Goal: Task Accomplishment & Management: Manage account settings

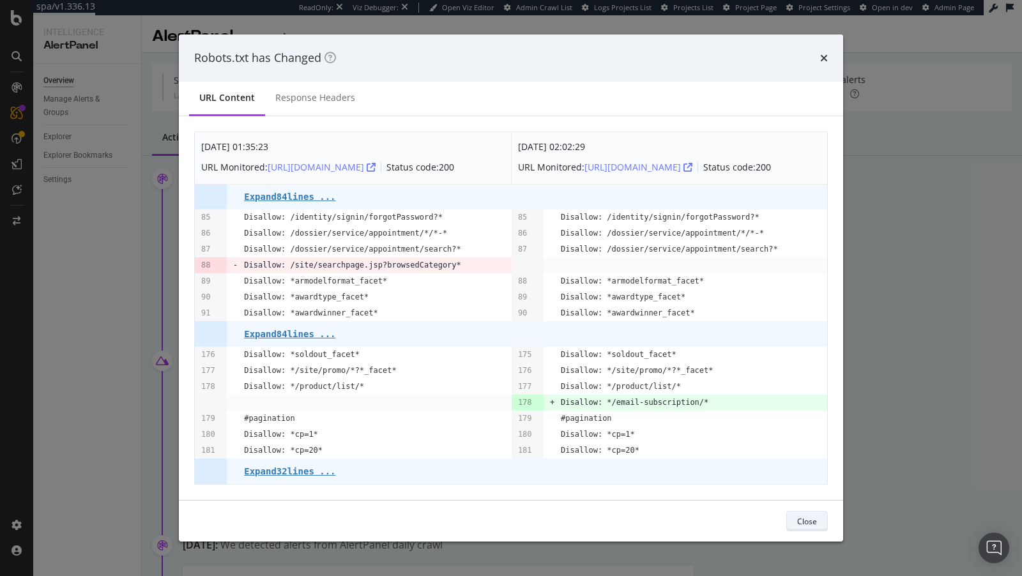
click at [793, 523] on button "Close" at bounding box center [807, 521] width 42 height 20
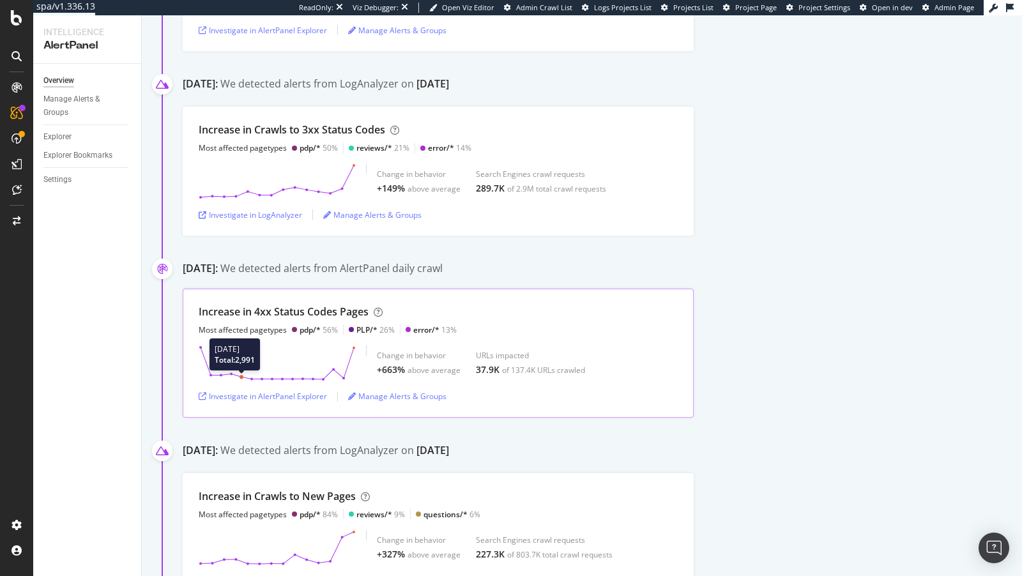
scroll to position [266, 0]
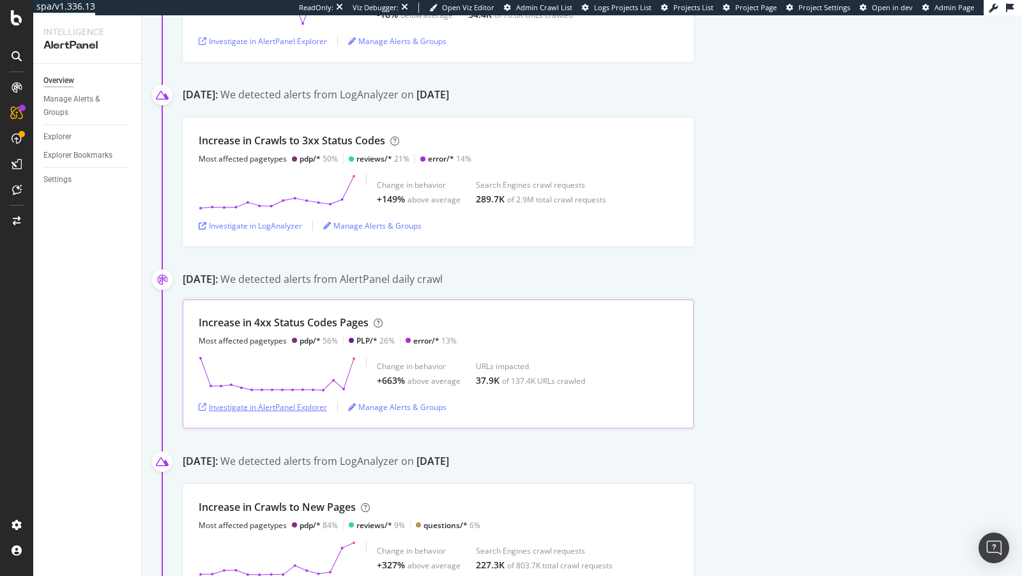
click at [292, 408] on div "Investigate in AlertPanel Explorer" at bounding box center [263, 407] width 128 height 11
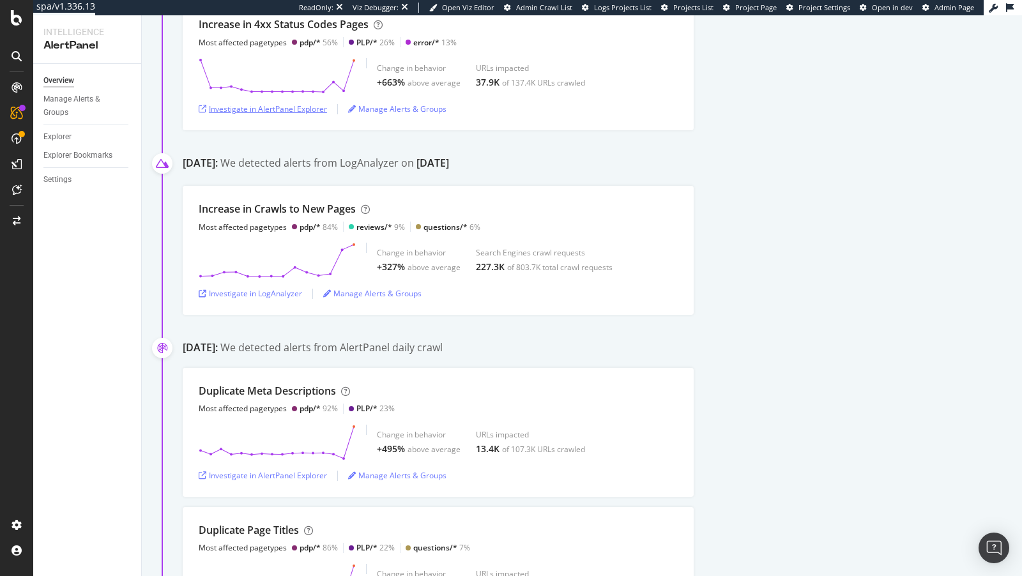
scroll to position [583, 0]
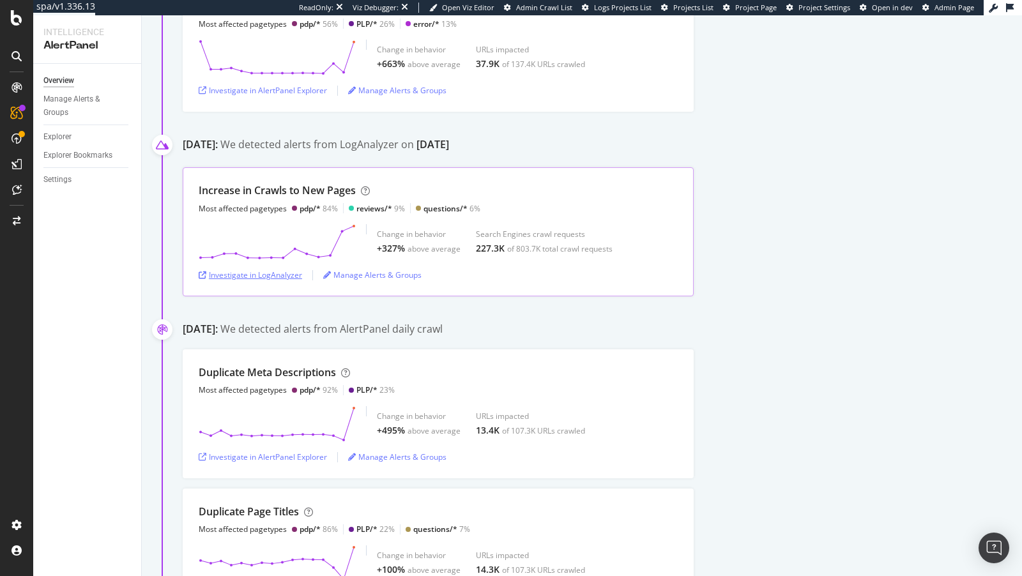
click at [252, 271] on div "Investigate in LogAnalyzer" at bounding box center [250, 275] width 103 height 11
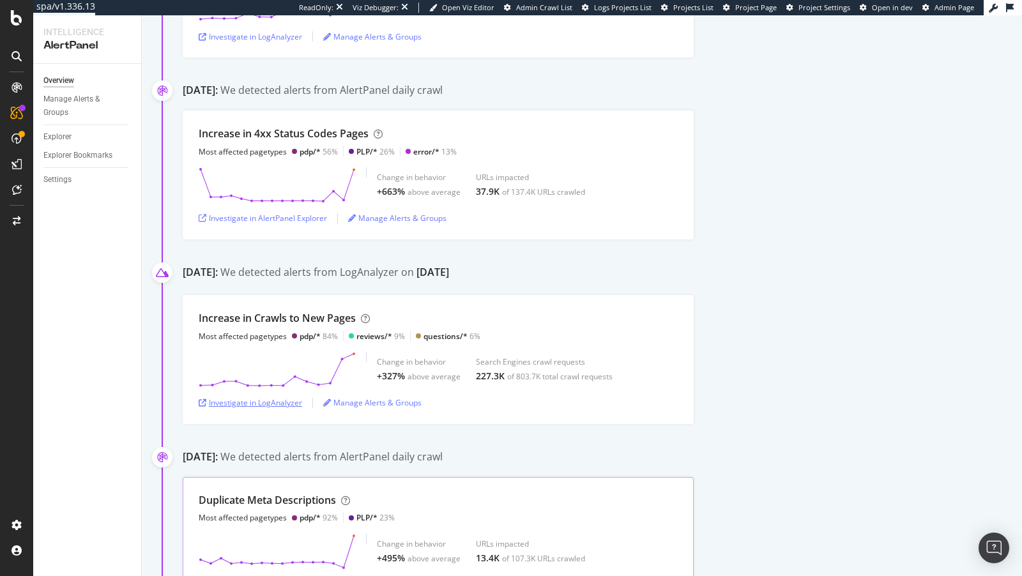
scroll to position [0, 0]
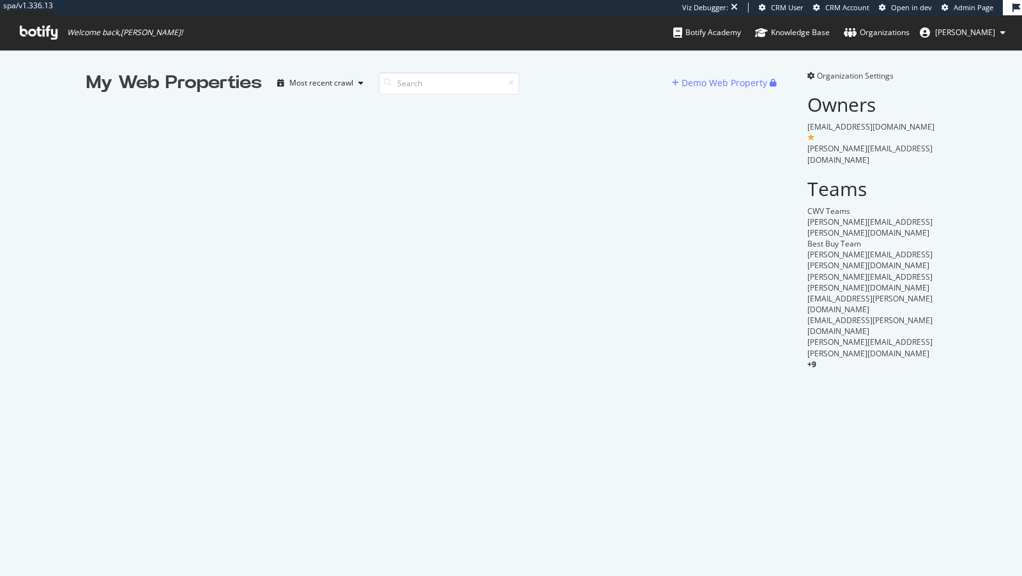
scroll to position [576, 1022]
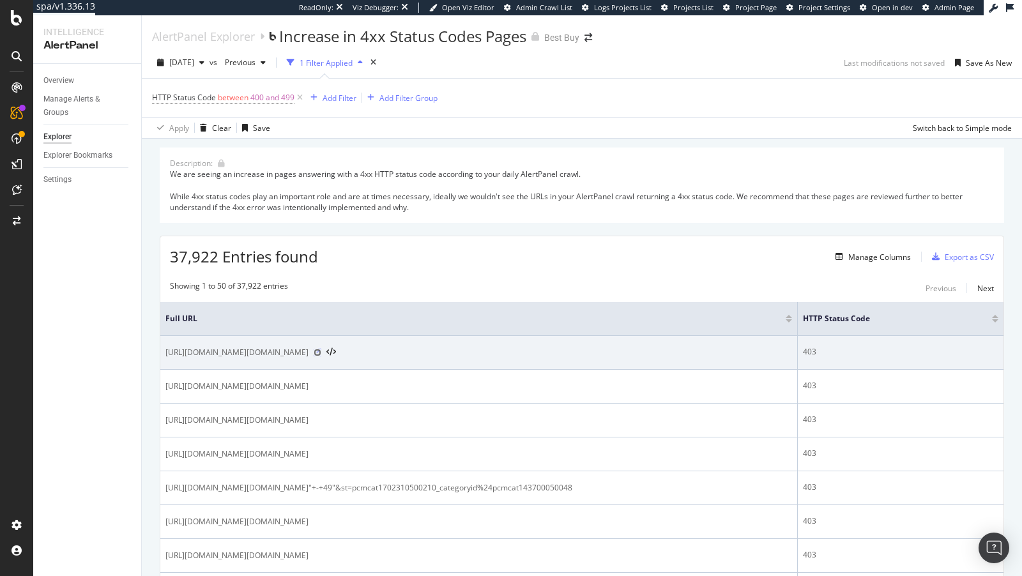
click at [321, 356] on icon at bounding box center [318, 353] width 8 height 8
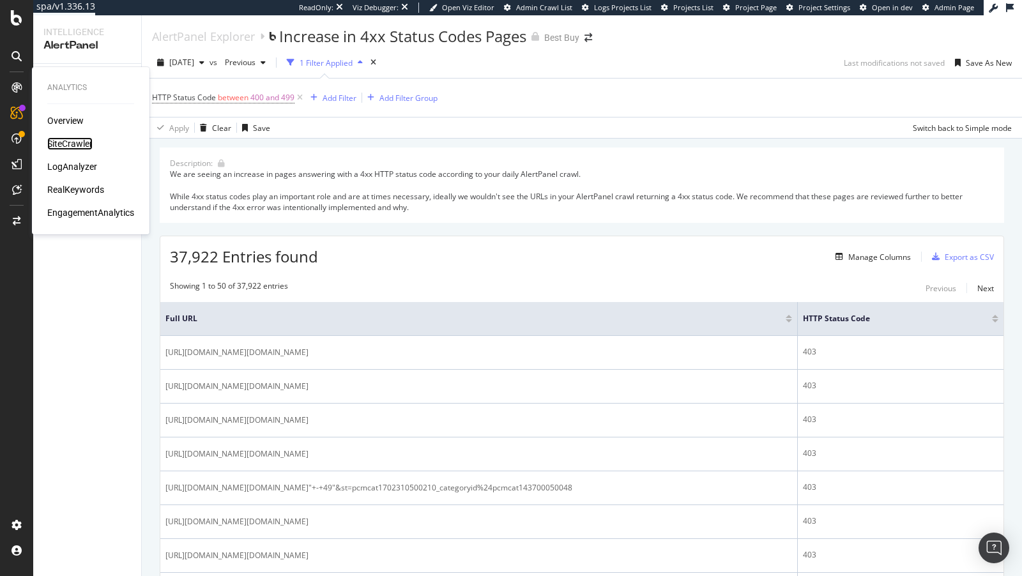
click at [63, 141] on div "SiteCrawler" at bounding box center [69, 143] width 45 height 13
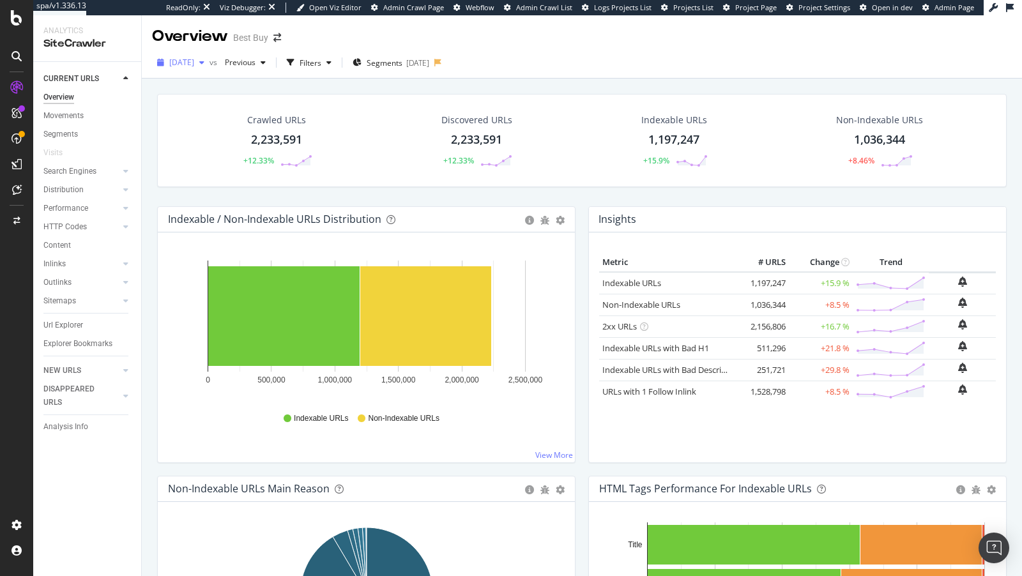
click at [194, 62] on span "2025 Aug. 19th" at bounding box center [181, 62] width 25 height 11
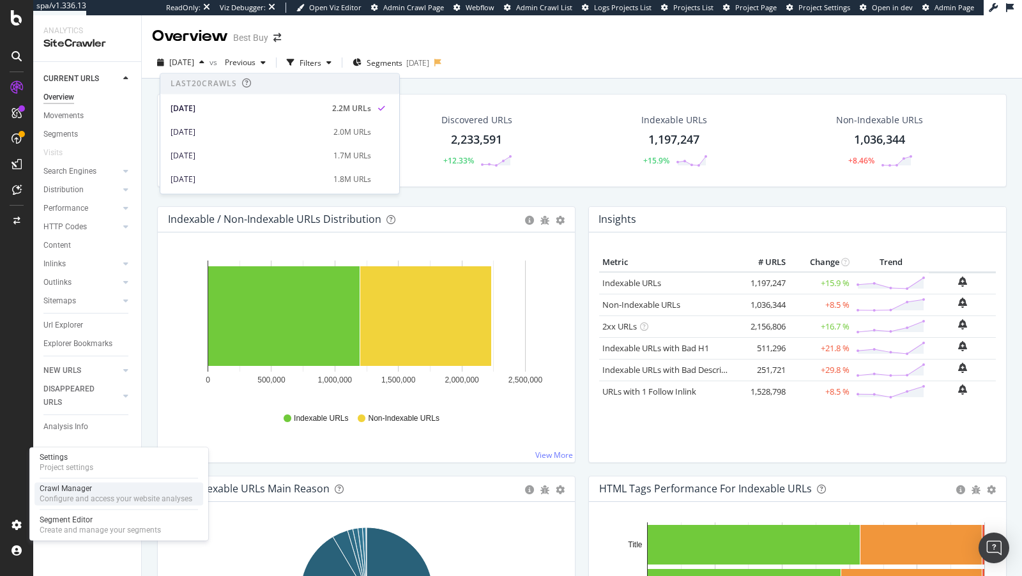
click at [84, 489] on div "Crawl Manager" at bounding box center [116, 489] width 153 height 10
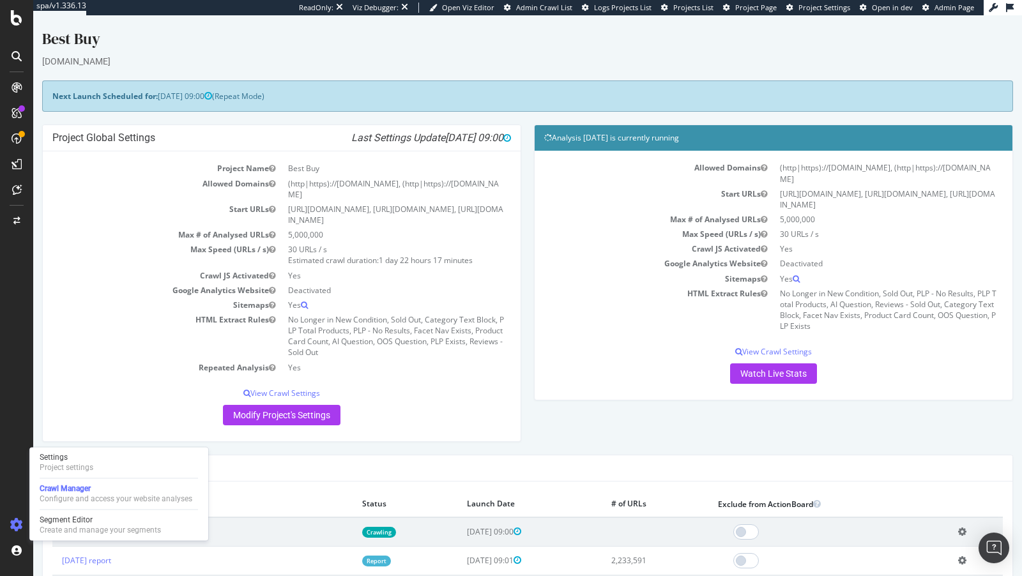
click at [266, 522] on td "2025 Aug. 26th crawl" at bounding box center [202, 531] width 300 height 29
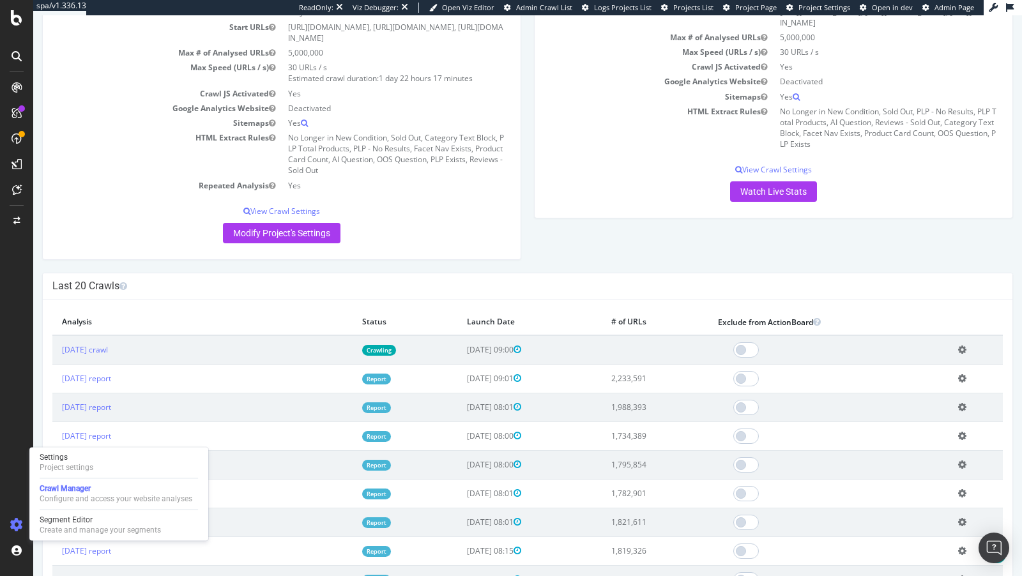
scroll to position [250, 0]
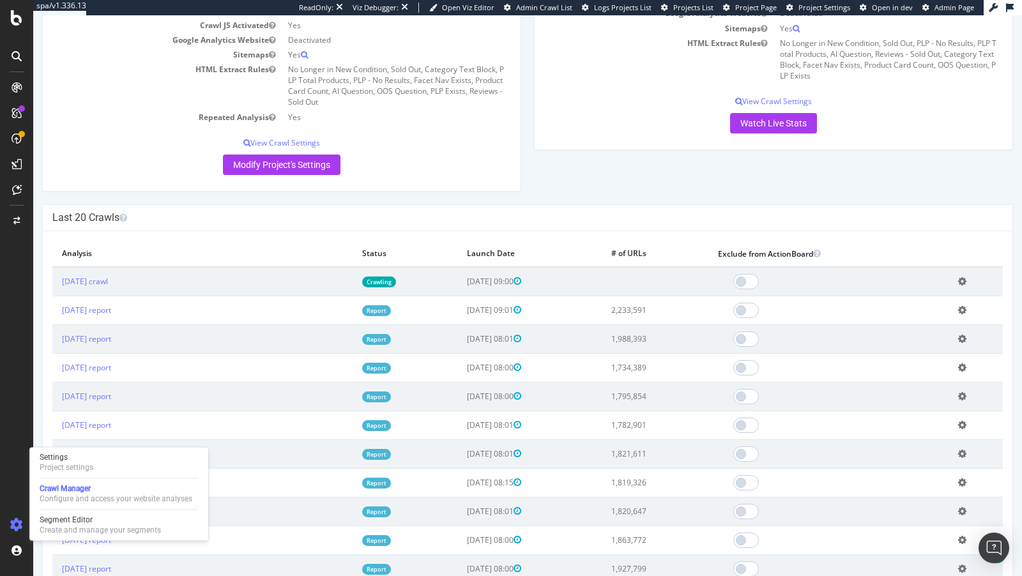
click at [102, 286] on td "2025 Aug. 26th crawl" at bounding box center [202, 281] width 300 height 29
click at [102, 280] on link "2025 Aug. 26th crawl" at bounding box center [85, 281] width 46 height 11
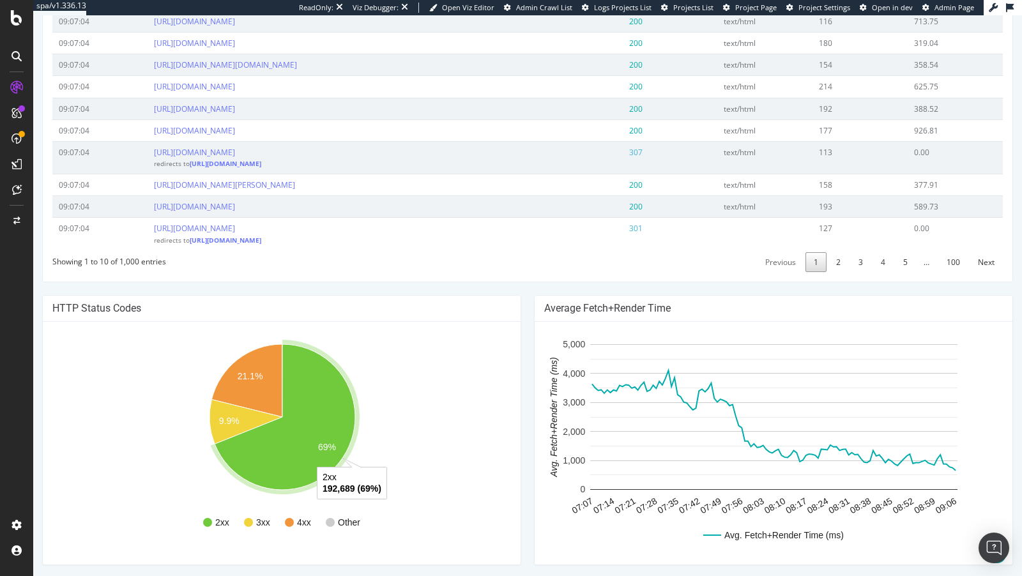
scroll to position [634, 0]
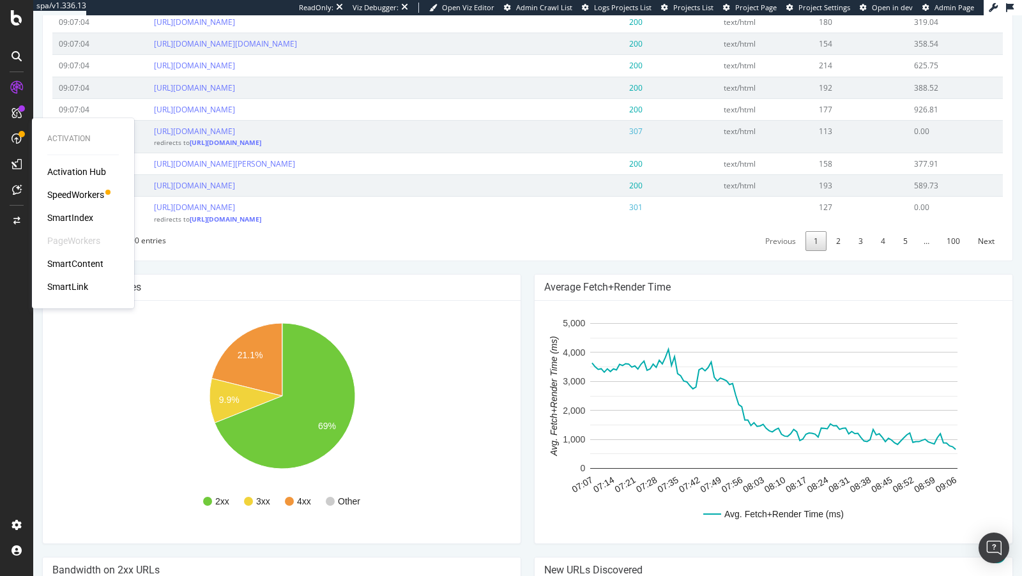
click at [72, 198] on div "SpeedWorkers" at bounding box center [75, 194] width 57 height 13
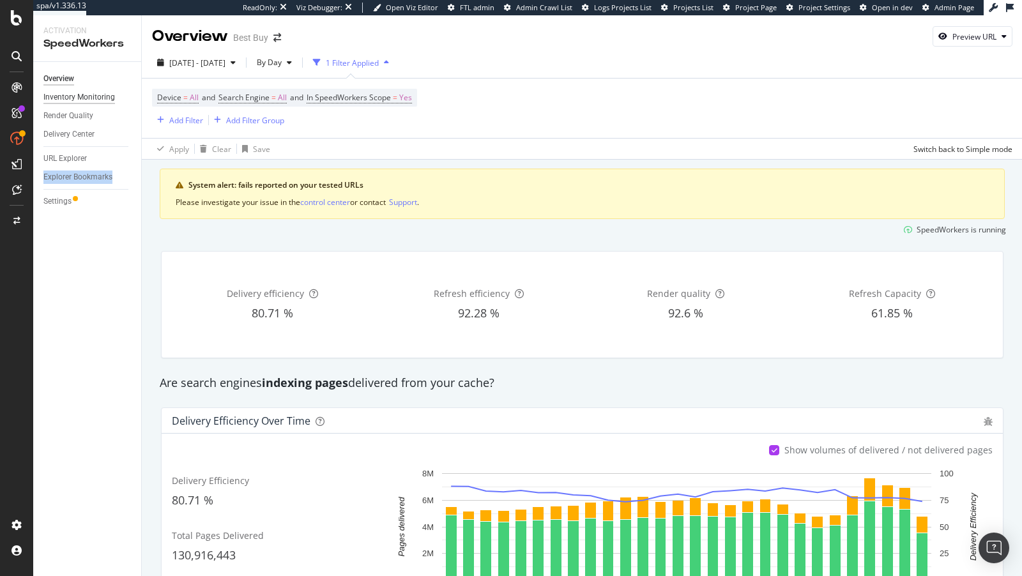
click at [67, 99] on div "Inventory Monitoring" at bounding box center [79, 97] width 72 height 13
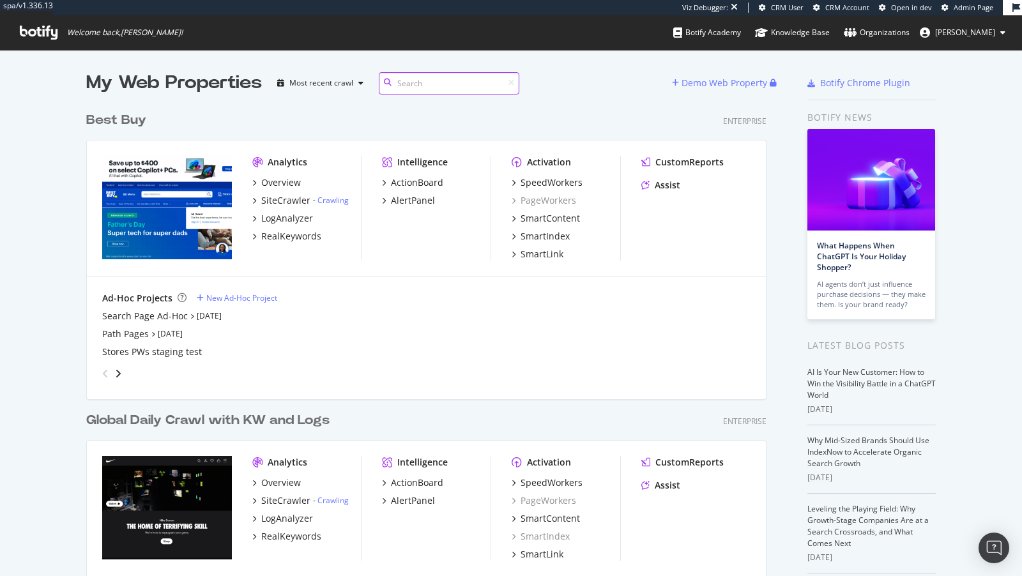
scroll to position [1201, 691]
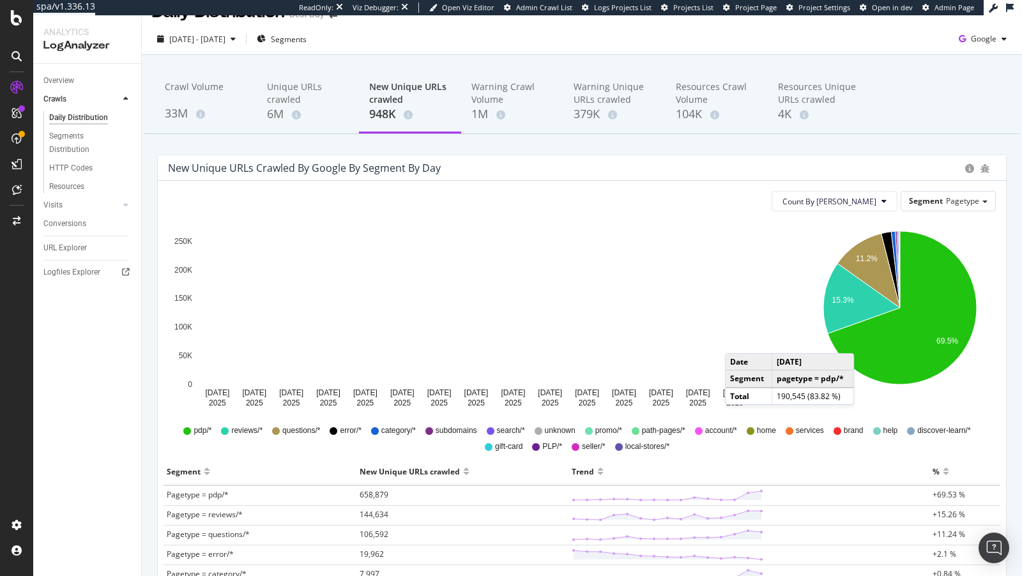
scroll to position [24, 0]
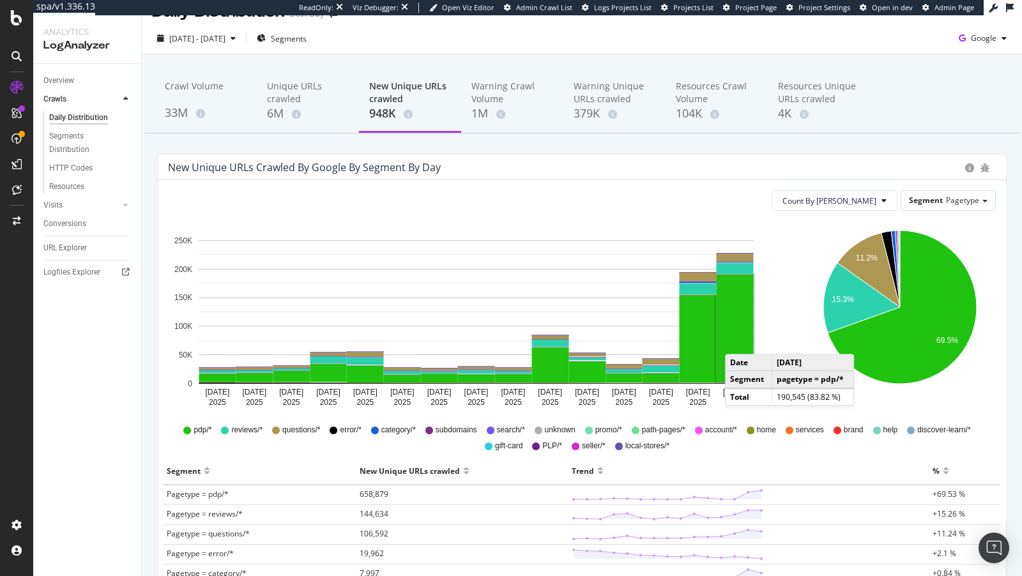
click at [738, 341] on rect "A chart." at bounding box center [735, 329] width 37 height 108
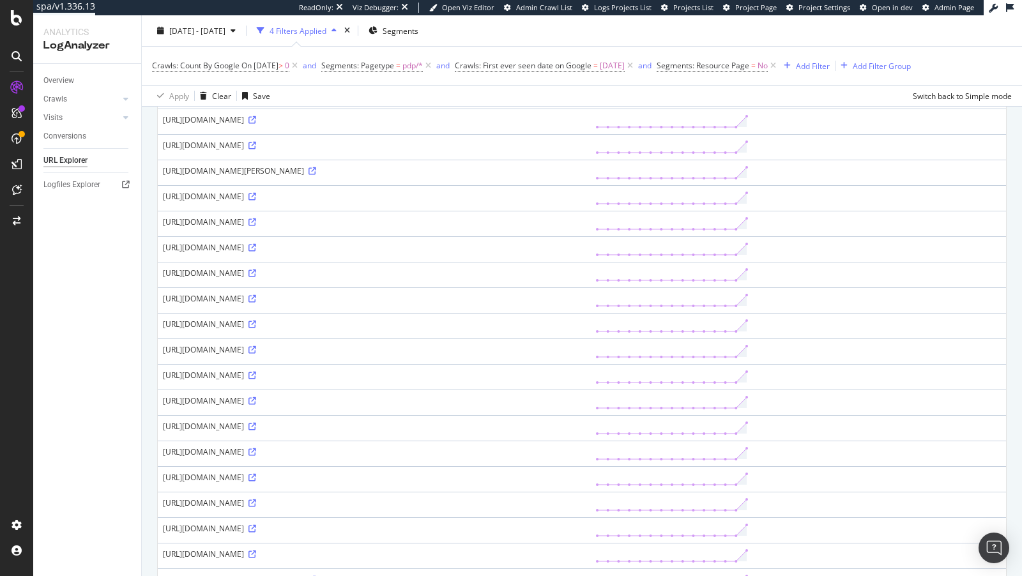
scroll to position [456, 0]
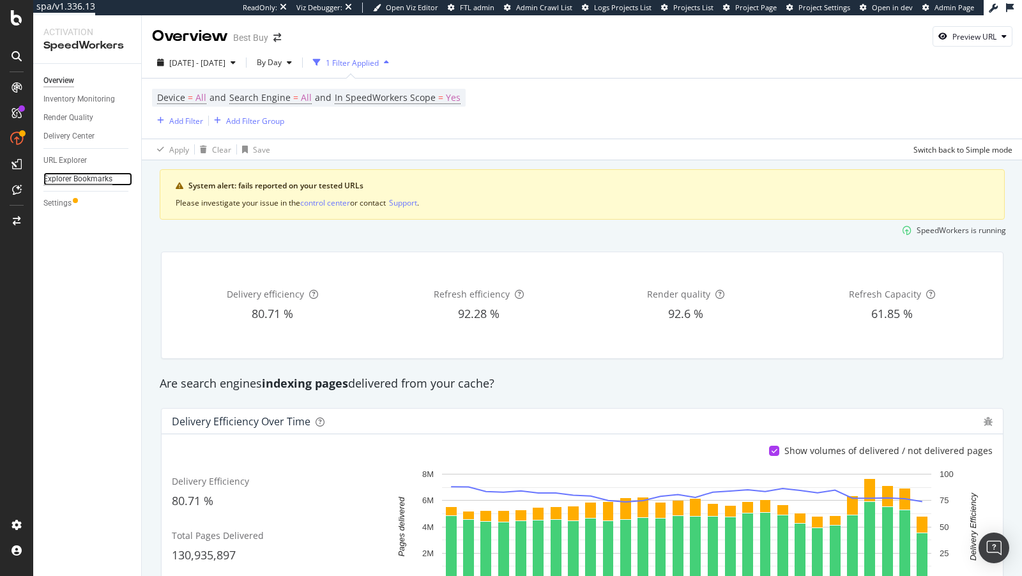
click at [98, 173] on div "Explorer Bookmarks" at bounding box center [77, 178] width 69 height 13
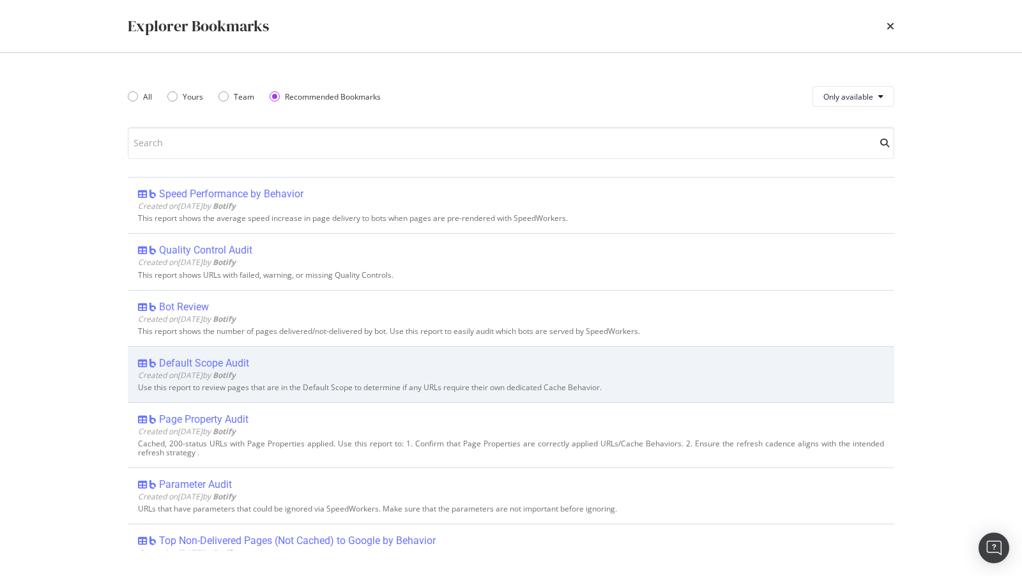
click at [220, 362] on div "Default Scope Audit" at bounding box center [204, 363] width 90 height 13
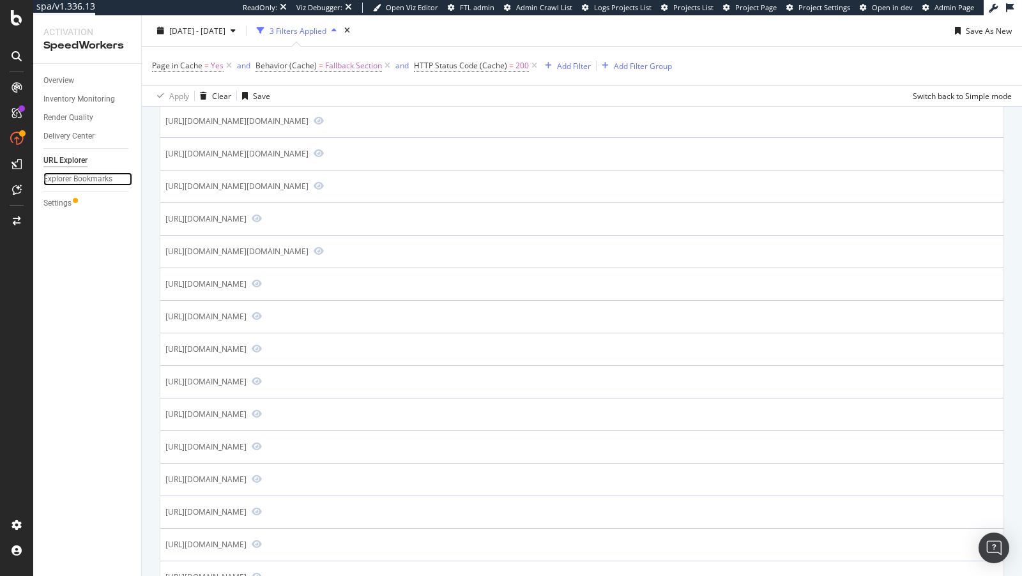
scroll to position [712, 0]
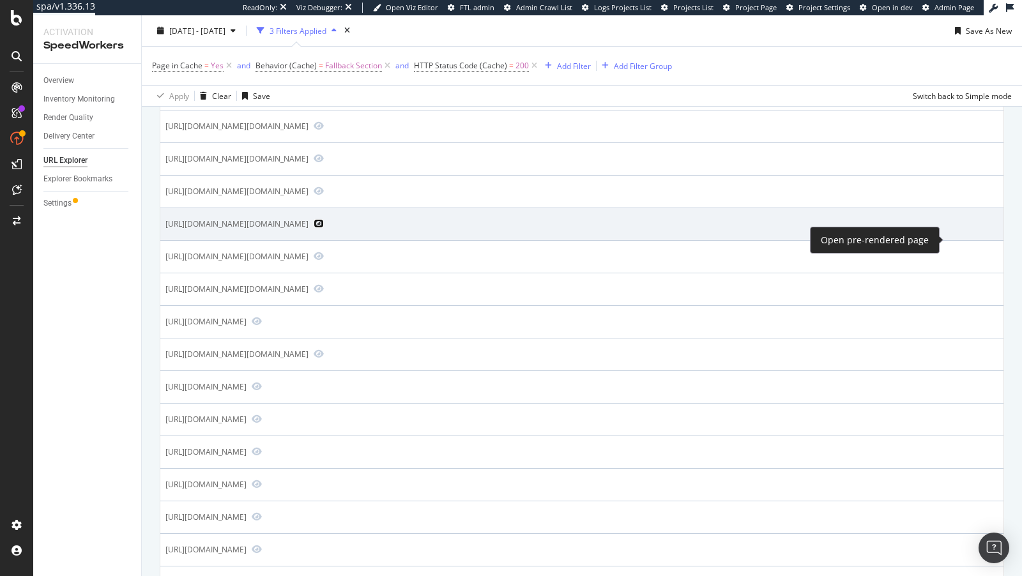
click at [324, 228] on icon "Preview https://www.bestbuy.com/site/searchpage.jsp?qp=features_facet%3DFeature…" at bounding box center [319, 223] width 10 height 9
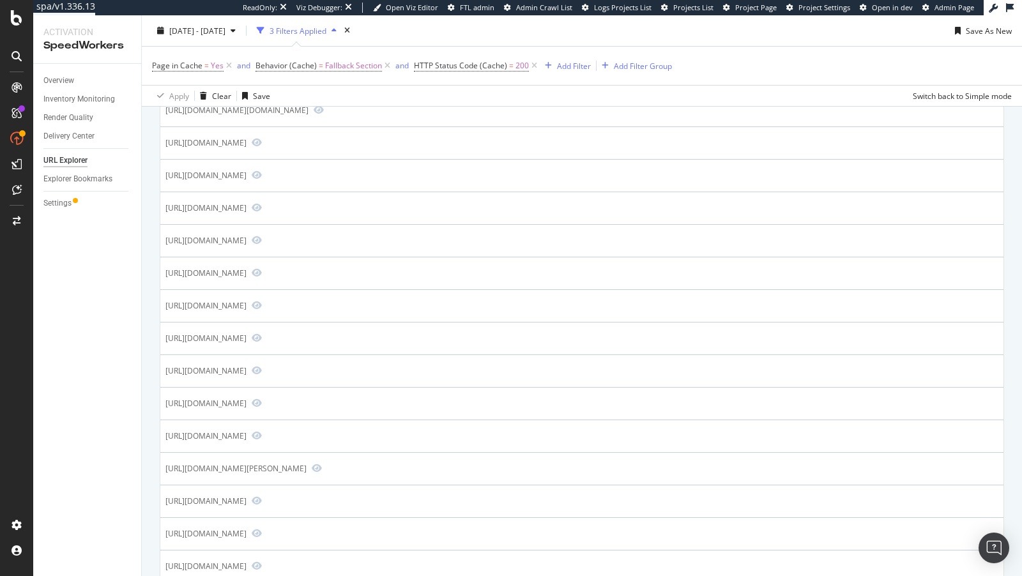
scroll to position [1023, 0]
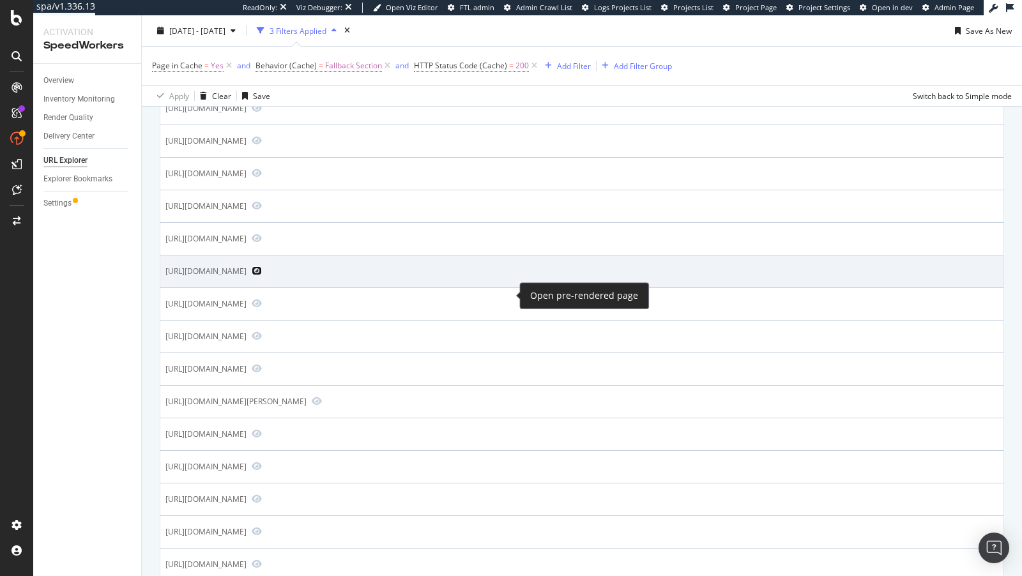
click at [262, 275] on icon "Preview https://www.bestbuy.com/product/lg-65-class-e9-series-oled-4k-uhd-smart…" at bounding box center [257, 270] width 10 height 9
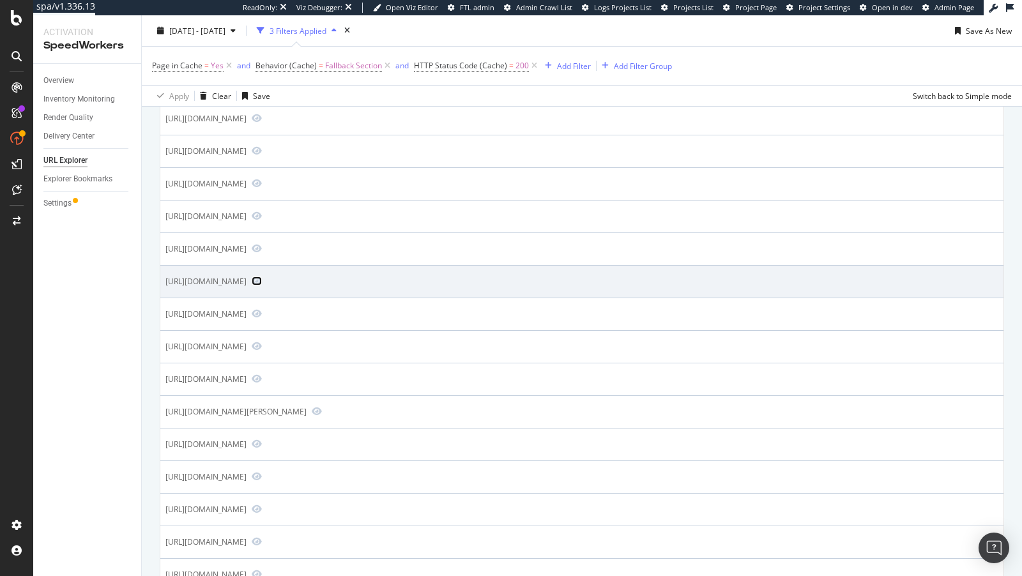
scroll to position [1126, 0]
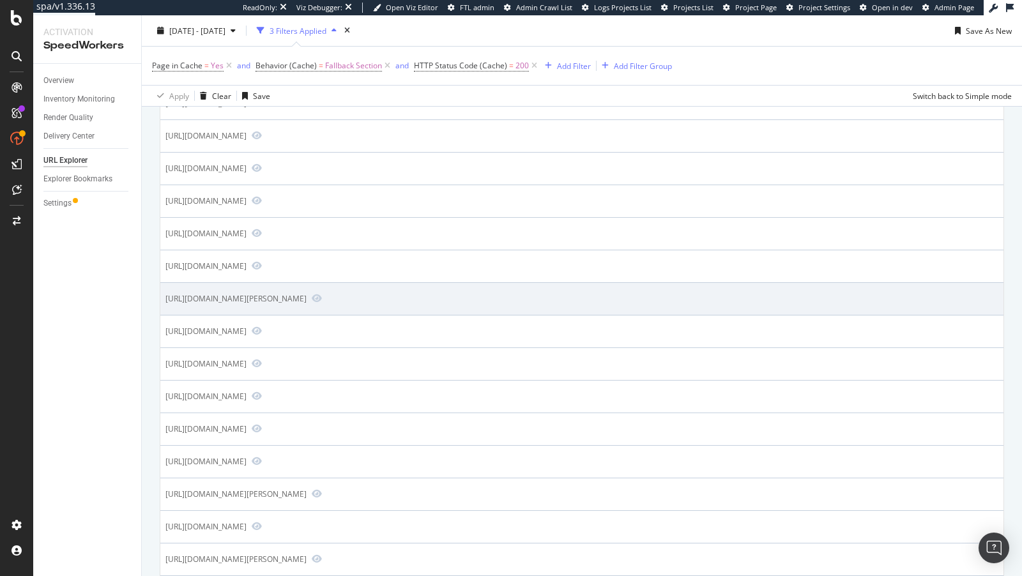
click at [307, 304] on div "https://www.bestbuy.com/product/solo-new-york-parker-hybrid-tote-for-15-6-lapto…" at bounding box center [235, 298] width 141 height 11
copy tbody "https://www.bestbuy.com/product/solo-new-york-parker-hybrid-tote-for-15-6-lapto…"
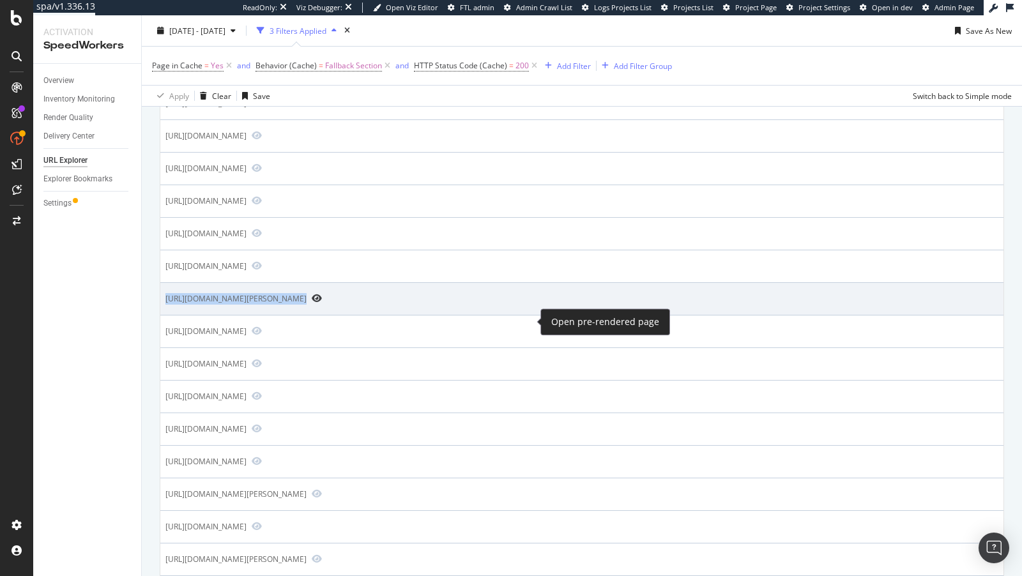
click at [322, 303] on icon "Preview https://www.bestbuy.com/product/solo-new-york-parker-hybrid-tote-for-15…" at bounding box center [317, 298] width 10 height 9
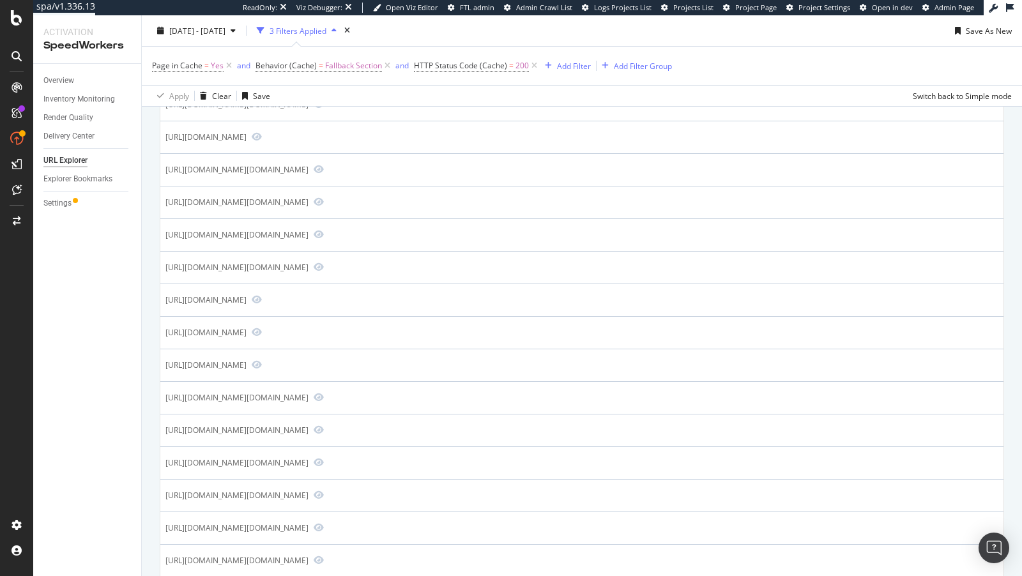
scroll to position [232, 0]
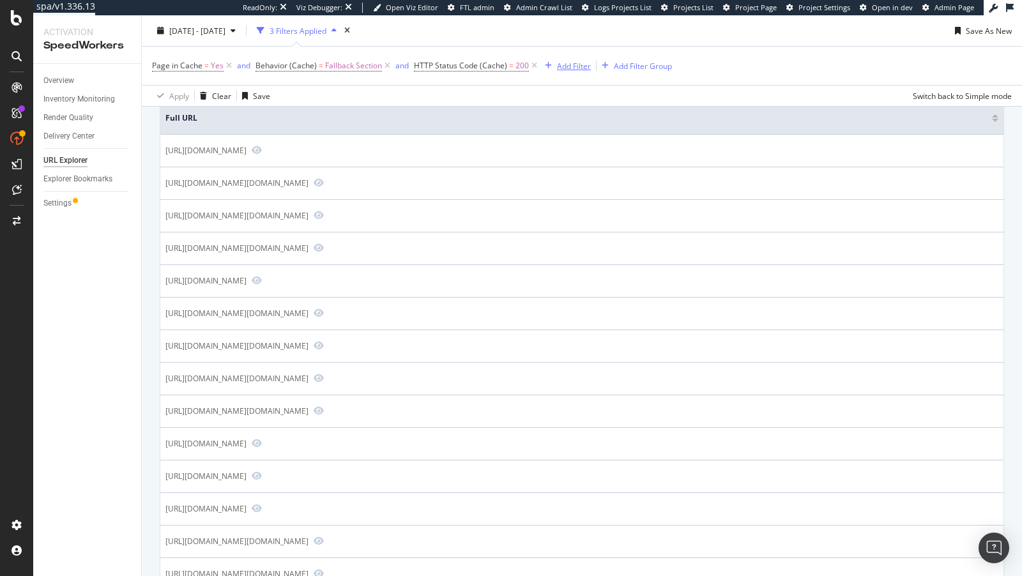
click at [574, 63] on div "Add Filter" at bounding box center [574, 65] width 34 height 11
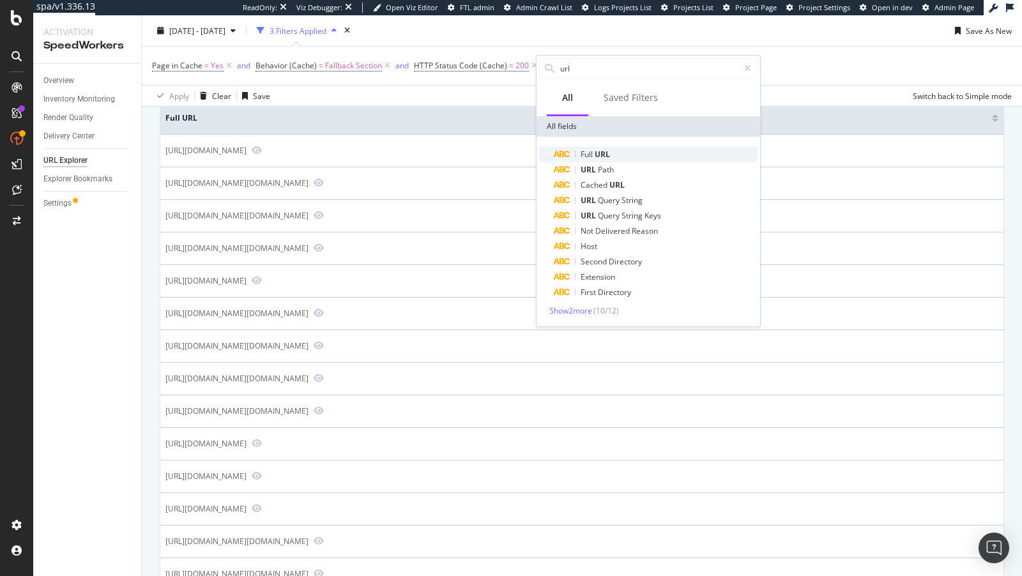
type input "url"
click at [597, 150] on span "URL" at bounding box center [602, 154] width 15 height 11
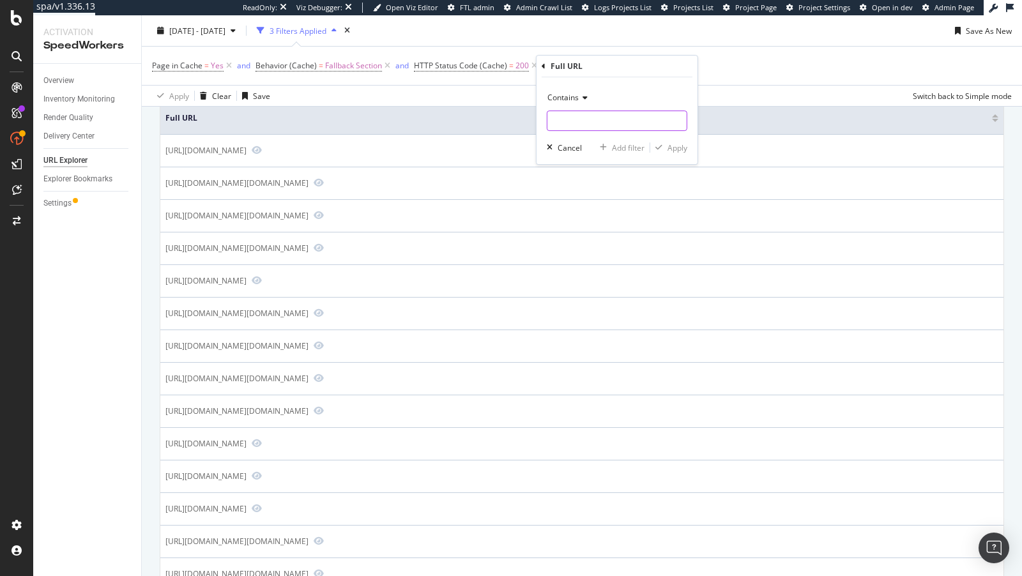
click at [563, 118] on input "text" at bounding box center [617, 121] width 139 height 20
type input "/product/"
click at [677, 142] on div "Apply" at bounding box center [678, 147] width 20 height 11
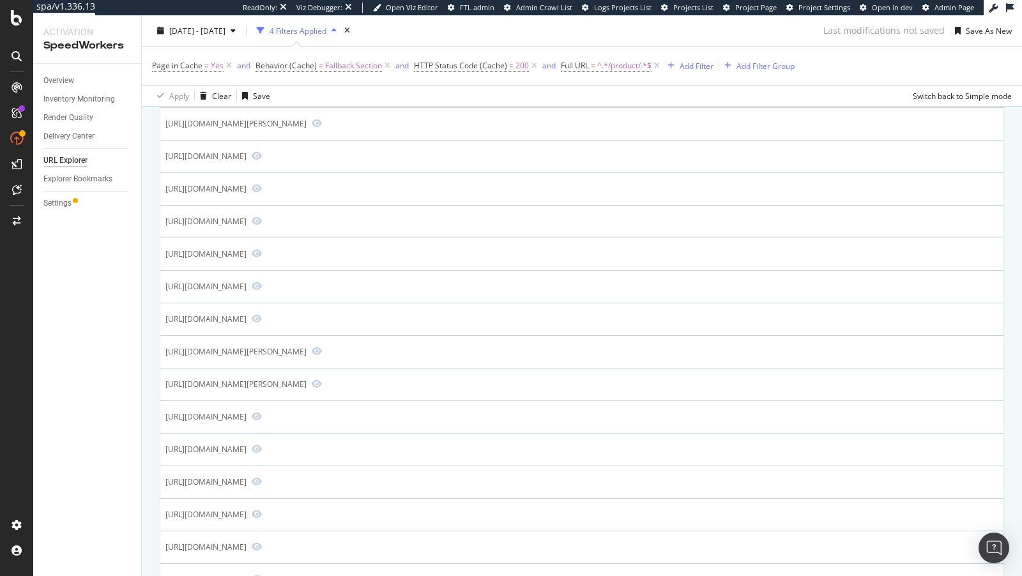
scroll to position [1476, 0]
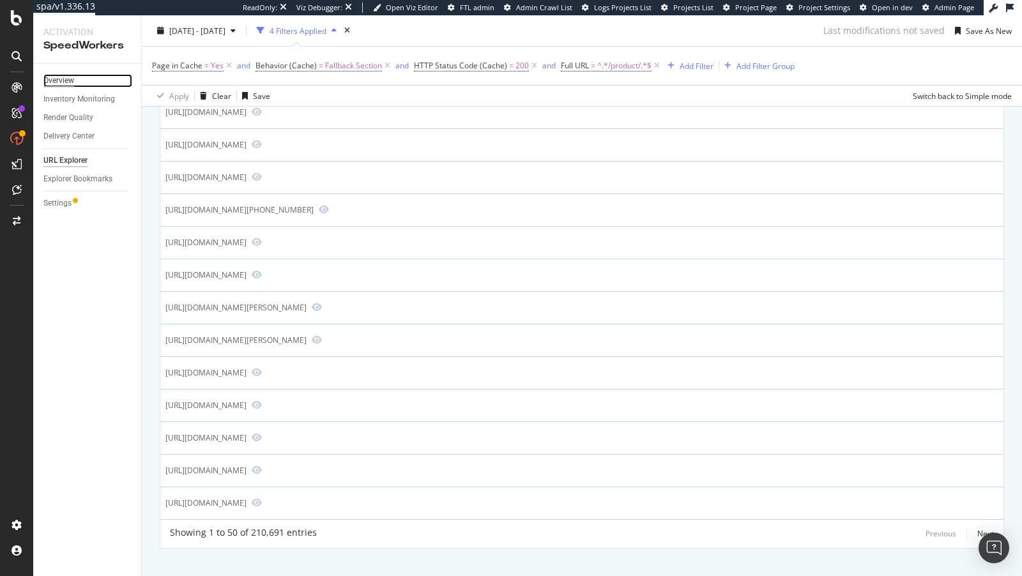
click at [57, 77] on div "Overview" at bounding box center [58, 80] width 31 height 13
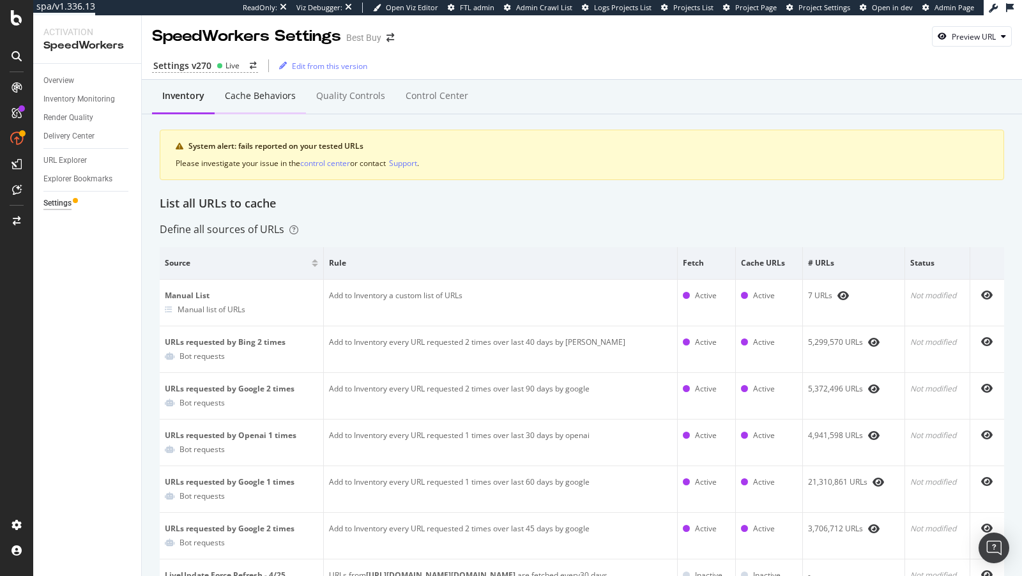
click at [259, 105] on div "Cache behaviors" at bounding box center [260, 96] width 91 height 35
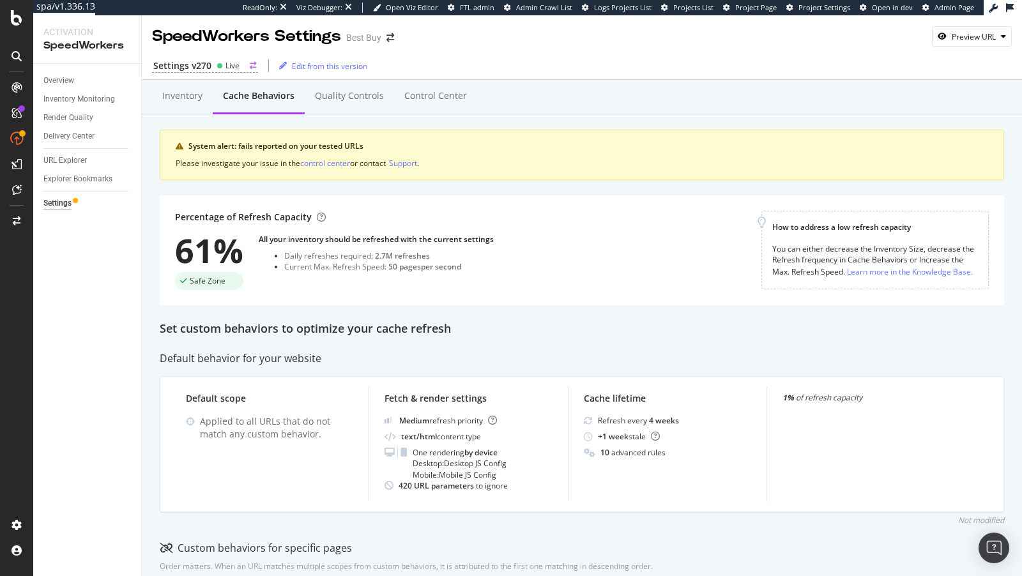
click at [226, 66] on div "Live" at bounding box center [233, 65] width 14 height 11
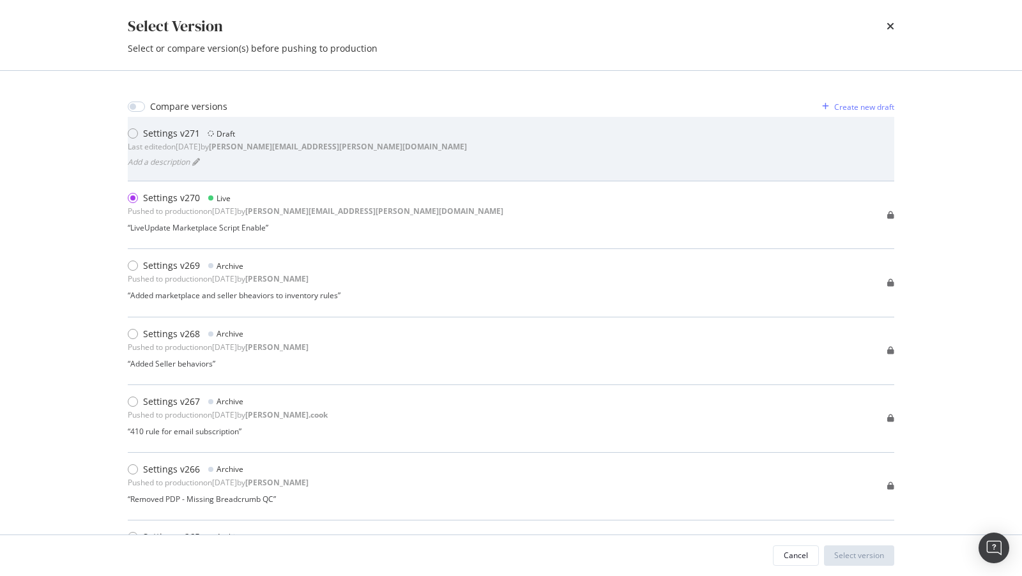
click at [314, 158] on div "Add a description" at bounding box center [297, 162] width 339 height 18
click at [525, 155] on div "Settings v271 Draft Last edited on 2025 Aug 20th by paul.reny@botify.com Add a …" at bounding box center [511, 148] width 767 height 43
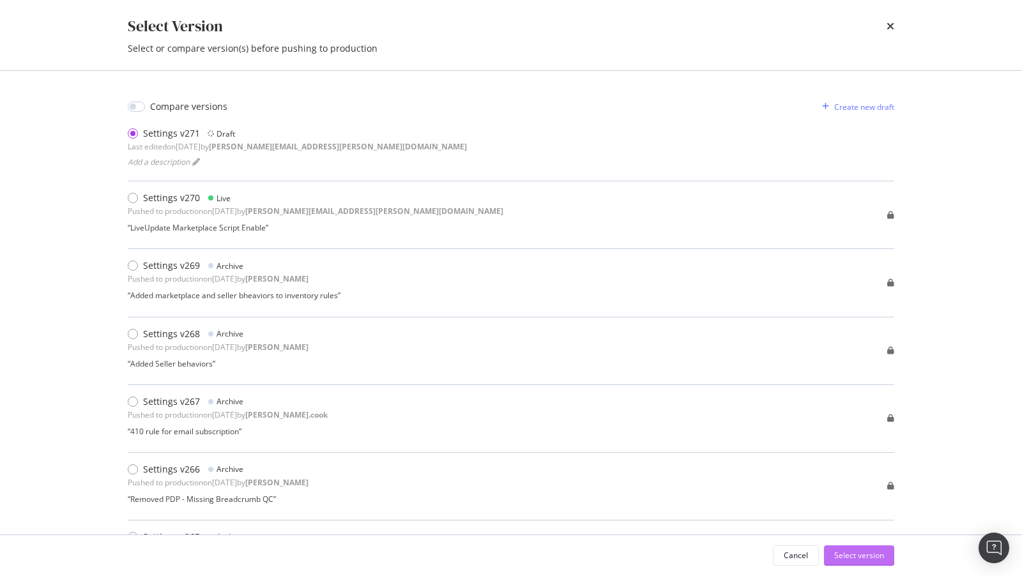
click at [852, 555] on div "Select version" at bounding box center [859, 555] width 50 height 11
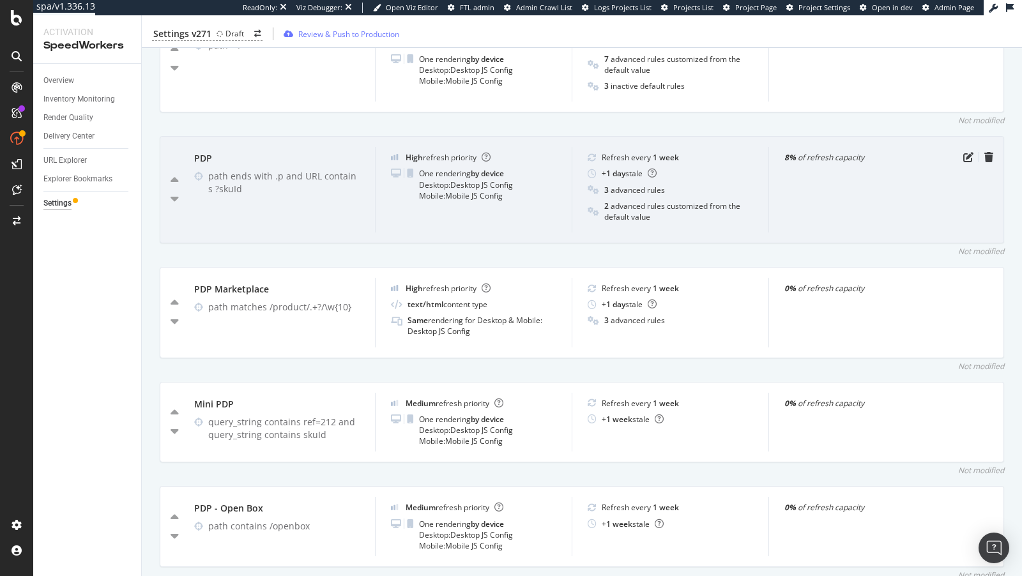
scroll to position [820, 0]
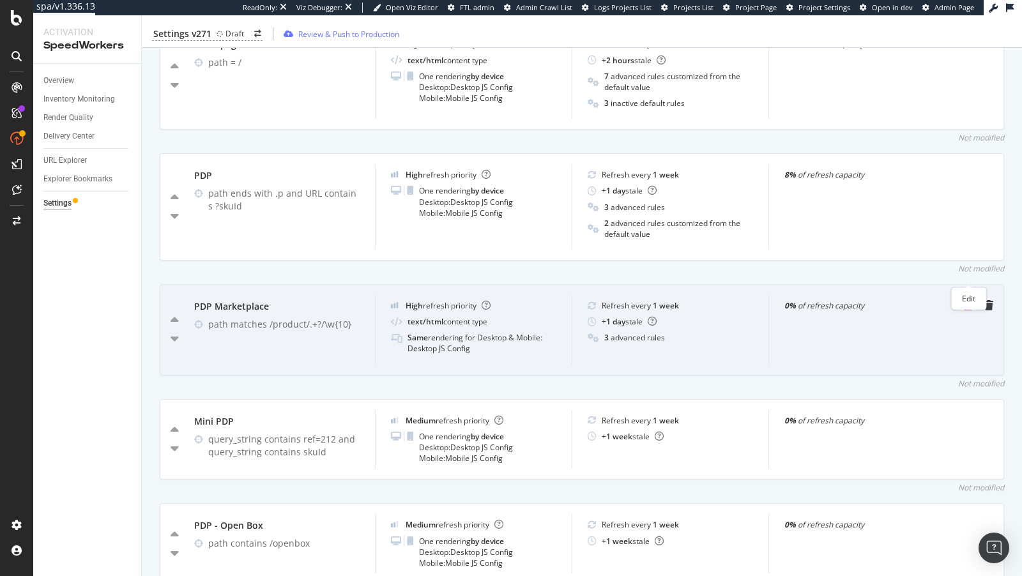
click at [969, 300] on icon "pen-to-square" at bounding box center [968, 305] width 10 height 10
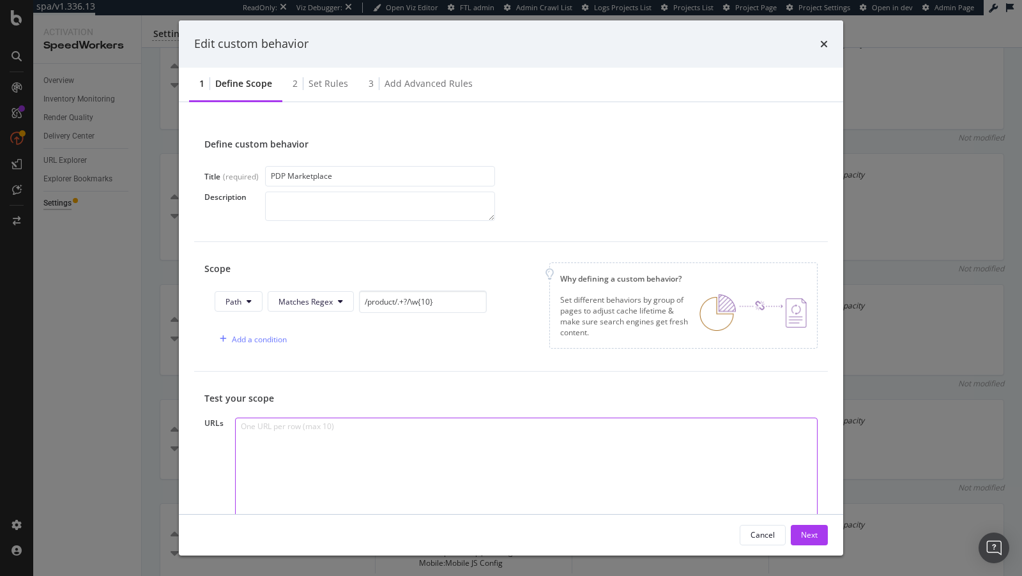
click at [410, 450] on textarea "modal" at bounding box center [526, 478] width 583 height 121
paste textarea "https://www.bestbuy.com/product/solo-new-york-parker-hybrid-tote-for-15-6-lapto…"
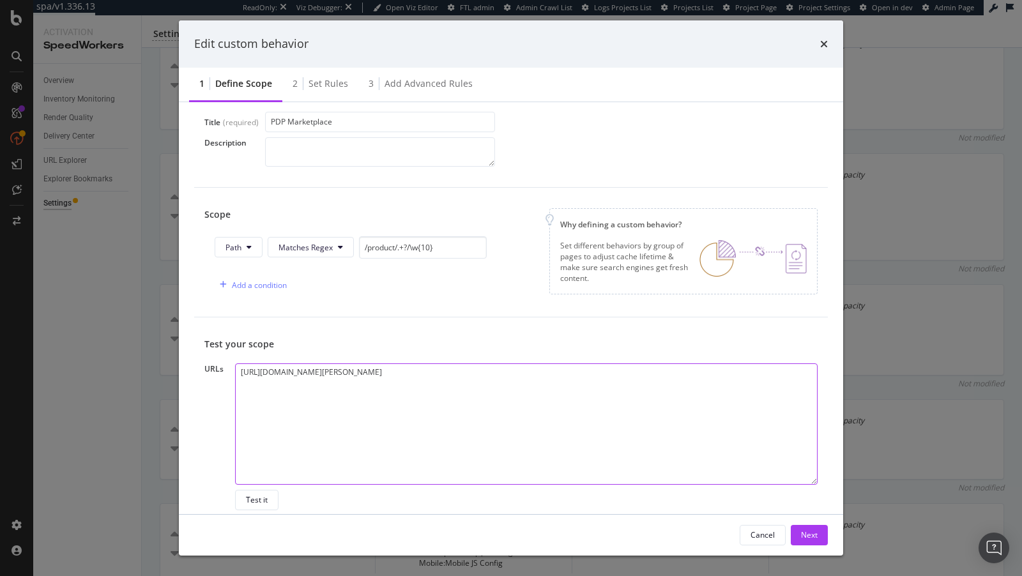
scroll to position [84, 0]
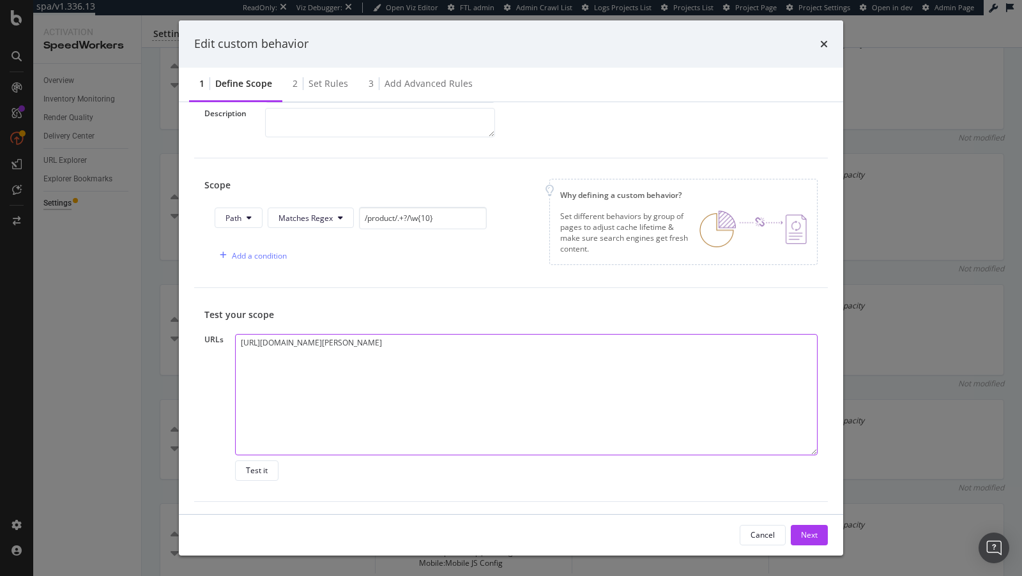
click at [569, 344] on textarea "https://www.bestbuy.com/product/solo-new-york-parker-hybrid-tote-for-15-6-lapto…" at bounding box center [526, 394] width 583 height 121
click at [575, 344] on textarea "https://www.bestbuy.com/product/solo-new-york-parker-hybrid-tote-for-15-6-lapto…" at bounding box center [526, 394] width 583 height 121
click at [576, 348] on textarea "https://www.bestbuy.com/product/solo-new-york-parker-hybrid-tote-for-15-6-lapto…" at bounding box center [526, 394] width 583 height 121
click at [579, 342] on textarea "https://www.bestbuy.com/product/solo-new-york-parker-hybrid-tote-for-15-6-lapto…" at bounding box center [526, 394] width 583 height 121
click at [583, 342] on textarea "https://www.bestbuy.com/product/solo-new-york-parker-hybrid-tote-for-15-6-lapto…" at bounding box center [526, 394] width 583 height 121
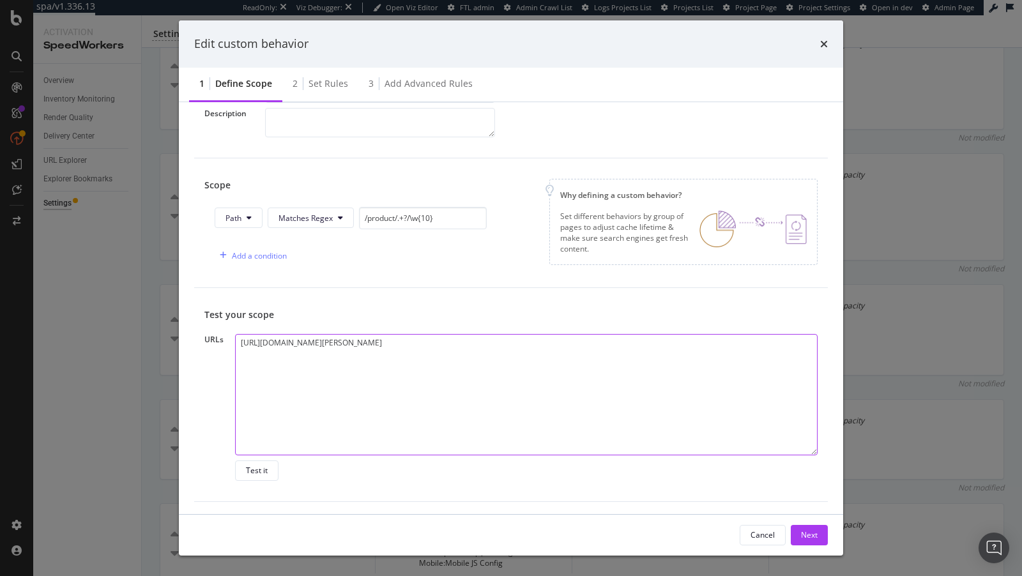
click at [585, 342] on textarea "https://www.bestbuy.com/product/solo-new-york-parker-hybrid-tote-for-15-6-lapto…" at bounding box center [526, 394] width 583 height 121
click at [590, 342] on textarea "https://www.bestbuy.com/product/solo-new-york-parker-hybrid-tote-for-15-6-lapto…" at bounding box center [526, 394] width 583 height 121
type textarea "https://www.bestbuy.com/product/solo-new-york-parker-hybrid-tote-for-15-6-lapto…"
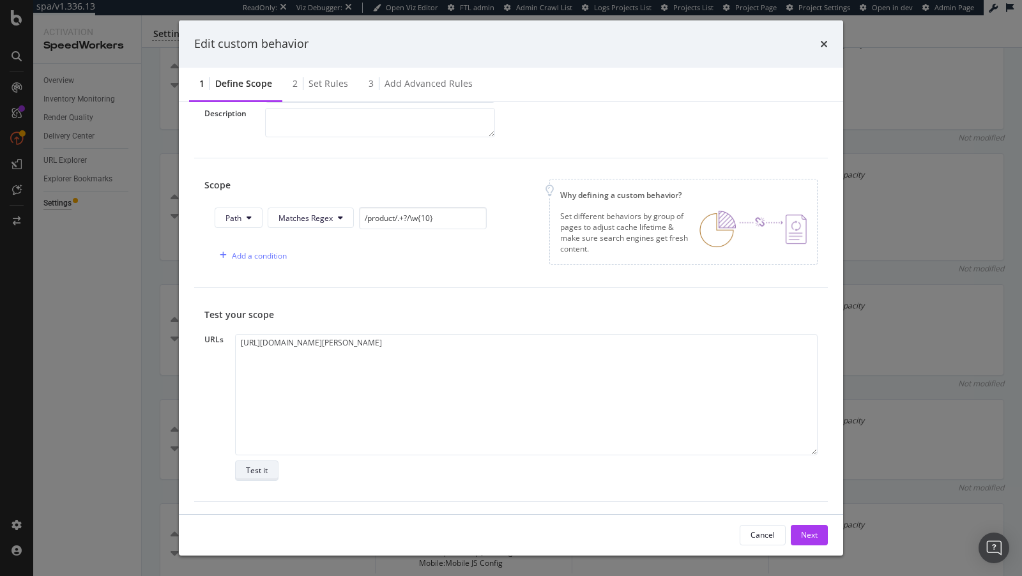
click at [266, 463] on button "Test it" at bounding box center [256, 471] width 43 height 20
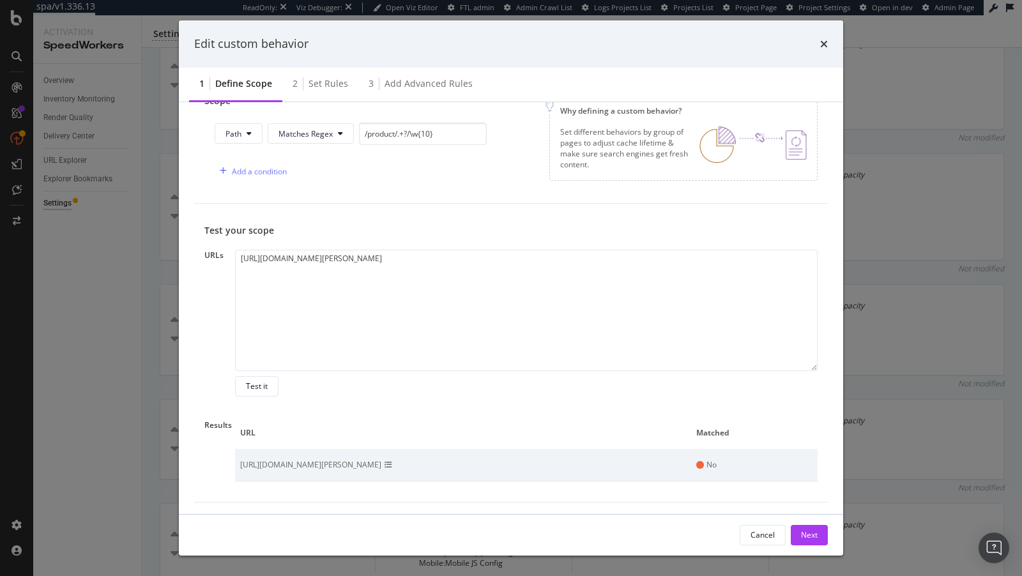
click at [832, 47] on div "Edit custom behavior" at bounding box center [511, 43] width 664 height 47
click at [820, 47] on icon "times" at bounding box center [824, 44] width 8 height 10
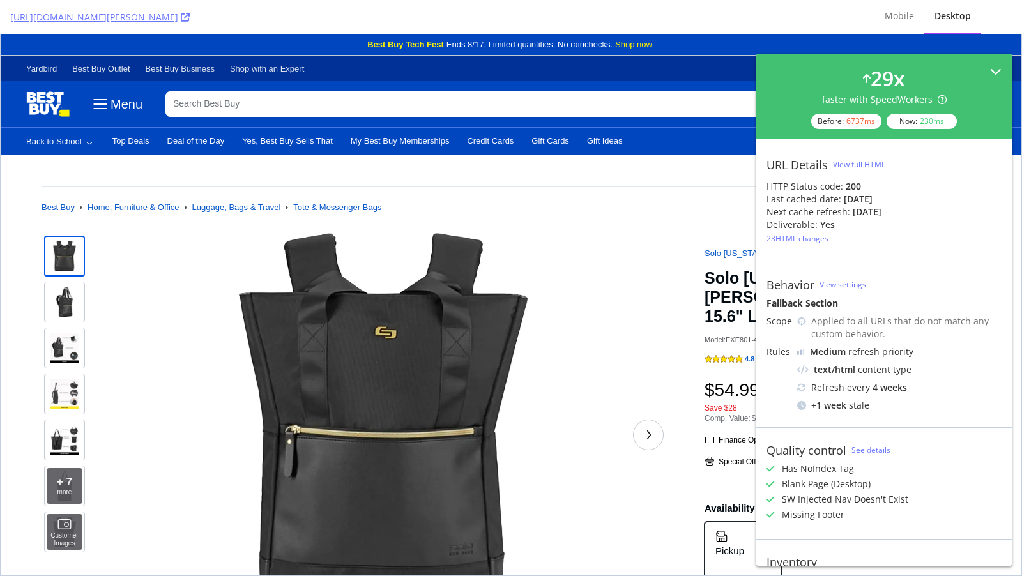
click at [996, 60] on div "29 x faster with SpeedWorkers Before: 6737 ms Now: 230 ms" at bounding box center [884, 97] width 256 height 86
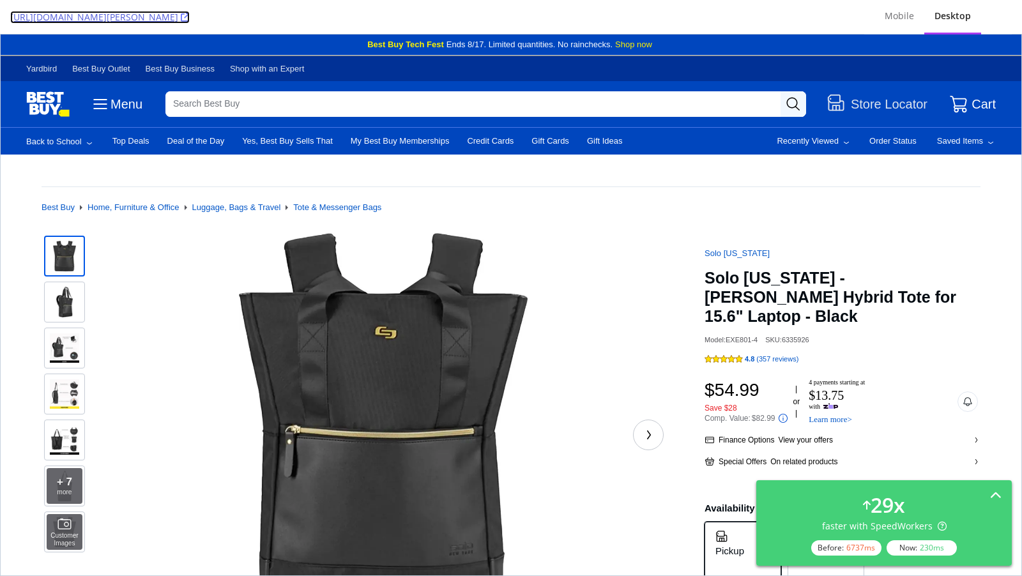
click at [190, 20] on icon at bounding box center [185, 17] width 9 height 9
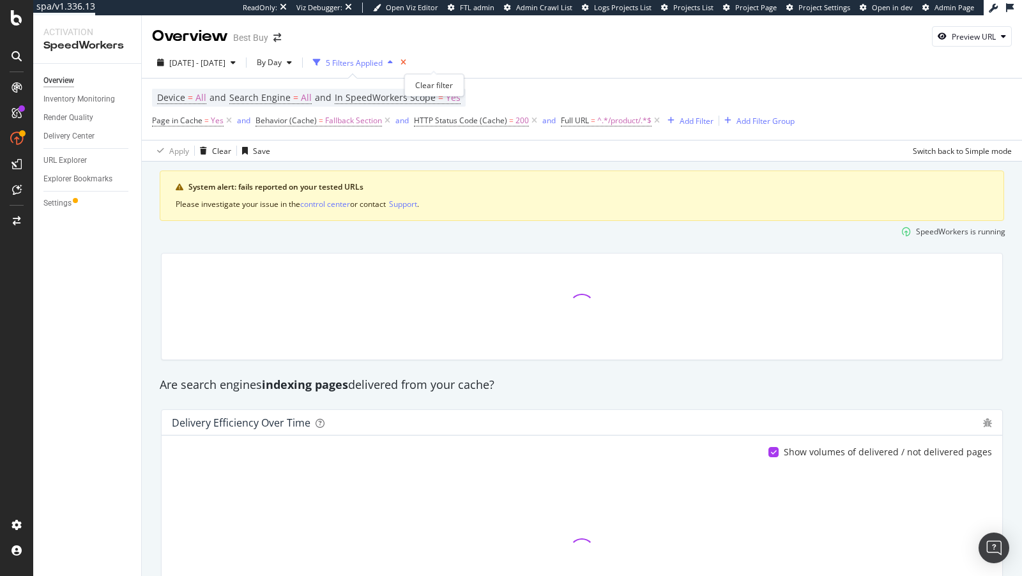
click at [406, 64] on icon "times" at bounding box center [404, 63] width 6 height 8
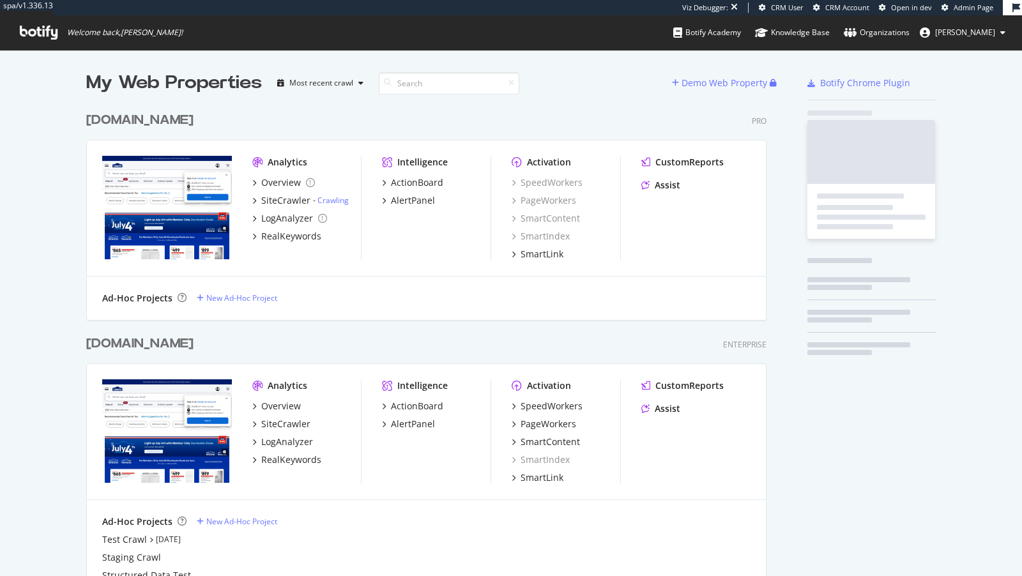
scroll to position [524, 691]
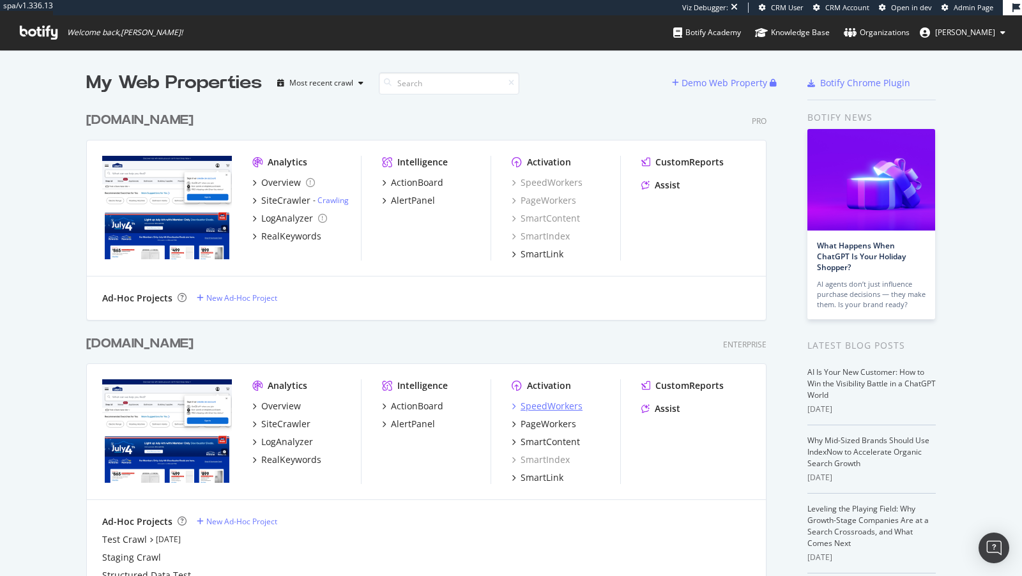
click at [566, 406] on div "SpeedWorkers" at bounding box center [552, 406] width 62 height 13
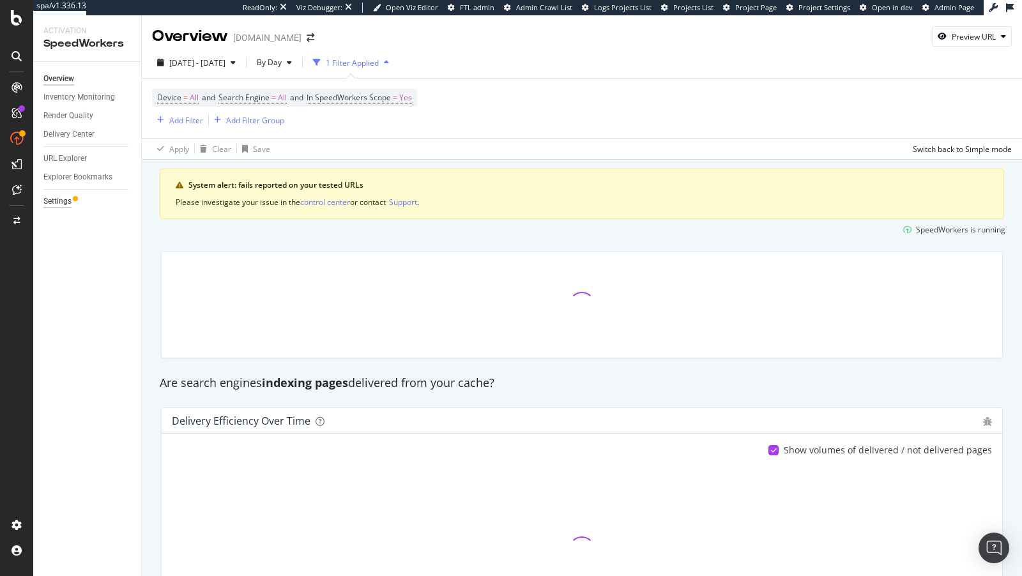
click at [53, 201] on div "Settings" at bounding box center [57, 201] width 28 height 13
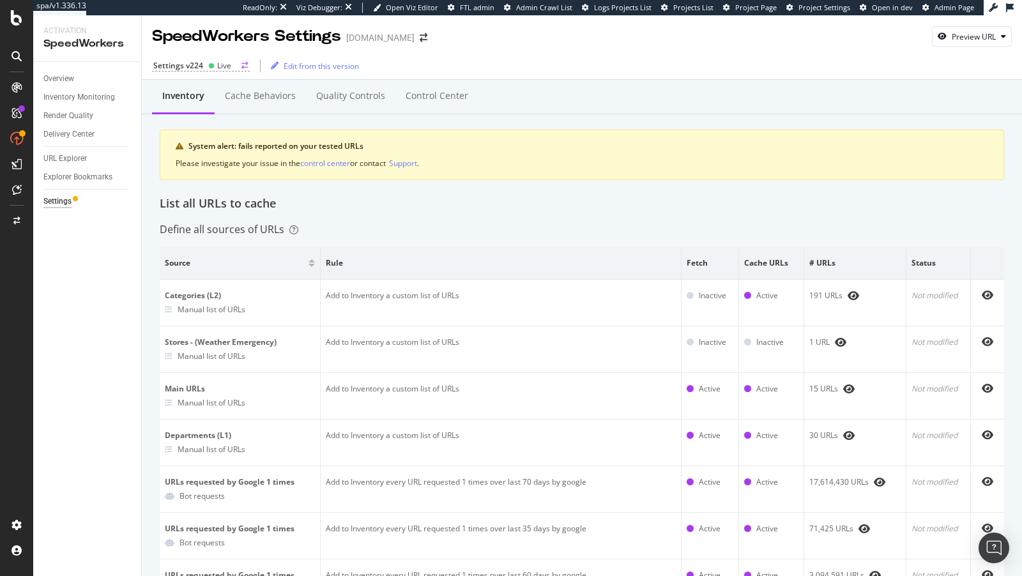
click at [215, 66] on div "Live" at bounding box center [219, 65] width 23 height 11
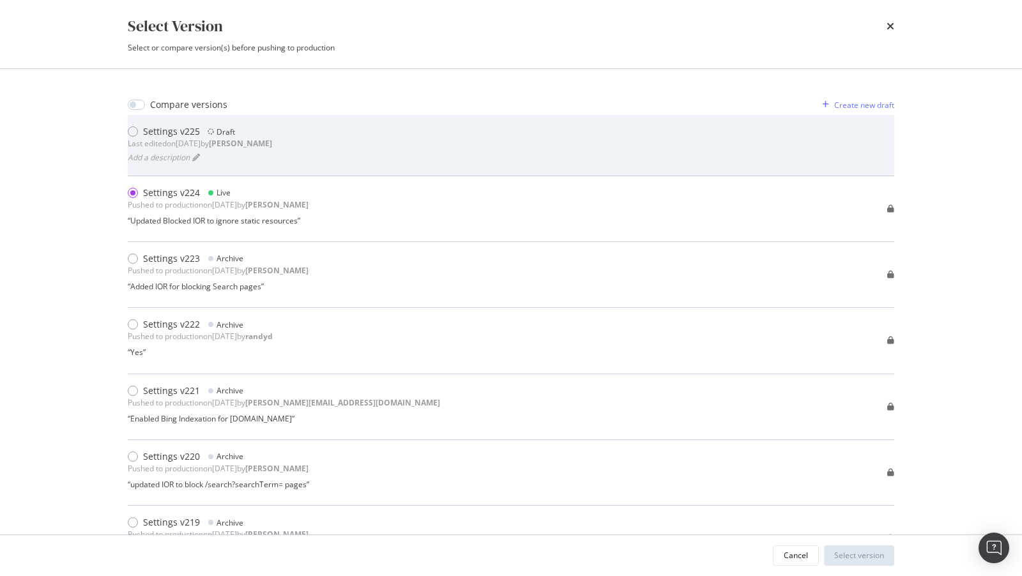
click at [401, 148] on div "Settings v225 Draft Last edited on 2025 Aug 14th by connor Add a description" at bounding box center [511, 145] width 767 height 40
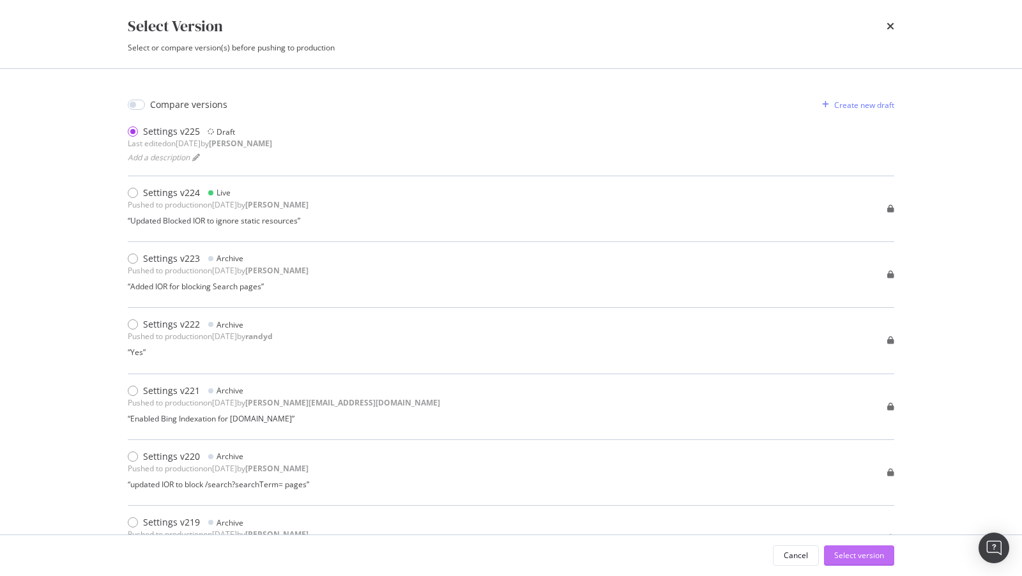
click at [846, 549] on div "Select version" at bounding box center [859, 555] width 50 height 19
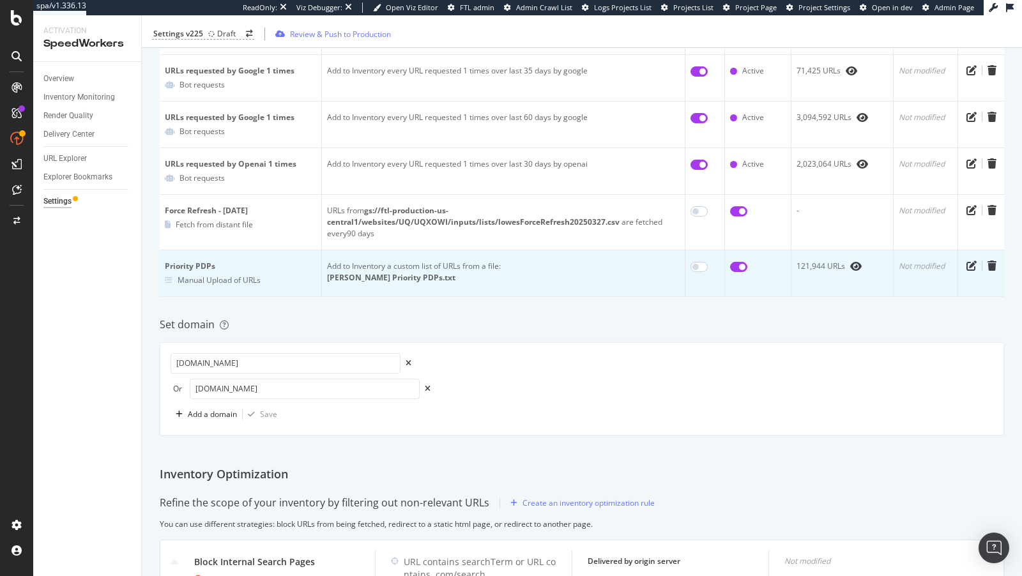
scroll to position [703, 0]
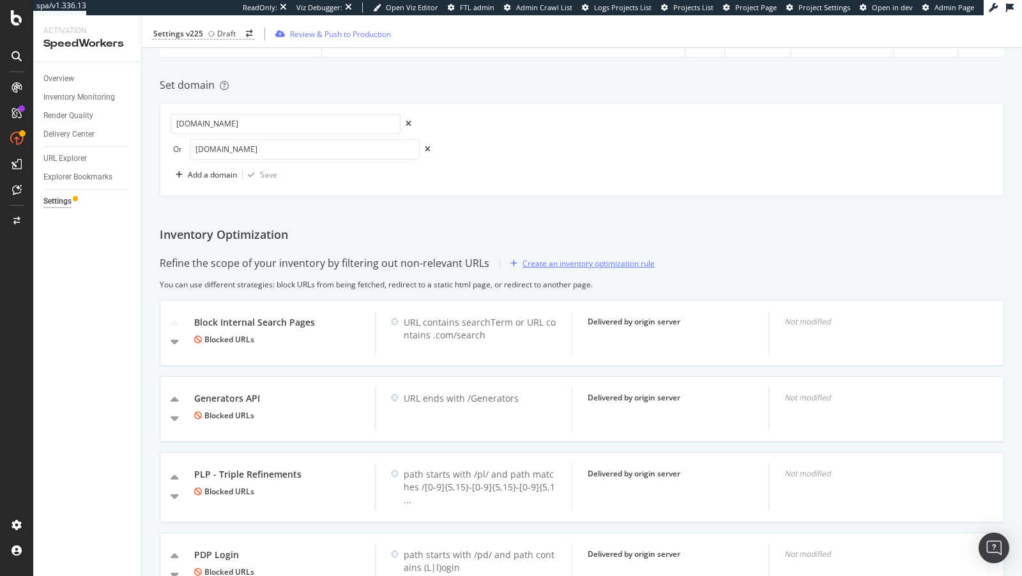
click at [552, 258] on div "Create an inventory optimization rule" at bounding box center [589, 263] width 132 height 11
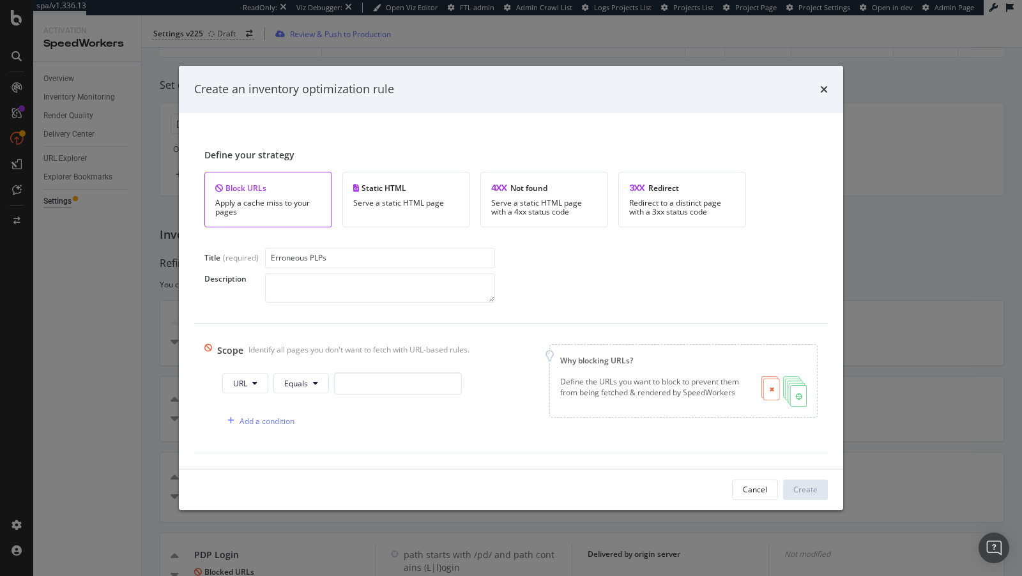
type input "Erroneous PLPs"
click at [261, 431] on div "Add a condition" at bounding box center [345, 421] width 247 height 22
click at [263, 422] on div "Add a condition" at bounding box center [267, 421] width 55 height 11
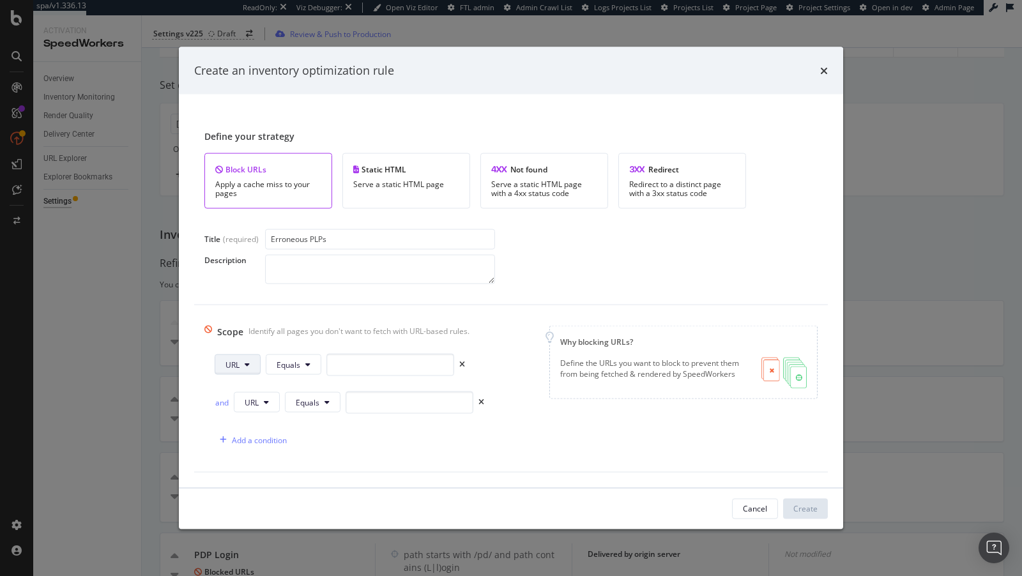
click at [247, 364] on icon "modal" at bounding box center [247, 365] width 5 height 8
click at [254, 454] on div "Path" at bounding box center [247, 461] width 65 height 19
click at [295, 365] on span "Equals" at bounding box center [291, 364] width 24 height 11
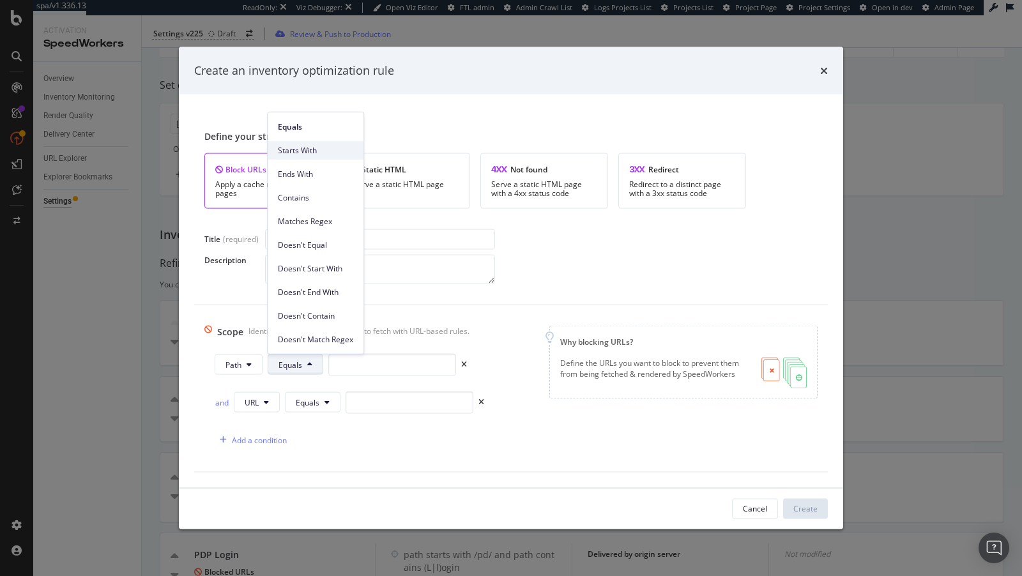
click at [310, 158] on div "Starts With" at bounding box center [316, 150] width 96 height 19
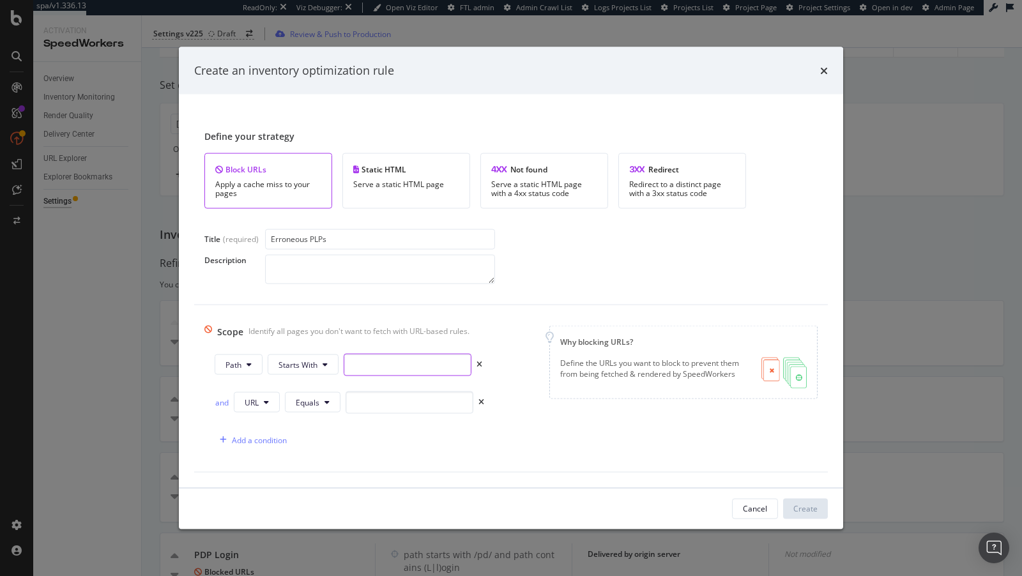
click at [366, 367] on input "modal" at bounding box center [408, 364] width 128 height 22
type input "/pl/"
drag, startPoint x: 313, startPoint y: 242, endPoint x: 350, endPoint y: 241, distance: 37.1
click at [350, 241] on input "Erroneous PLPs" at bounding box center [380, 239] width 230 height 20
type input "Erroneous PDP"
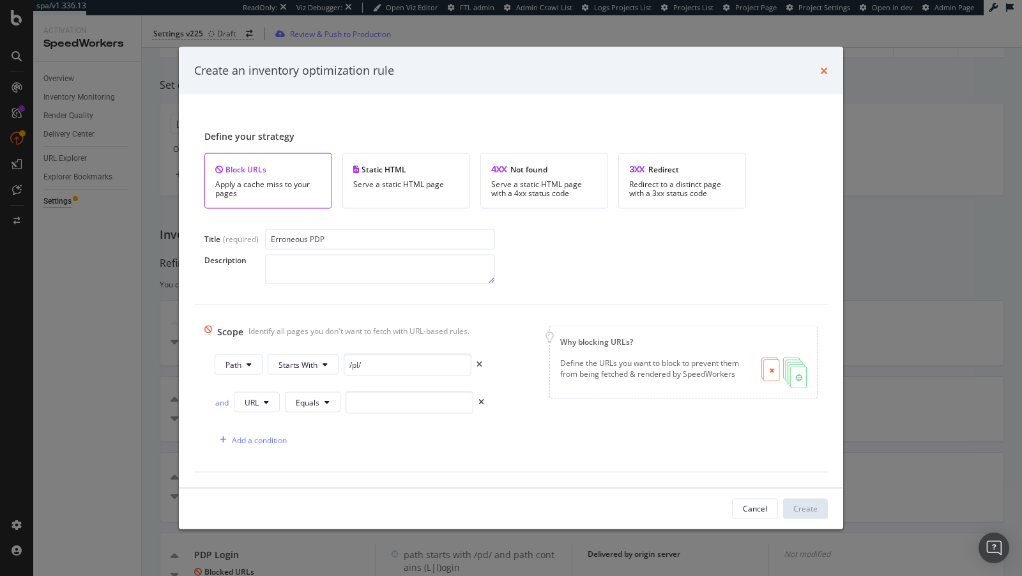
click at [823, 72] on icon "times" at bounding box center [824, 70] width 8 height 10
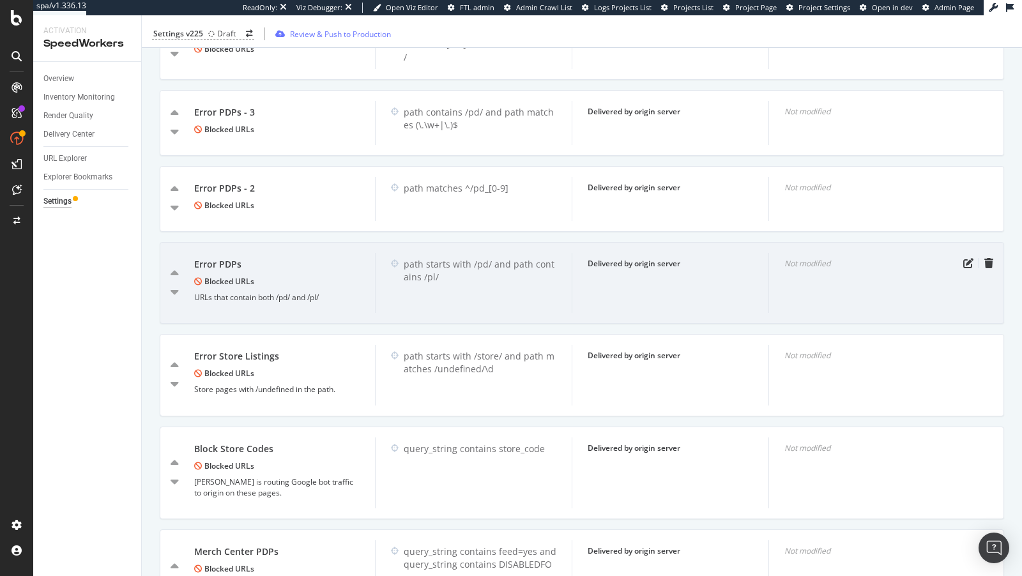
scroll to position [1565, 0]
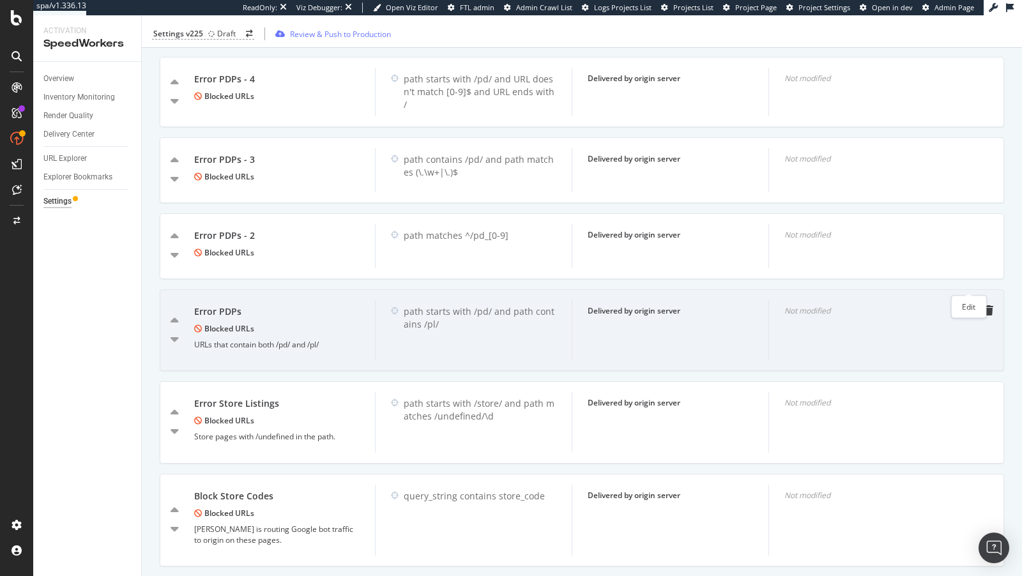
click at [965, 305] on icon "pen-to-square" at bounding box center [968, 310] width 10 height 10
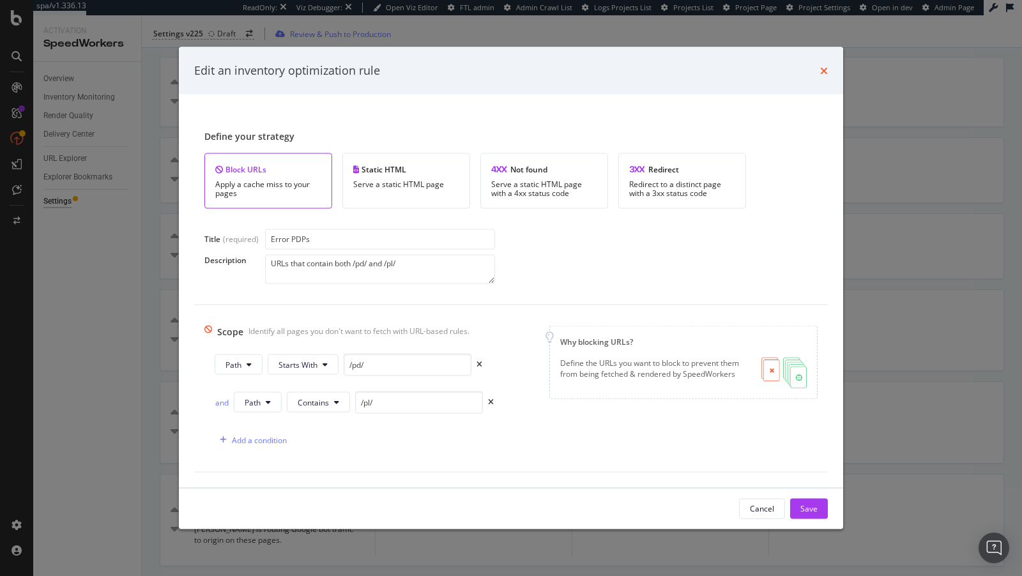
click at [820, 72] on icon "times" at bounding box center [824, 70] width 8 height 10
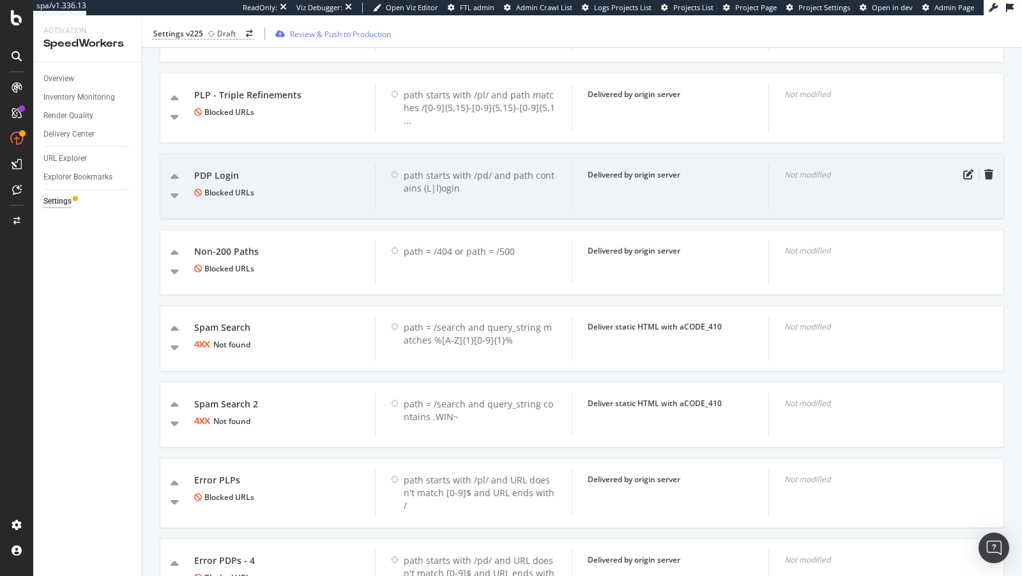
scroll to position [736, 0]
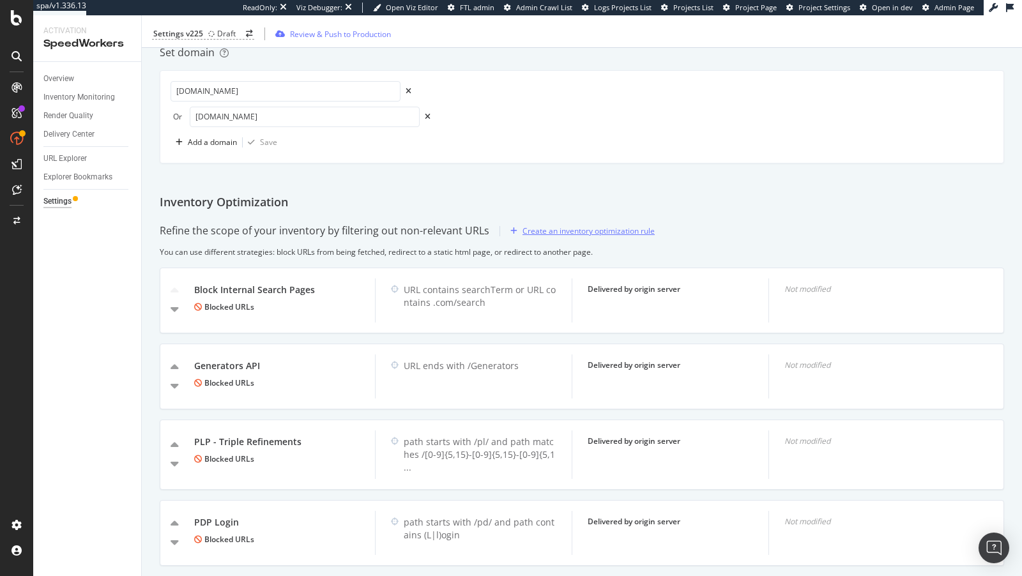
click at [560, 222] on div "Create an inventory optimization rule" at bounding box center [579, 231] width 149 height 19
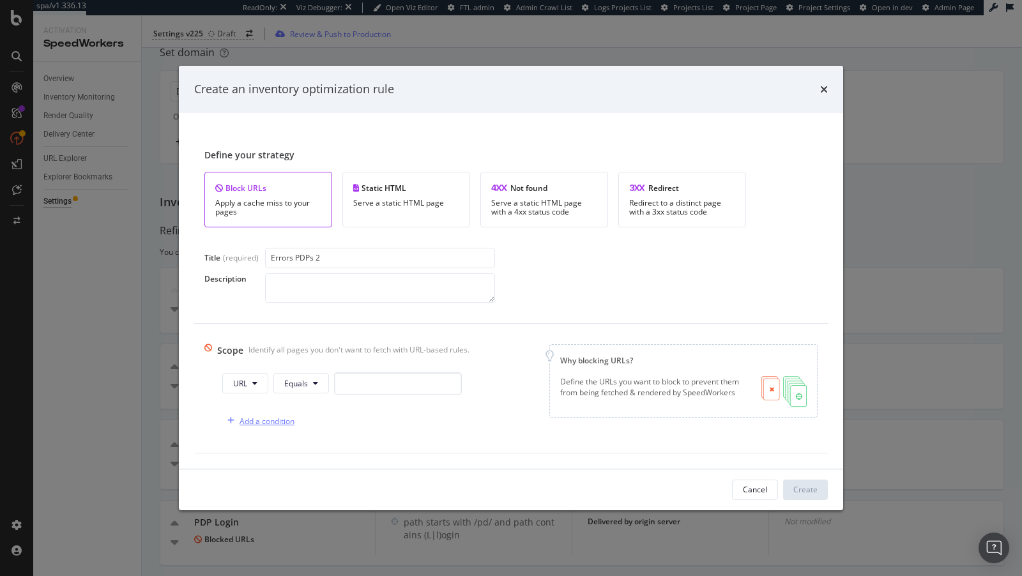
type input "Errors PDPs 2"
click at [271, 418] on div "Add a condition" at bounding box center [267, 421] width 55 height 11
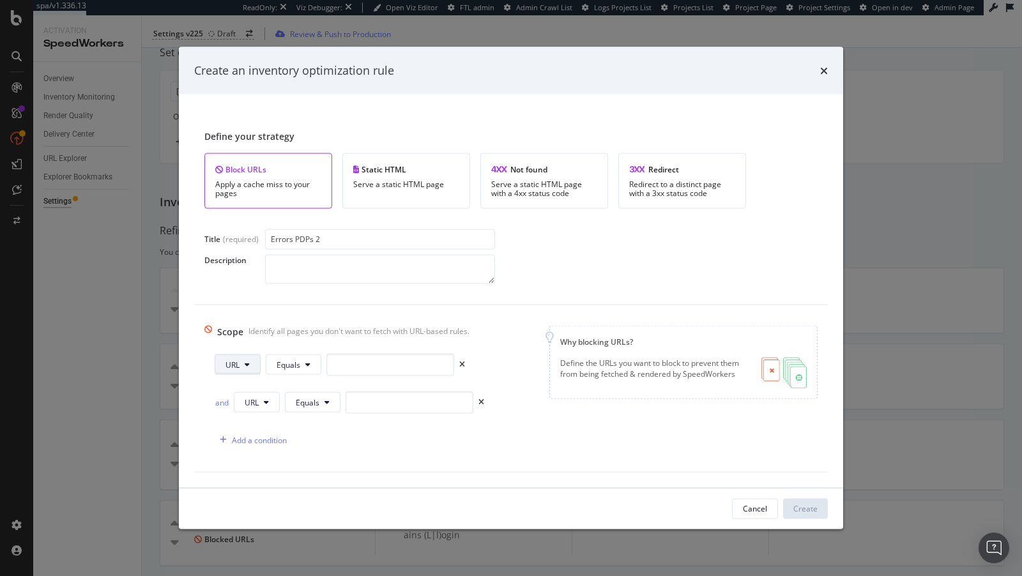
click at [245, 362] on icon "modal" at bounding box center [247, 365] width 5 height 8
click at [243, 466] on div "Path" at bounding box center [247, 461] width 65 height 19
click at [302, 362] on button "Equals" at bounding box center [296, 365] width 56 height 20
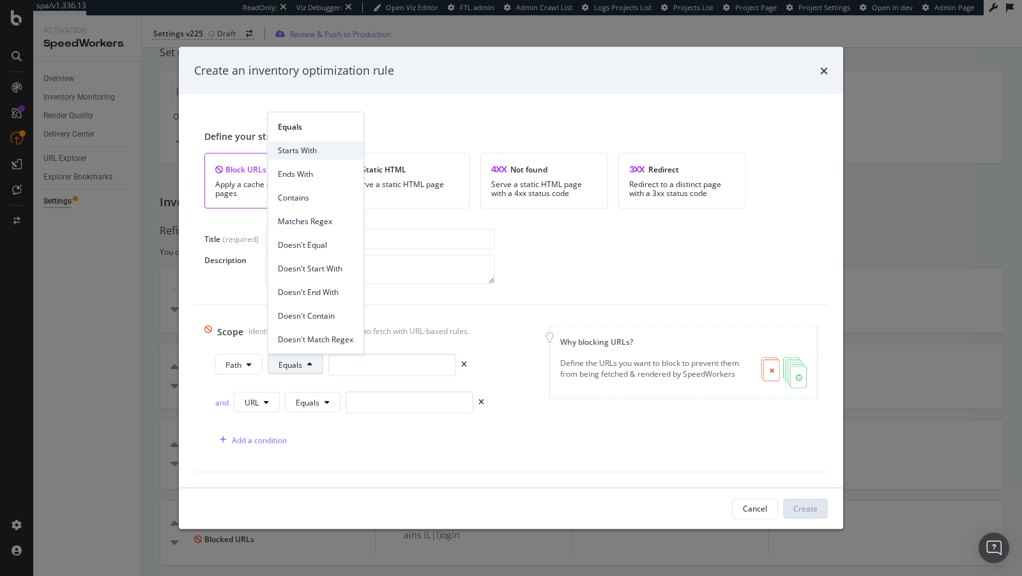
click at [306, 155] on span "Starts With" at bounding box center [315, 149] width 75 height 11
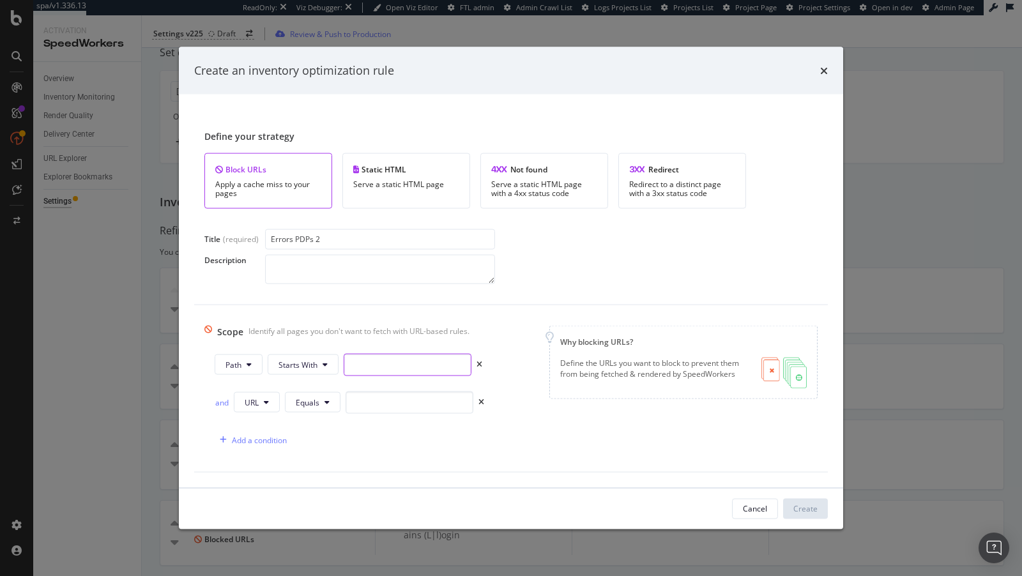
click at [394, 361] on input "modal" at bounding box center [408, 364] width 128 height 22
type input "/pd/"
click at [262, 402] on button "URL" at bounding box center [257, 402] width 46 height 20
click at [265, 492] on span "Path" at bounding box center [267, 497] width 45 height 11
click at [324, 398] on button "Equals" at bounding box center [315, 402] width 56 height 20
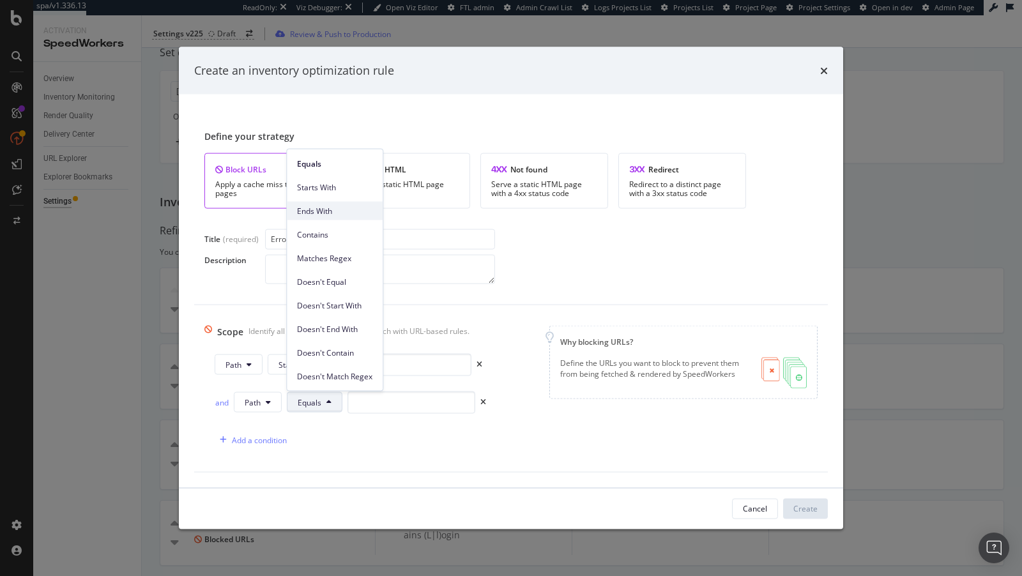
click at [331, 203] on div "Ends With" at bounding box center [335, 211] width 96 height 19
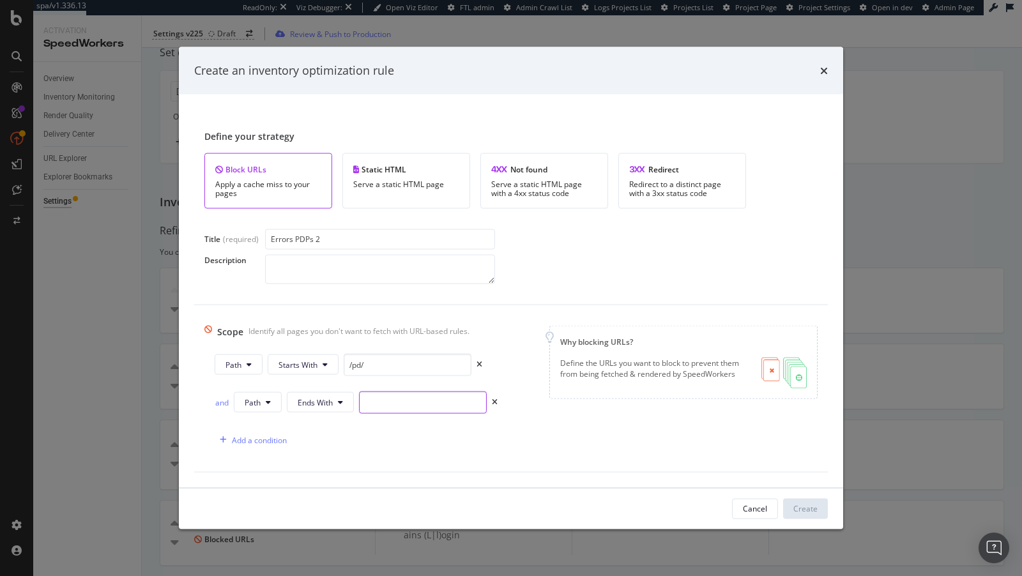
click at [408, 411] on input "modal" at bounding box center [423, 402] width 128 height 22
type input "/&"
click at [804, 504] on div "Create" at bounding box center [805, 508] width 24 height 11
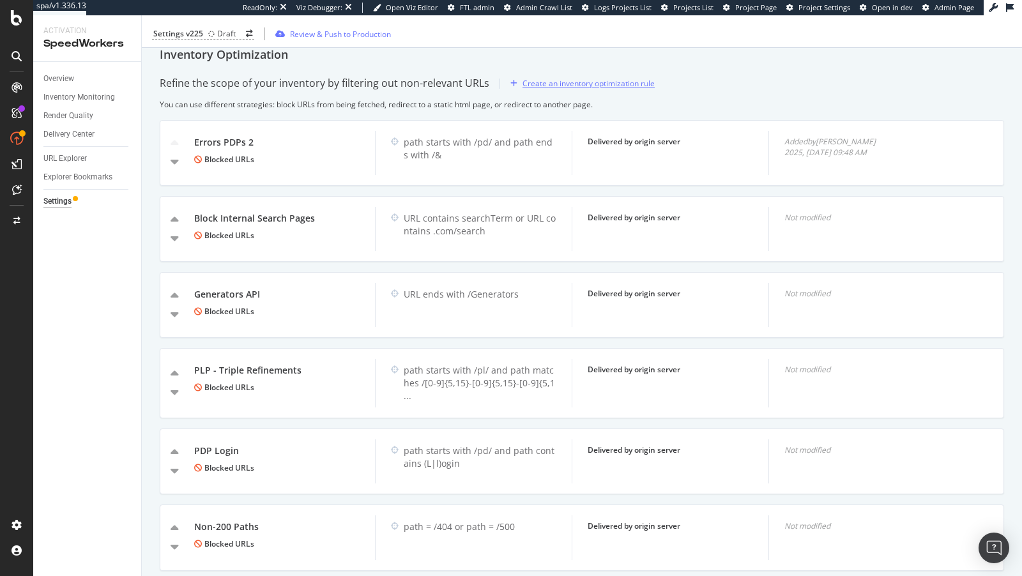
scroll to position [877, 0]
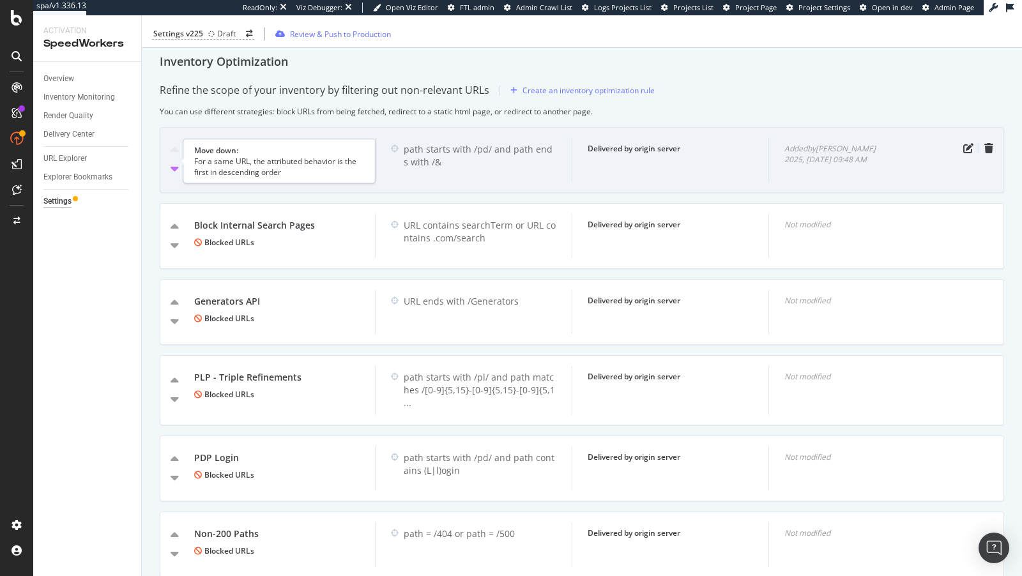
click at [173, 164] on icon "caret-down" at bounding box center [175, 168] width 8 height 13
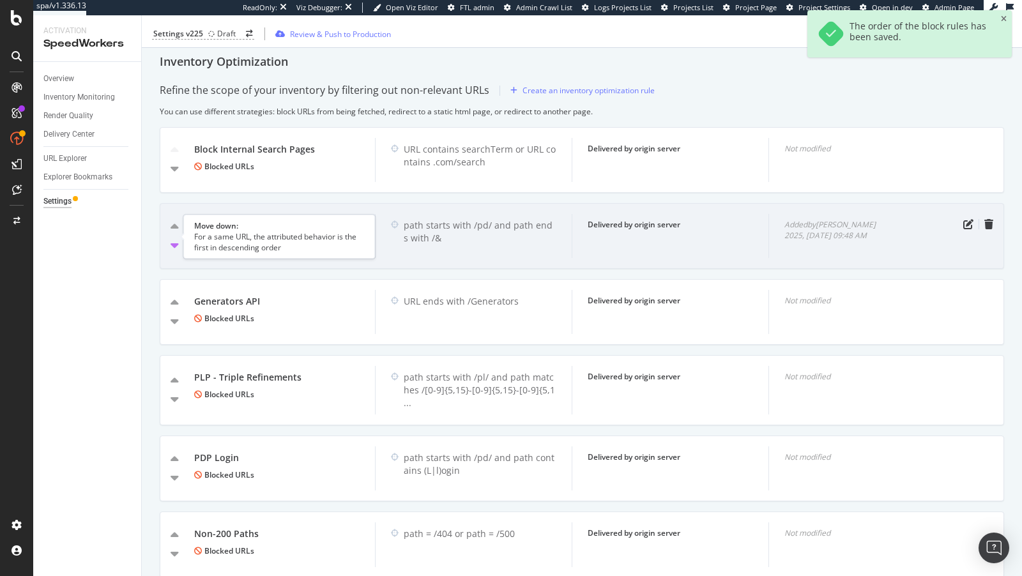
click at [172, 241] on icon "caret-down" at bounding box center [175, 245] width 8 height 13
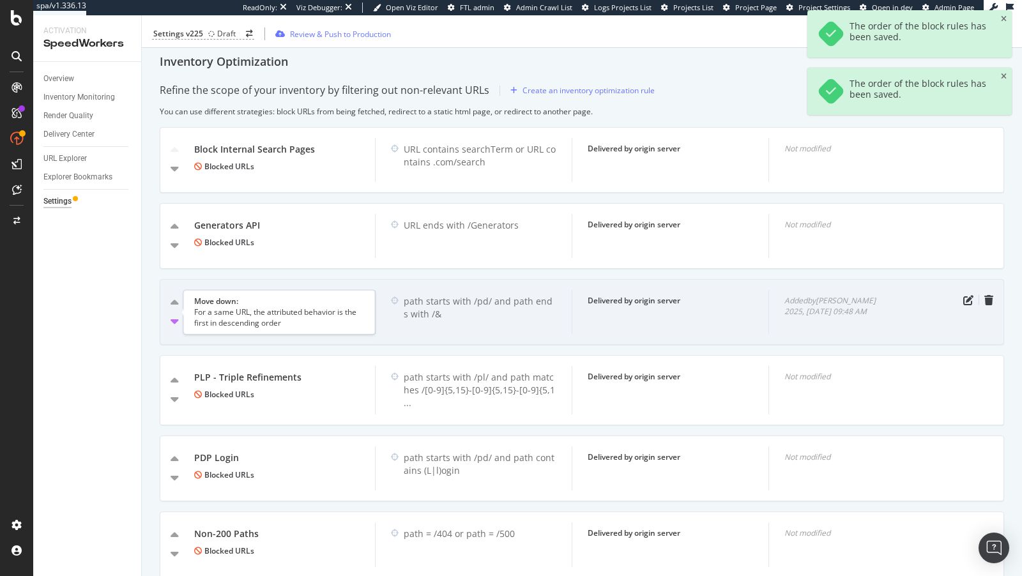
click at [172, 317] on icon "caret-down" at bounding box center [175, 321] width 8 height 13
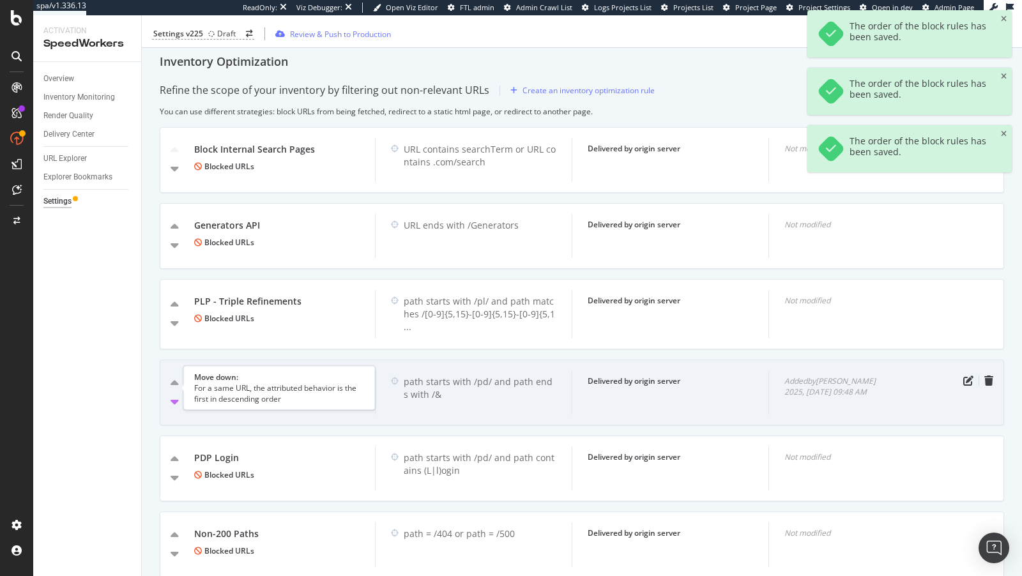
click at [173, 395] on icon "caret-down" at bounding box center [175, 401] width 8 height 13
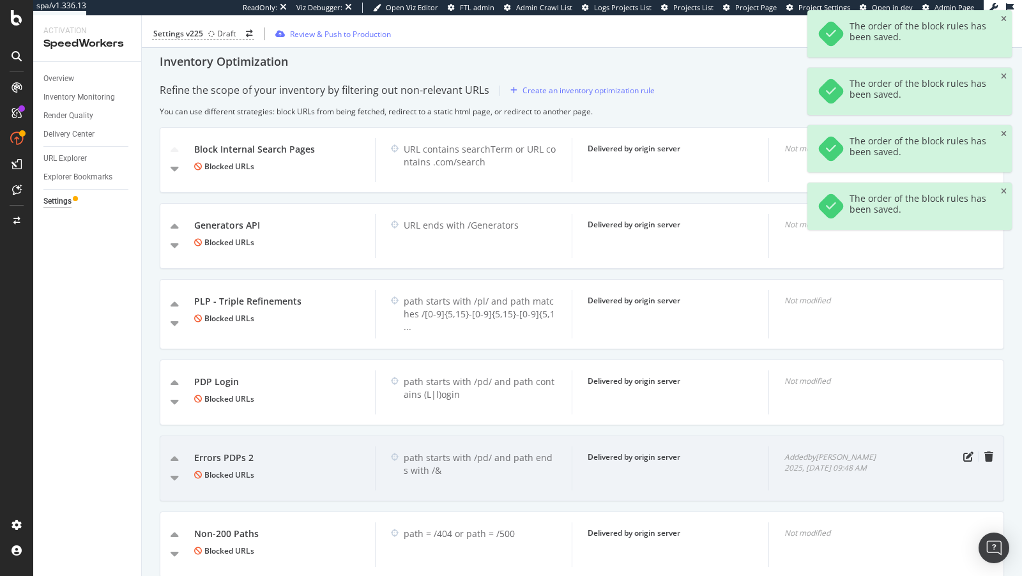
scroll to position [967, 0]
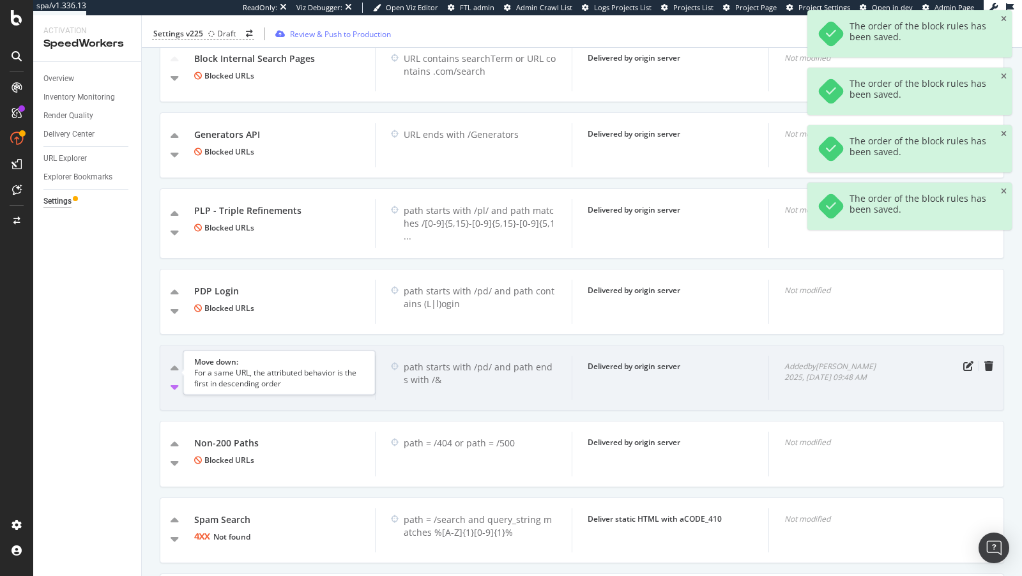
click at [174, 381] on icon "caret-down" at bounding box center [175, 387] width 8 height 13
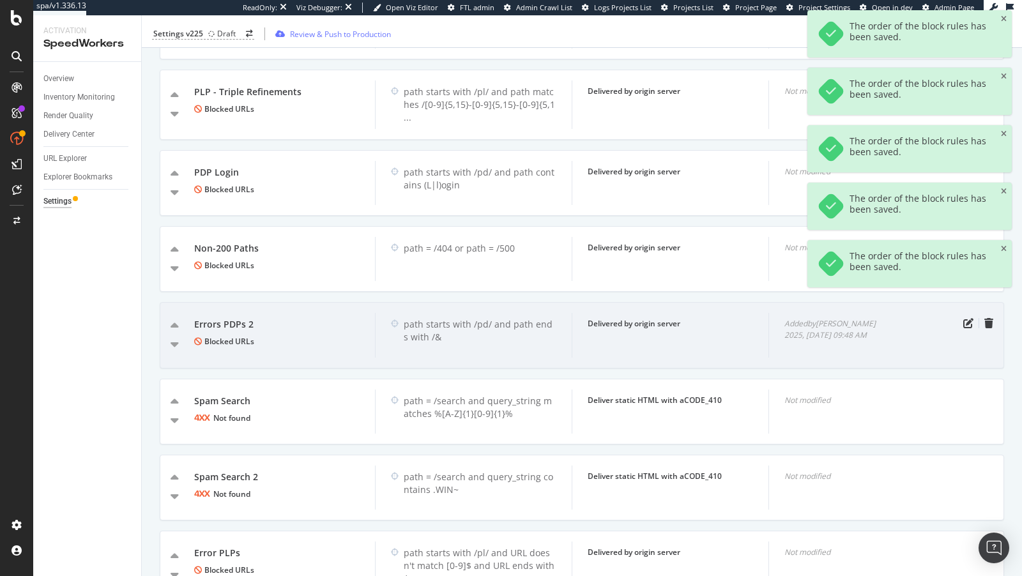
scroll to position [1087, 0]
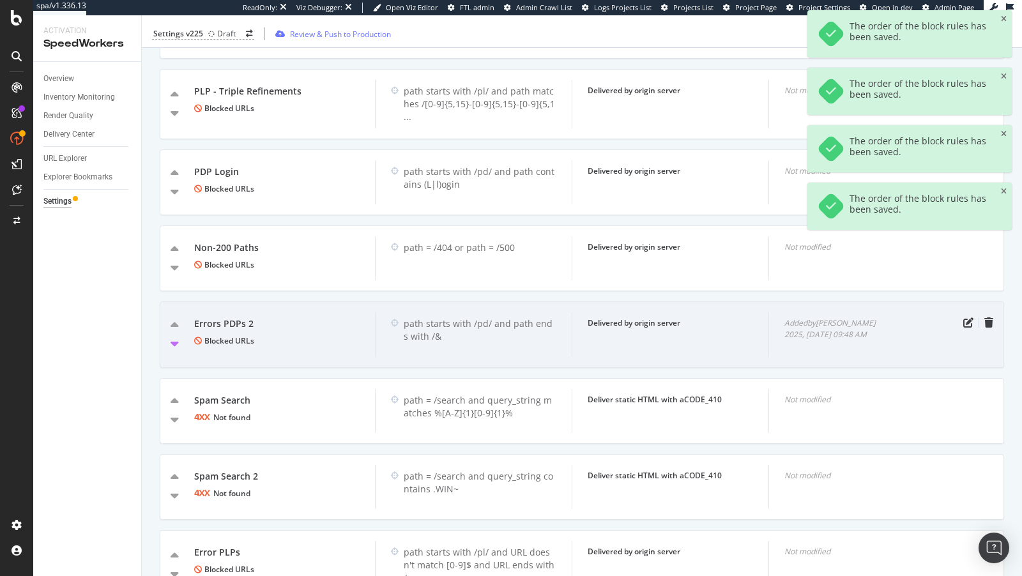
click at [176, 337] on icon "caret-down" at bounding box center [175, 343] width 8 height 13
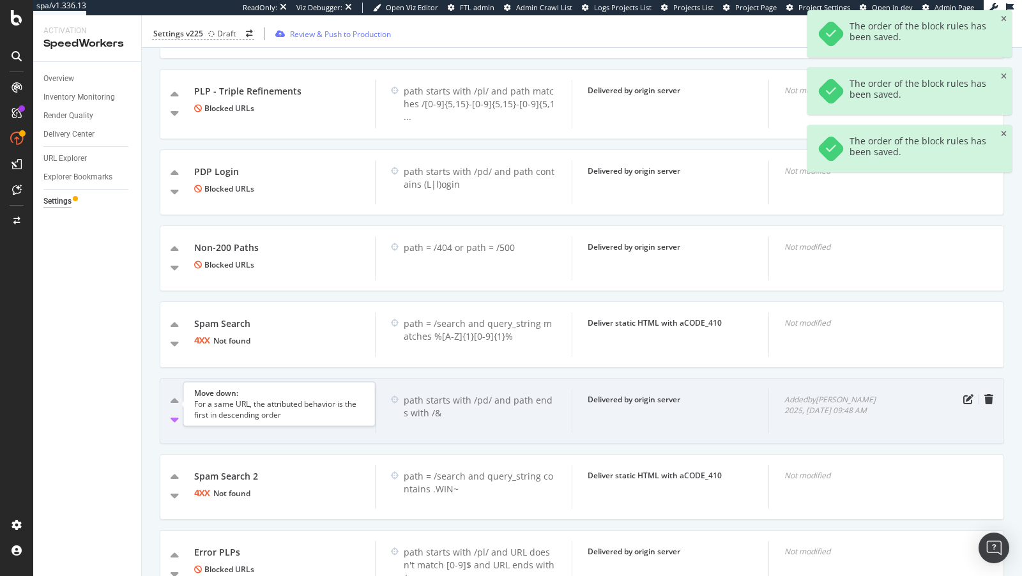
click at [171, 413] on icon "caret-down" at bounding box center [175, 419] width 8 height 13
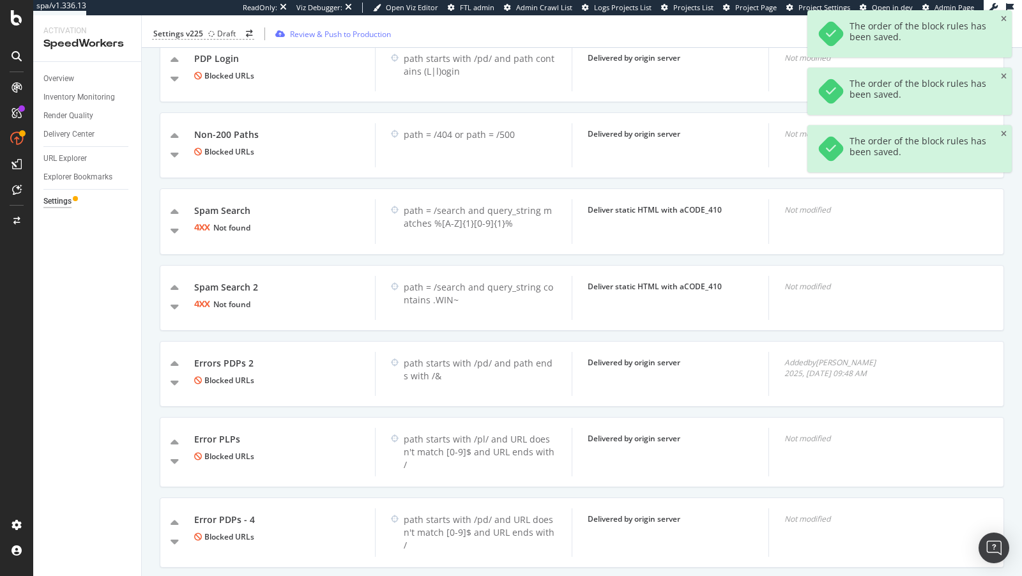
scroll to position [1202, 0]
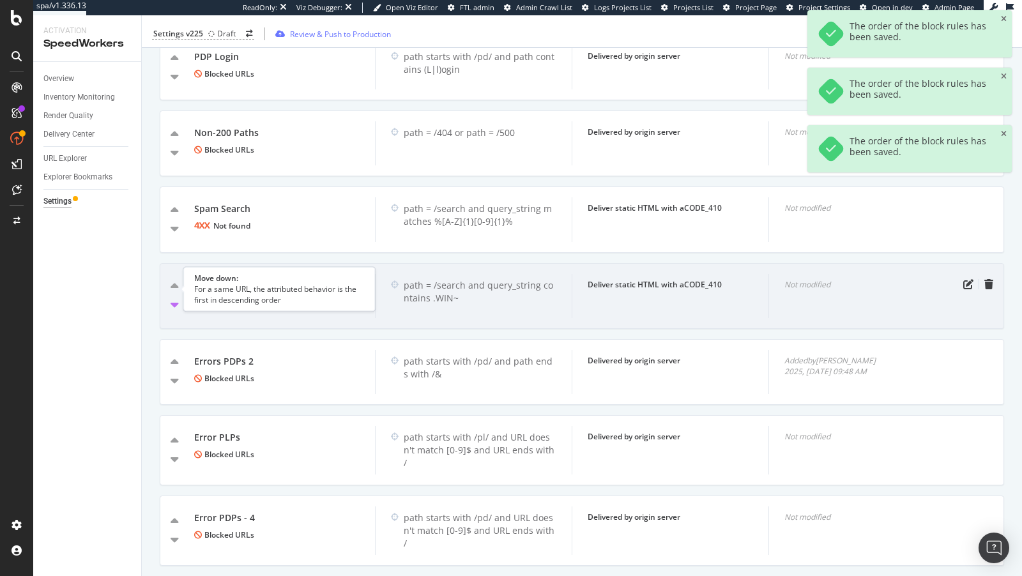
click at [174, 298] on icon "caret-down" at bounding box center [175, 304] width 8 height 13
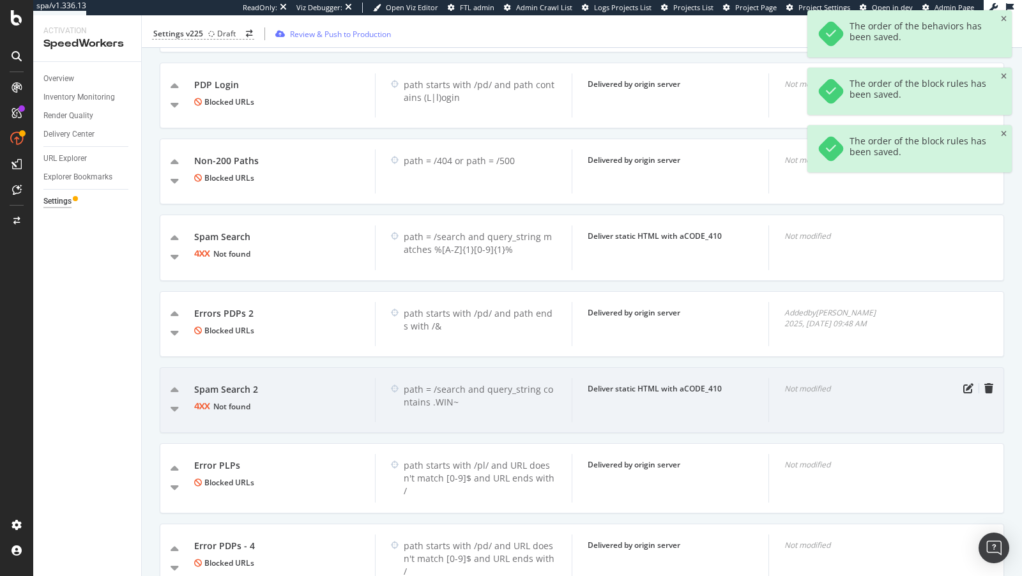
scroll to position [1234, 0]
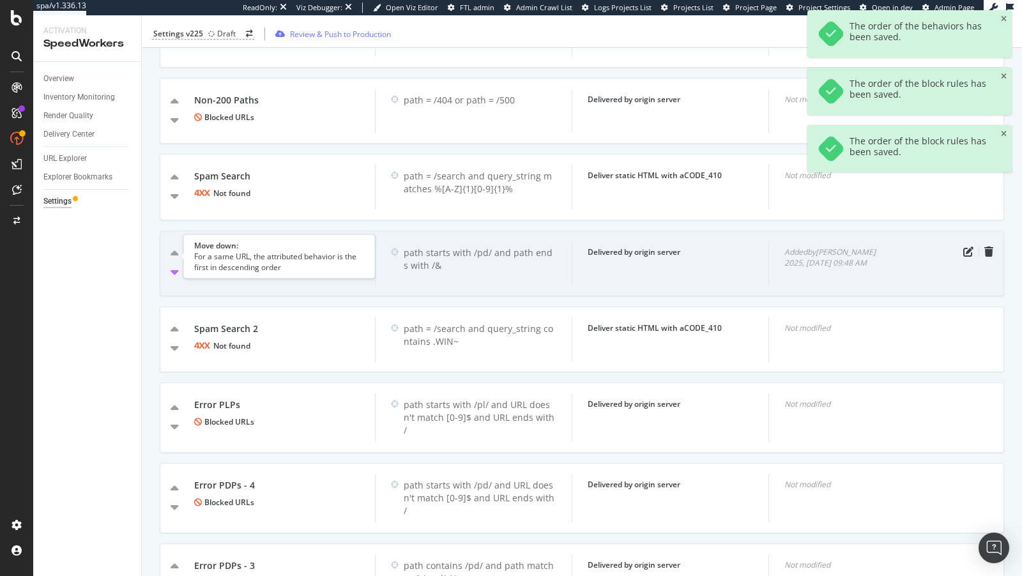
click at [172, 266] on icon "caret-down" at bounding box center [175, 272] width 8 height 13
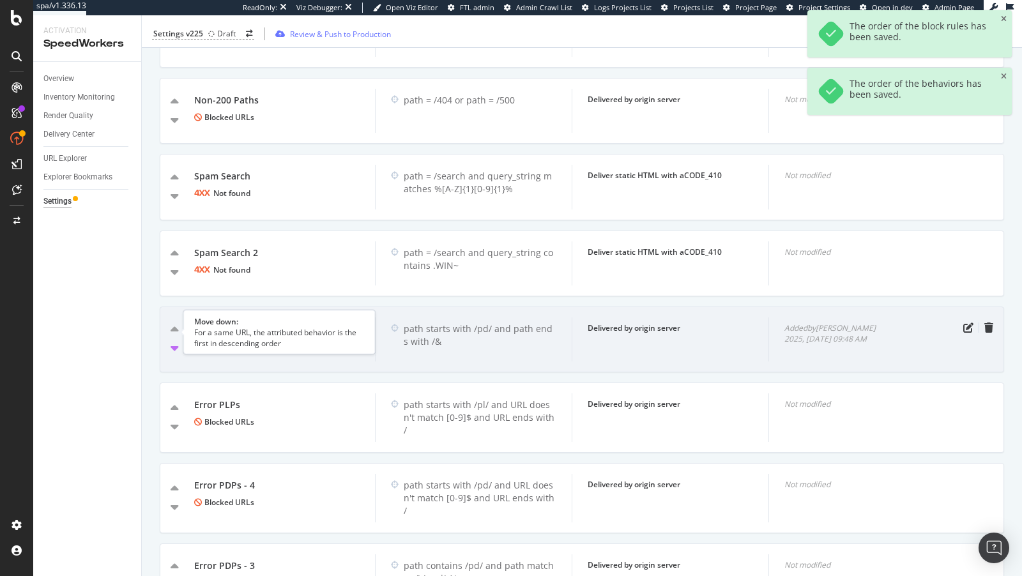
click at [173, 342] on icon "caret-down" at bounding box center [175, 348] width 8 height 13
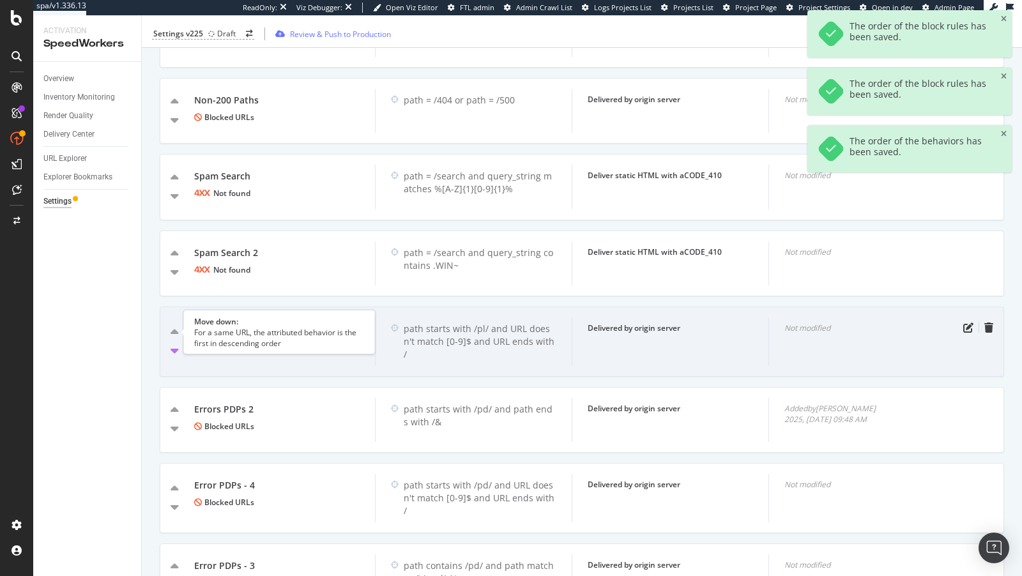
click at [176, 344] on icon "caret-down" at bounding box center [175, 350] width 8 height 13
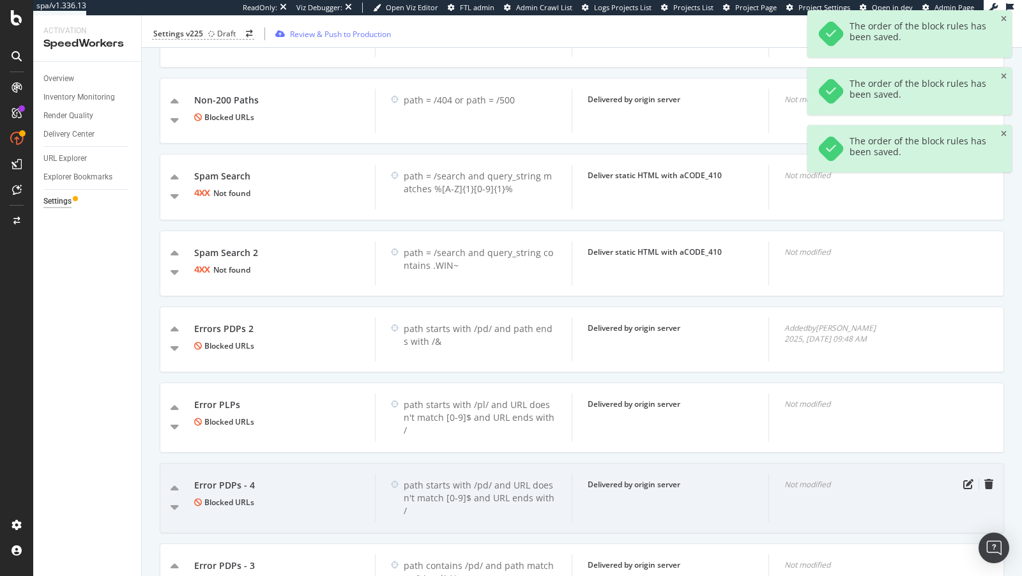
scroll to position [1298, 0]
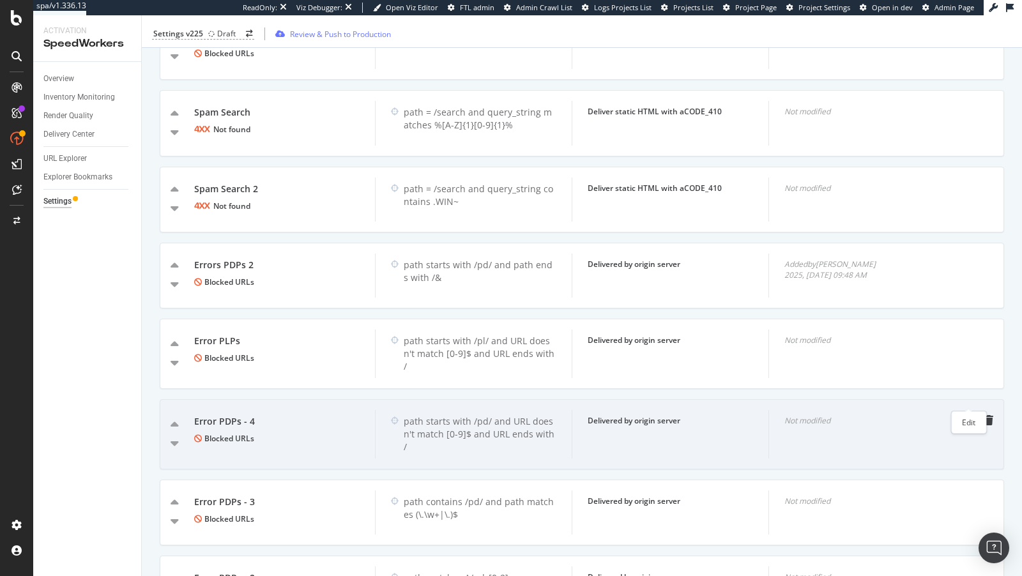
click at [966, 415] on icon "pen-to-square" at bounding box center [968, 420] width 10 height 10
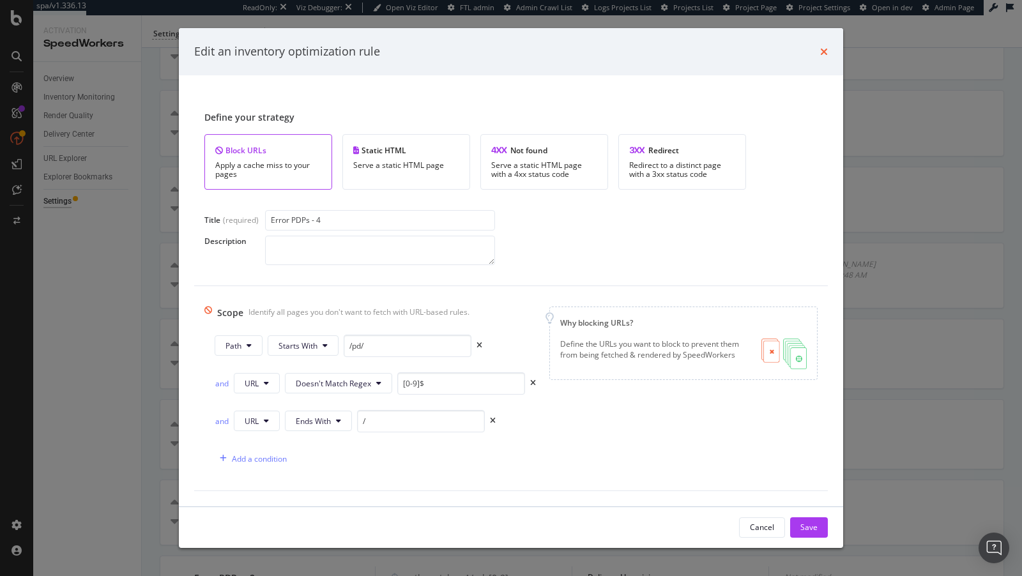
click at [825, 54] on icon "times" at bounding box center [824, 52] width 8 height 10
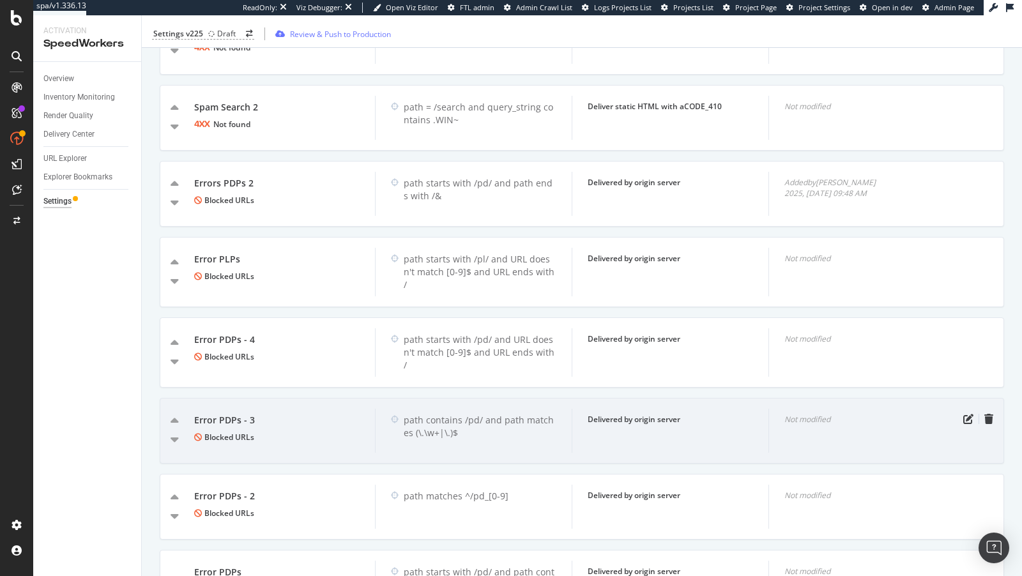
scroll to position [1375, 0]
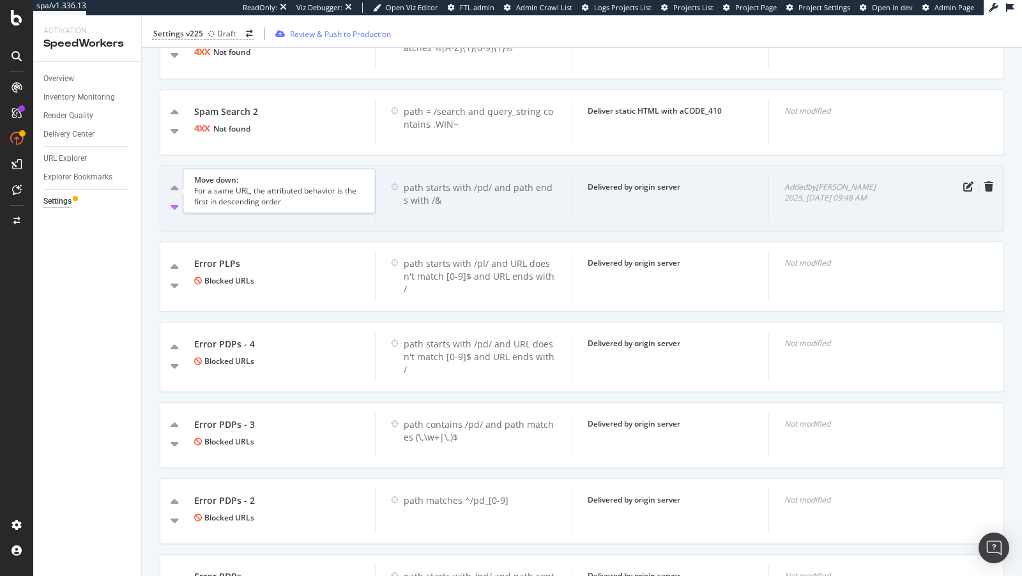
click at [173, 201] on icon "caret-down" at bounding box center [175, 207] width 8 height 13
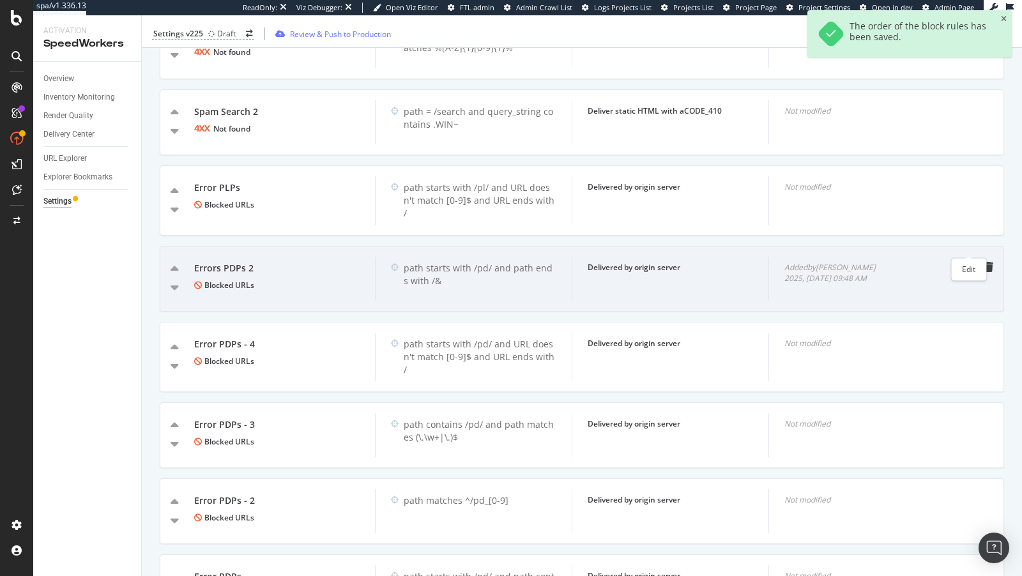
click at [974, 262] on div at bounding box center [979, 267] width 28 height 10
click at [966, 262] on icon "pen-to-square" at bounding box center [968, 267] width 10 height 10
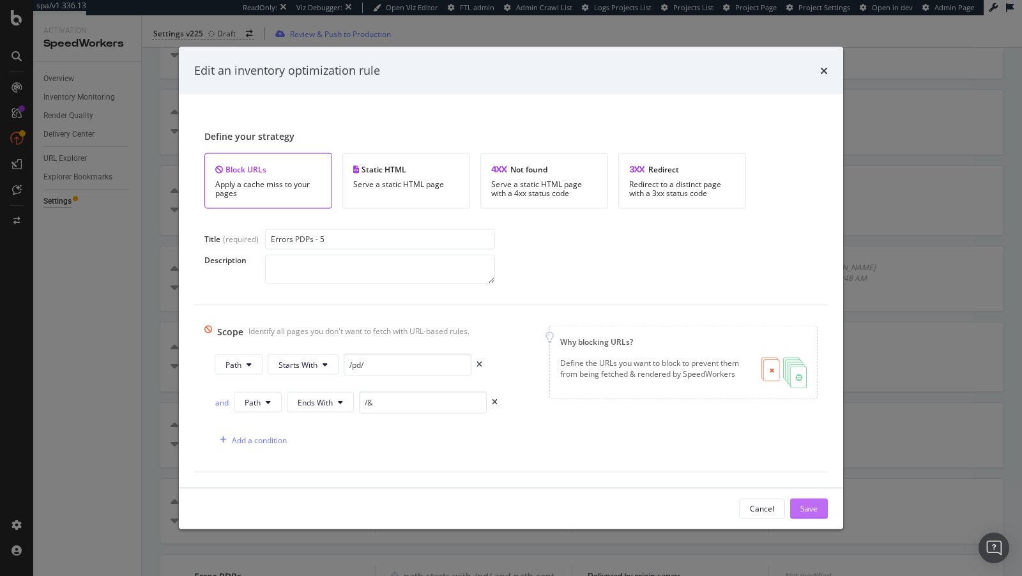
type input "Errors PDPs - 5"
click at [820, 505] on button "Save" at bounding box center [809, 508] width 38 height 20
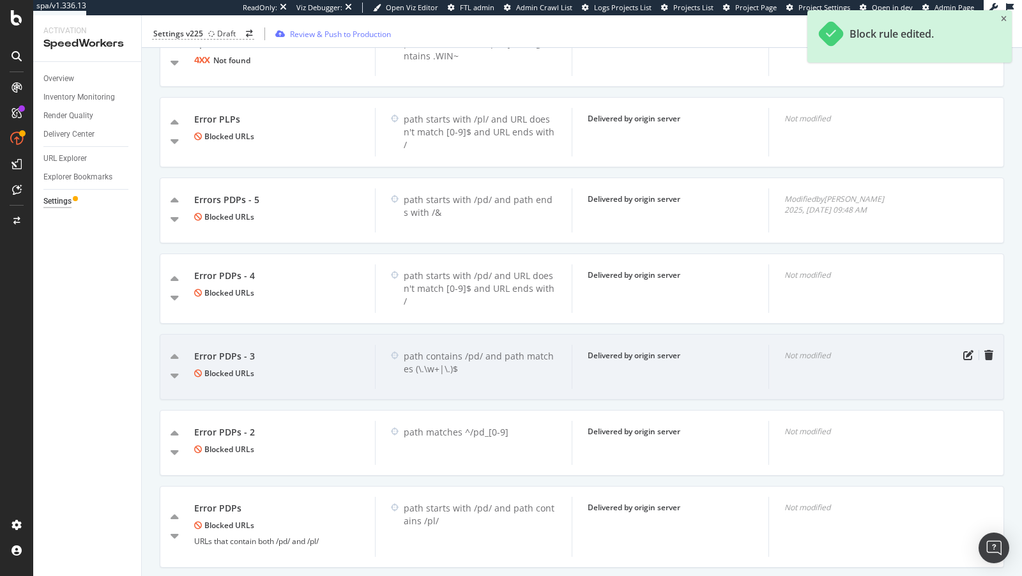
scroll to position [1433, 0]
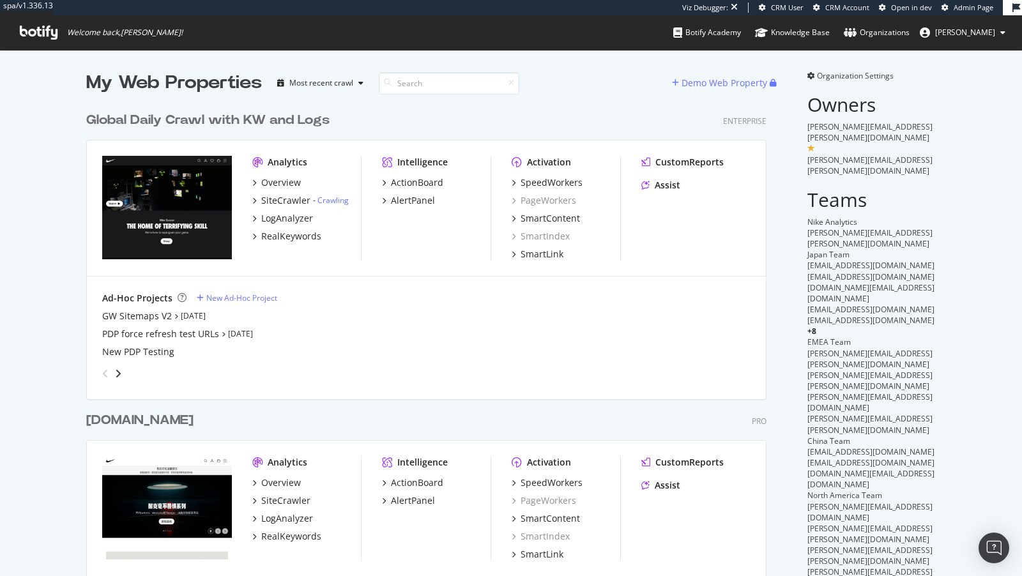
scroll to position [747, 691]
click at [558, 183] on div "SpeedWorkers" at bounding box center [552, 182] width 62 height 13
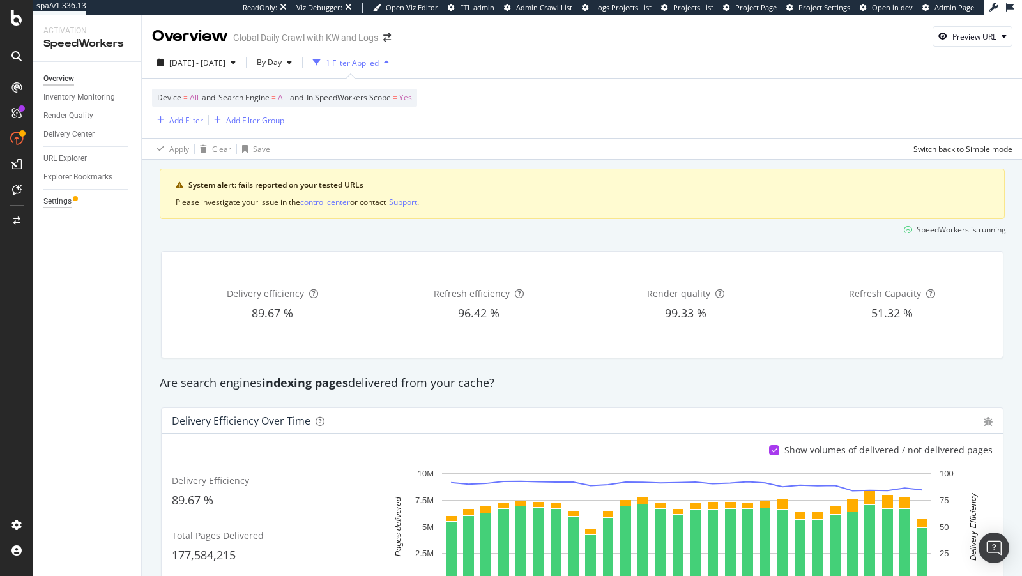
click at [56, 203] on div "Settings" at bounding box center [57, 201] width 28 height 13
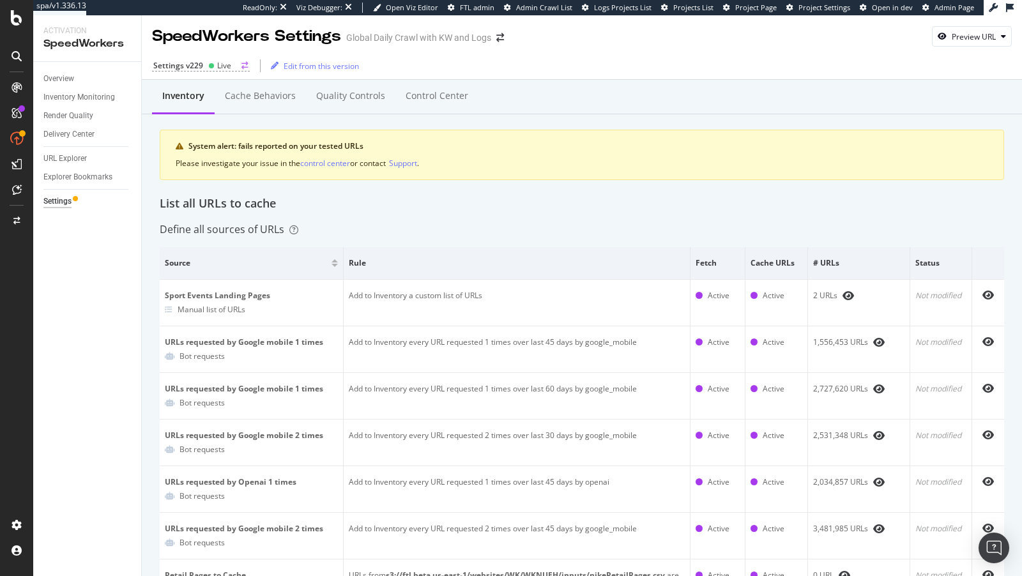
click at [201, 65] on div "Settings v229" at bounding box center [178, 65] width 50 height 11
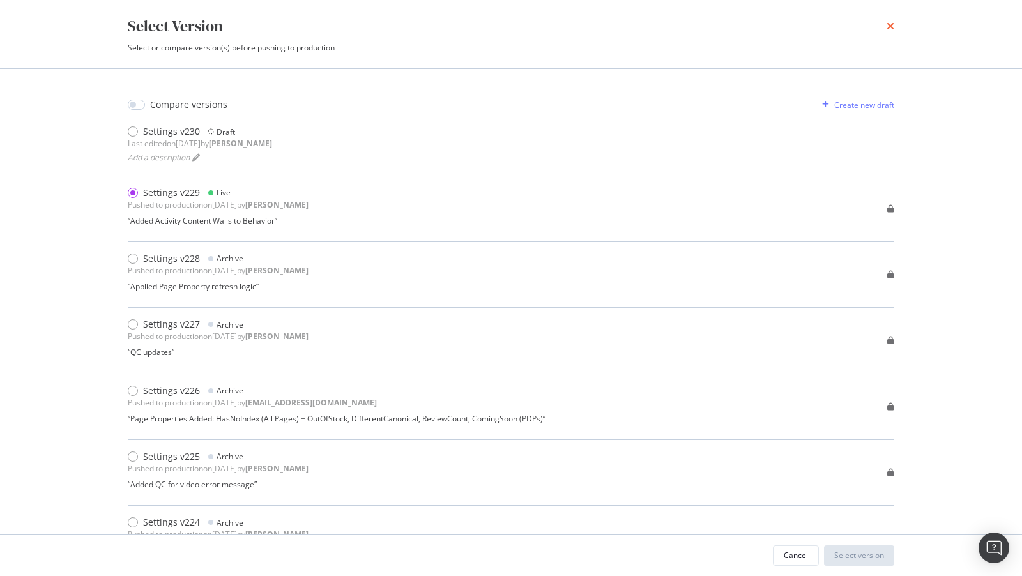
click at [887, 27] on icon "times" at bounding box center [891, 26] width 8 height 10
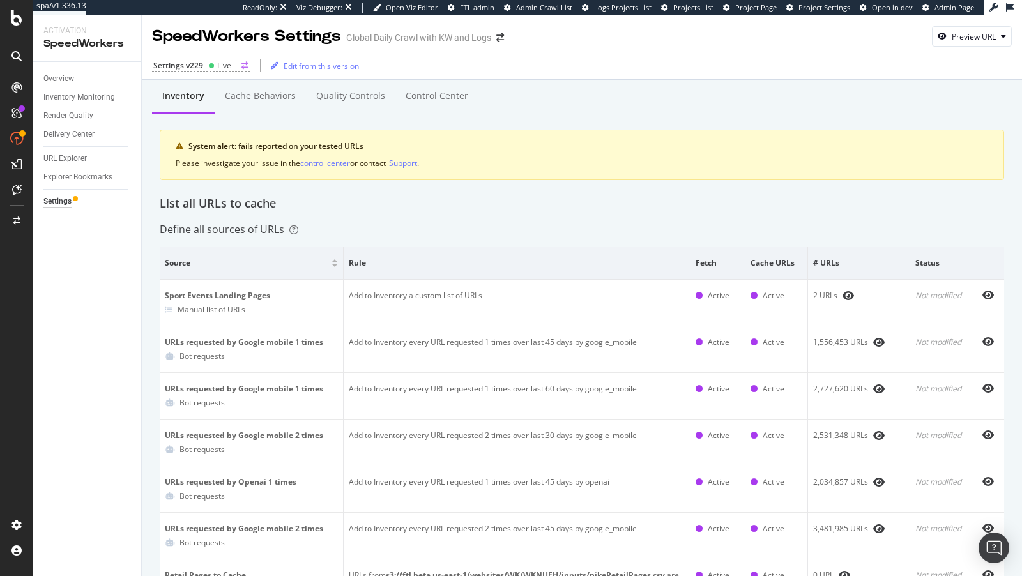
click at [194, 65] on div "Settings v229" at bounding box center [178, 65] width 50 height 11
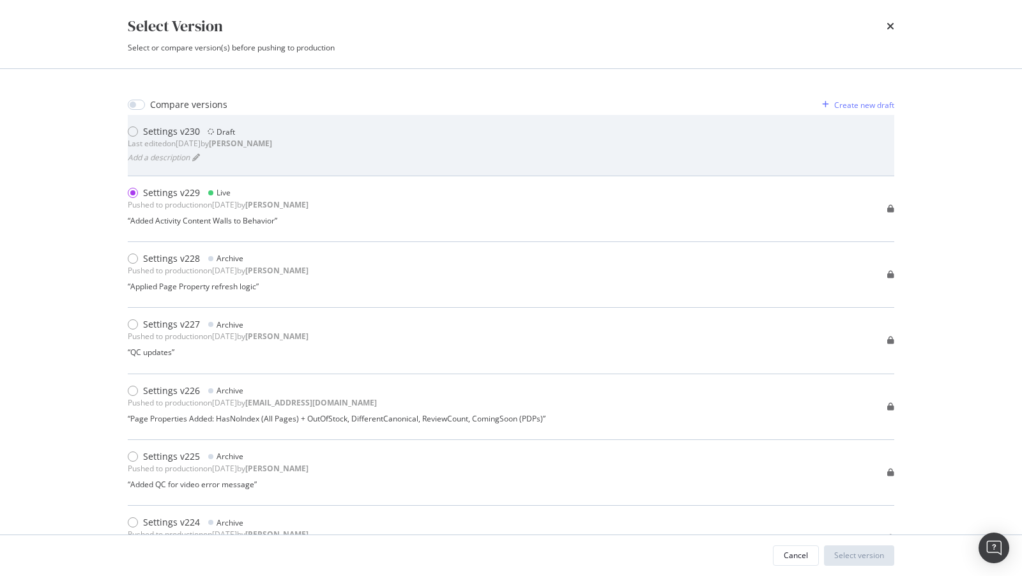
click at [266, 139] on b "[PERSON_NAME]" at bounding box center [240, 143] width 63 height 11
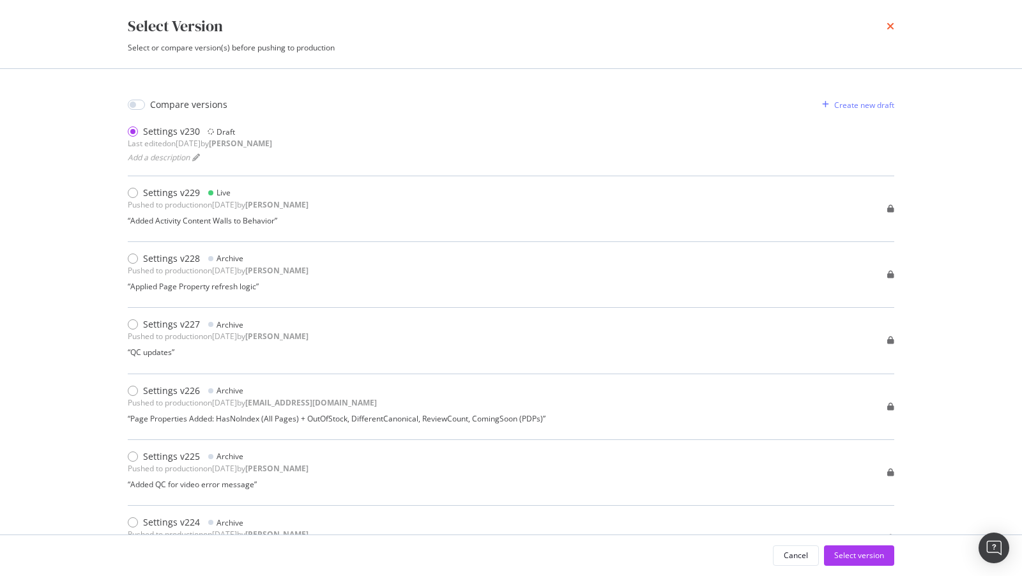
click at [894, 29] on icon "times" at bounding box center [891, 26] width 8 height 10
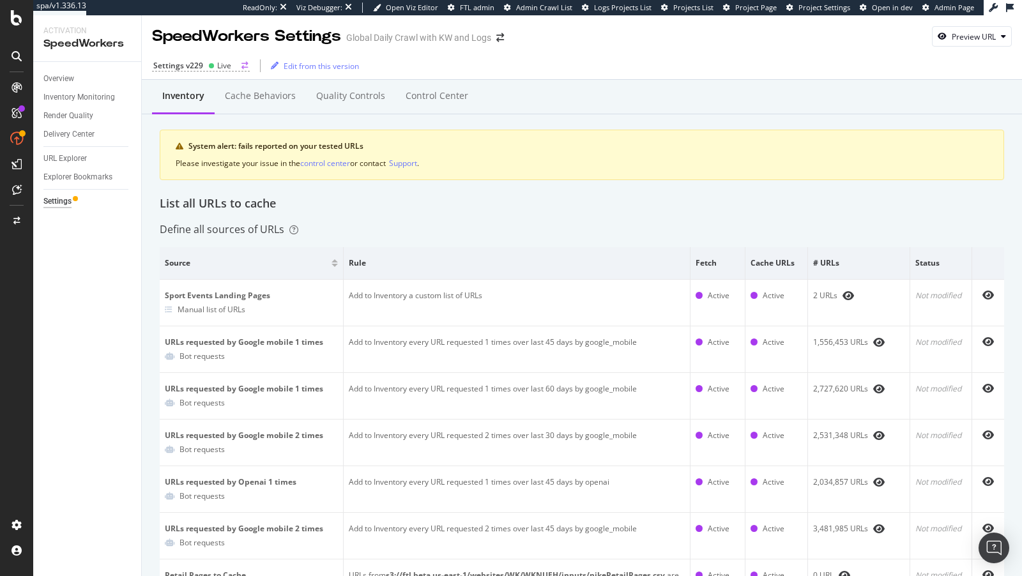
click at [192, 68] on div "Settings v229" at bounding box center [178, 65] width 50 height 11
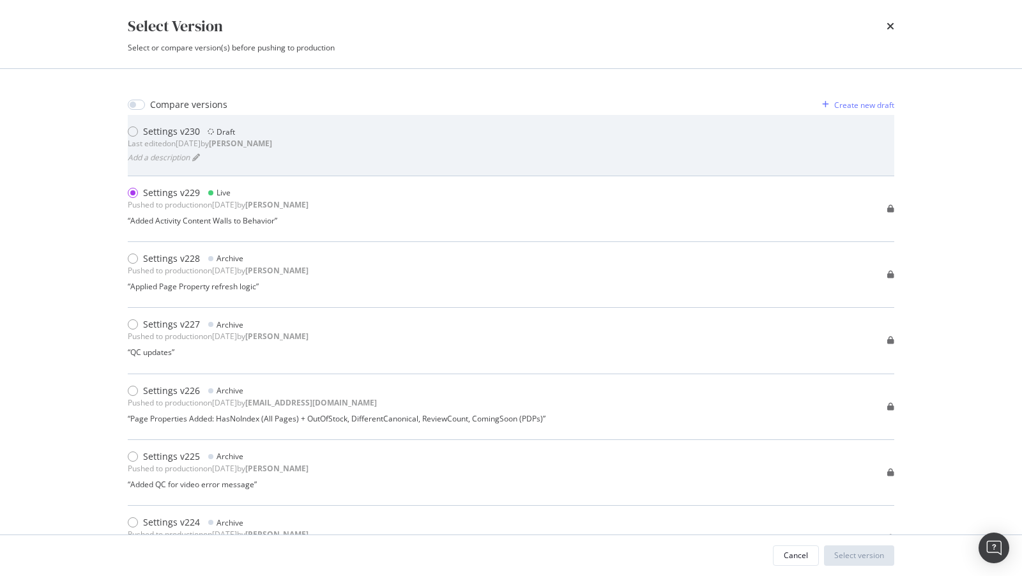
click at [231, 135] on div "Draft" at bounding box center [226, 131] width 19 height 11
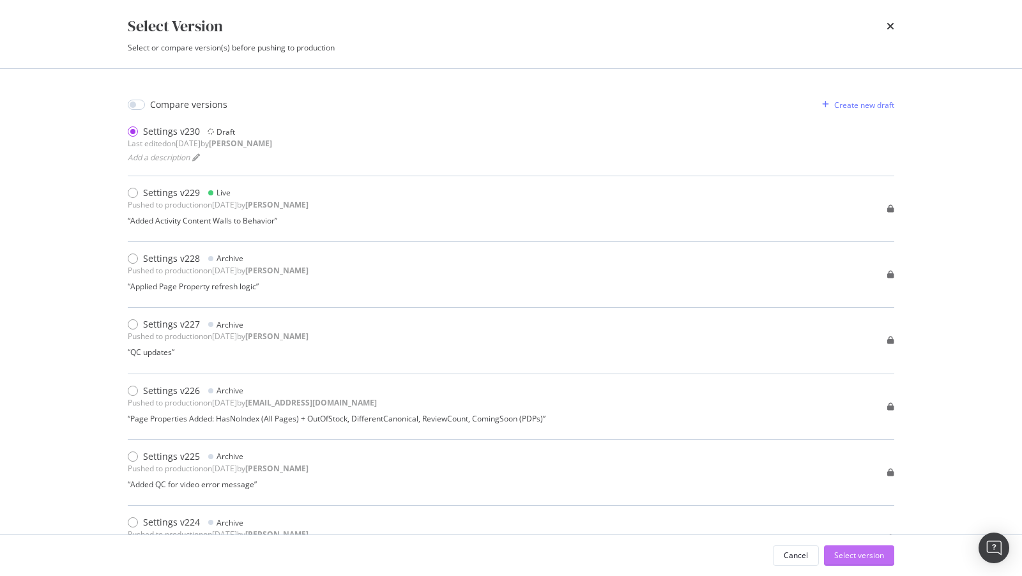
click at [856, 555] on div "Select version" at bounding box center [859, 555] width 50 height 11
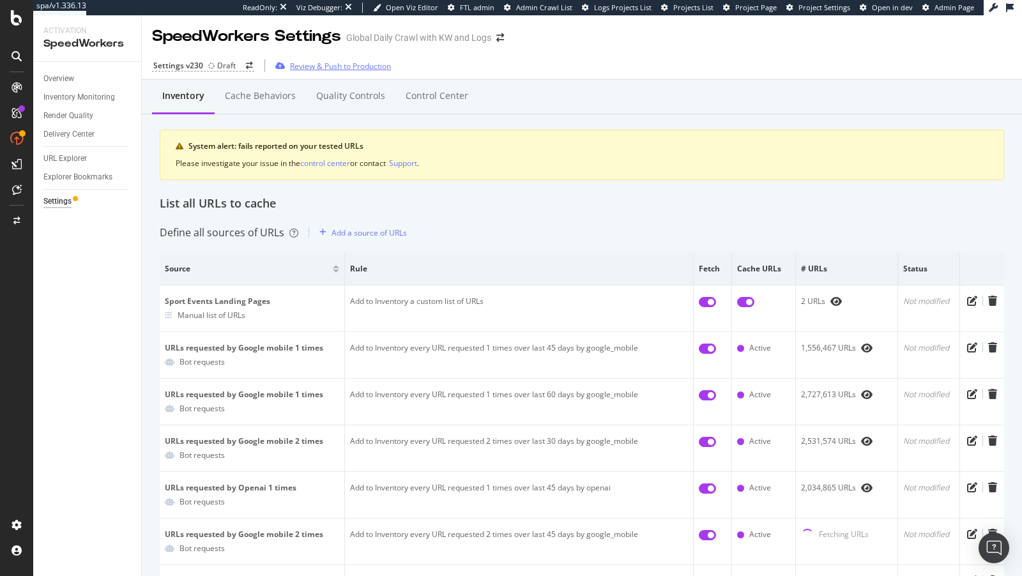
click at [319, 66] on div "Review & Push to Production" at bounding box center [340, 66] width 101 height 11
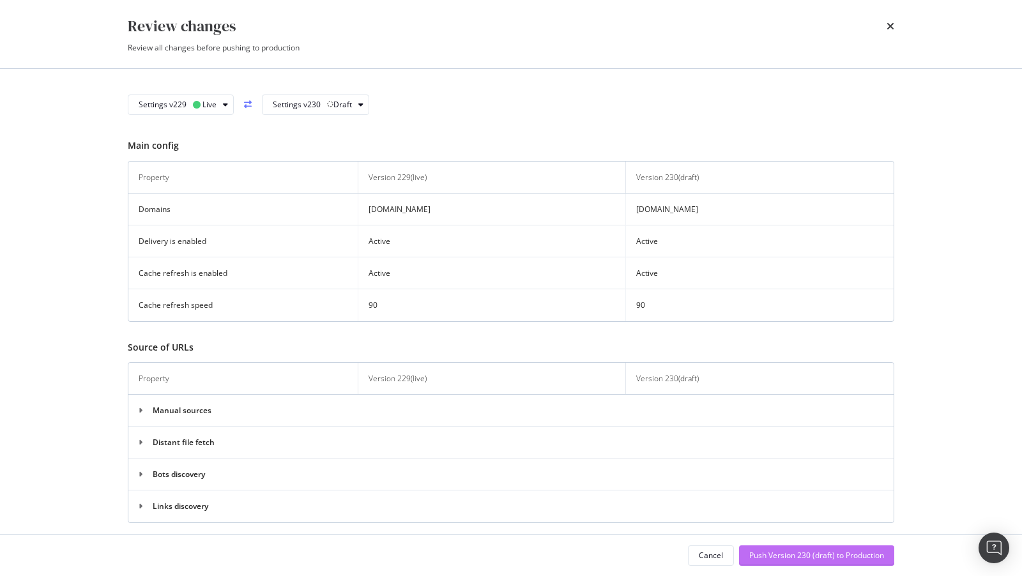
click at [821, 550] on div "Push Version 230 (draft) to Production" at bounding box center [816, 555] width 135 height 11
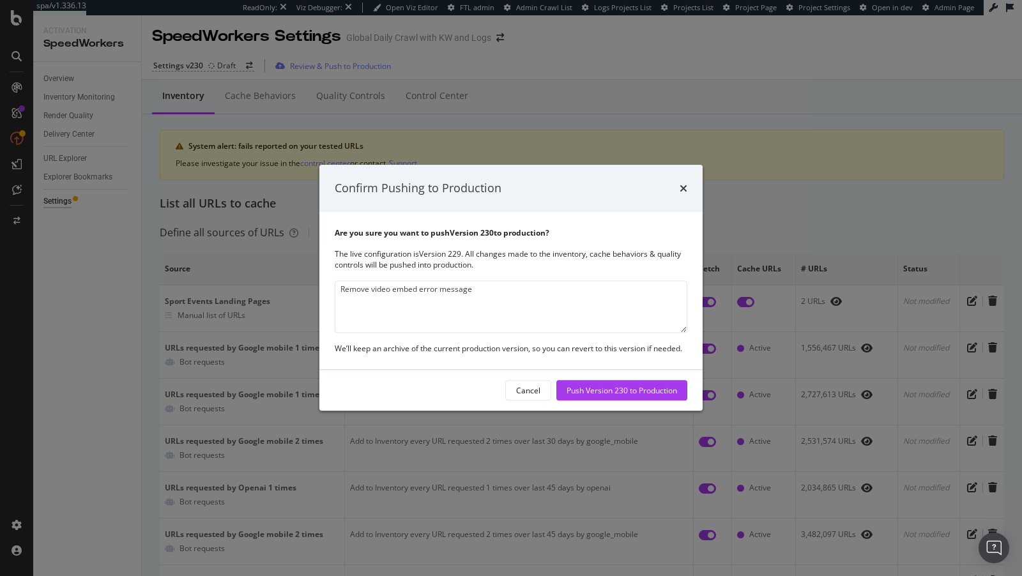
click at [339, 290] on textarea "Remove video embed error message" at bounding box center [511, 306] width 353 height 52
click at [543, 289] on textarea "activate 'Remove video embed error message" at bounding box center [511, 306] width 353 height 52
click at [365, 294] on textarea "activate 'Remove video embed error message' script" at bounding box center [511, 306] width 353 height 52
type textarea "activated 'Remove video embed error message' script"
click at [633, 388] on div "Push Version 230 to Production" at bounding box center [622, 390] width 111 height 11
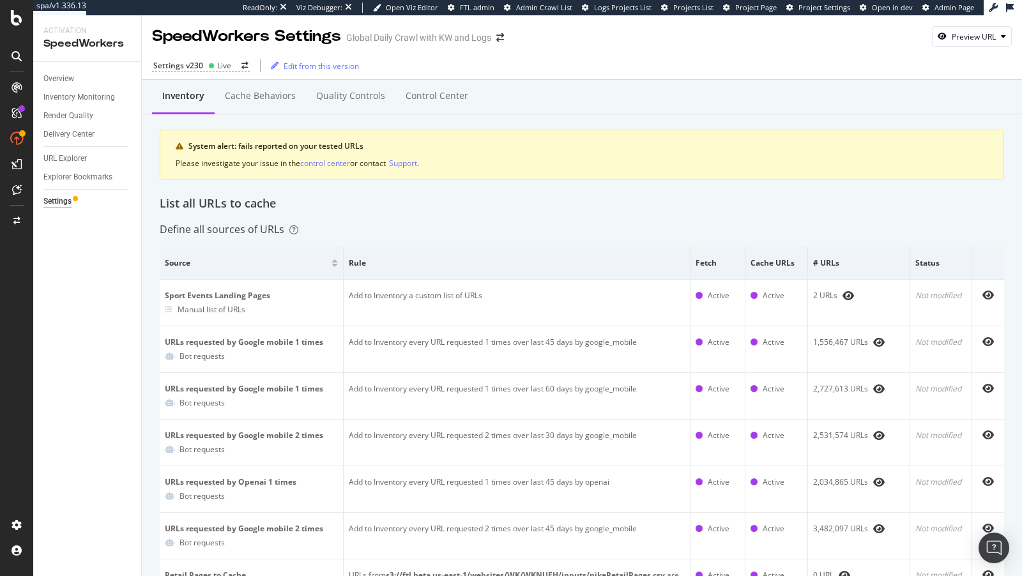
click at [190, 58] on div "Settings v230 Live Edit from this version" at bounding box center [582, 65] width 880 height 27
click at [190, 61] on div "Settings v230" at bounding box center [178, 65] width 50 height 11
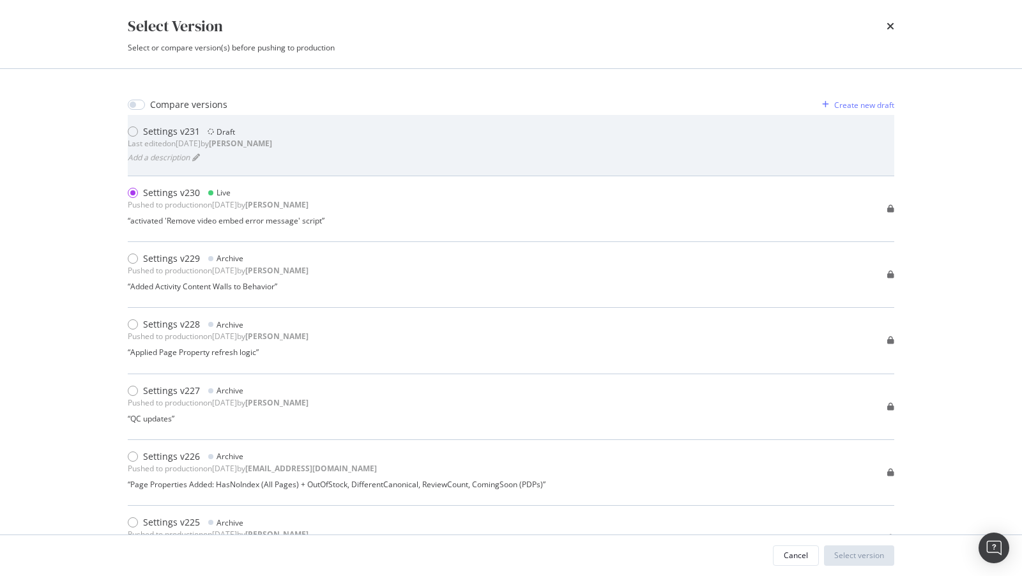
click at [245, 140] on b "connor" at bounding box center [240, 143] width 63 height 11
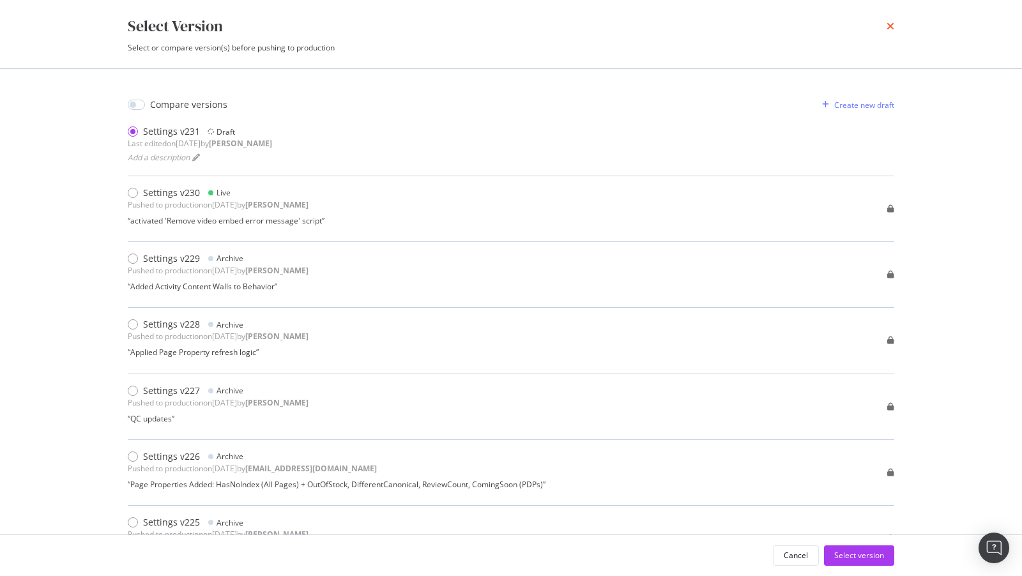
click at [893, 30] on icon "times" at bounding box center [891, 26] width 8 height 10
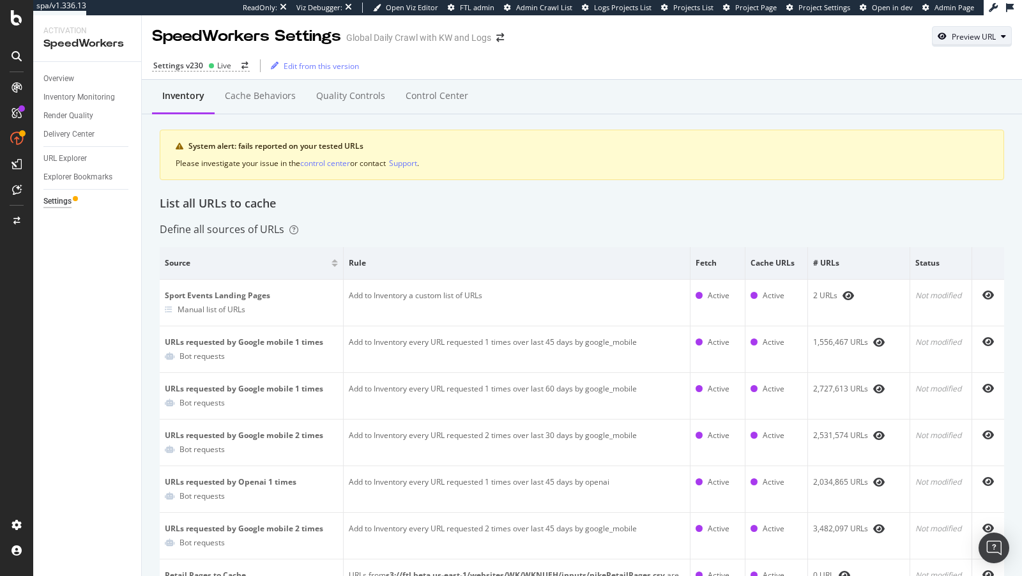
click at [998, 44] on div "Preview URL" at bounding box center [972, 36] width 79 height 18
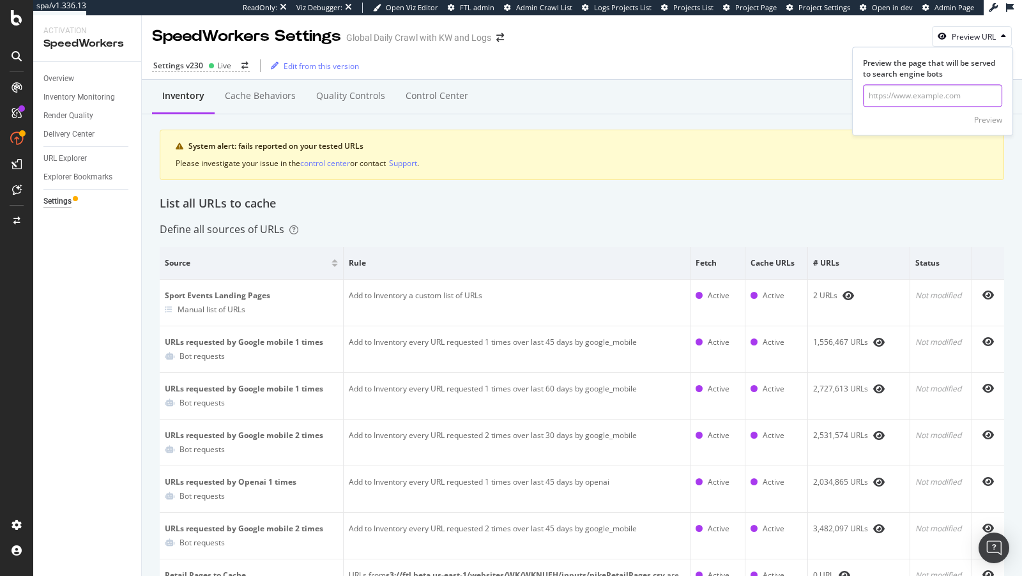
click at [955, 102] on input "url" at bounding box center [932, 96] width 139 height 22
paste input "https://www.nike.com/teens"
type input "https://www.nike.com/teens"
click at [987, 119] on div "Preview" at bounding box center [988, 119] width 28 height 11
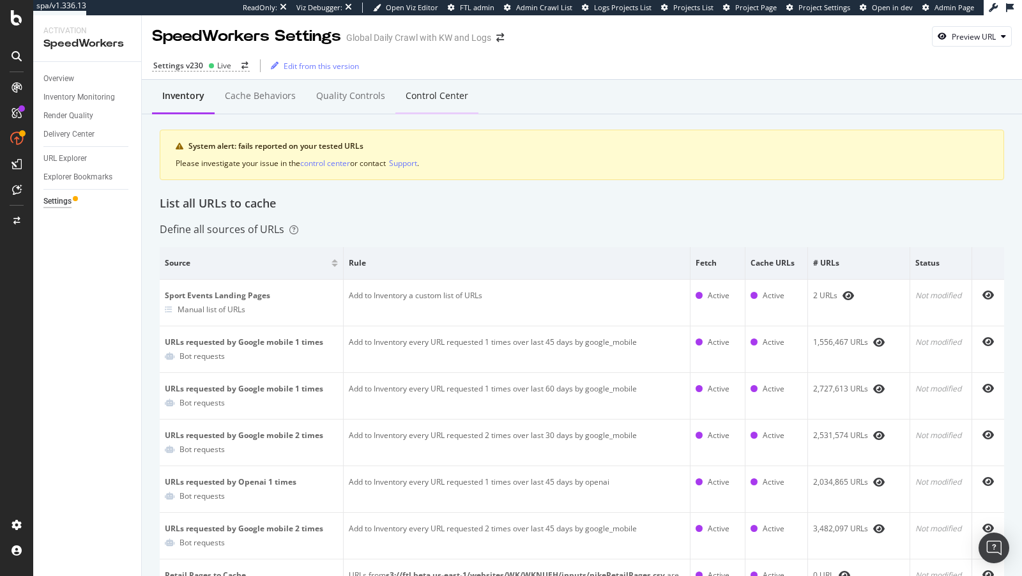
click at [435, 95] on div "Control Center" at bounding box center [437, 95] width 63 height 13
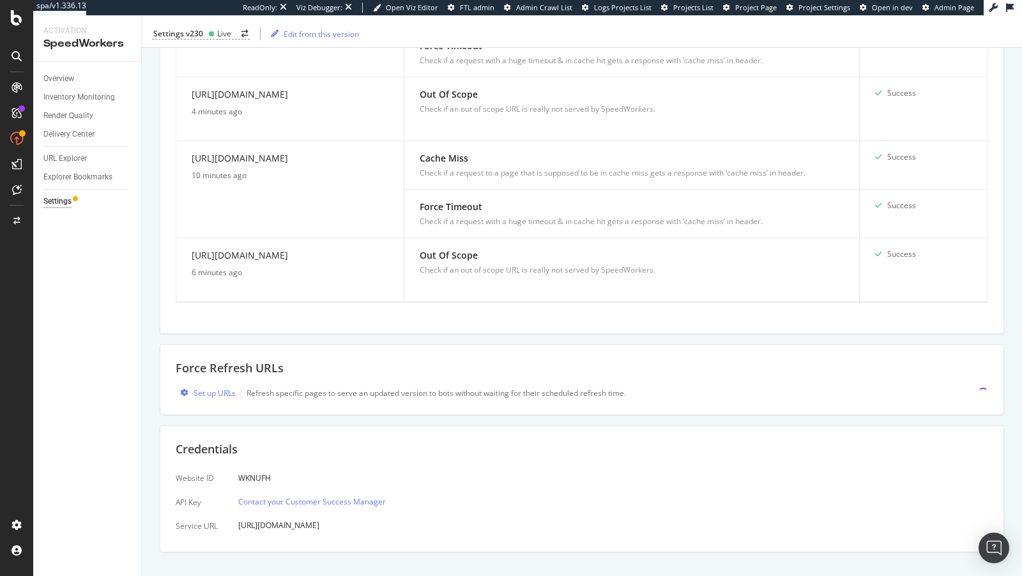
scroll to position [1319, 0]
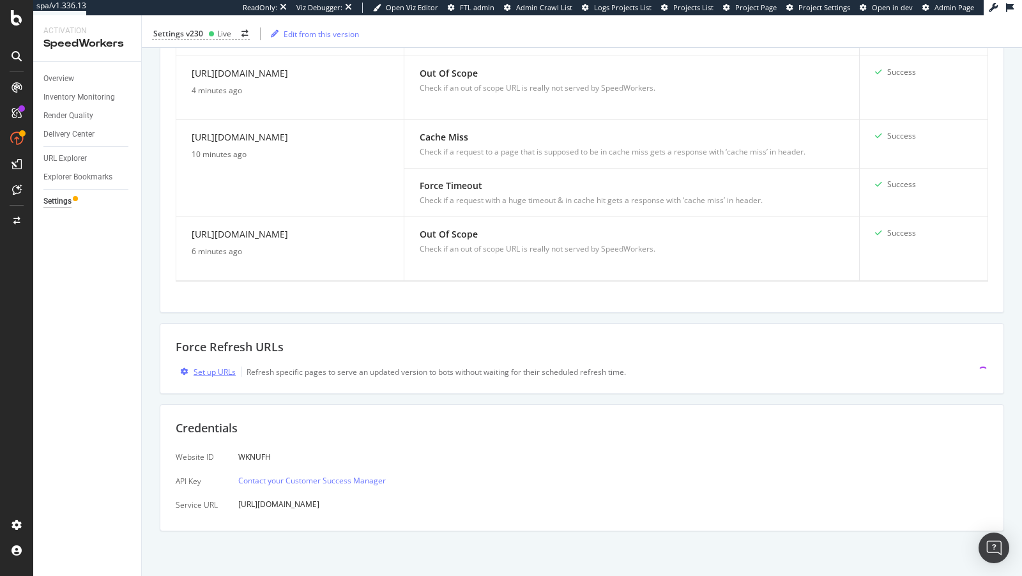
click at [218, 377] on div "Set up URLs" at bounding box center [215, 372] width 42 height 11
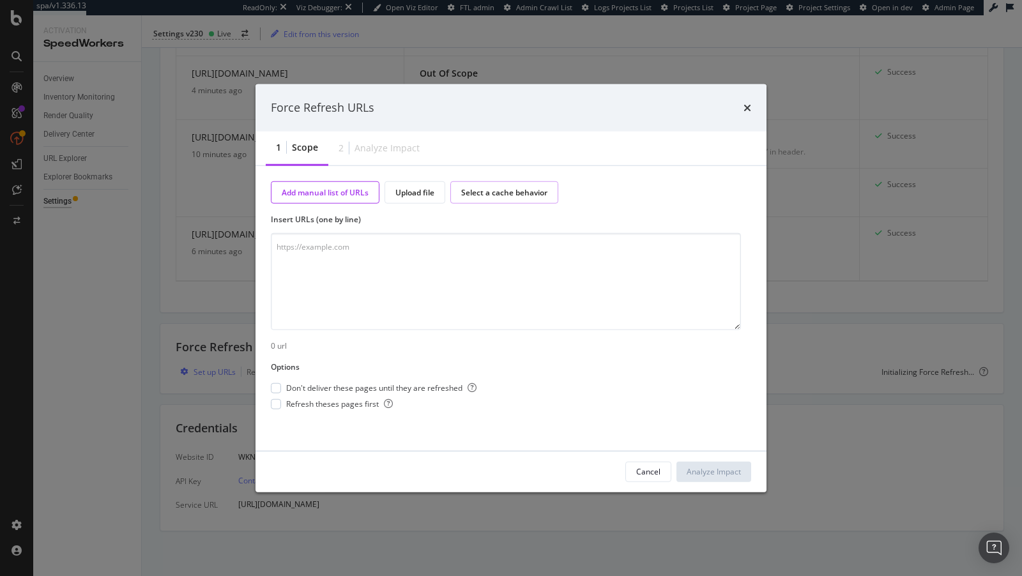
click at [486, 197] on div "Select a cache behavior" at bounding box center [504, 192] width 86 height 11
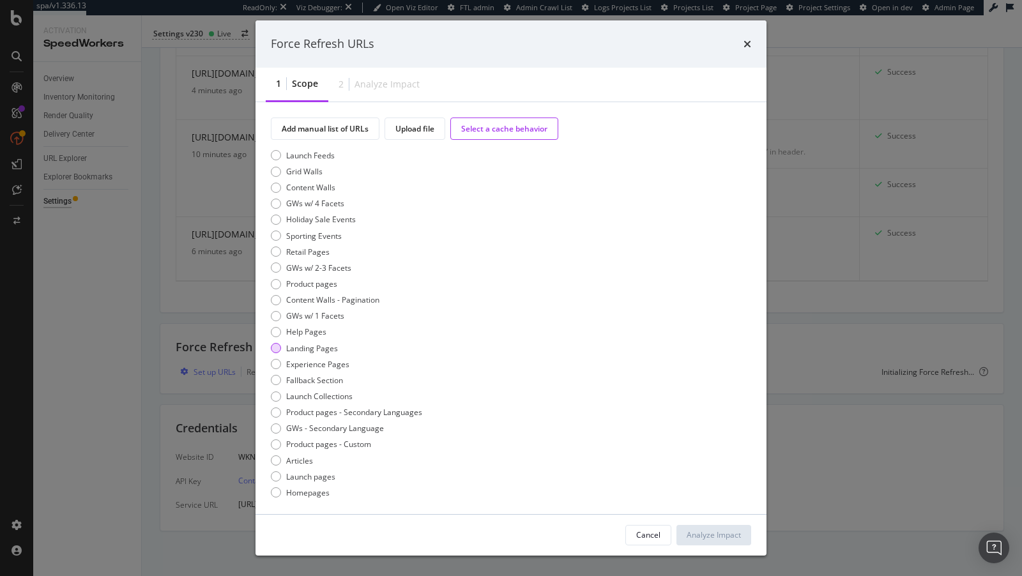
click at [322, 353] on div "Landing Pages" at bounding box center [312, 348] width 52 height 11
click at [726, 528] on div "Analyze Impact" at bounding box center [714, 535] width 54 height 19
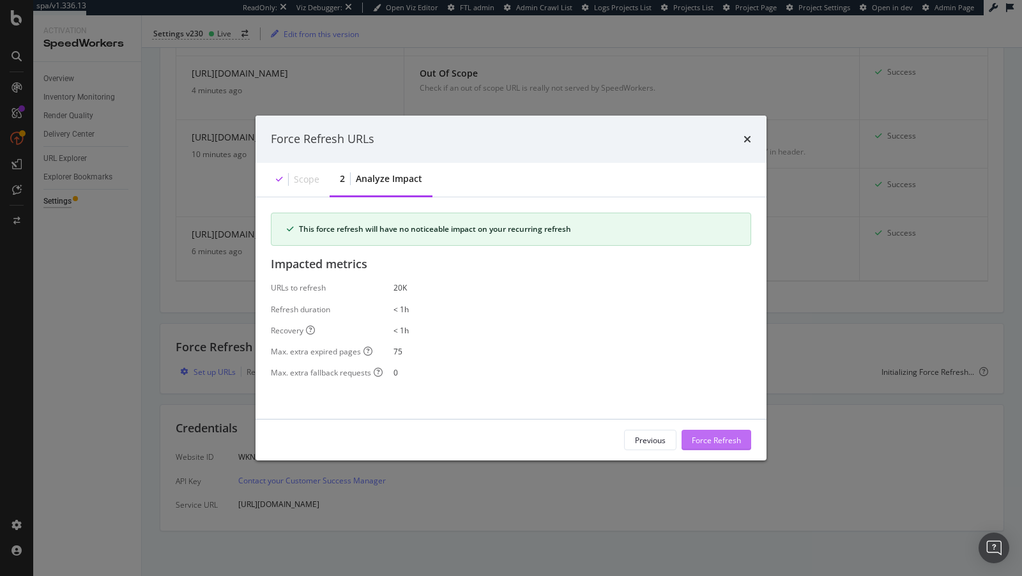
click at [717, 440] on div "Force Refresh" at bounding box center [716, 439] width 49 height 11
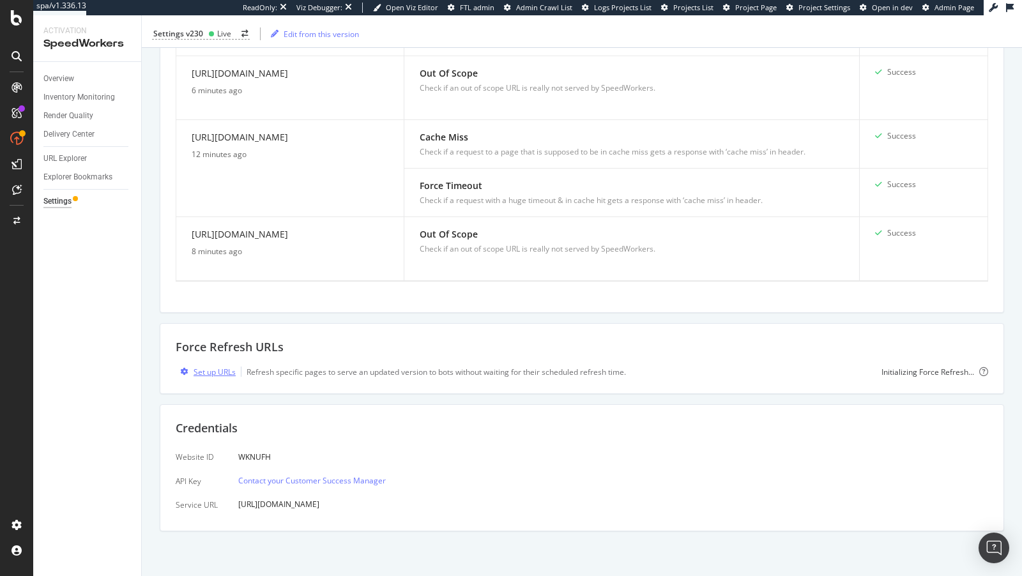
click at [209, 371] on div "Set up URLs" at bounding box center [215, 372] width 42 height 11
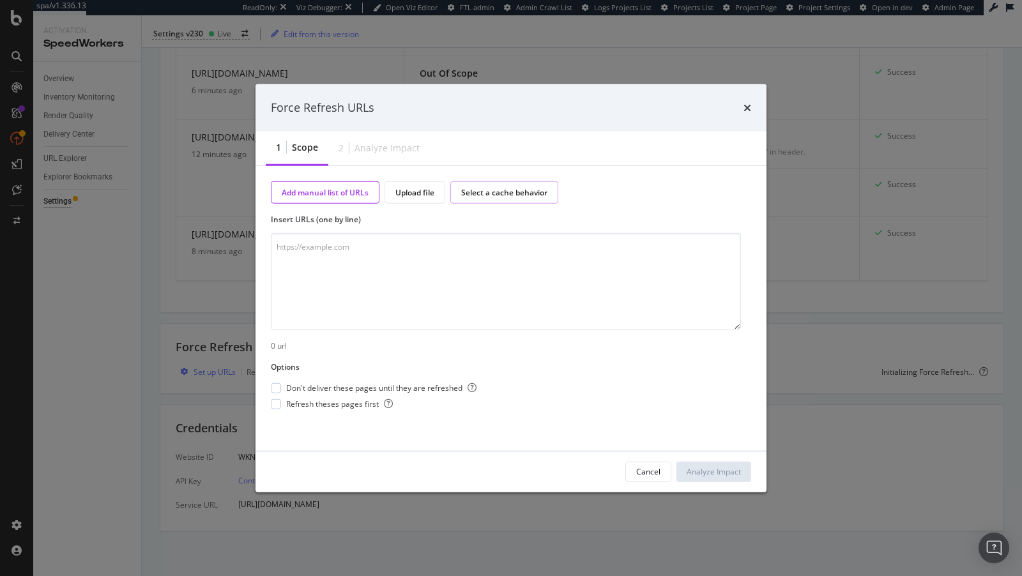
click at [504, 186] on div "Select a cache behavior" at bounding box center [504, 192] width 108 height 22
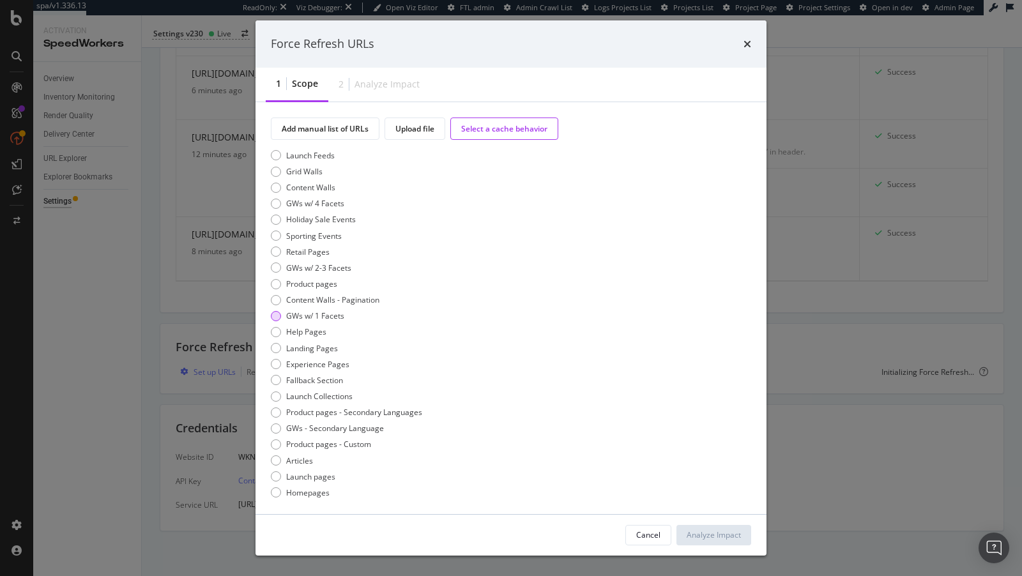
scroll to position [87, 0]
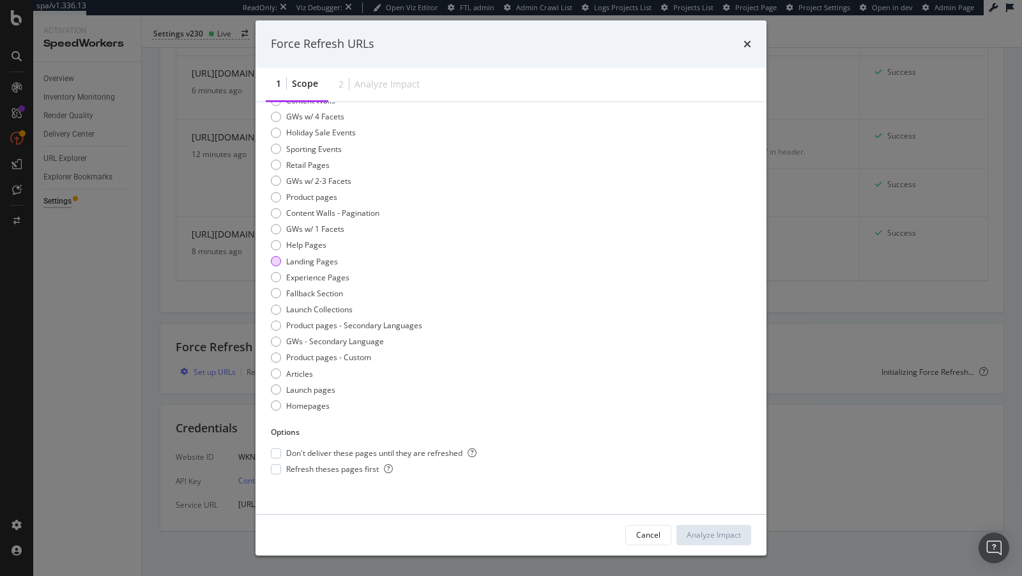
click at [273, 259] on div "Landing Pages" at bounding box center [276, 261] width 10 height 10
click at [329, 455] on span "Don't deliver these pages until they are refreshed" at bounding box center [381, 453] width 190 height 11
click at [328, 469] on span "Refresh theses pages first" at bounding box center [339, 469] width 107 height 11
click at [349, 453] on span "Don't deliver these pages until they are refreshed" at bounding box center [381, 453] width 190 height 11
drag, startPoint x: 690, startPoint y: 532, endPoint x: 447, endPoint y: 462, distance: 253.2
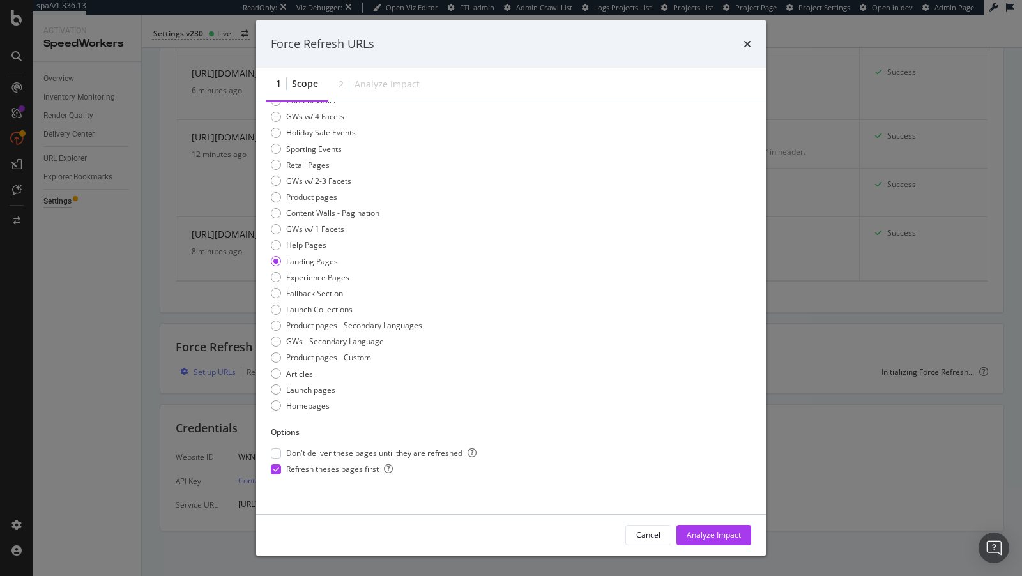
click at [447, 462] on div "Force Refresh URLs 1 Scope 2 Analyze Impact Add manual list of URLs Upload file…" at bounding box center [511, 287] width 511 height 535
click at [430, 450] on span "Don't deliver these pages until they are refreshed" at bounding box center [381, 453] width 190 height 11
click at [730, 530] on div "Analyze Impact" at bounding box center [714, 535] width 54 height 11
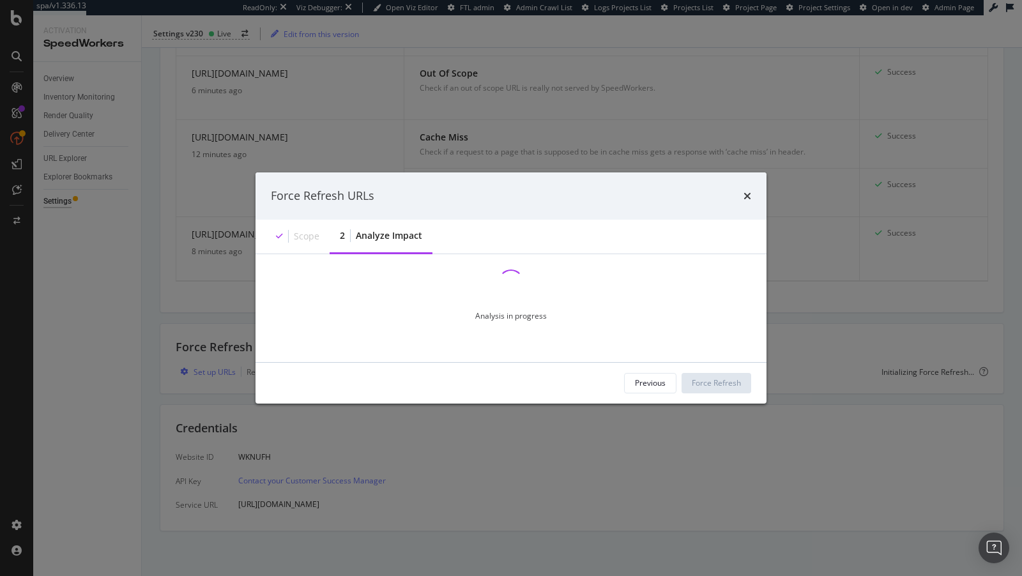
scroll to position [0, 0]
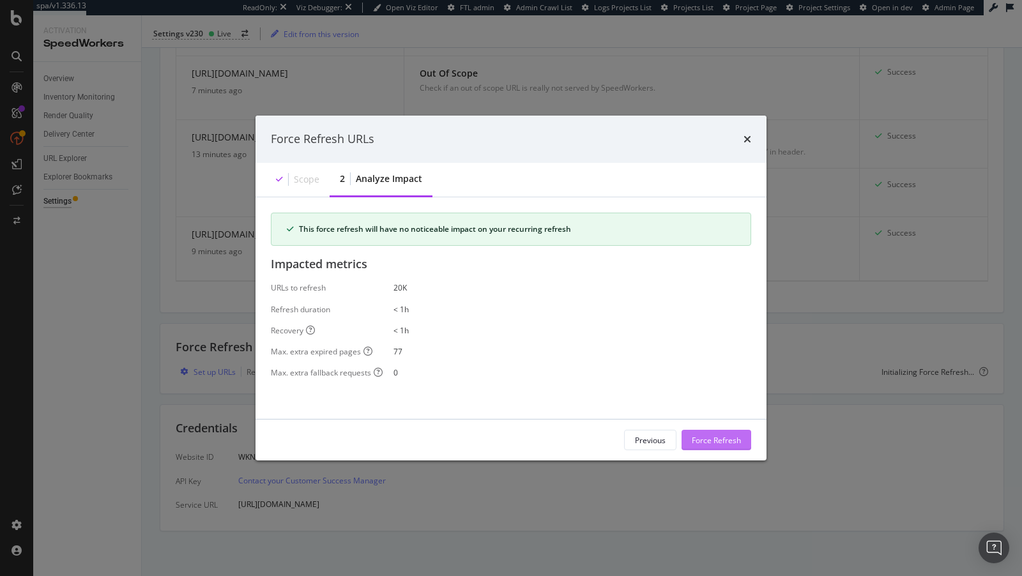
click at [714, 440] on div "Force Refresh" at bounding box center [716, 439] width 49 height 11
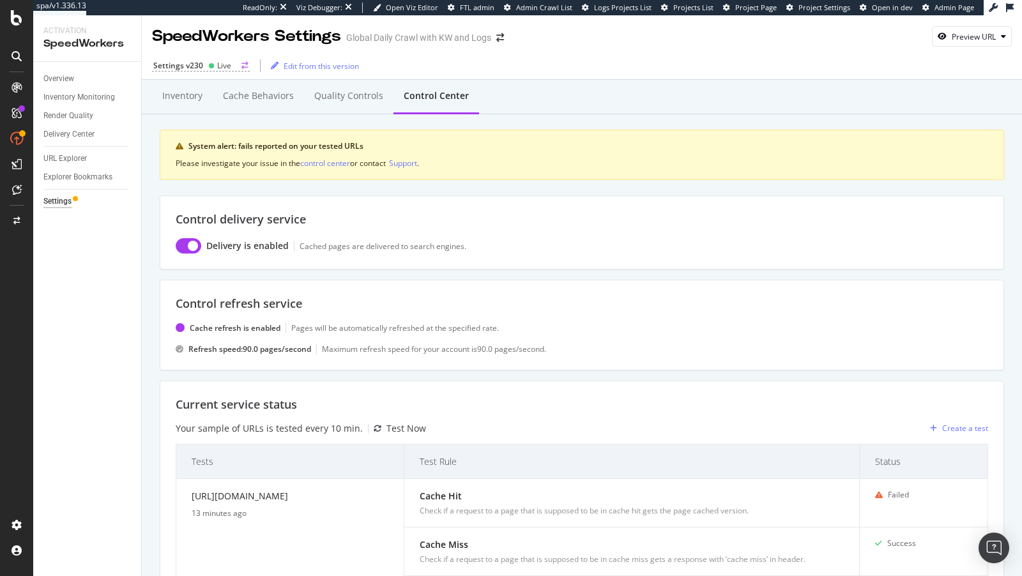
click at [197, 63] on div "Settings v230" at bounding box center [178, 65] width 50 height 11
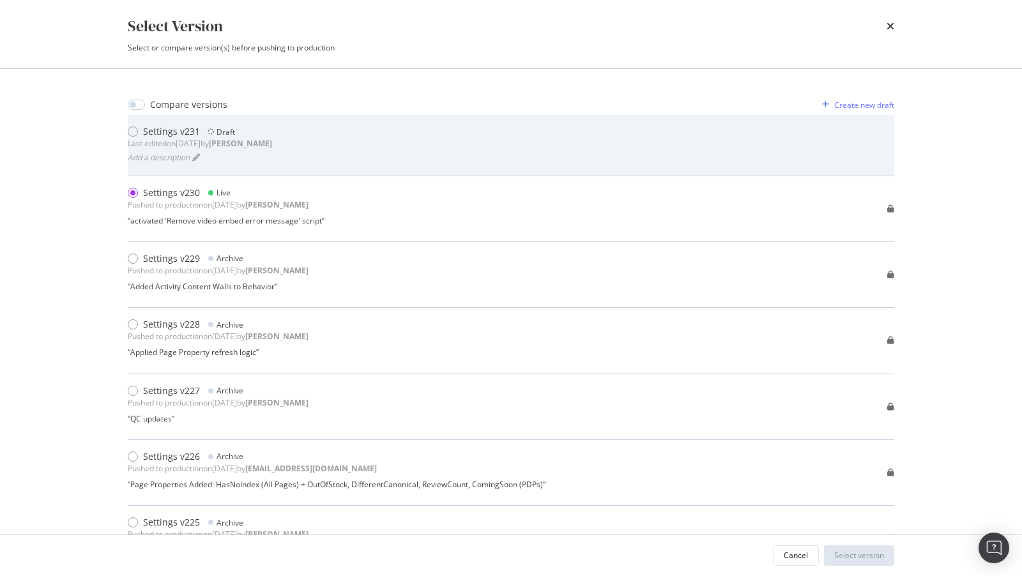
click at [270, 141] on b "connor" at bounding box center [240, 143] width 63 height 11
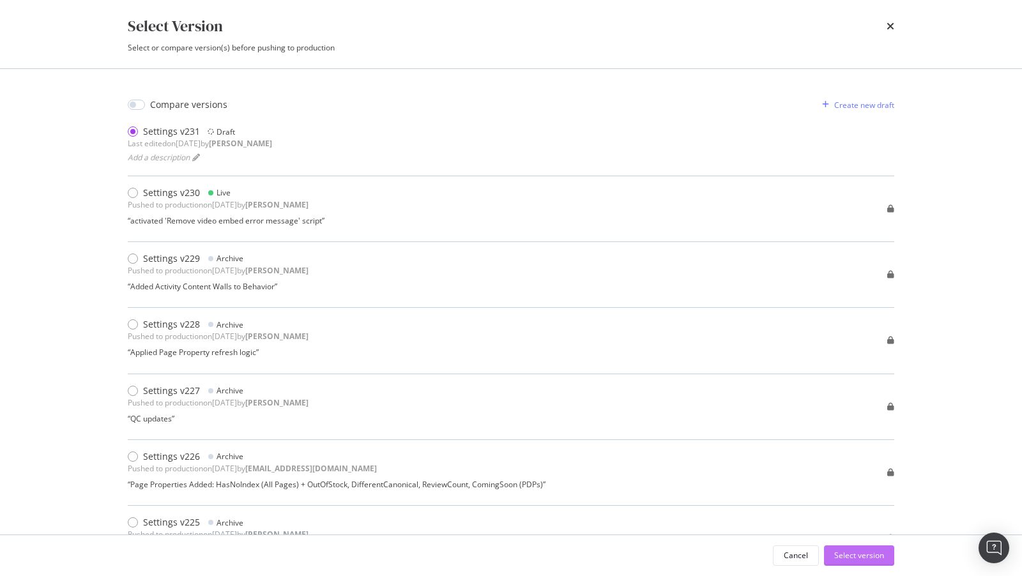
click at [847, 546] on div "Select version" at bounding box center [859, 555] width 50 height 19
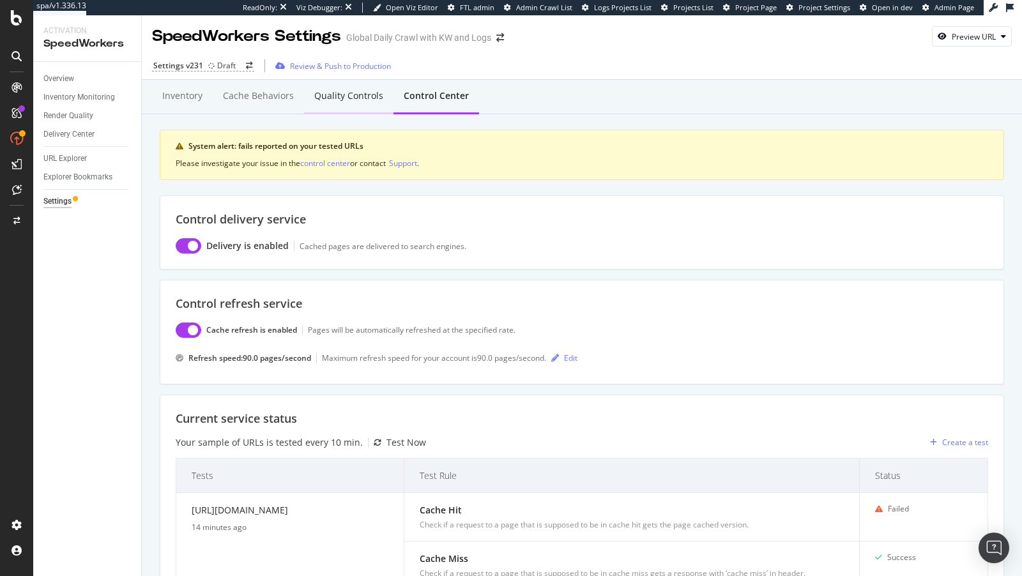
click at [362, 107] on div "Quality Controls" at bounding box center [348, 96] width 89 height 35
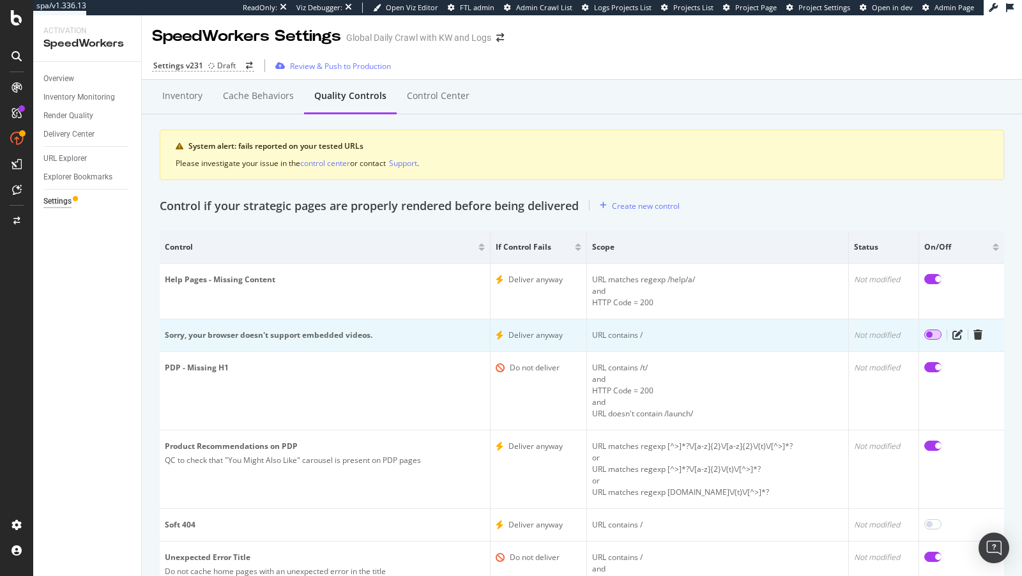
click at [933, 333] on input "checkbox" at bounding box center [932, 335] width 17 height 10
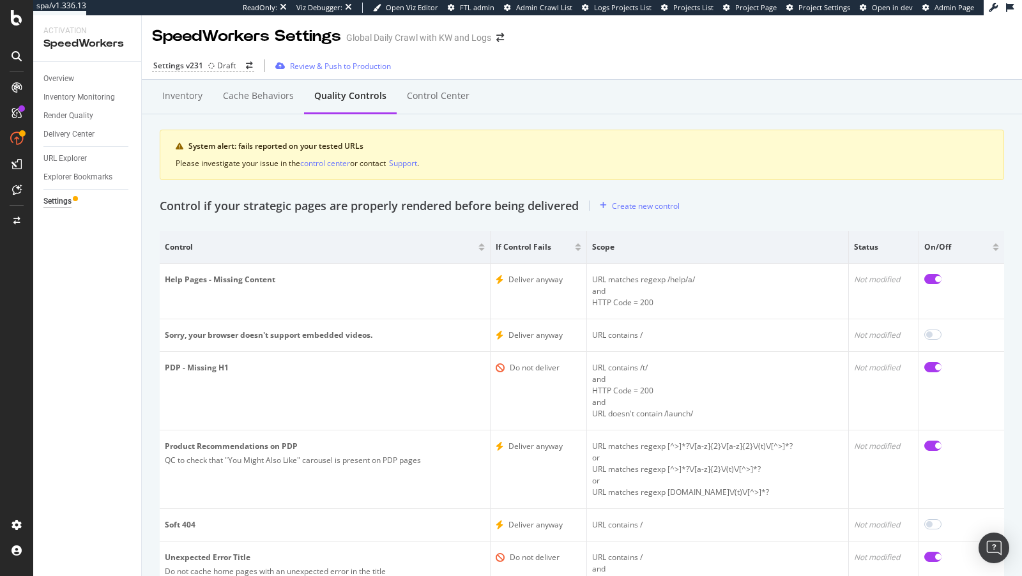
checkbox input "true"
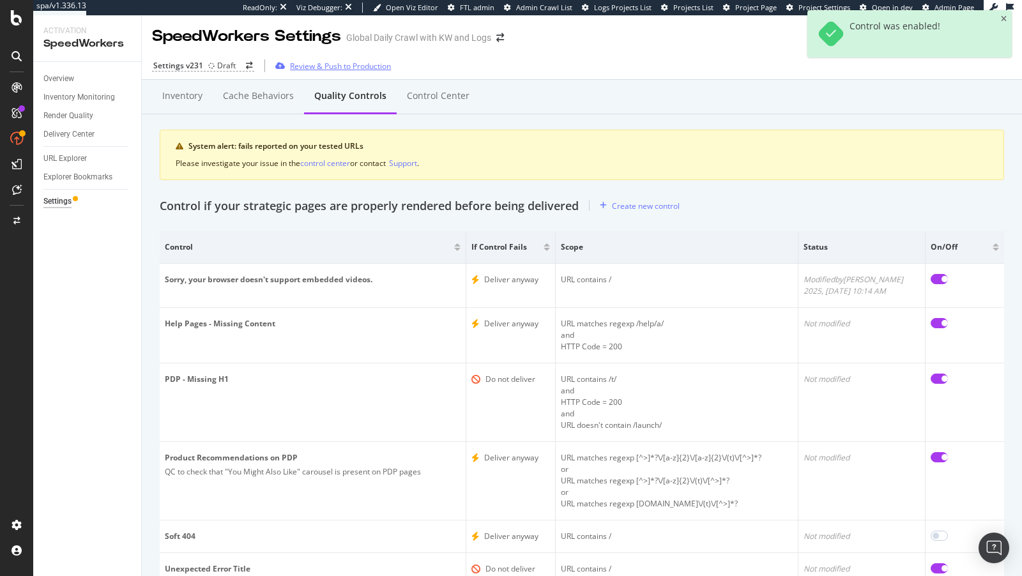
click at [300, 57] on div "Review & Push to Production" at bounding box center [330, 65] width 121 height 19
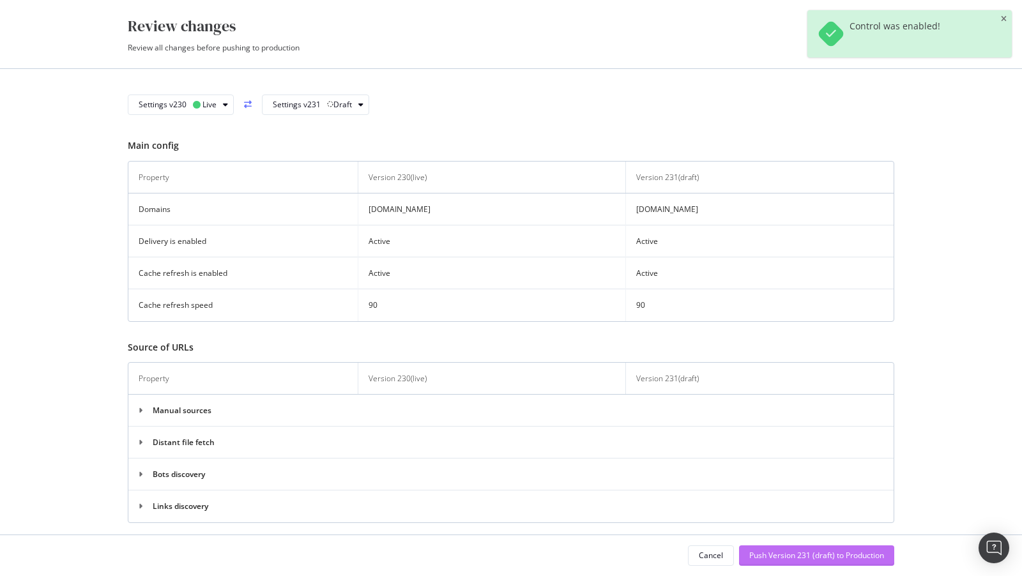
click at [852, 565] on button "Push Version 231 (draft) to Production" at bounding box center [816, 556] width 155 height 20
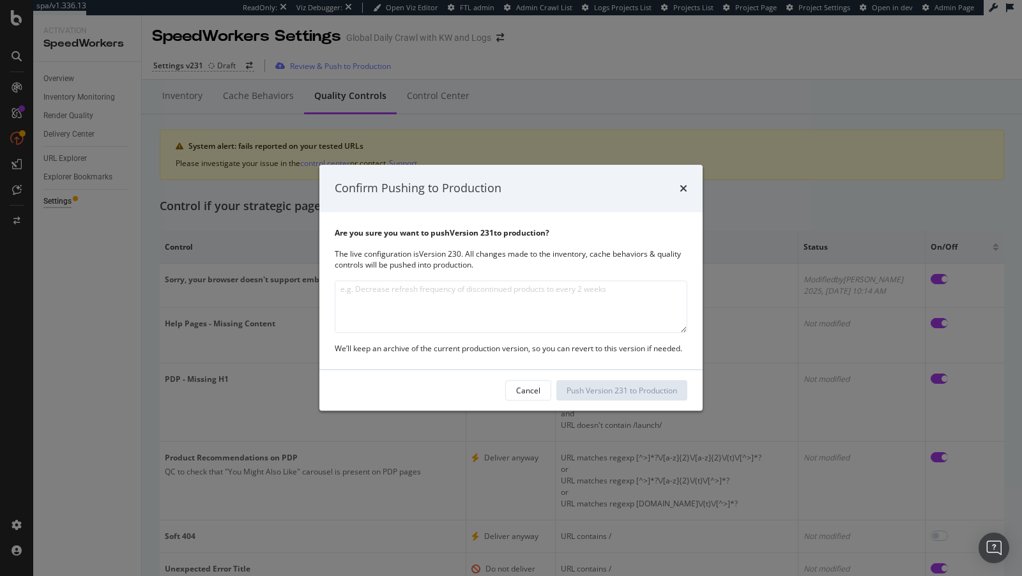
click at [484, 307] on textarea "modal" at bounding box center [511, 306] width 353 height 52
click at [412, 290] on textarea "Reactivated the broken video message" at bounding box center [511, 306] width 353 height 52
click at [418, 287] on textarea "Reactivated the video message" at bounding box center [511, 306] width 353 height 52
click at [581, 342] on div "Are you sure you want to push Version 231 to production? The live configuration…" at bounding box center [510, 291] width 383 height 158
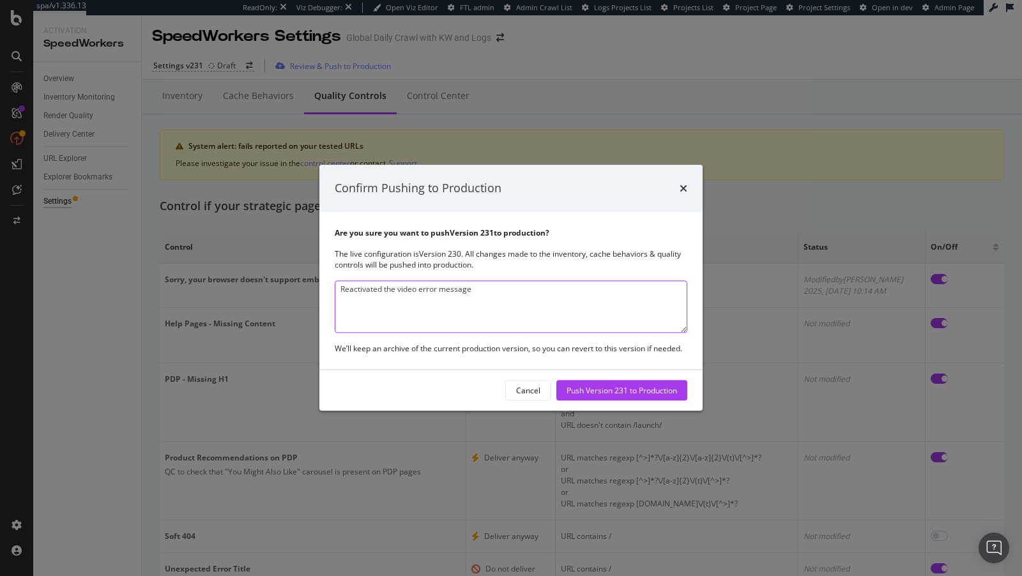
click at [510, 301] on textarea "Reactivated the video error message" at bounding box center [511, 306] width 353 height 52
type textarea "Reactivated the video error message QC"
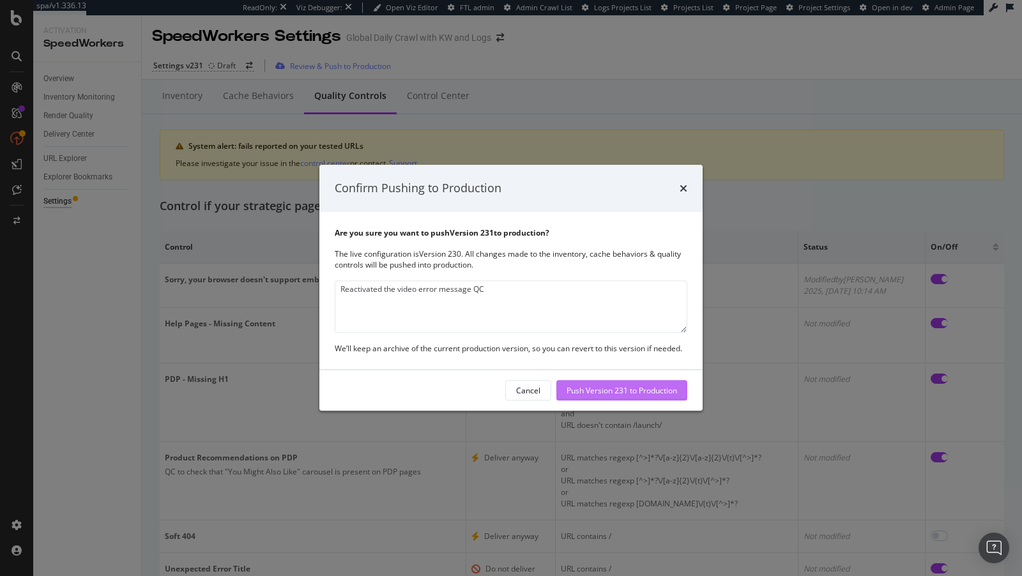
click at [645, 390] on div "Push Version 231 to Production" at bounding box center [622, 390] width 111 height 11
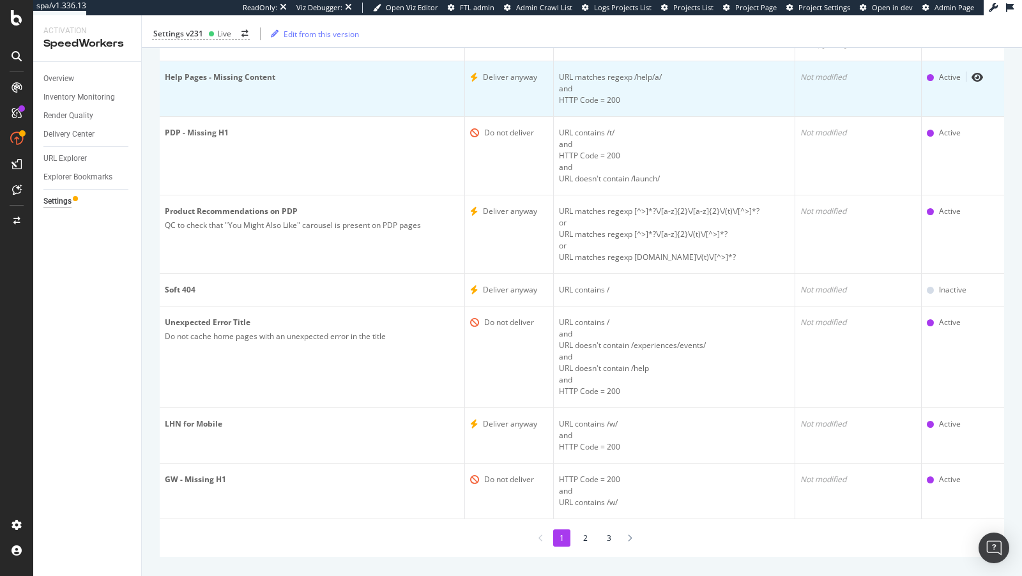
scroll to position [264, 0]
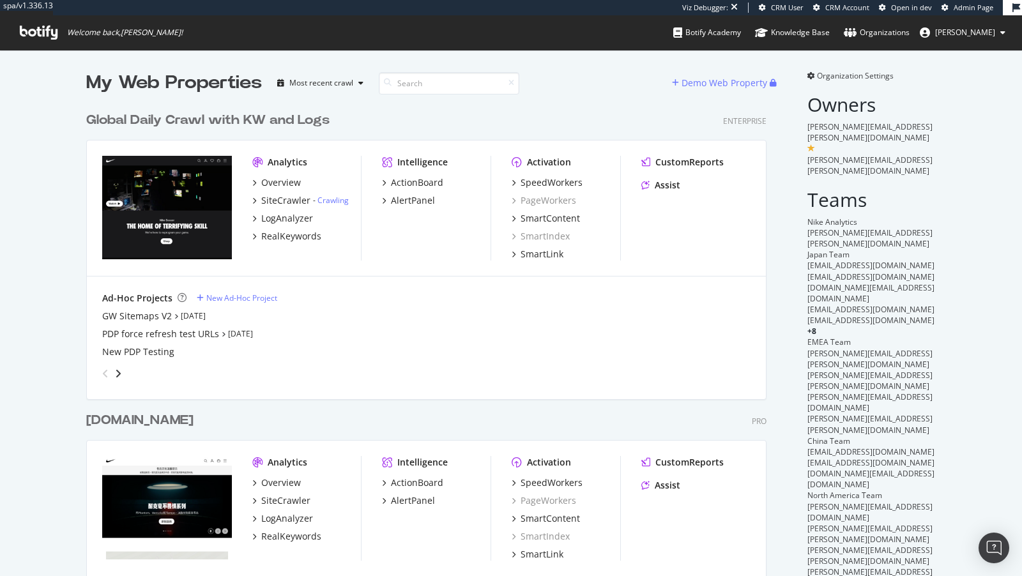
scroll to position [747, 691]
click at [287, 203] on div "SiteCrawler" at bounding box center [285, 200] width 49 height 13
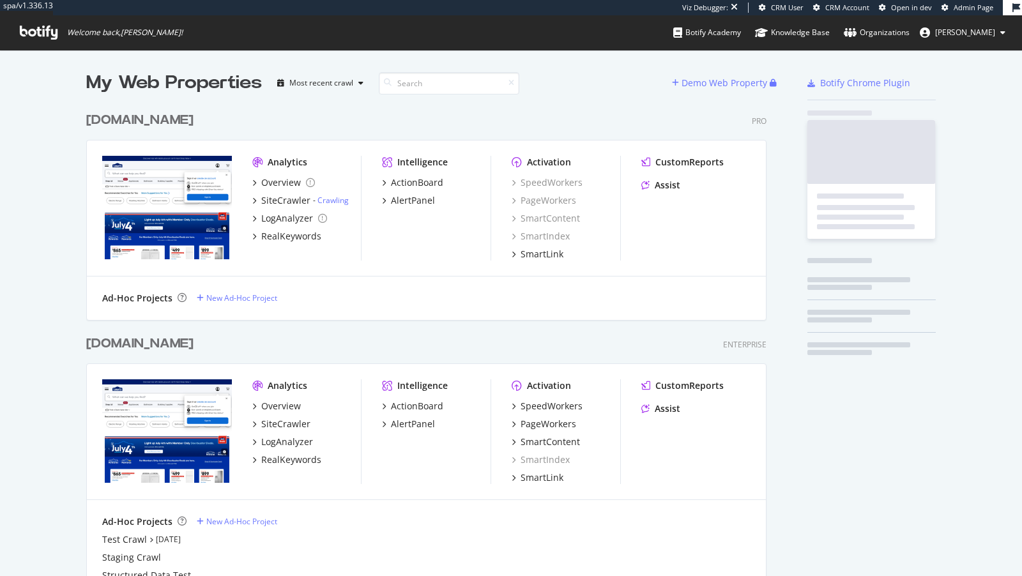
scroll to position [524, 691]
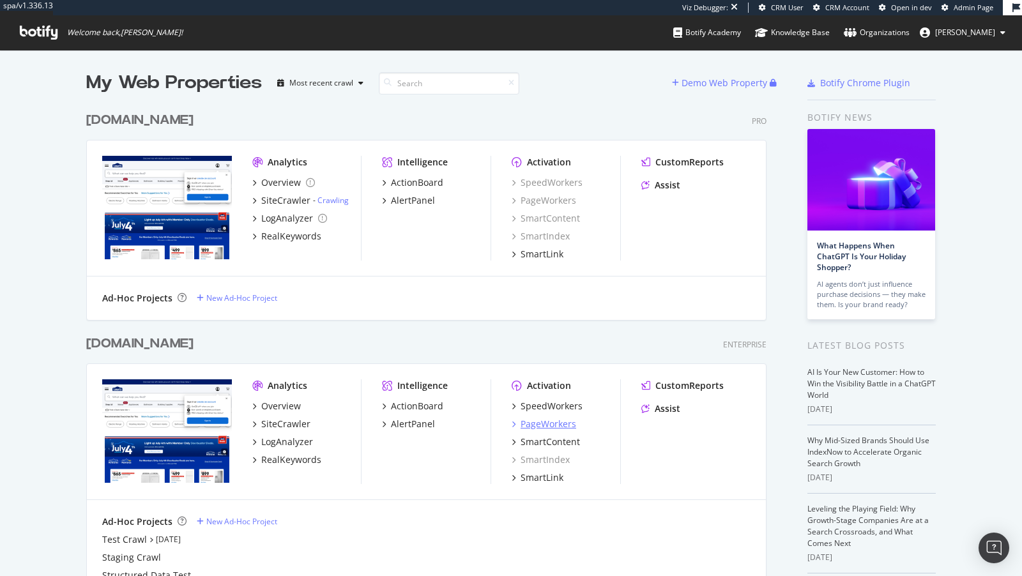
click at [569, 421] on div "PageWorkers" at bounding box center [549, 424] width 56 height 13
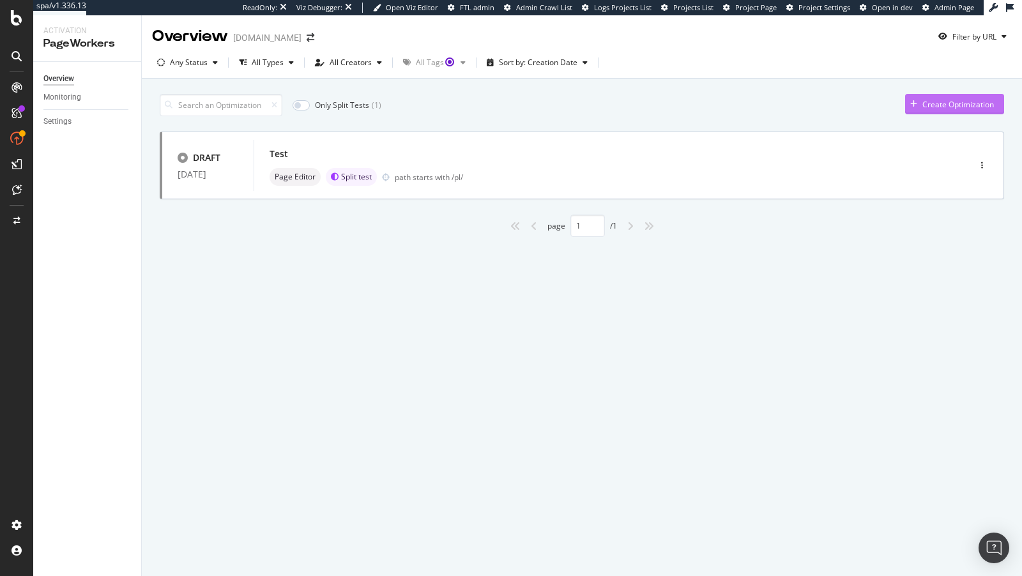
click at [958, 105] on div "Create Optimization" at bounding box center [959, 104] width 72 height 11
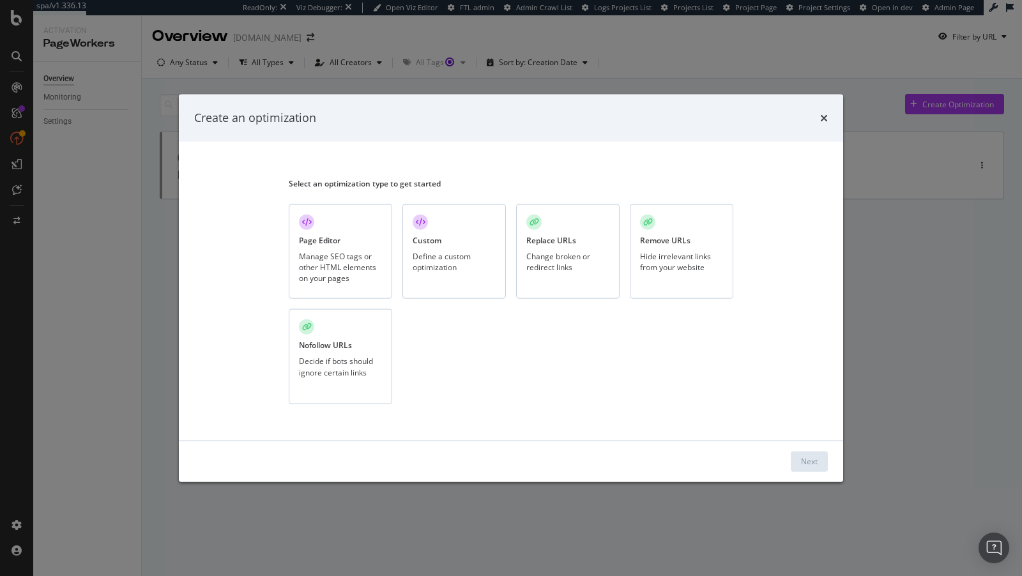
click at [314, 234] on div "Page Editor Manage SEO tags or other HTML elements on your pages" at bounding box center [340, 251] width 103 height 95
click at [805, 457] on div "Next" at bounding box center [809, 461] width 17 height 11
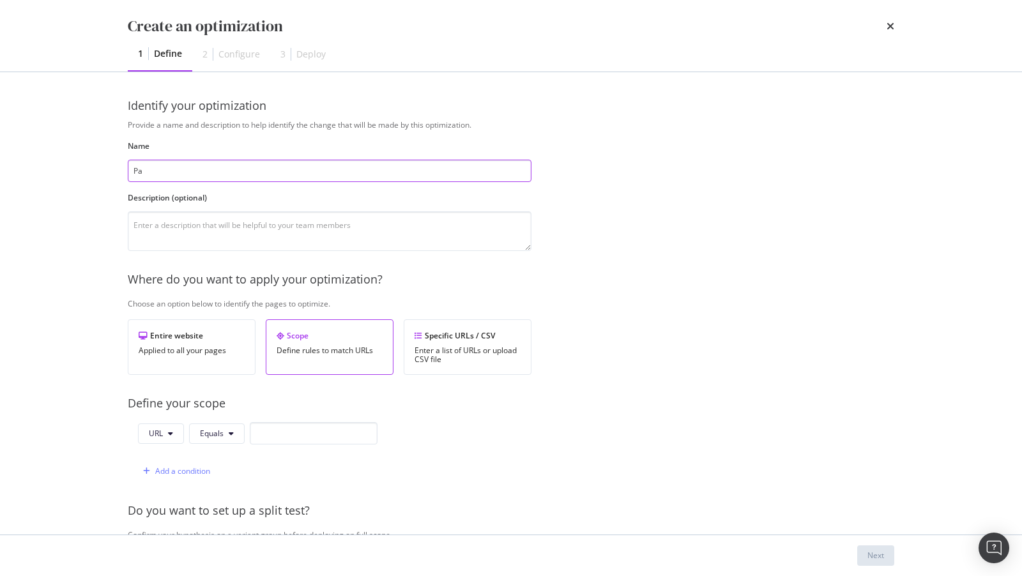
type input "P"
click at [176, 226] on textarea "modal" at bounding box center [330, 231] width 404 height 40
click at [139, 164] on input "modal" at bounding box center [330, 171] width 404 height 22
click at [132, 170] on input "Pagination" at bounding box center [330, 171] width 404 height 22
click at [234, 167] on input "Self-Canonical Pagination" at bounding box center [330, 171] width 404 height 22
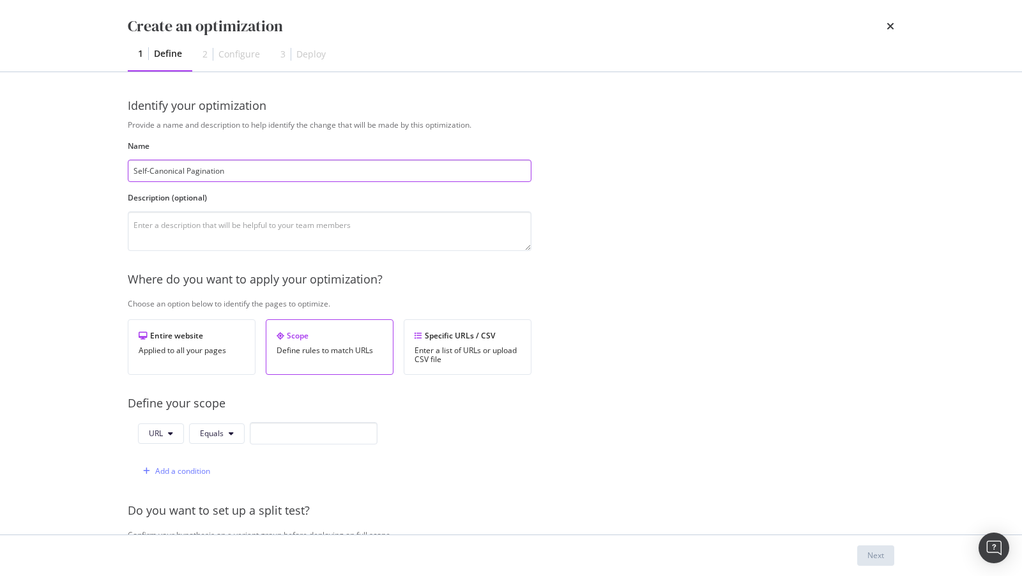
scroll to position [278, 0]
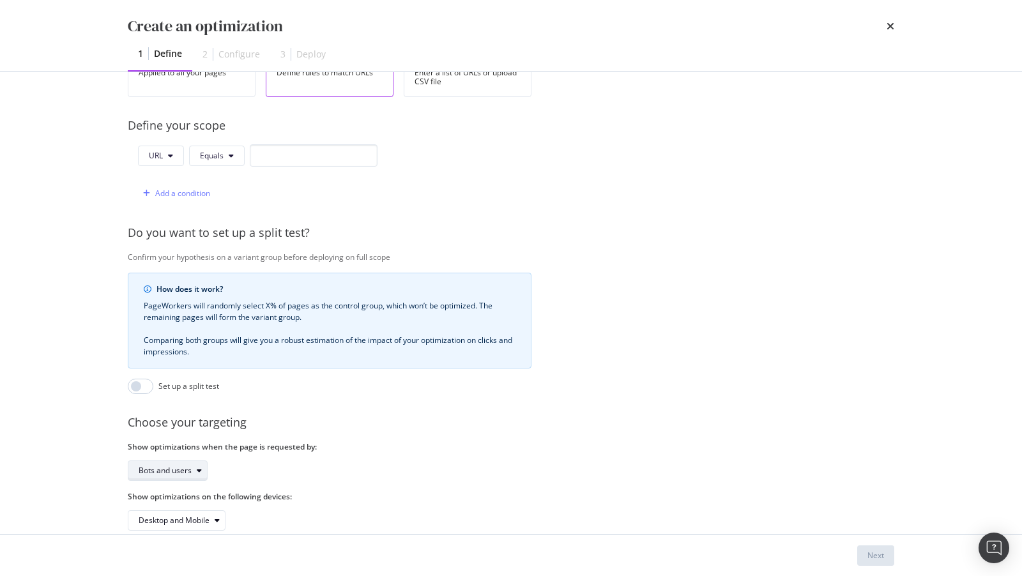
type input "Self-Canonical Pagination"
click at [198, 462] on div "Bots and users" at bounding box center [173, 471] width 68 height 18
click at [157, 507] on div "Bots only" at bounding box center [160, 510] width 33 height 11
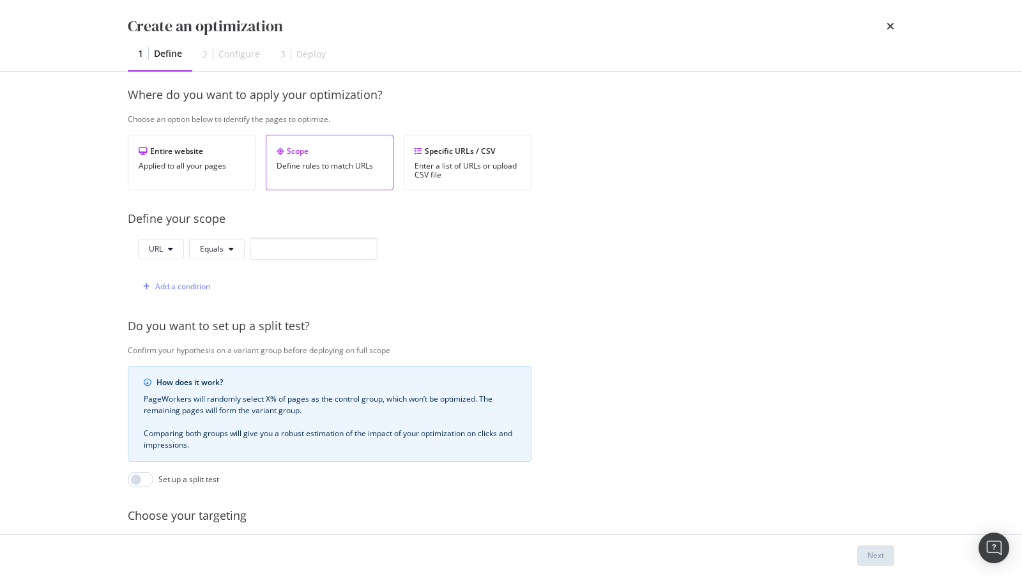
scroll to position [0, 0]
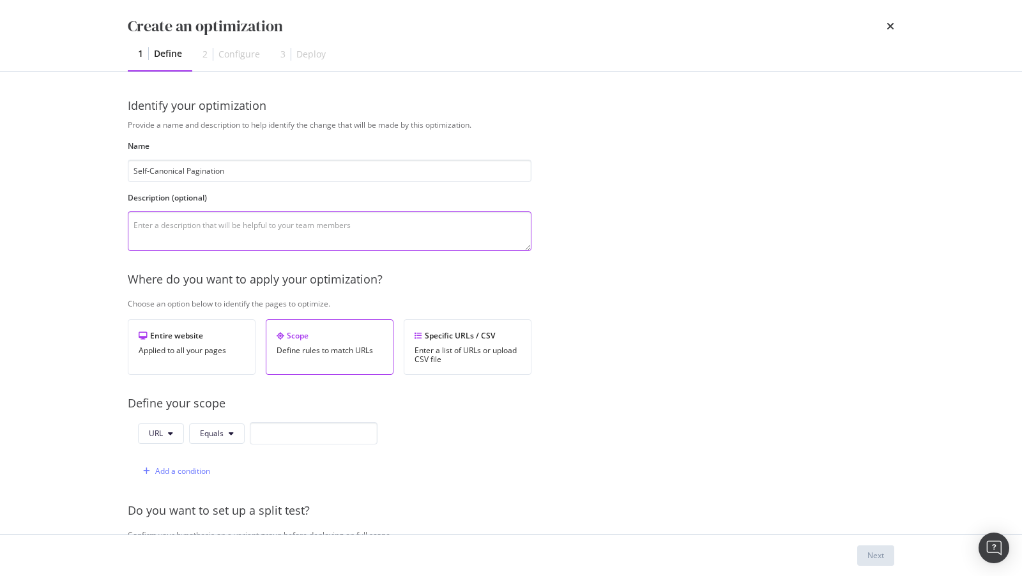
click at [198, 220] on textarea "modal" at bounding box center [330, 231] width 404 height 40
click at [222, 226] on textarea "This optimization makes paginated PLPs" at bounding box center [330, 231] width 404 height 40
click at [387, 234] on textarea "This optimization makes the canonical tags on paginated PLPs" at bounding box center [330, 231] width 404 height 40
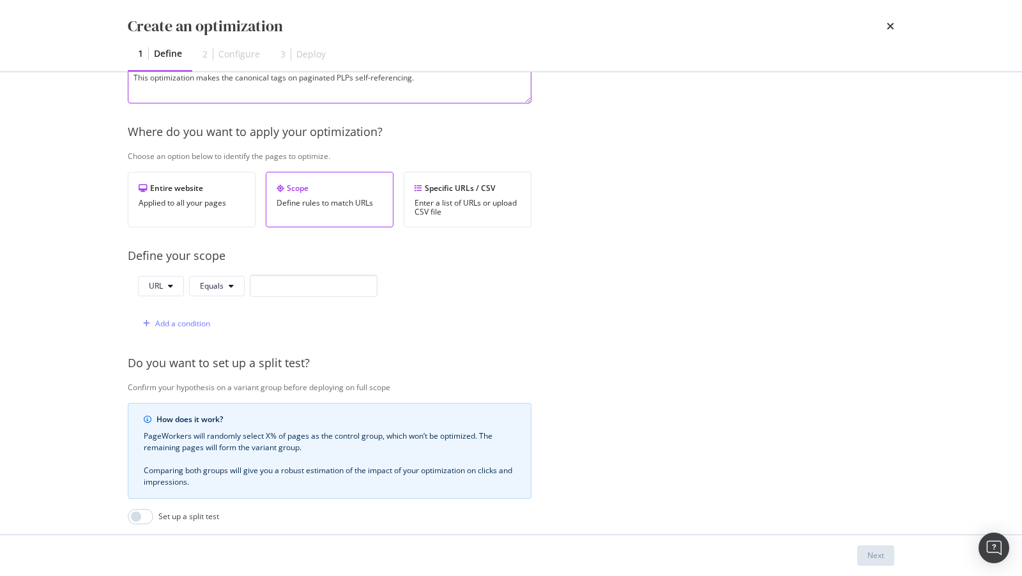
scroll to position [180, 0]
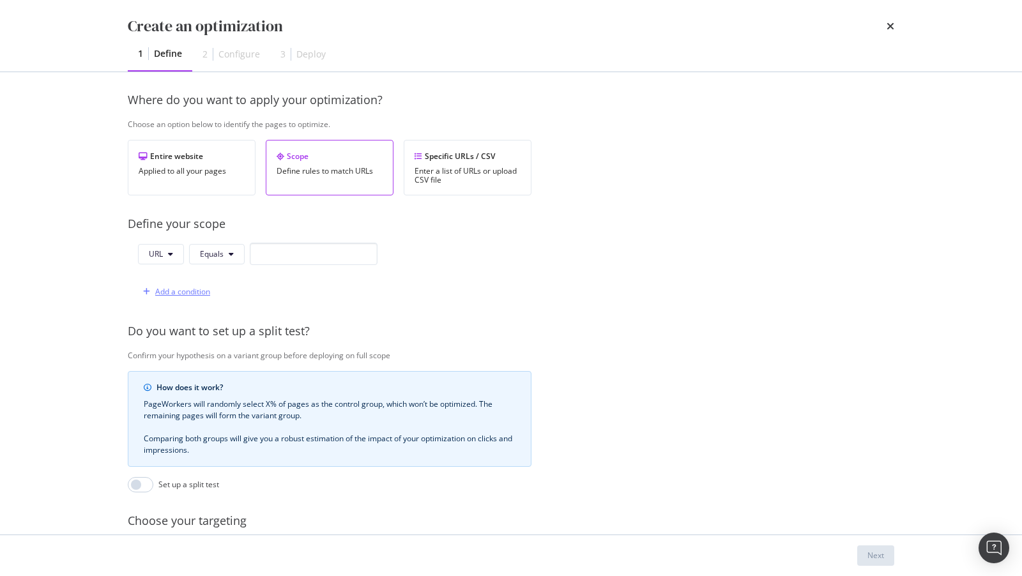
type textarea "This optimization makes the canonical tags on paginated PLPs self-referencing."
click at [183, 292] on div "Add a condition" at bounding box center [182, 291] width 55 height 11
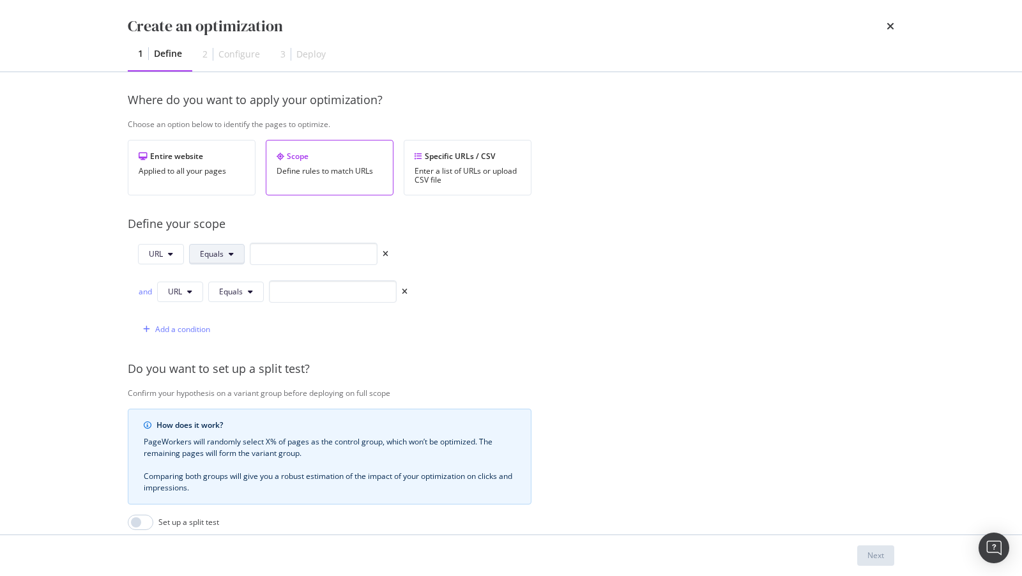
click at [224, 252] on button "Equals" at bounding box center [217, 254] width 56 height 20
click at [157, 258] on button "URL" at bounding box center [161, 254] width 46 height 20
click at [153, 343] on span "Path" at bounding box center [171, 347] width 45 height 11
click at [227, 245] on button "Equals" at bounding box center [219, 254] width 56 height 20
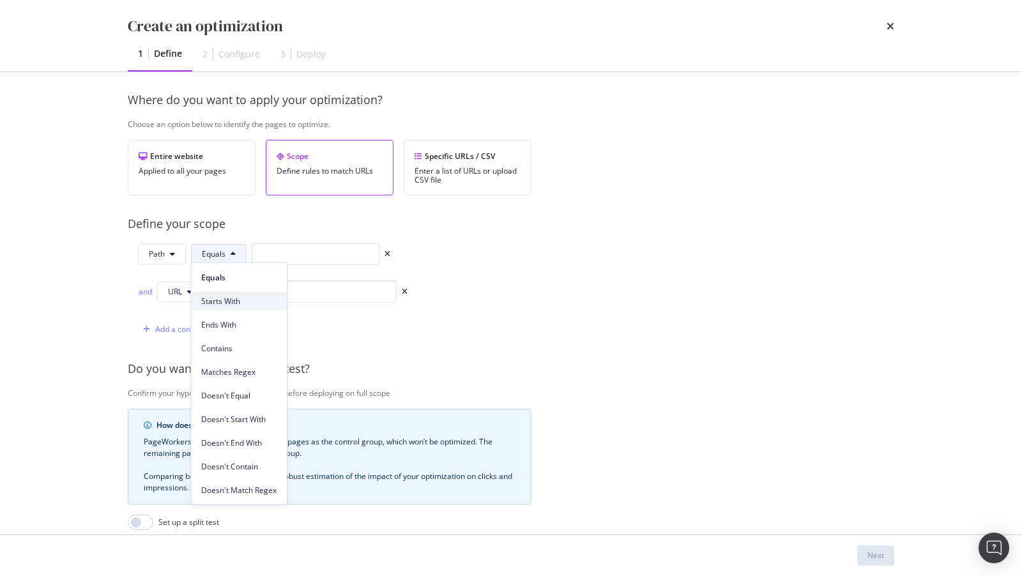
click at [229, 303] on span "Starts With" at bounding box center [238, 300] width 75 height 11
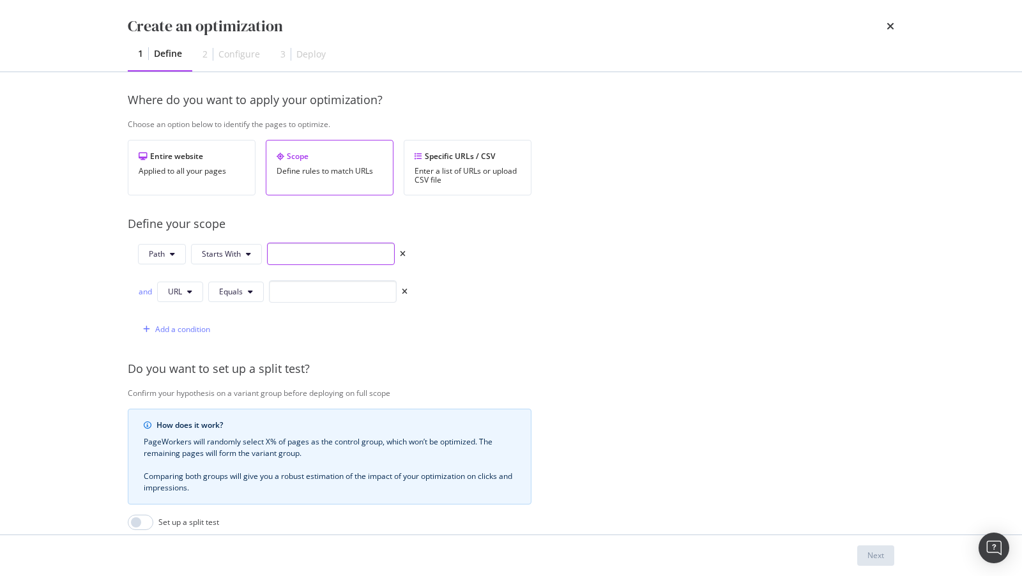
click at [325, 259] on input "modal" at bounding box center [331, 254] width 128 height 22
type input "/pl/"
click at [186, 294] on button "URL" at bounding box center [180, 292] width 46 height 20
click at [190, 395] on div "Query String" at bounding box center [190, 406] width 65 height 24
click at [329, 282] on input "modal" at bounding box center [364, 291] width 128 height 22
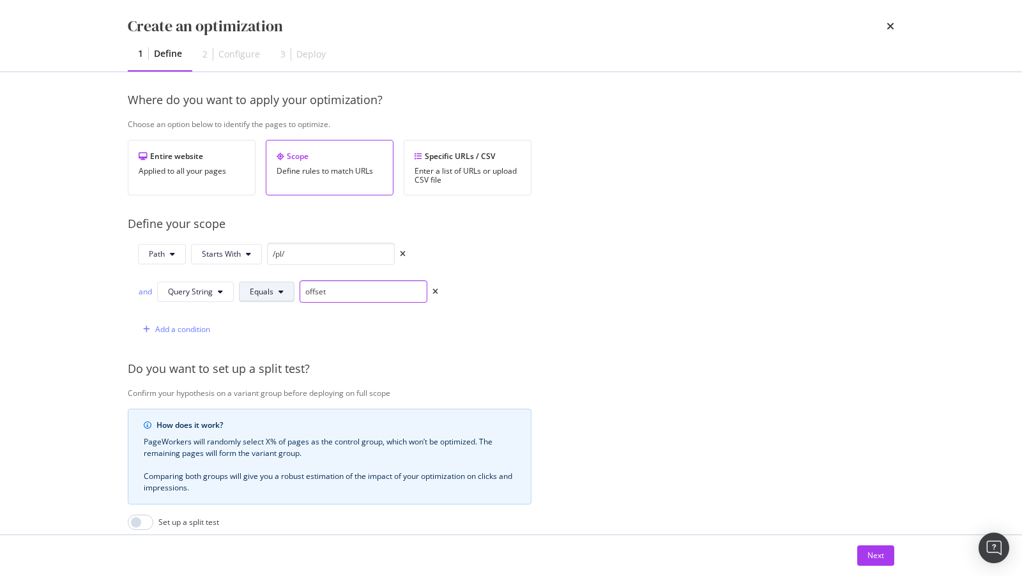
type input "offset"
click at [247, 289] on button "Equals" at bounding box center [267, 292] width 56 height 20
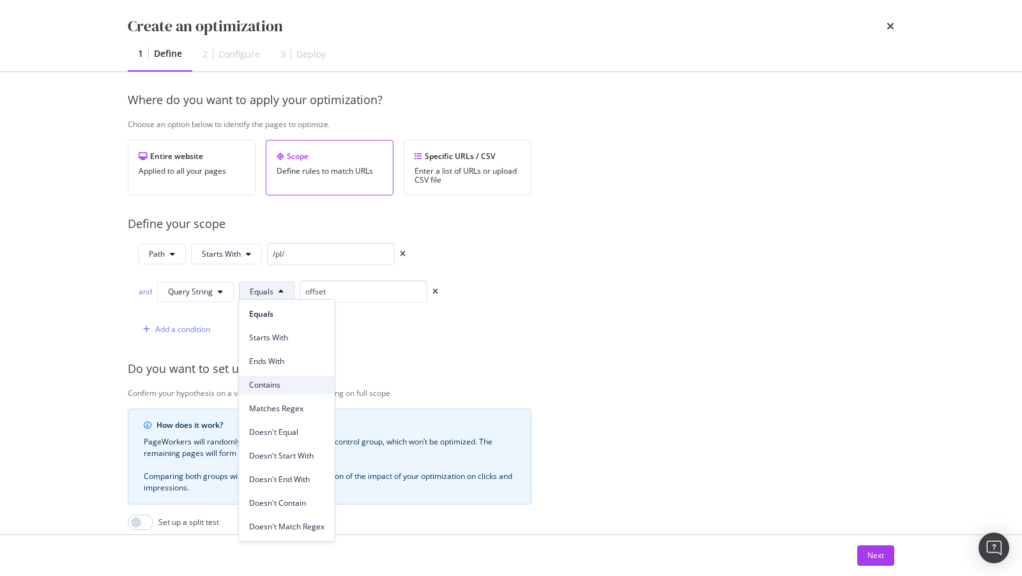
click at [263, 387] on span "Contains" at bounding box center [286, 384] width 75 height 11
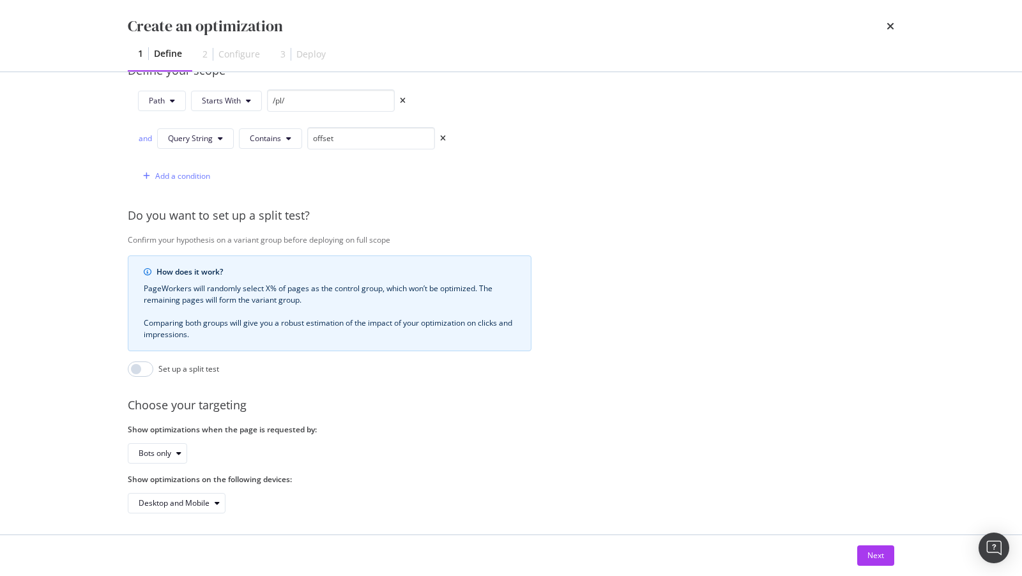
scroll to position [333, 0]
click at [868, 556] on div "Next" at bounding box center [876, 555] width 17 height 11
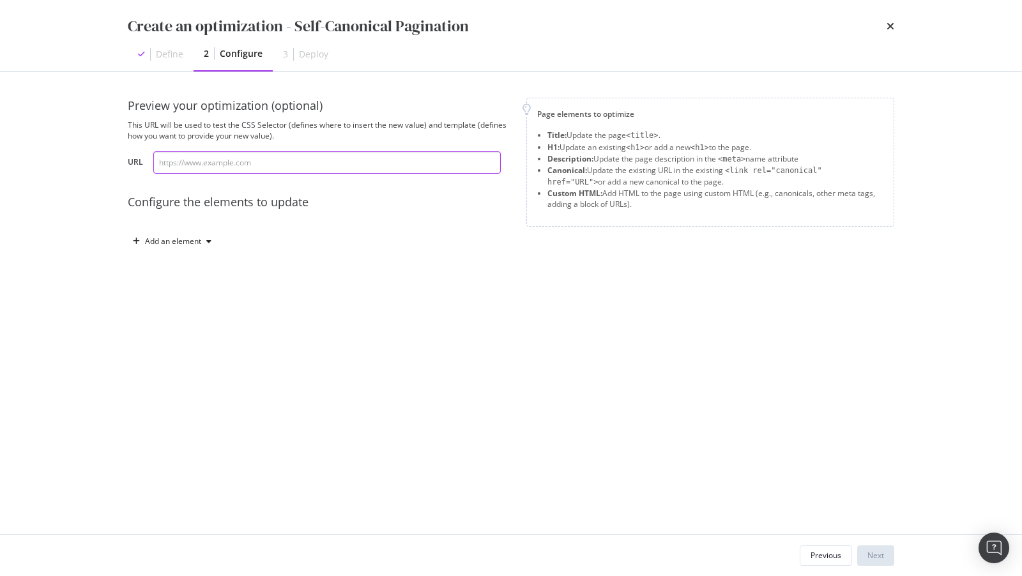
click at [209, 164] on input "modal" at bounding box center [327, 162] width 348 height 22
paste input "https://www.lowes.com/pl/refrigerators/french-door-refrigerators/4294857963?off…"
type input "https://www.lowes.com/pl/refrigerators/french-door-refrigerators/4294857963?off…"
click at [164, 243] on div "Add an element" at bounding box center [173, 242] width 56 height 8
click at [187, 332] on div "Canonical" at bounding box center [179, 328] width 35 height 11
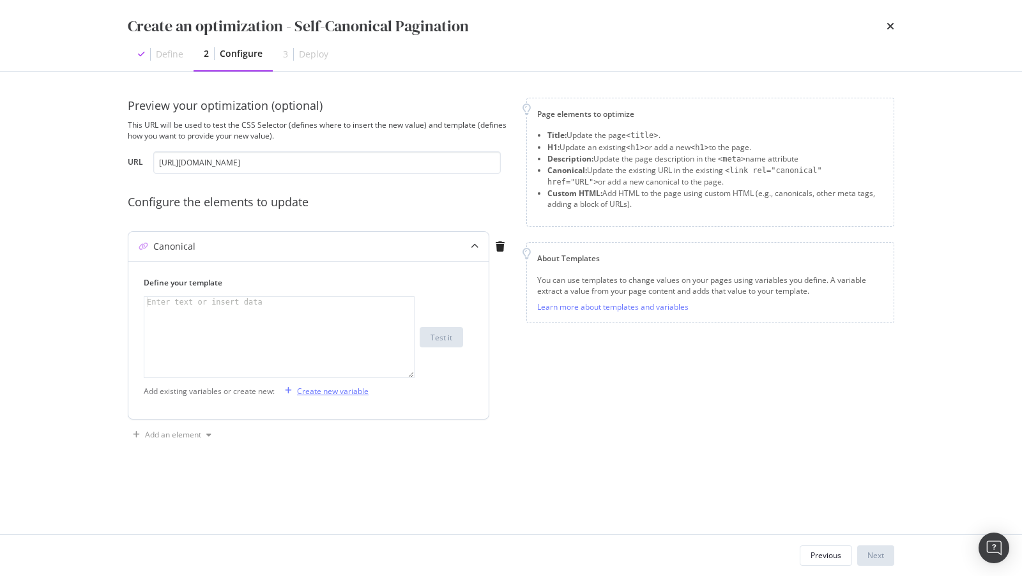
click at [343, 387] on div "Create new variable" at bounding box center [333, 391] width 72 height 11
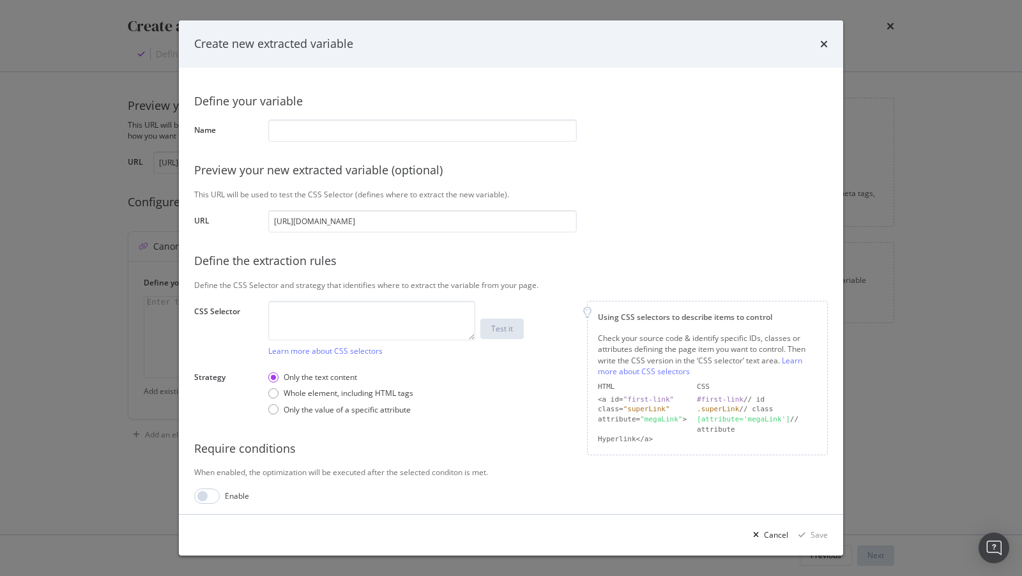
scroll to position [4, 0]
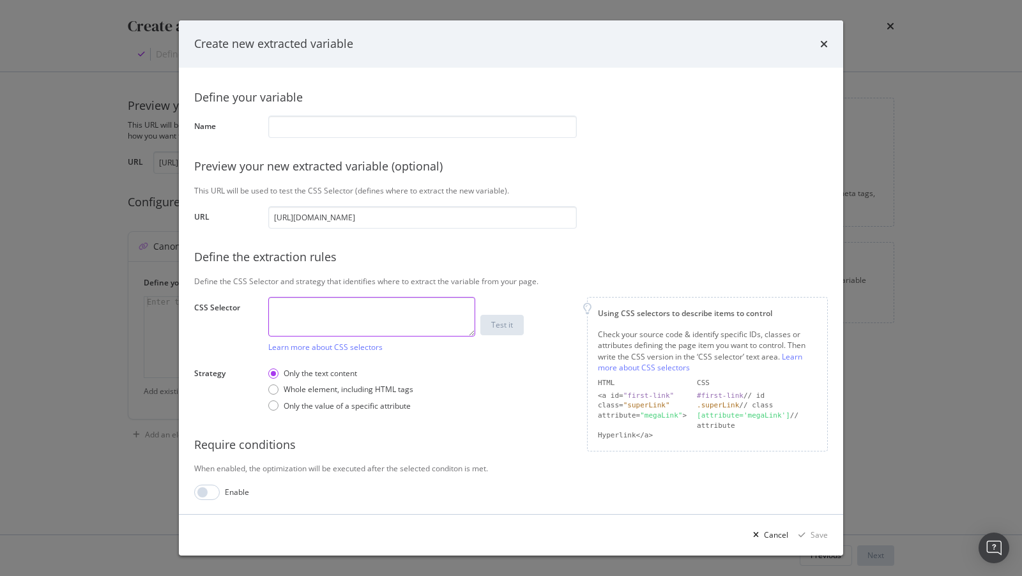
click at [345, 307] on textarea "modal" at bounding box center [371, 317] width 207 height 40
paste textarea "div.product-grid-top-area > div.grid-paginator > div.pagination-navigation > di…"
drag, startPoint x: 401, startPoint y: 318, endPoint x: 425, endPoint y: 341, distance: 34.3
click at [425, 341] on div "div.product-grid-top-area > div.grid-paginator > div.pagination-navigation > di…" at bounding box center [371, 325] width 207 height 56
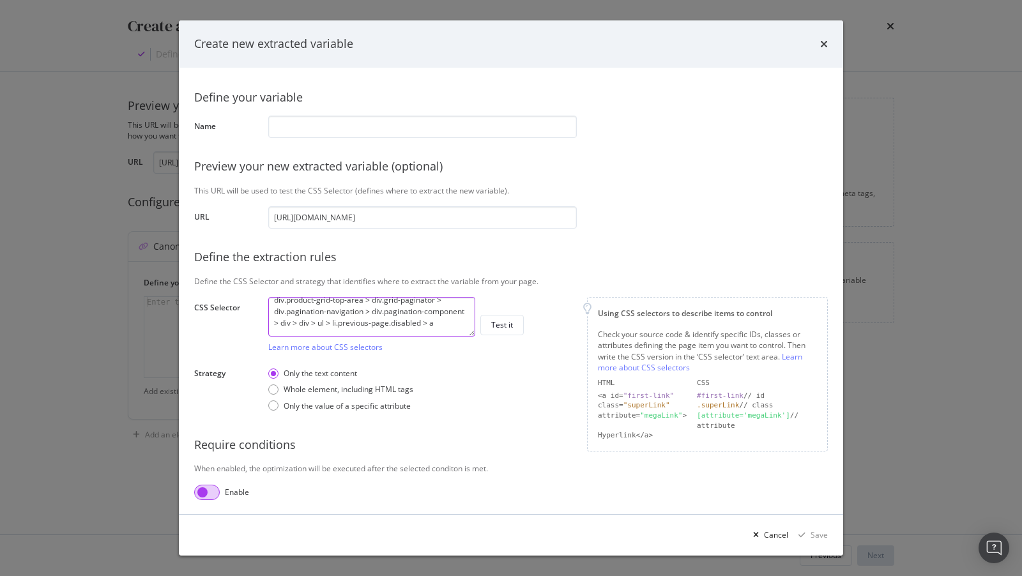
type textarea "div.product-grid-top-area > div.grid-paginator > div.pagination-navigation > di…"
click at [205, 487] on input "modal" at bounding box center [207, 492] width 26 height 15
checkbox input "true"
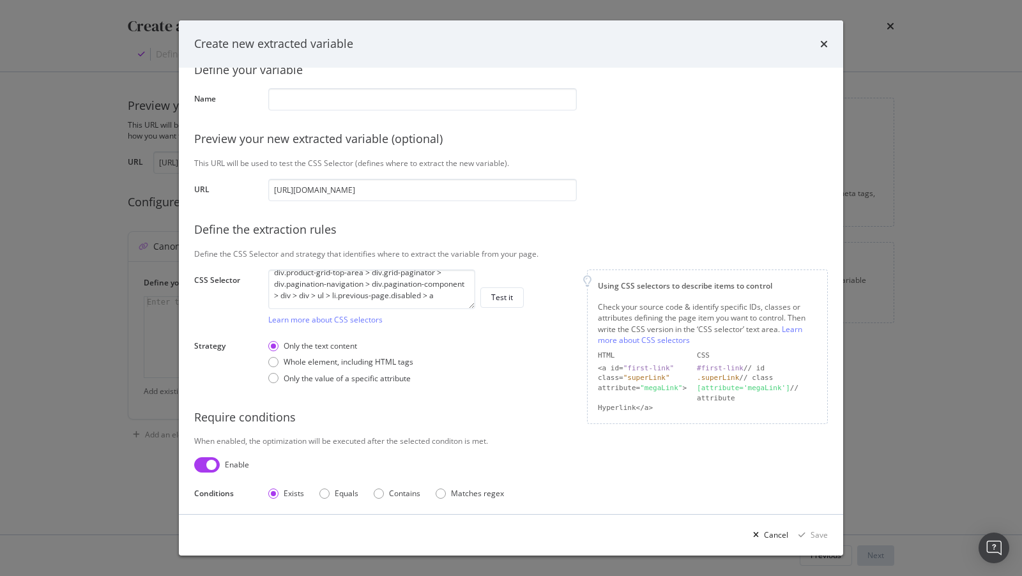
scroll to position [36, 0]
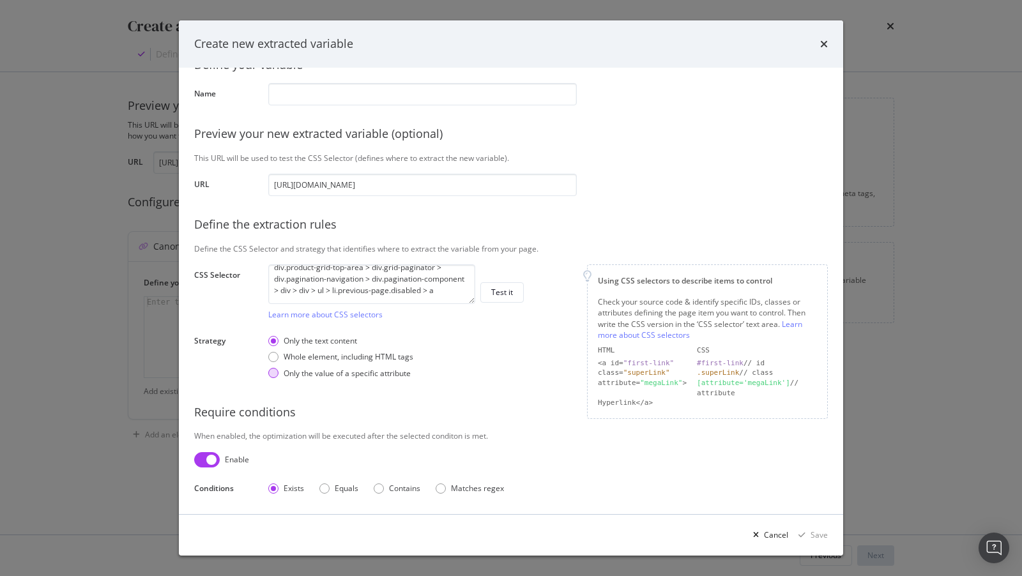
click at [287, 369] on div "Only the value of a specific attribute" at bounding box center [347, 373] width 127 height 11
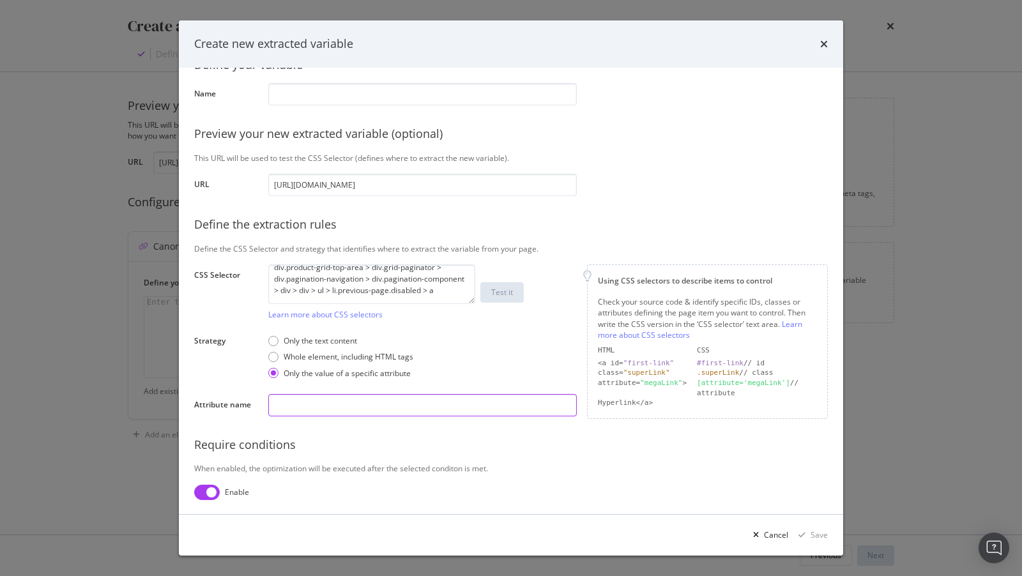
click at [305, 397] on input "modal" at bounding box center [422, 405] width 309 height 22
type input "r"
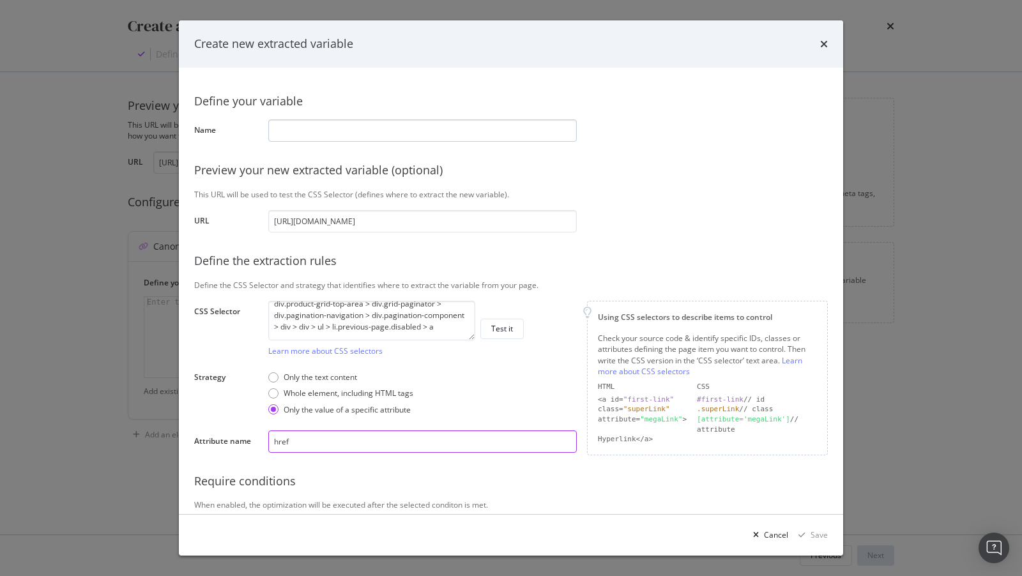
type input "href"
click at [320, 131] on input "modal" at bounding box center [422, 130] width 309 height 22
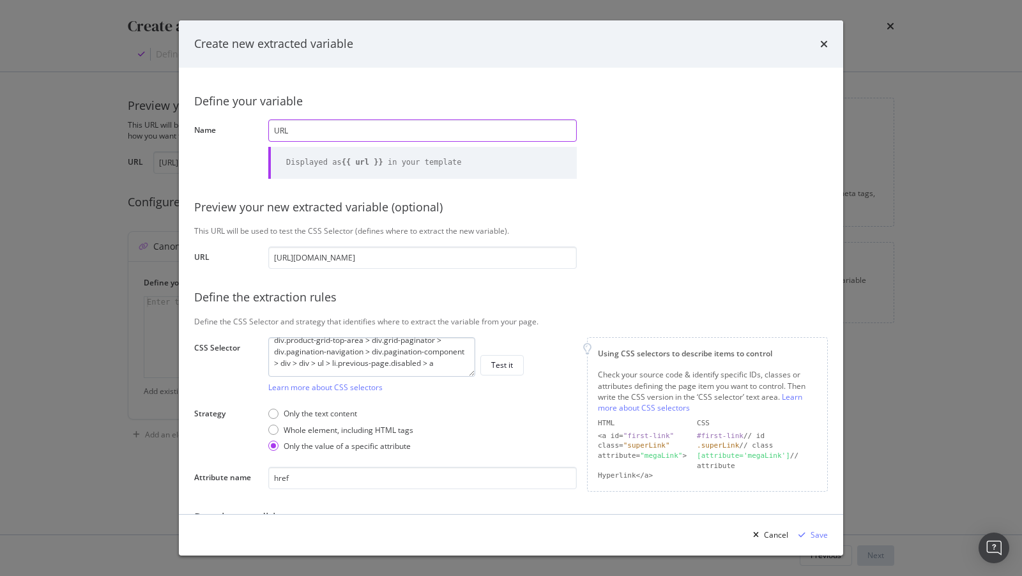
scroll to position [105, 0]
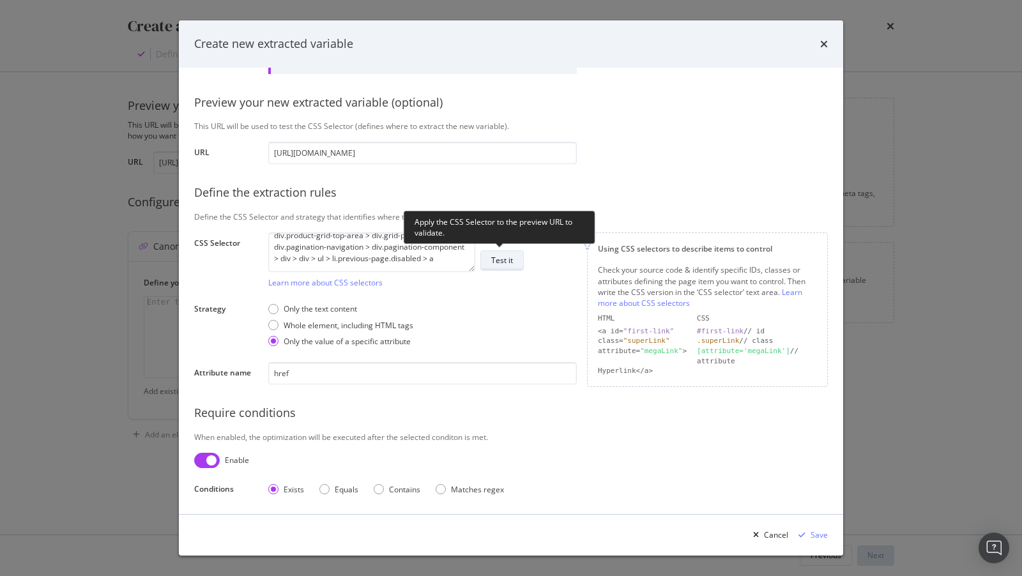
type input "URL"
click at [508, 255] on div "Test it" at bounding box center [502, 260] width 22 height 11
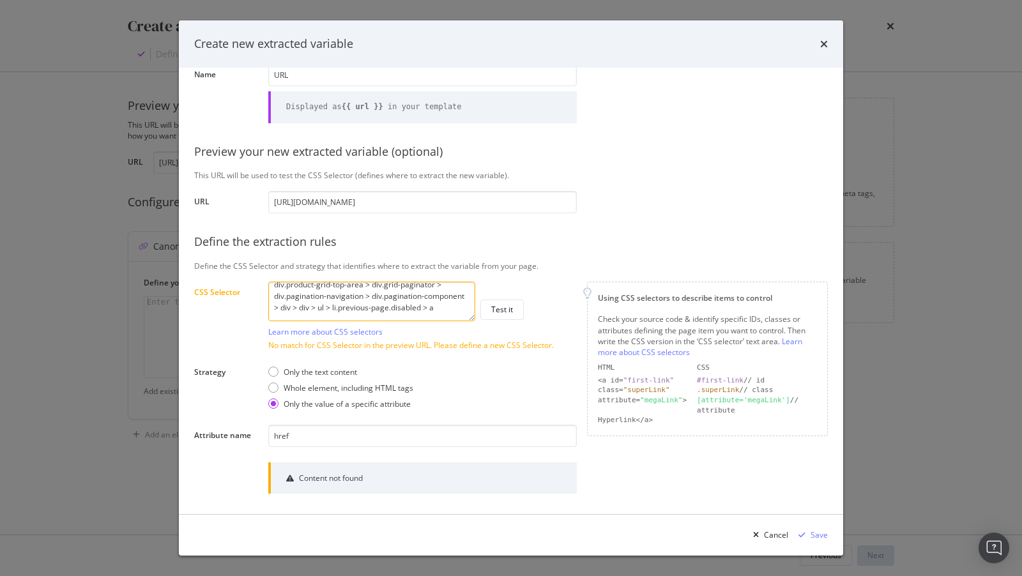
scroll to position [0, 0]
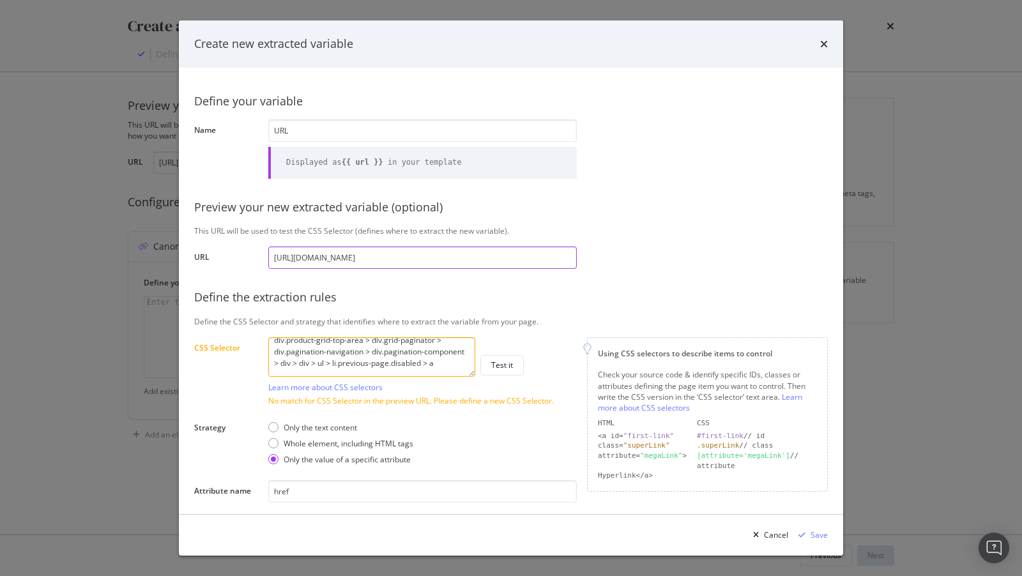
click at [416, 254] on input "https://www.lowes.com/pl/refrigerators/french-door-refrigerators/4294857963?off…" at bounding box center [422, 258] width 309 height 22
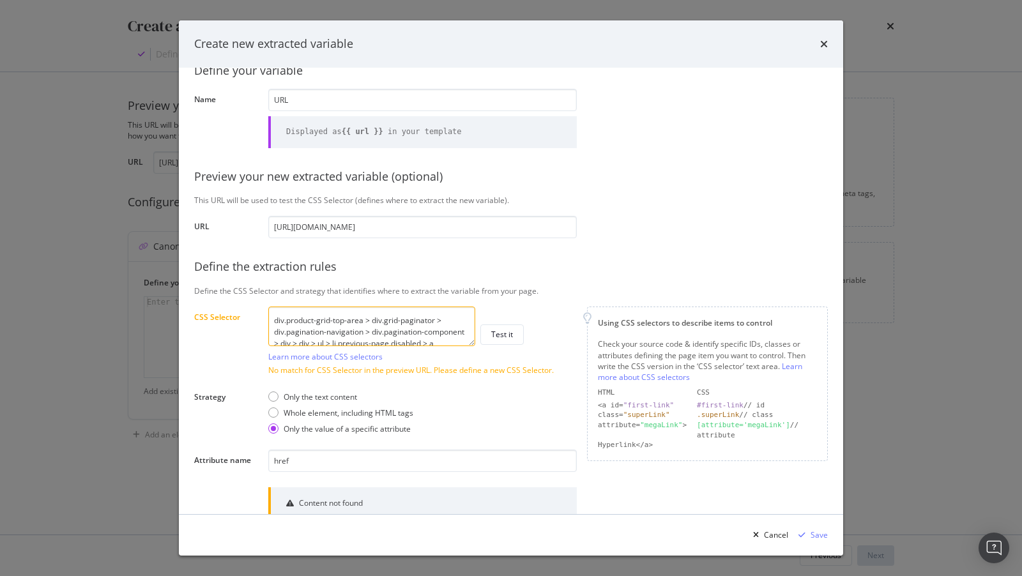
drag, startPoint x: 444, startPoint y: 341, endPoint x: 342, endPoint y: 280, distance: 118.0
click at [342, 280] on div "Define your variable Name URL Displayed as {{ url }} in your template Preview y…" at bounding box center [511, 343] width 634 height 583
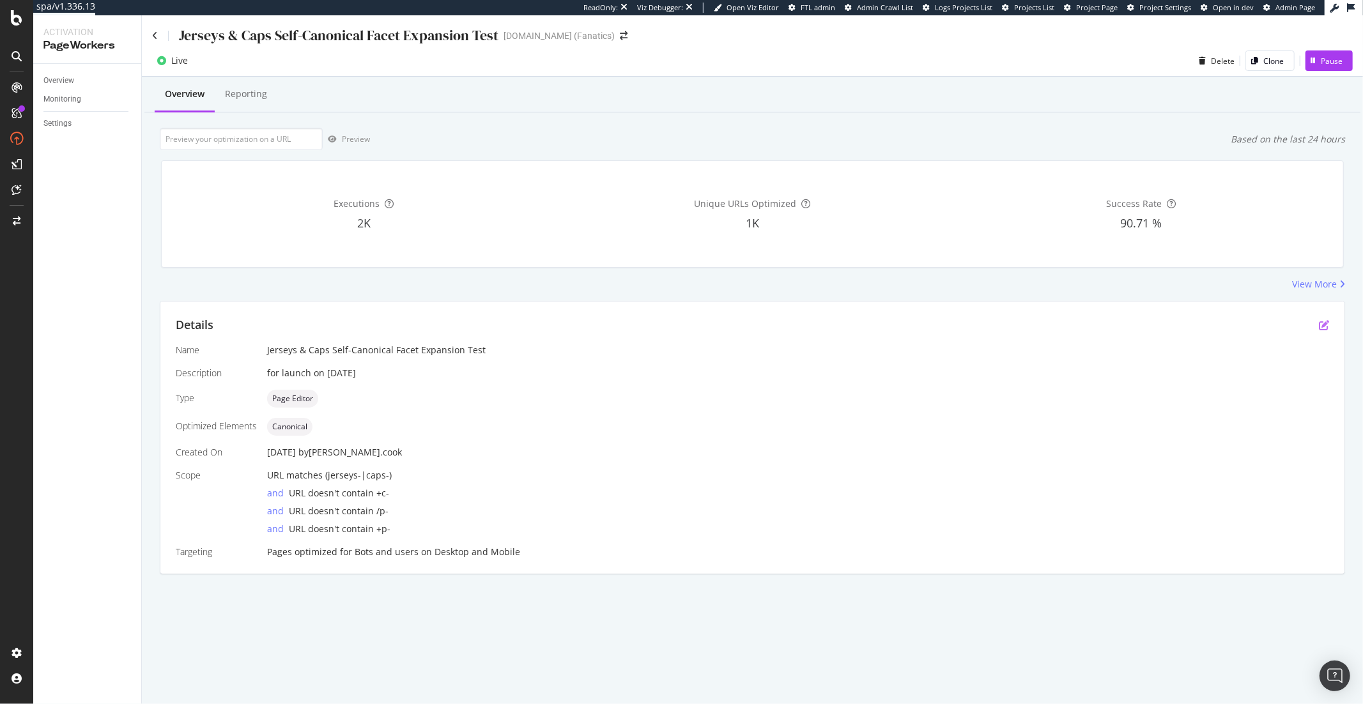
click at [1324, 321] on icon "pen-to-square" at bounding box center [1324, 325] width 10 height 10
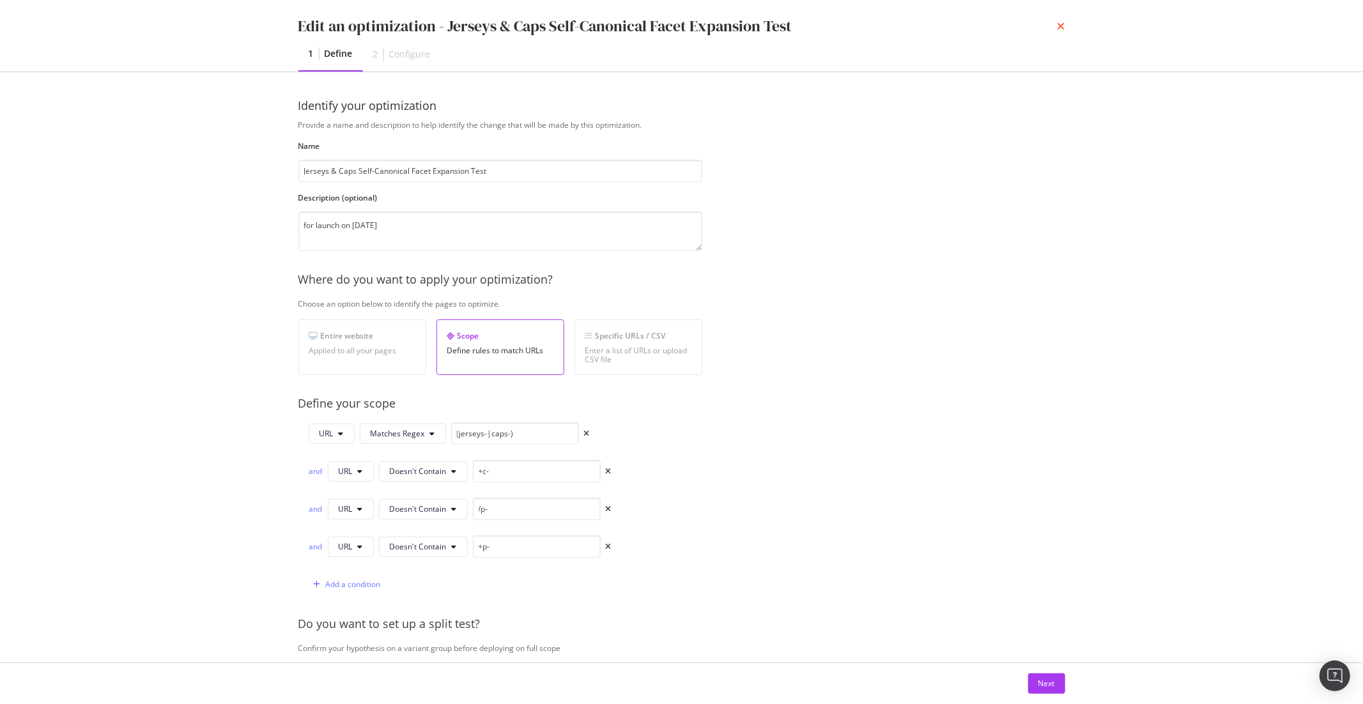
click at [1061, 24] on icon "times" at bounding box center [1061, 26] width 8 height 10
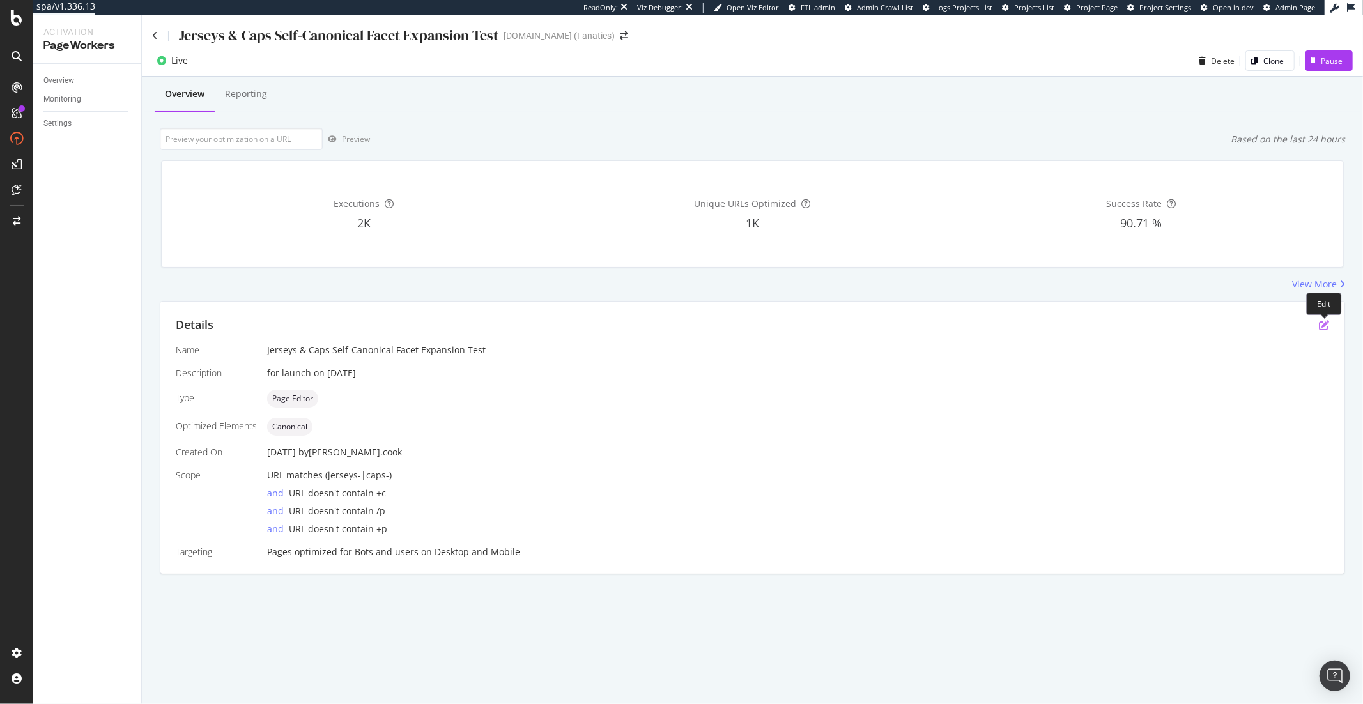
click at [1319, 326] on icon "pen-to-square" at bounding box center [1324, 325] width 10 height 10
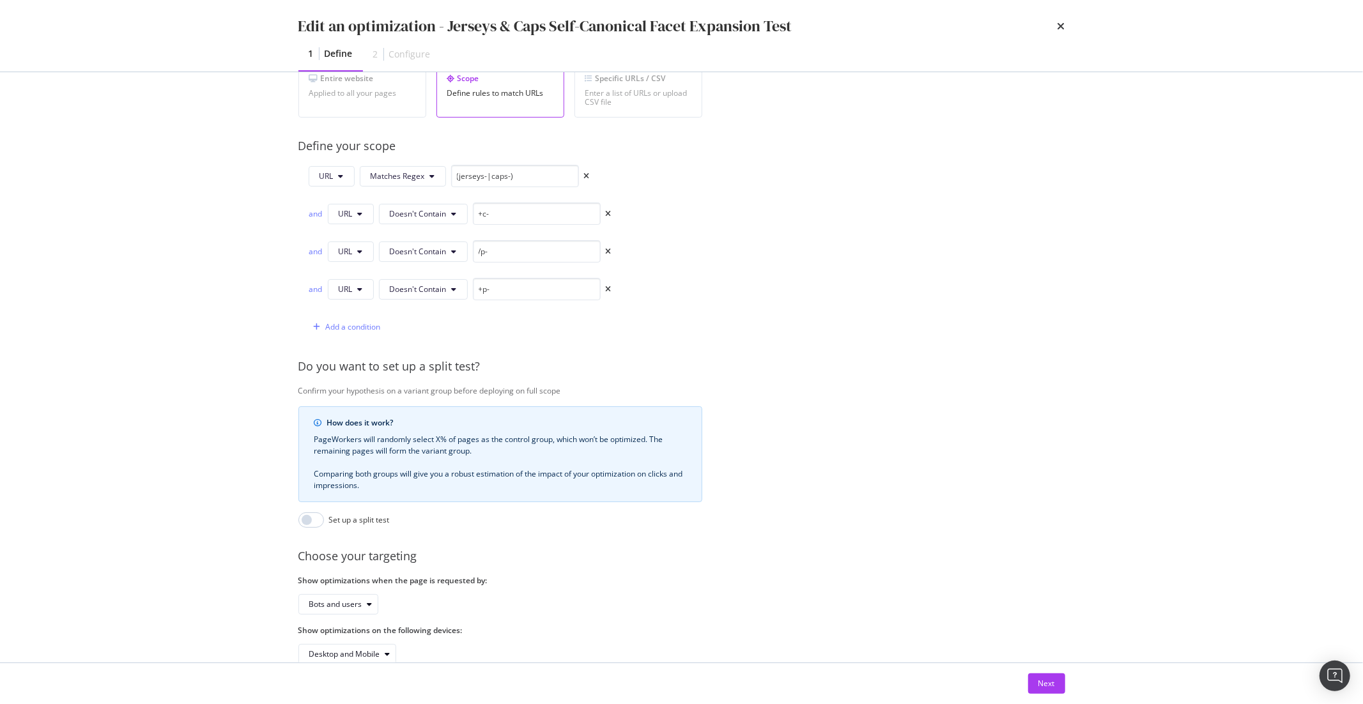
scroll to position [285, 0]
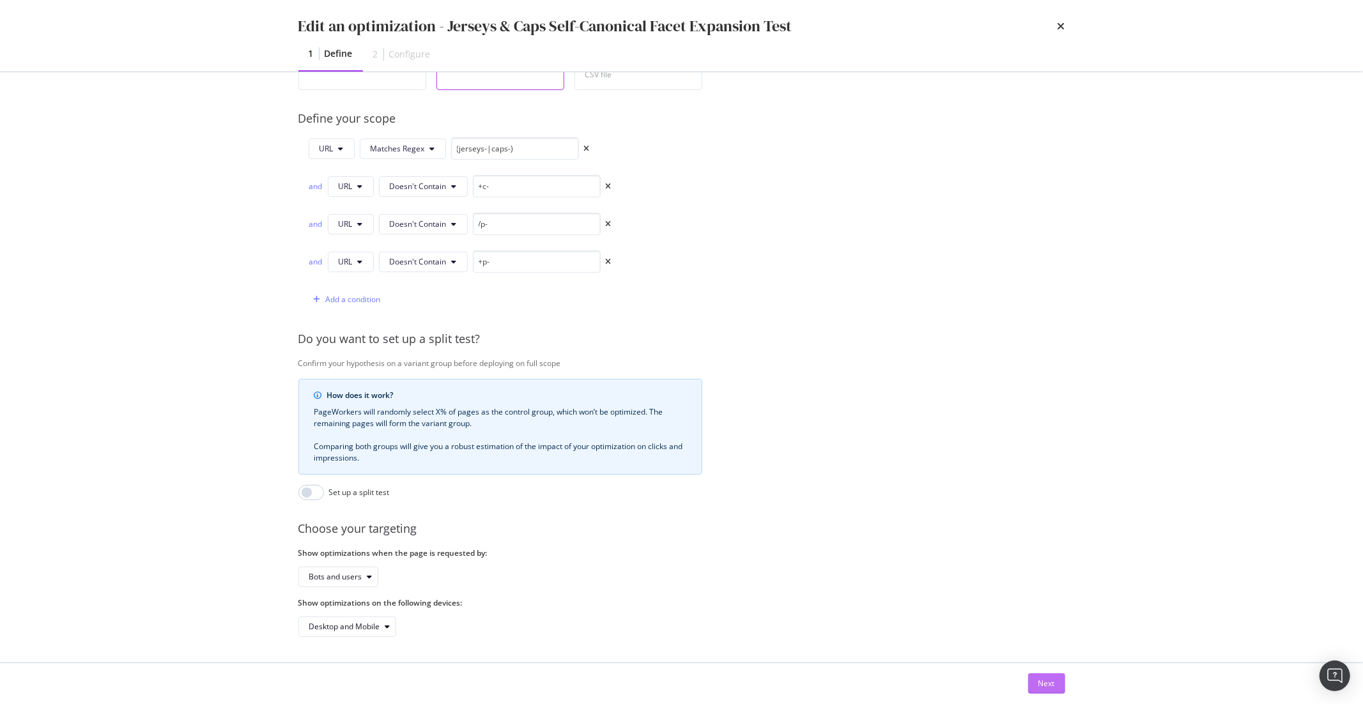
click at [1046, 686] on div "Next" at bounding box center [1046, 683] width 17 height 11
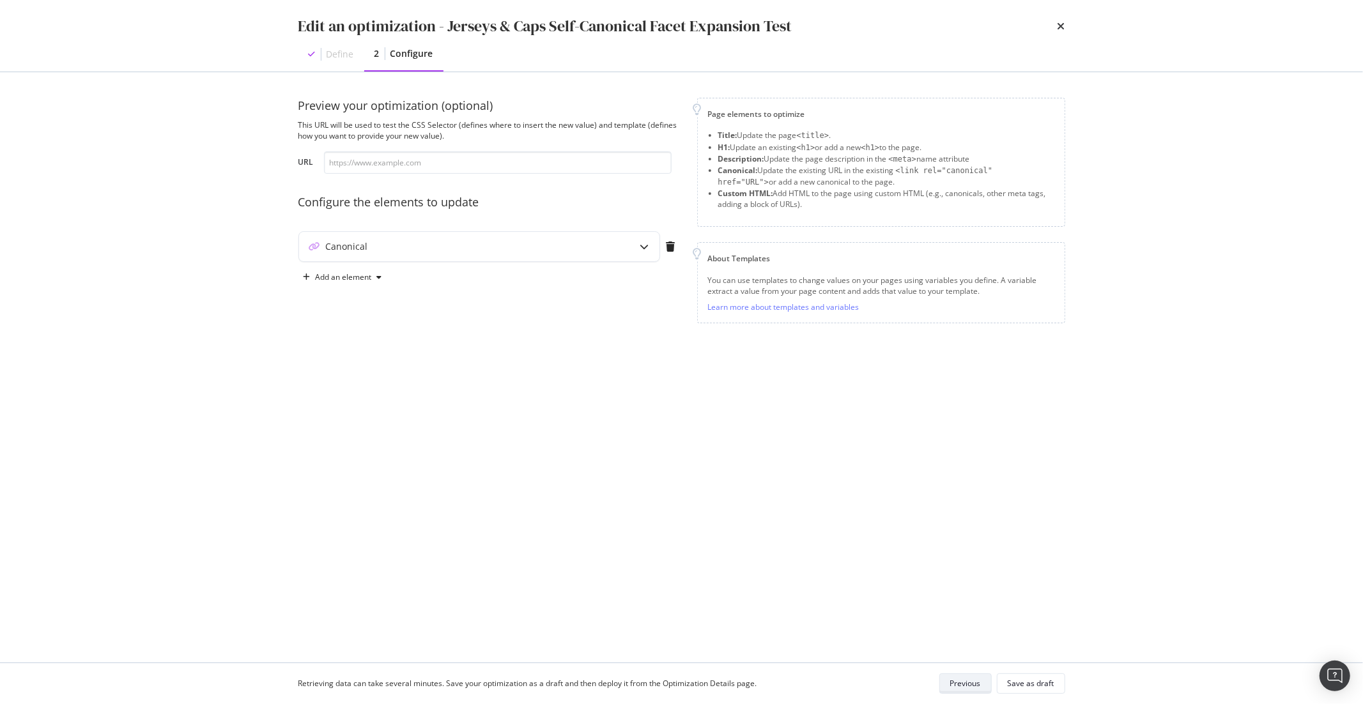
scroll to position [0, 0]
click at [517, 249] on div "Canonical" at bounding box center [454, 246] width 310 height 13
click at [491, 392] on div "{} URL" at bounding box center [473, 392] width 44 height 15
click at [508, 394] on icon "pencil" at bounding box center [504, 392] width 9 height 9
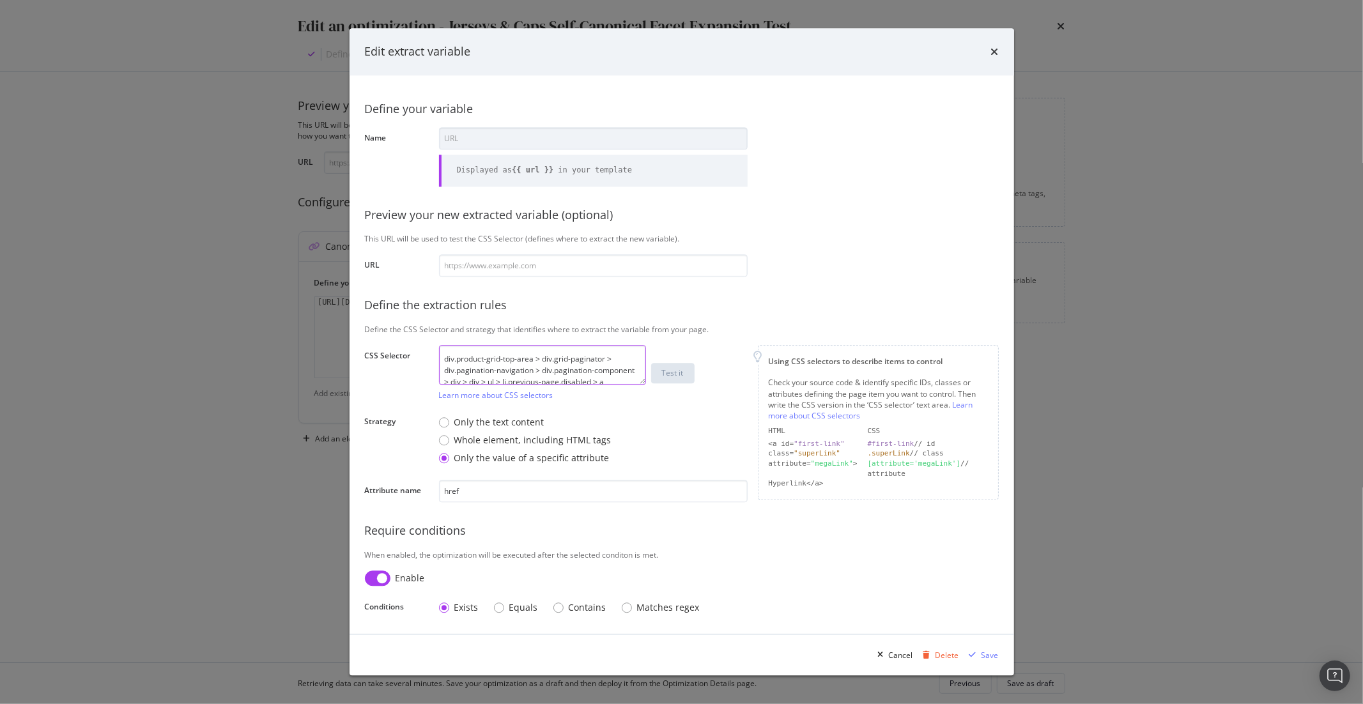
drag, startPoint x: 612, startPoint y: 371, endPoint x: 427, endPoint y: 307, distance: 195.4
click at [427, 307] on div "Define your variable Name URL Displayed as {{ url }} in your template Preview y…" at bounding box center [682, 355] width 634 height 528
click at [995, 50] on icon "times" at bounding box center [995, 52] width 8 height 10
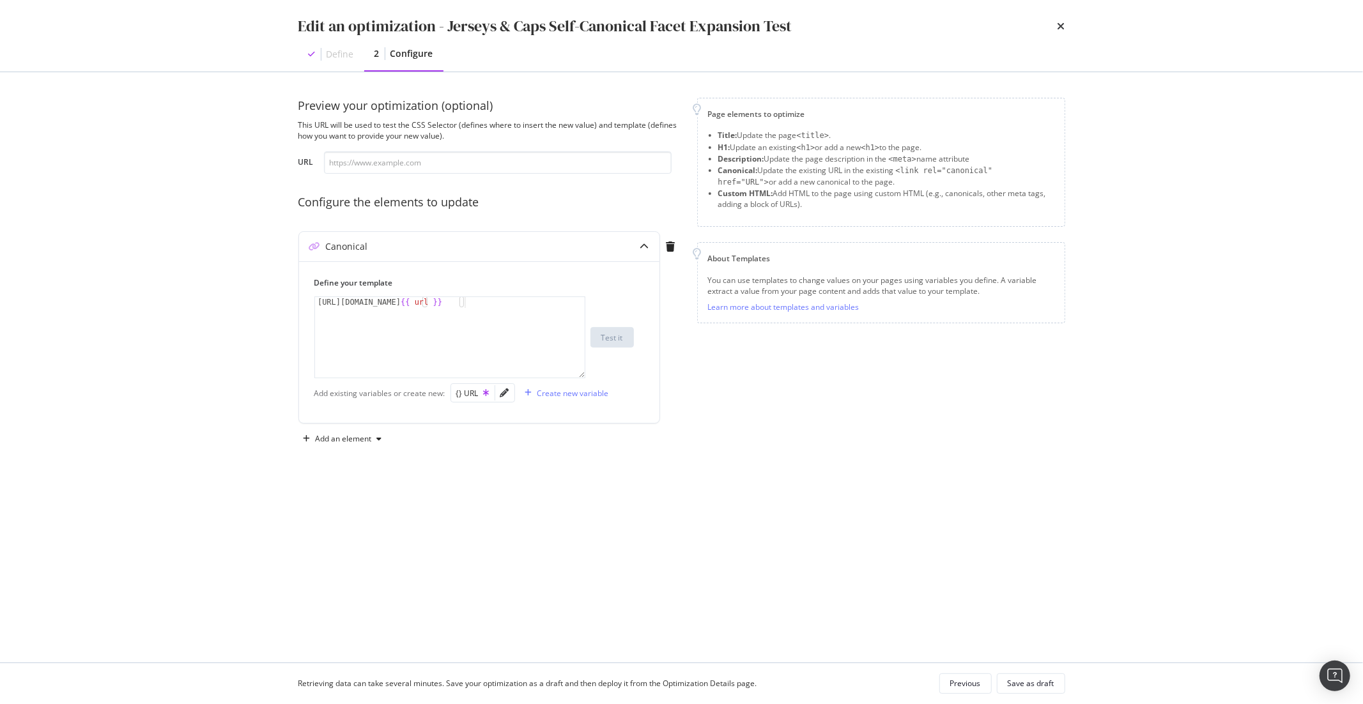
click at [339, 52] on div "Define" at bounding box center [339, 54] width 27 height 13
click at [954, 683] on div "Previous" at bounding box center [965, 683] width 31 height 11
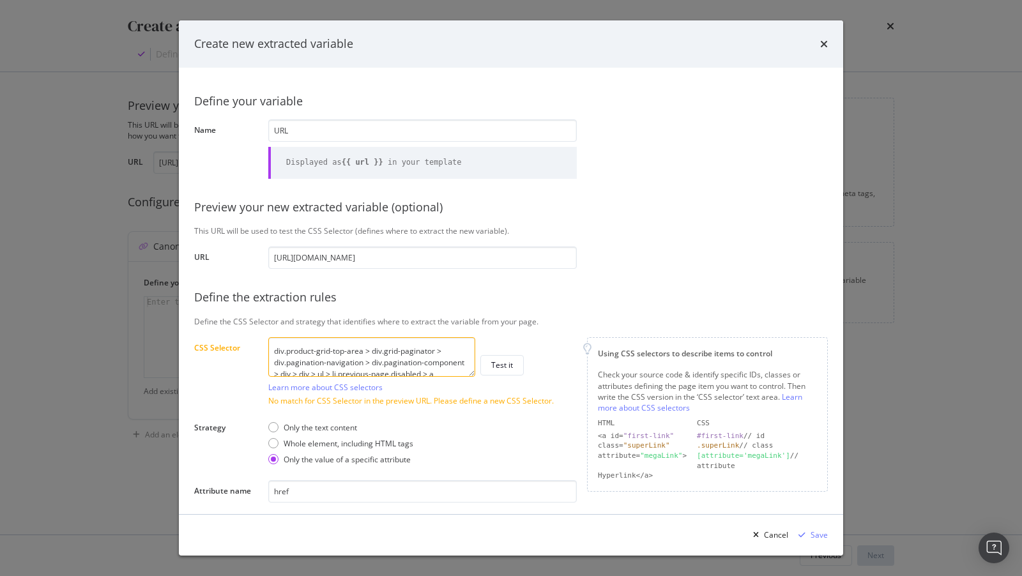
scroll to position [31, 0]
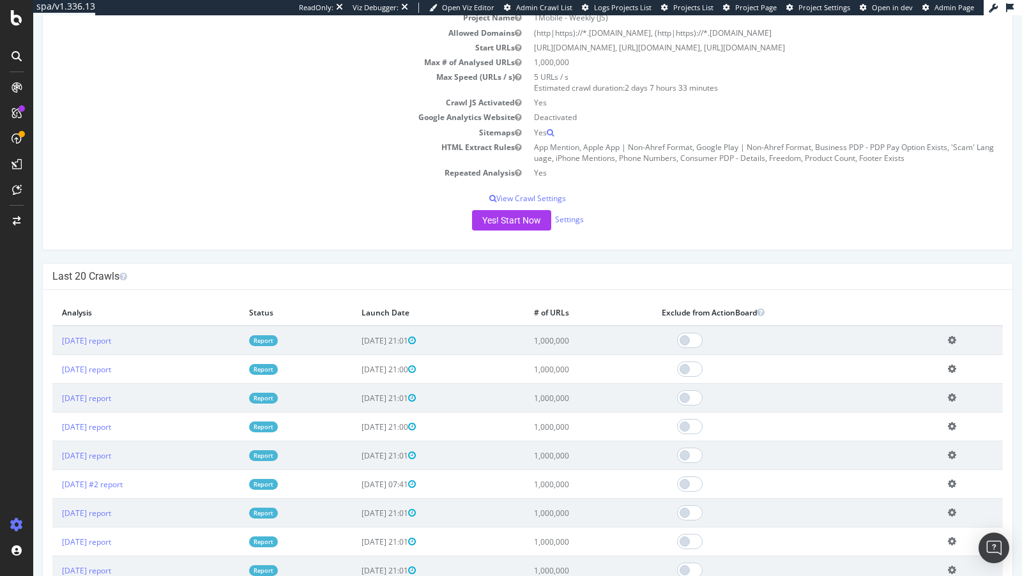
scroll to position [211, 0]
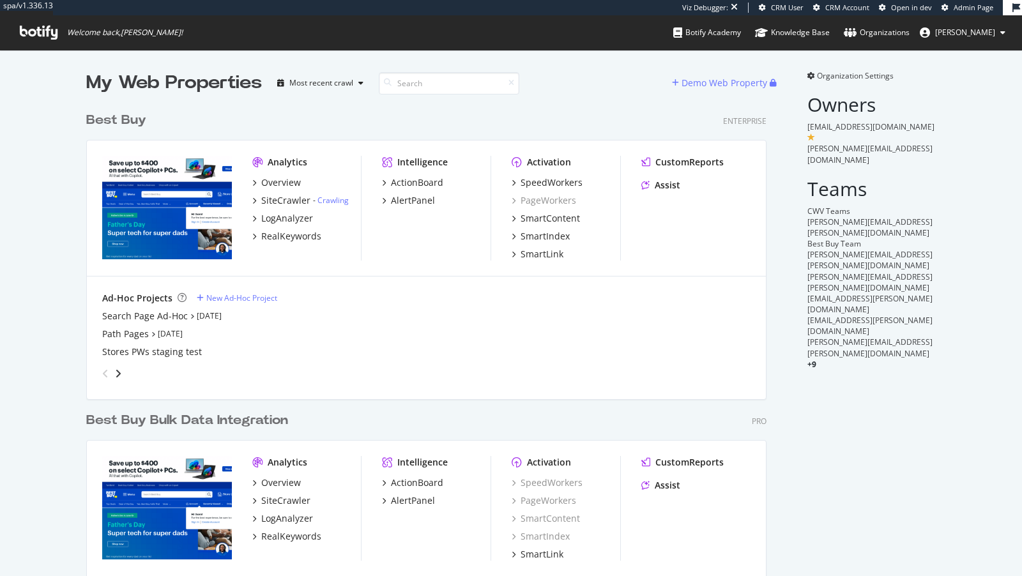
scroll to position [542, 691]
click at [542, 183] on div "SpeedWorkers" at bounding box center [552, 182] width 62 height 13
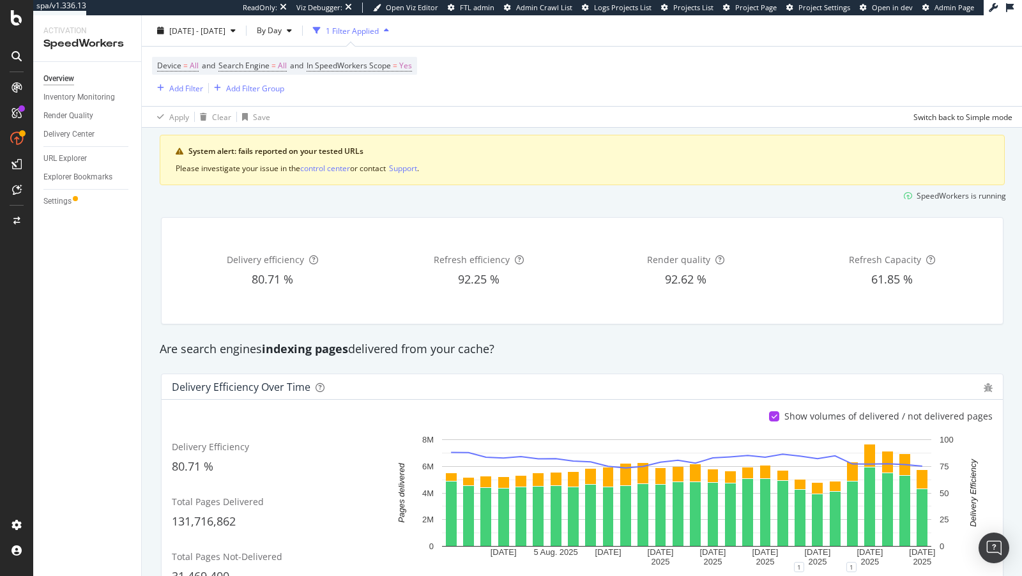
scroll to position [36, 0]
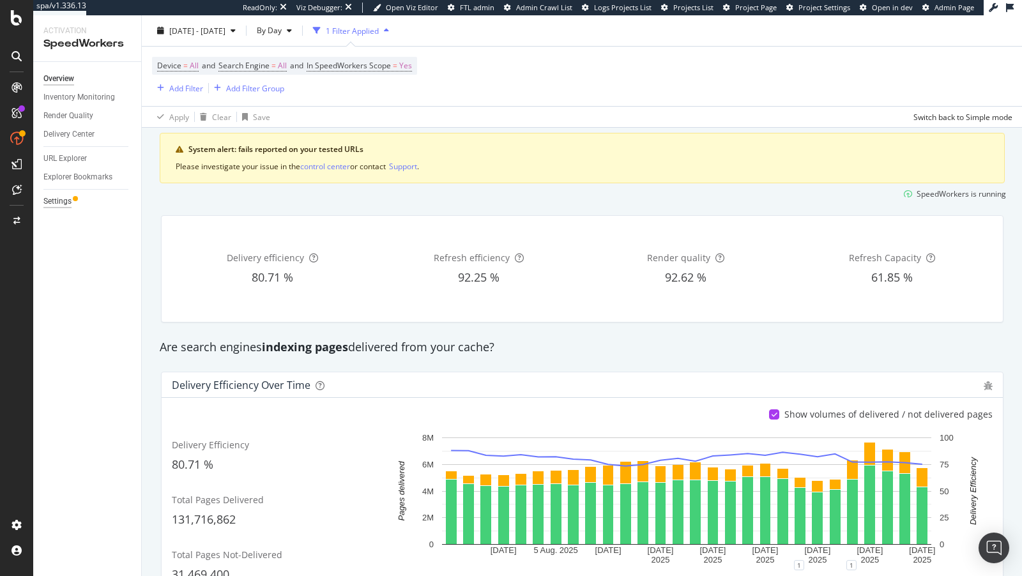
click at [54, 199] on div "Settings" at bounding box center [57, 201] width 28 height 13
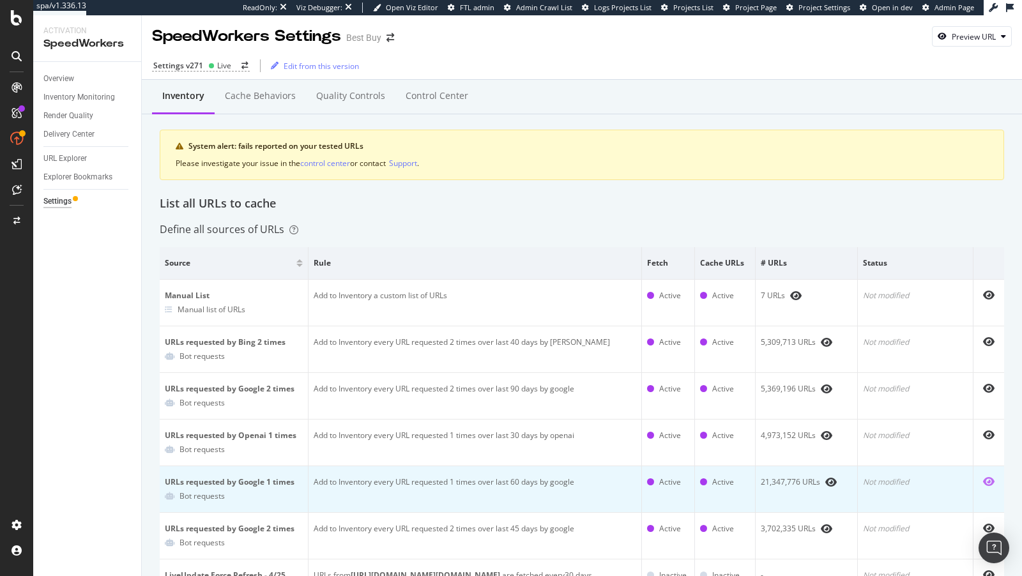
click at [991, 477] on icon "eye" at bounding box center [988, 482] width 11 height 10
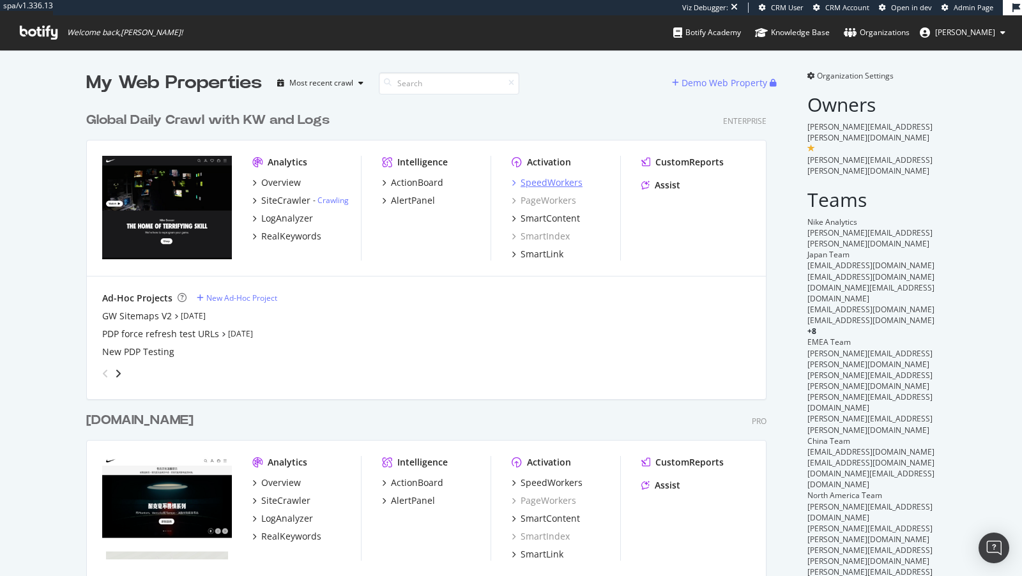
click at [556, 185] on div "SpeedWorkers" at bounding box center [552, 182] width 62 height 13
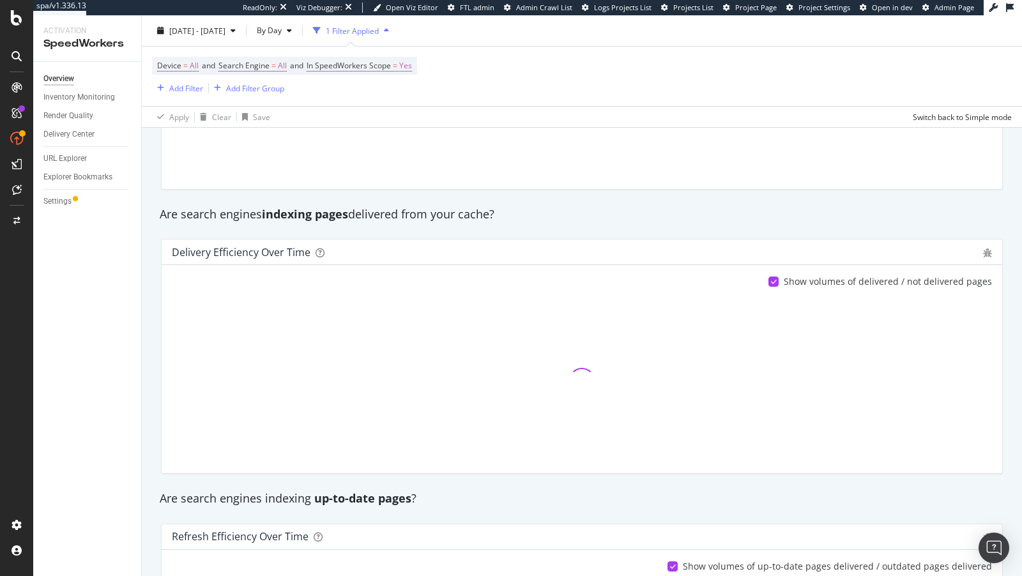
scroll to position [288, 0]
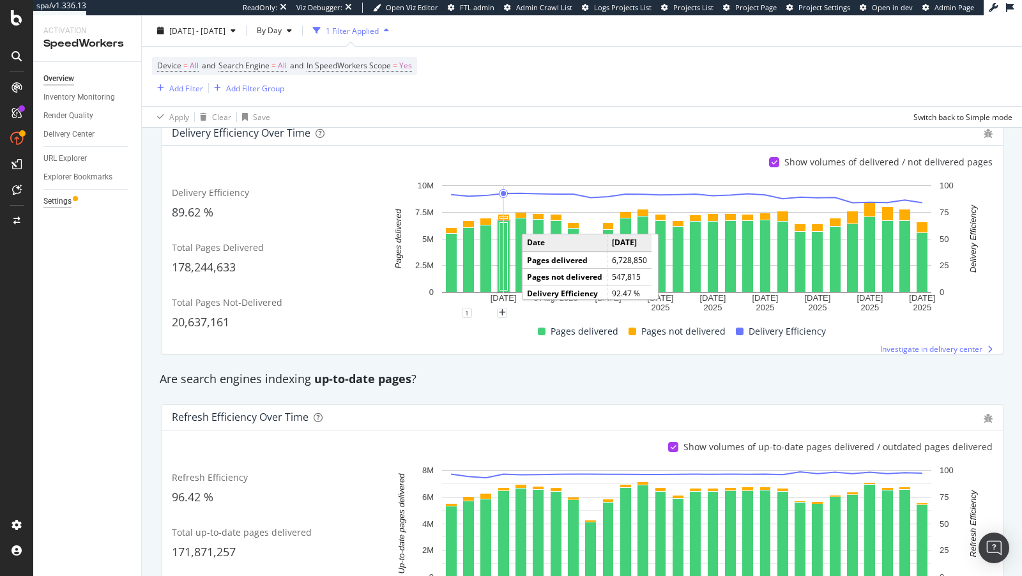
click at [47, 201] on div "Settings" at bounding box center [57, 201] width 28 height 13
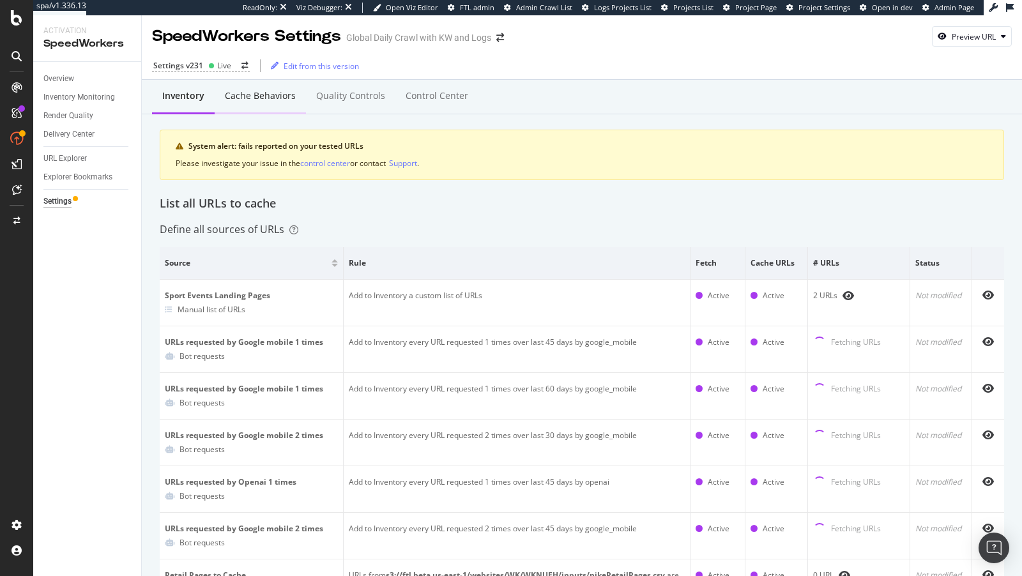
click at [246, 99] on div "Cache behaviors" at bounding box center [260, 95] width 71 height 13
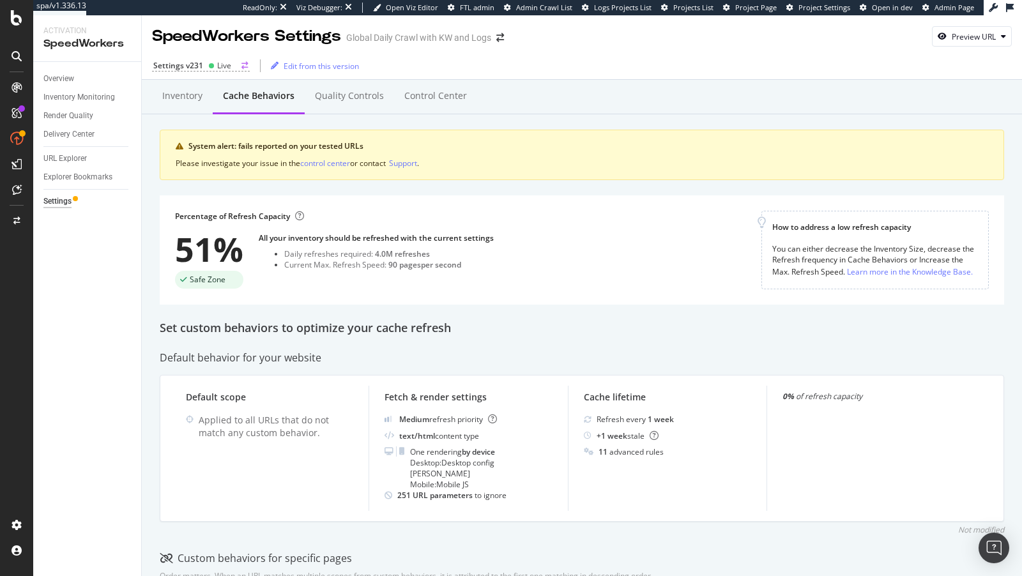
click at [206, 70] on div "Settings v231 Live" at bounding box center [201, 65] width 98 height 11
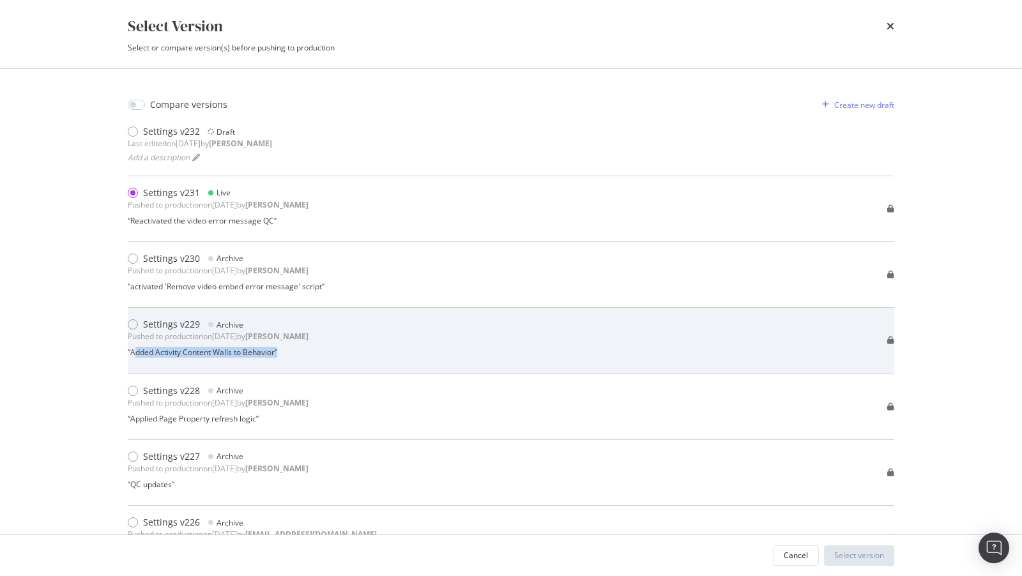
drag, startPoint x: 289, startPoint y: 349, endPoint x: 134, endPoint y: 351, distance: 155.9
click at [133, 351] on div "“ Added Activity Content Walls to Behavior ”" at bounding box center [218, 352] width 181 height 11
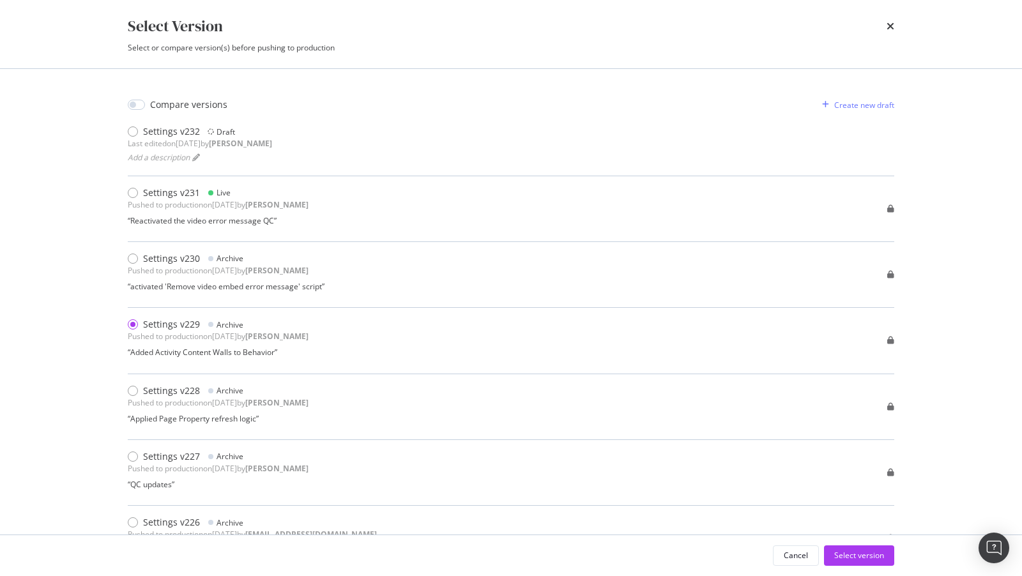
click at [896, 31] on div "Select Version Select or compare version(s) before pushing to production" at bounding box center [511, 34] width 818 height 68
click at [893, 28] on icon "times" at bounding box center [891, 26] width 8 height 10
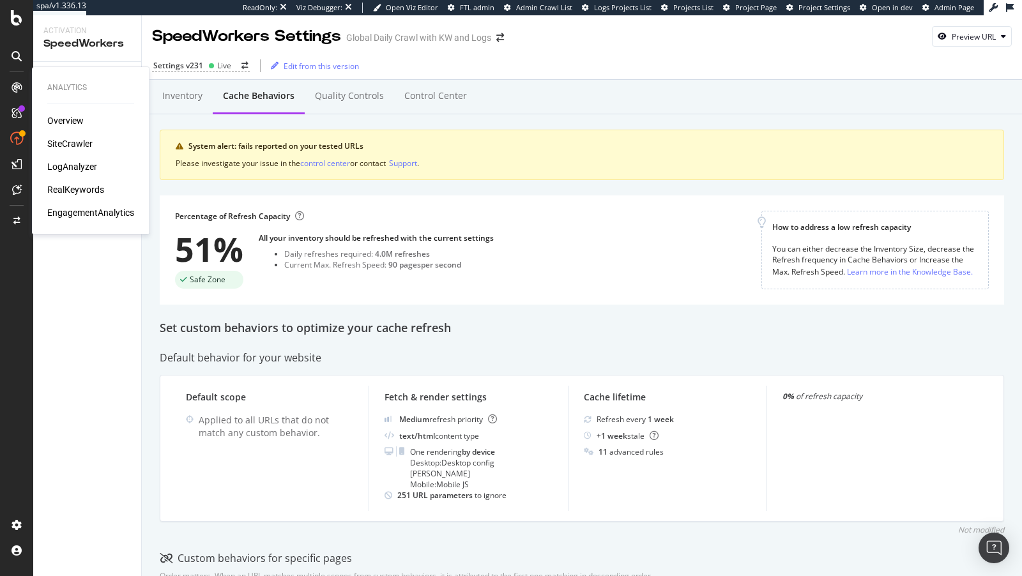
click at [72, 191] on div "RealKeywords" at bounding box center [75, 189] width 57 height 13
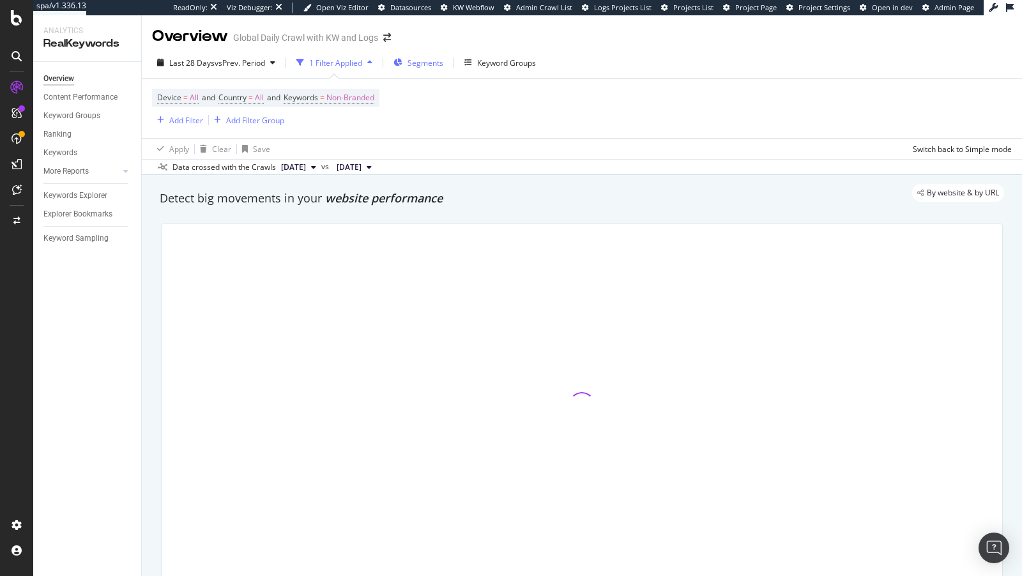
click at [420, 66] on span "Segments" at bounding box center [426, 62] width 36 height 11
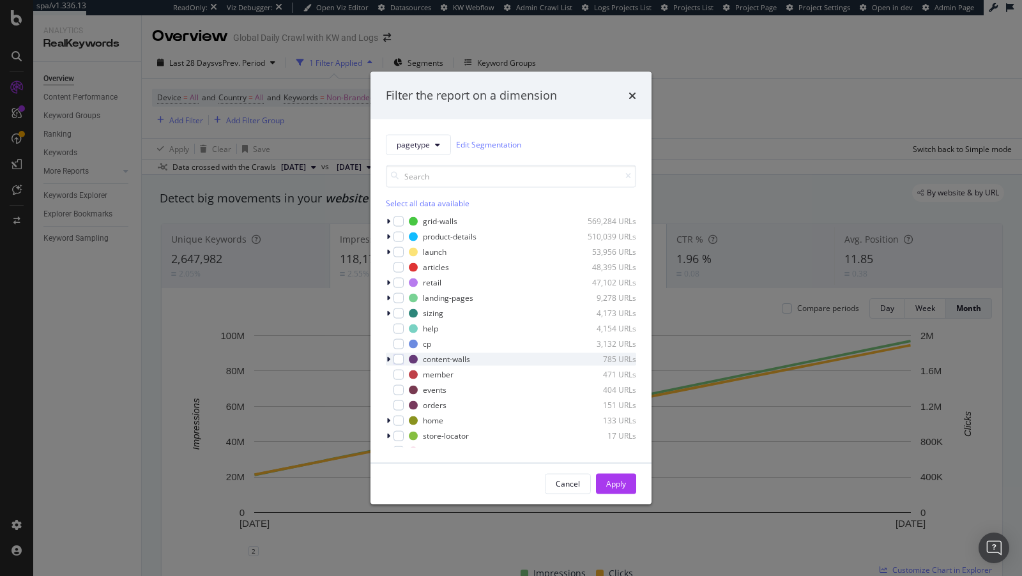
click at [388, 356] on icon "modal" at bounding box center [389, 359] width 4 height 8
click at [405, 358] on div "content-walls 785 URLs" at bounding box center [511, 359] width 250 height 13
click at [394, 359] on div "modal" at bounding box center [399, 359] width 10 height 10
click at [611, 485] on div "Apply" at bounding box center [616, 484] width 20 height 11
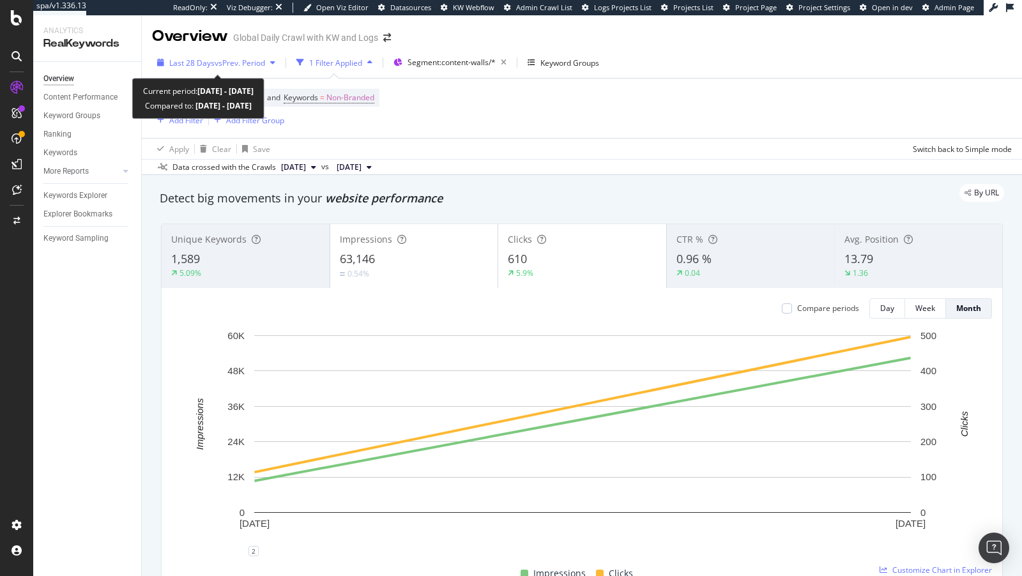
click at [217, 66] on span "vs Prev. Period" at bounding box center [240, 62] width 50 height 11
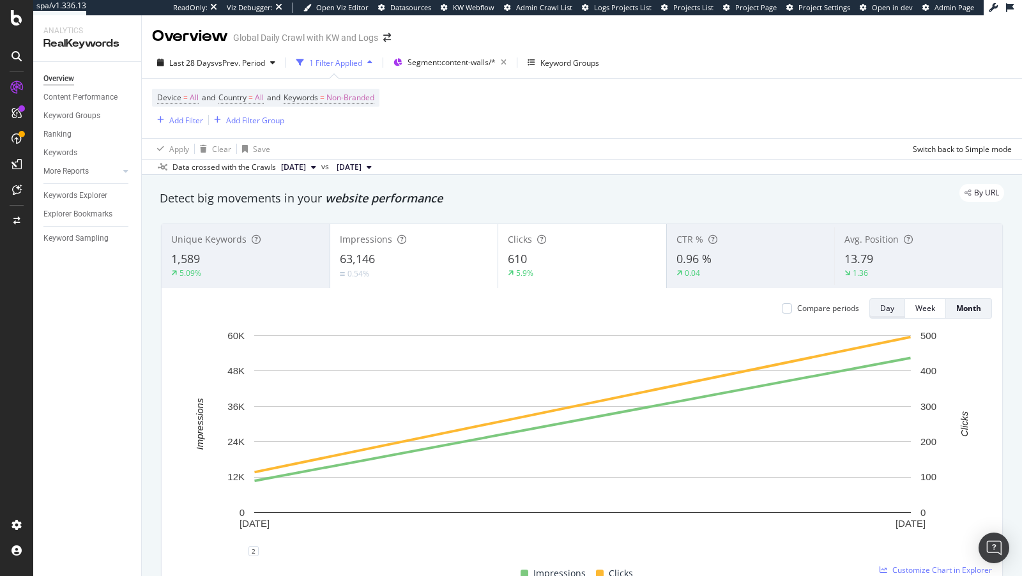
click at [892, 310] on div "Day" at bounding box center [887, 308] width 14 height 11
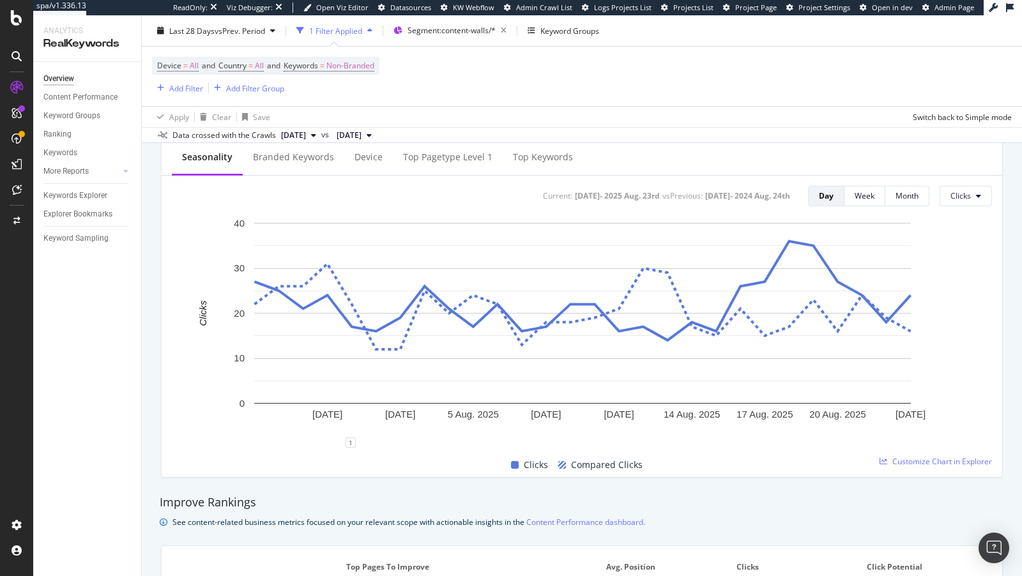
scroll to position [431, 0]
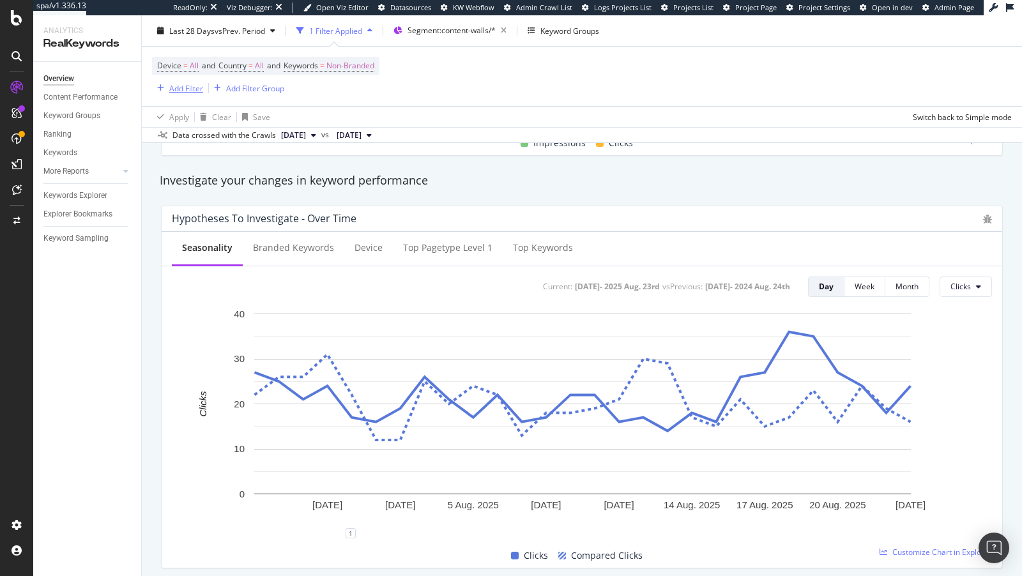
click at [174, 86] on div "Add Filter" at bounding box center [186, 87] width 34 height 11
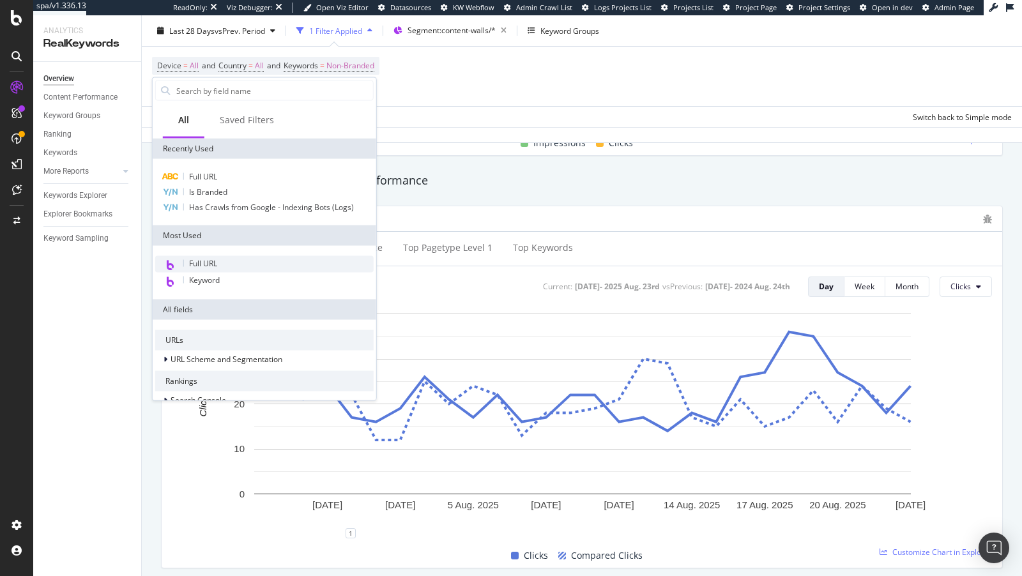
scroll to position [447, 0]
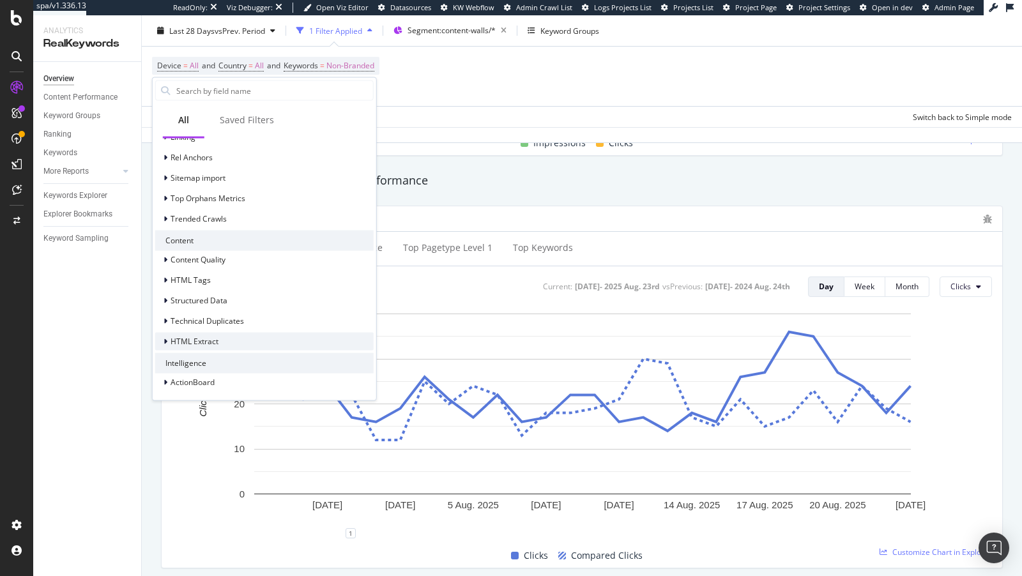
click at [202, 341] on span "HTML Extract" at bounding box center [195, 341] width 48 height 11
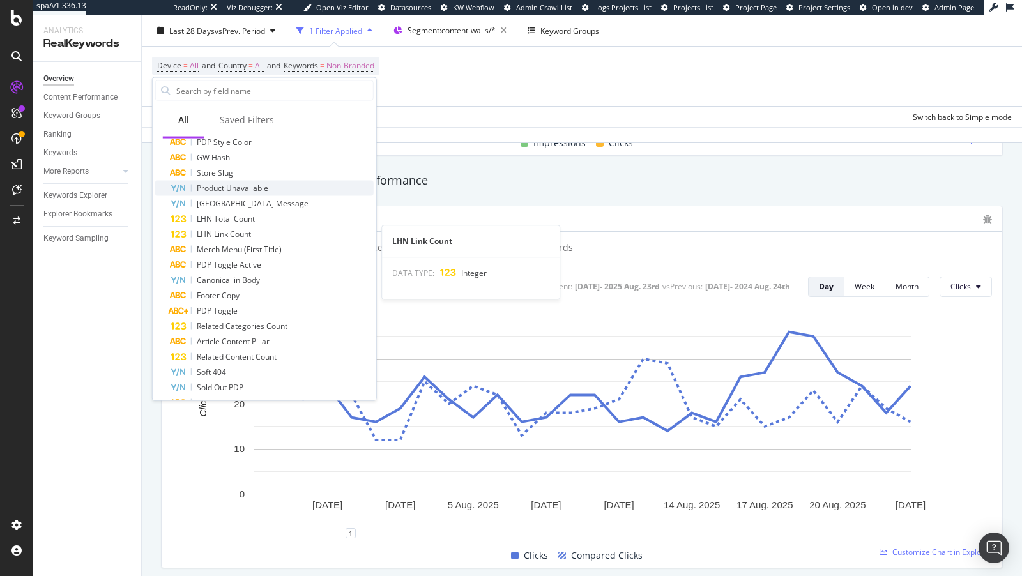
scroll to position [694, 0]
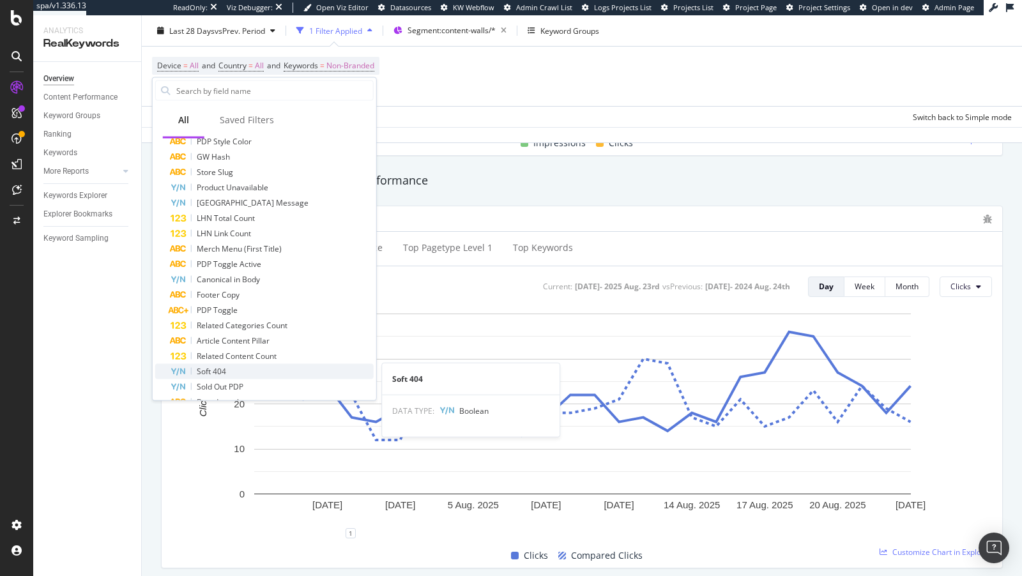
click at [208, 368] on span "Soft 404" at bounding box center [211, 371] width 29 height 11
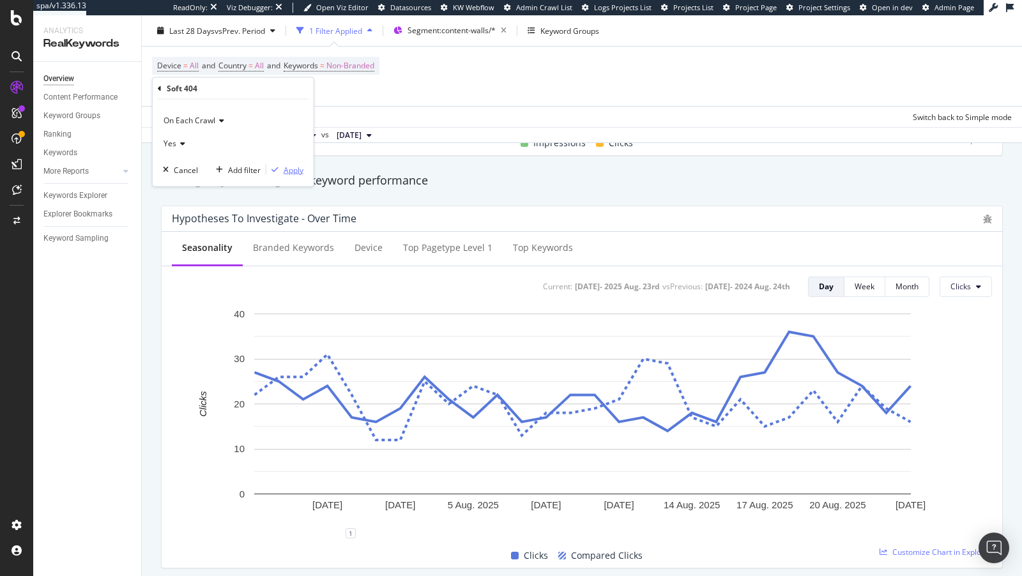
click at [289, 168] on div "Apply" at bounding box center [294, 169] width 20 height 11
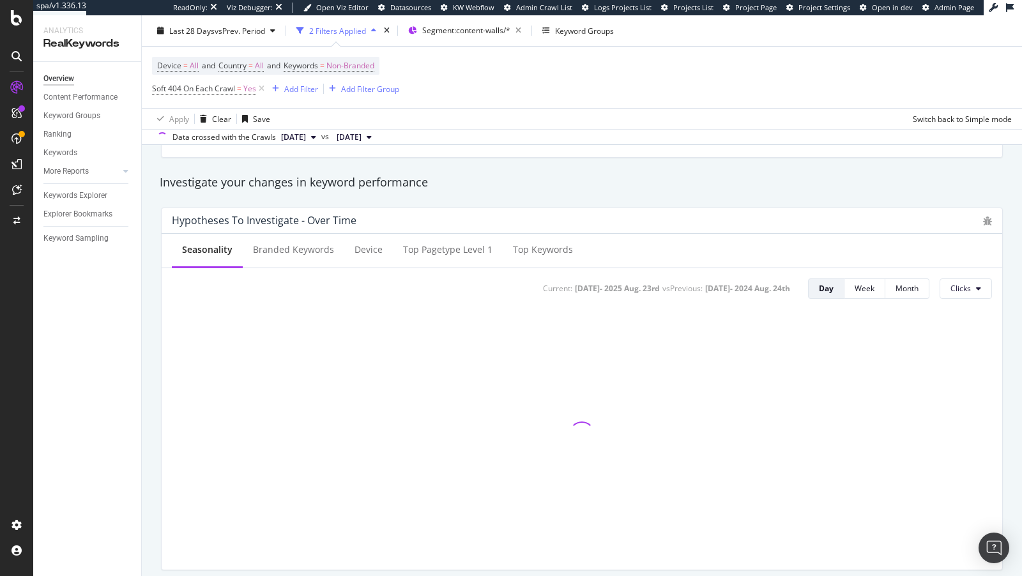
scroll to position [433, 0]
click at [519, 31] on icon "button" at bounding box center [518, 31] width 16 height 18
click at [82, 197] on div "Keywords Explorer" at bounding box center [75, 195] width 64 height 13
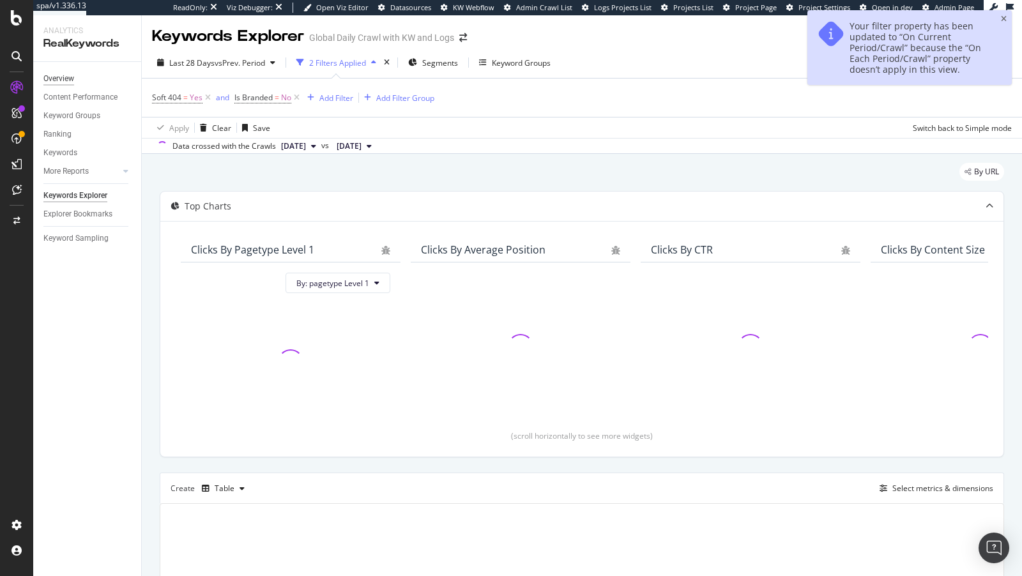
click at [63, 79] on div "Overview" at bounding box center [58, 78] width 31 height 13
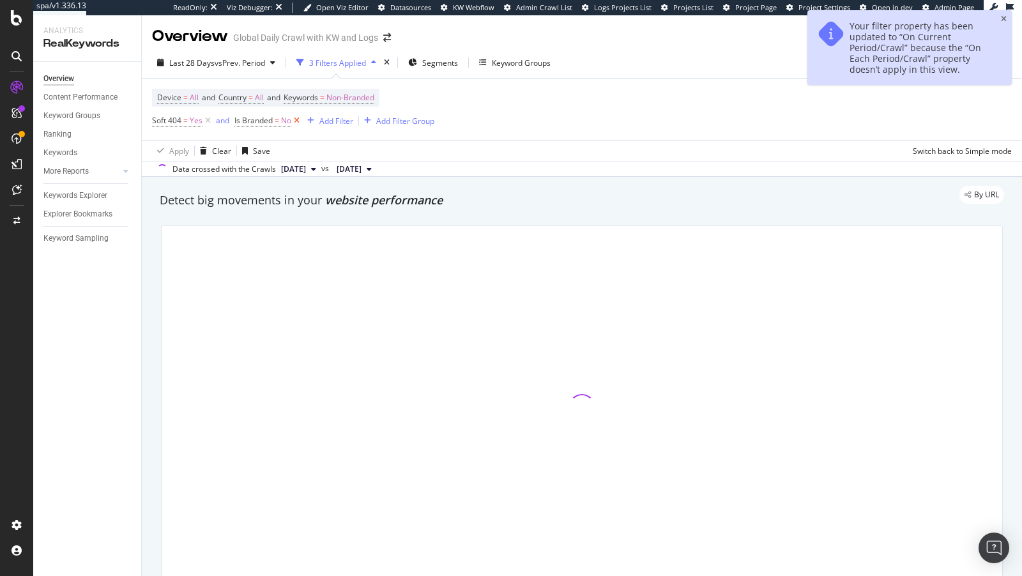
click at [297, 123] on icon at bounding box center [296, 120] width 11 height 13
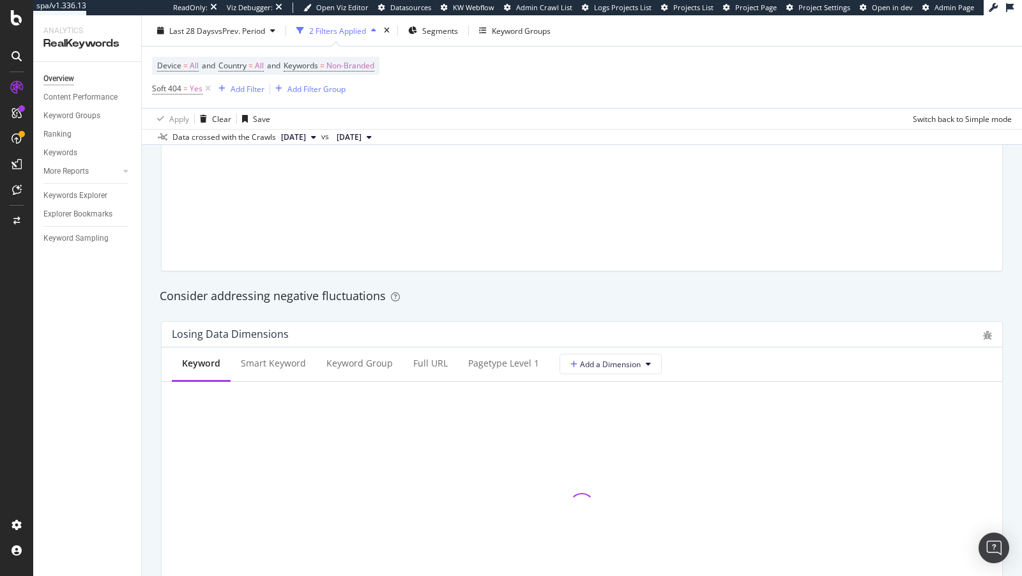
scroll to position [1275, 0]
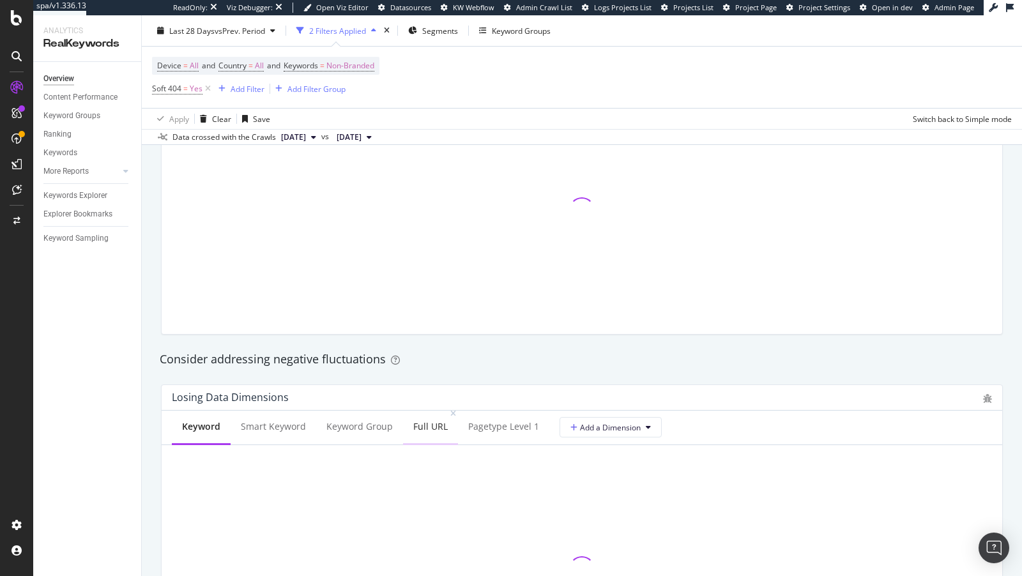
click at [424, 421] on div "Full URL" at bounding box center [430, 426] width 34 height 13
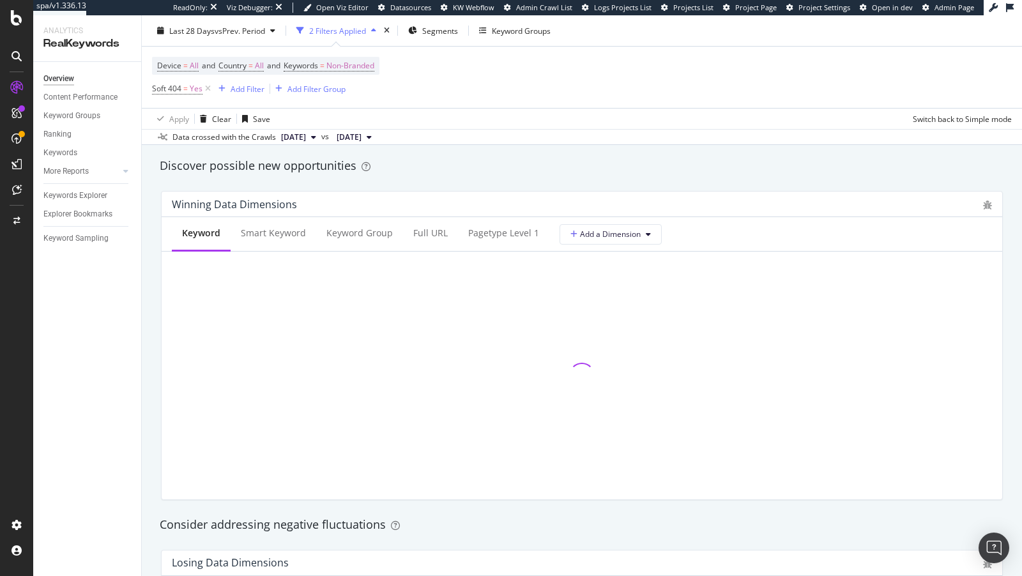
scroll to position [1096, 0]
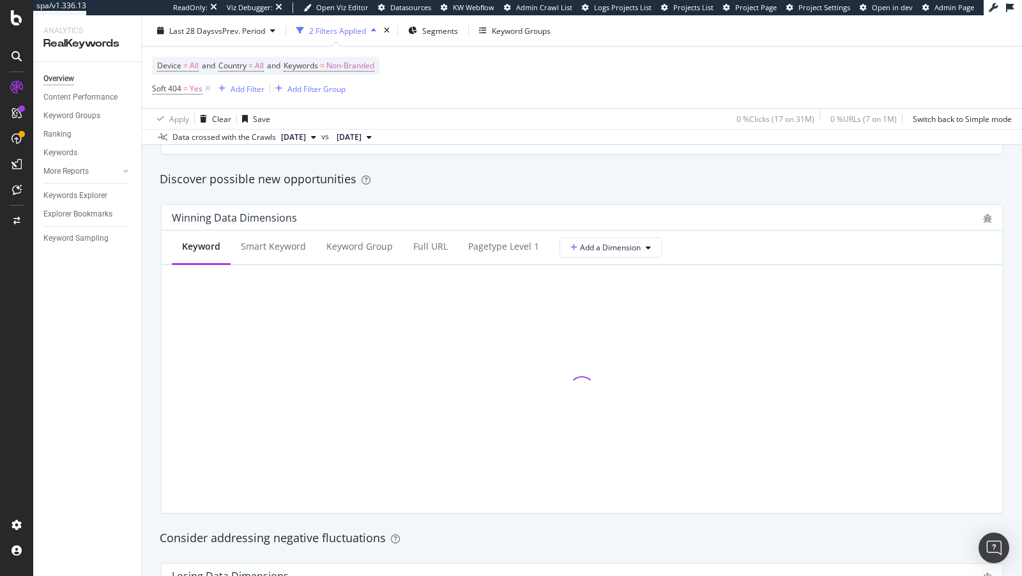
click at [423, 264] on div "Keyword Smart Keyword Keyword Group Full URL pagetype Level 1 Add a Dimension" at bounding box center [582, 372] width 841 height 282
click at [423, 254] on div "Full URL" at bounding box center [430, 247] width 55 height 35
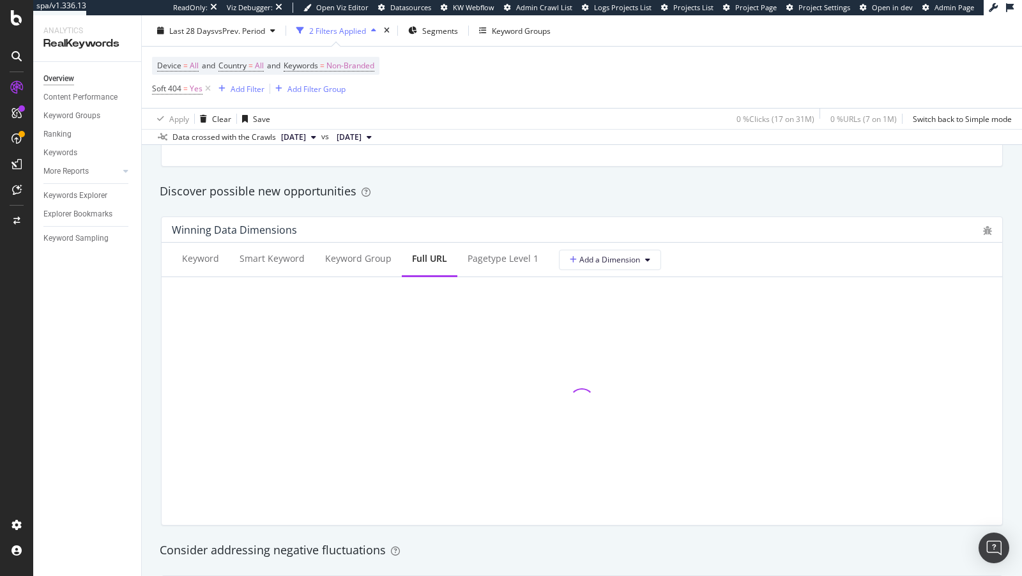
scroll to position [1084, 0]
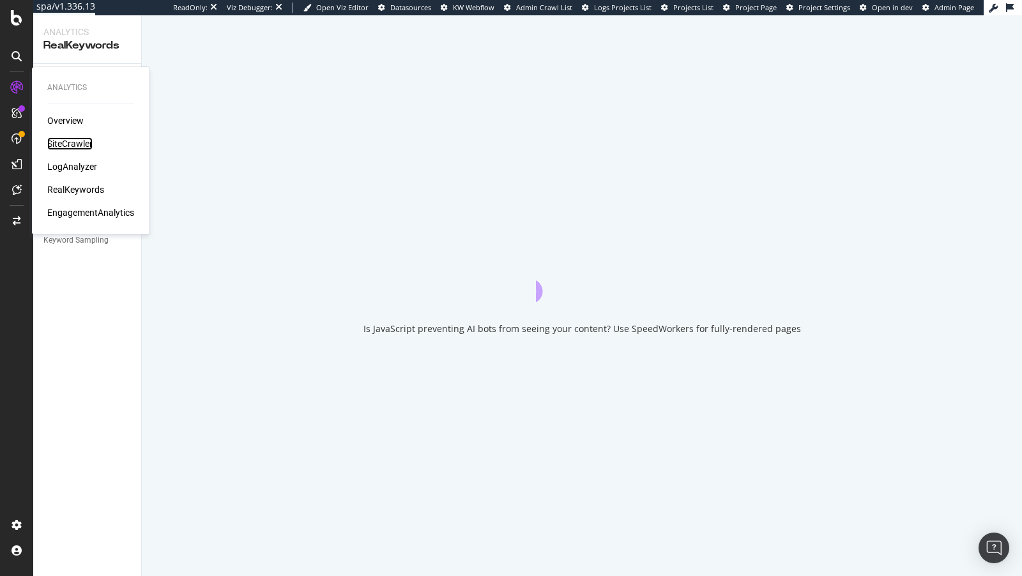
click at [72, 144] on div "SiteCrawler" at bounding box center [69, 143] width 45 height 13
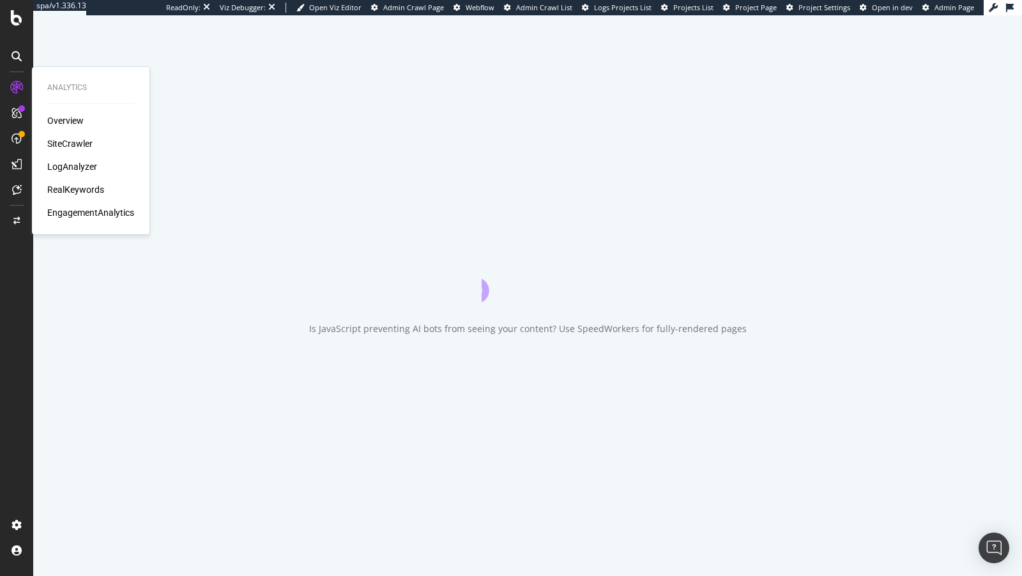
click at [53, 144] on div "SiteCrawler" at bounding box center [69, 143] width 45 height 13
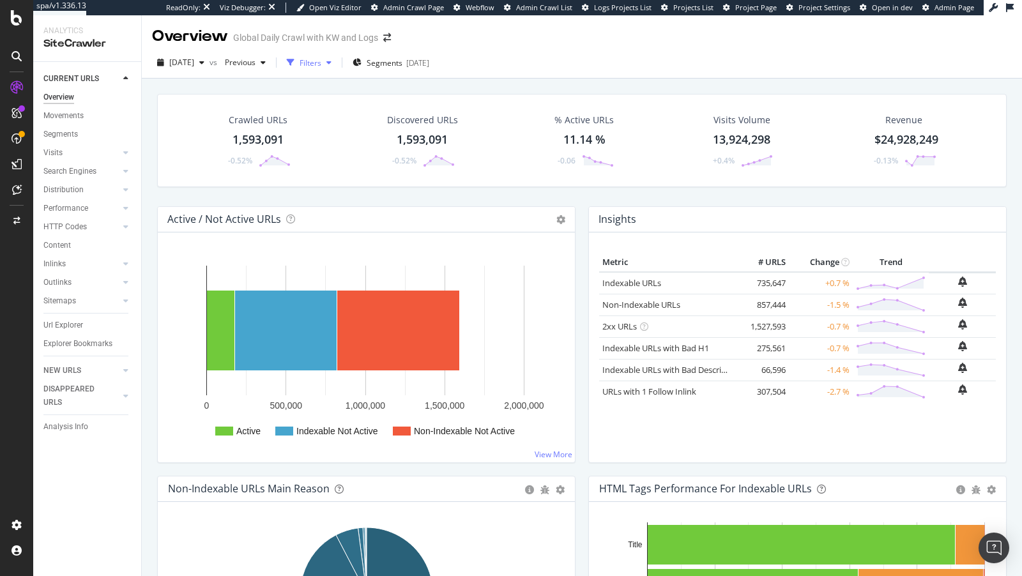
click at [321, 66] on div "Filters" at bounding box center [311, 62] width 22 height 11
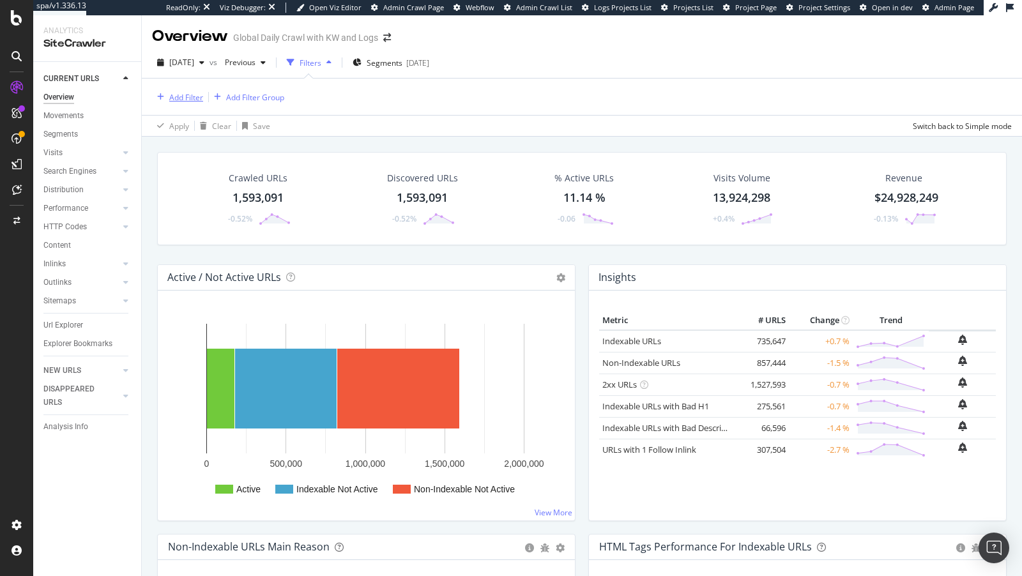
click at [188, 95] on div "Add Filter" at bounding box center [186, 97] width 34 height 11
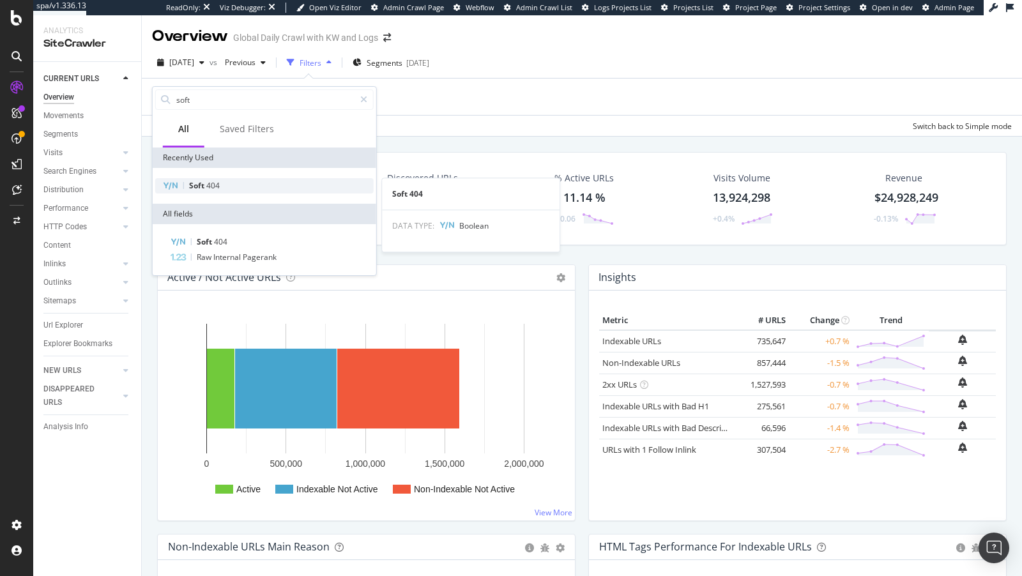
type input "soft"
click at [236, 190] on div "Soft 404" at bounding box center [264, 185] width 218 height 15
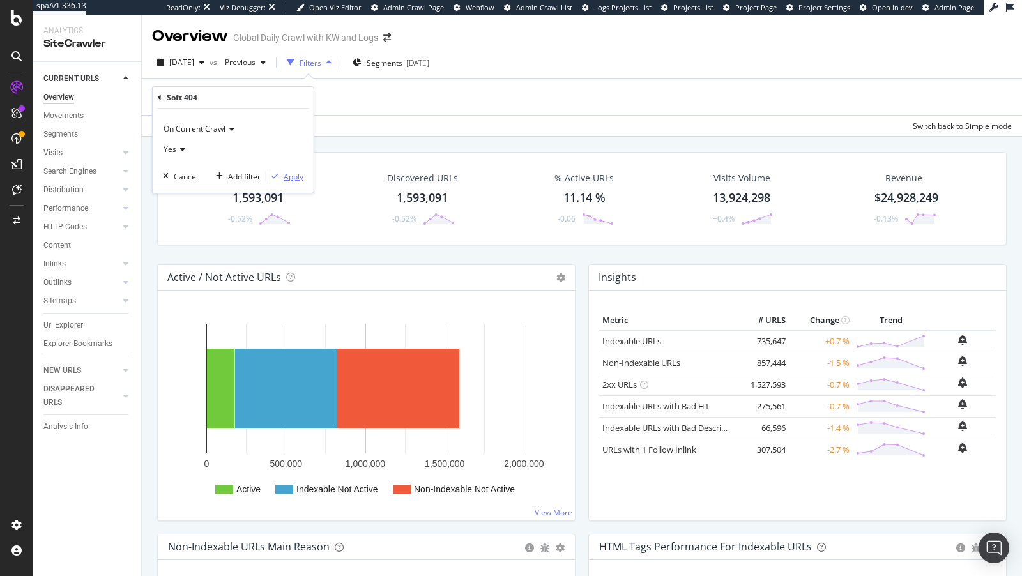
click at [289, 181] on div "Apply" at bounding box center [294, 176] width 20 height 11
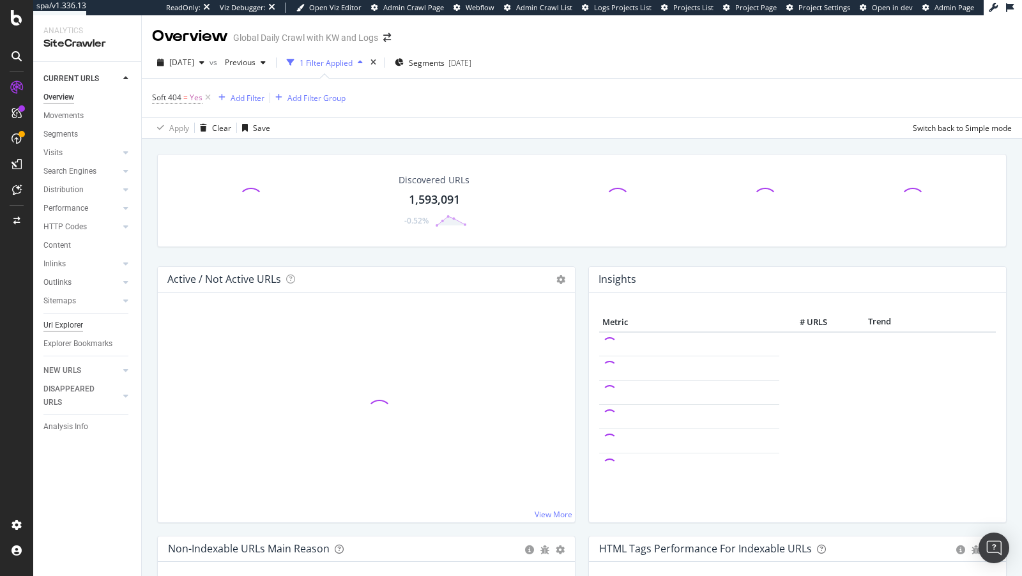
click at [64, 327] on div "Url Explorer" at bounding box center [63, 325] width 40 height 13
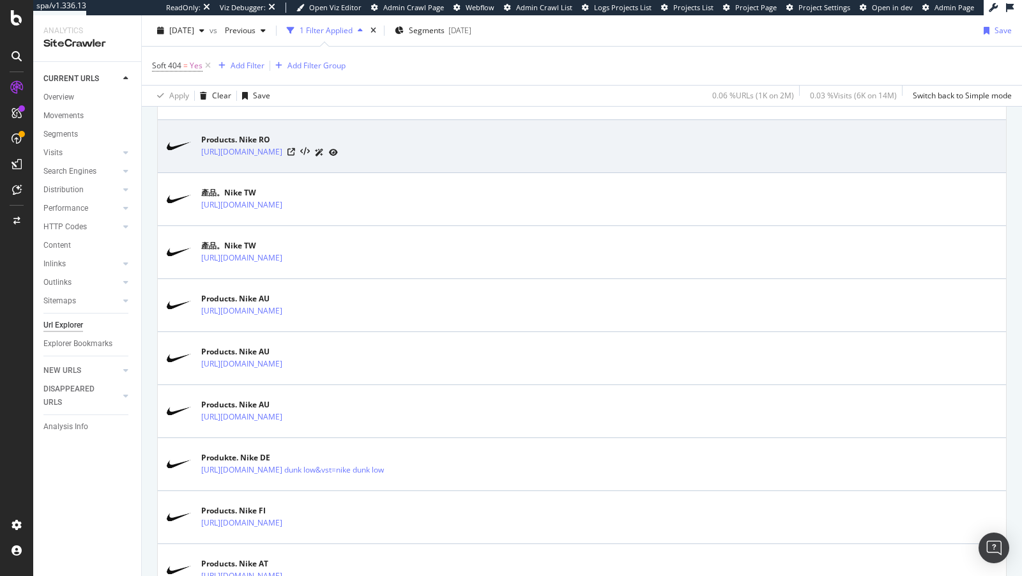
scroll to position [1165, 0]
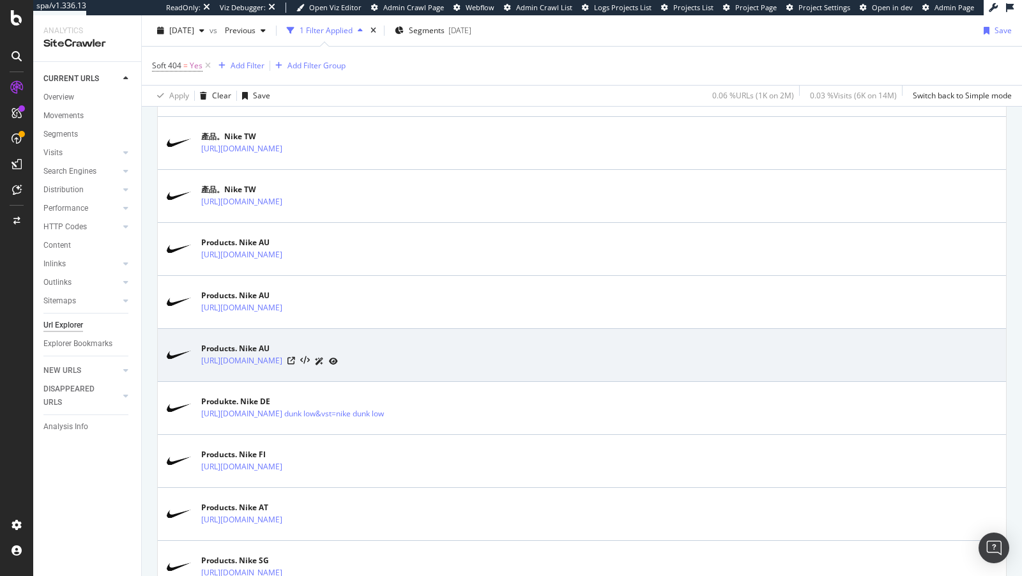
click at [338, 355] on div "[URL][DOMAIN_NAME]" at bounding box center [269, 361] width 137 height 13
click at [295, 357] on icon at bounding box center [291, 361] width 8 height 8
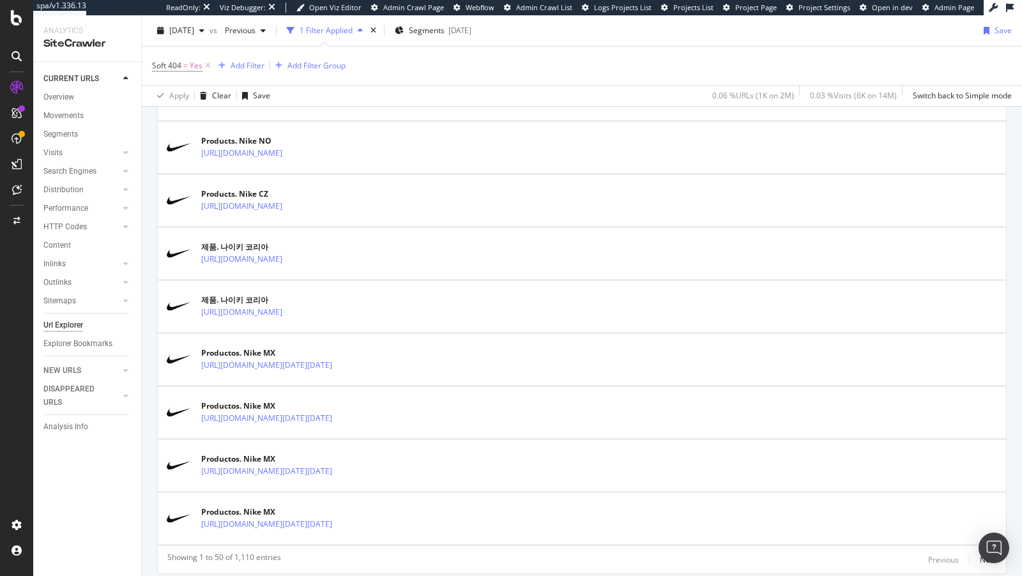
scroll to position [2565, 0]
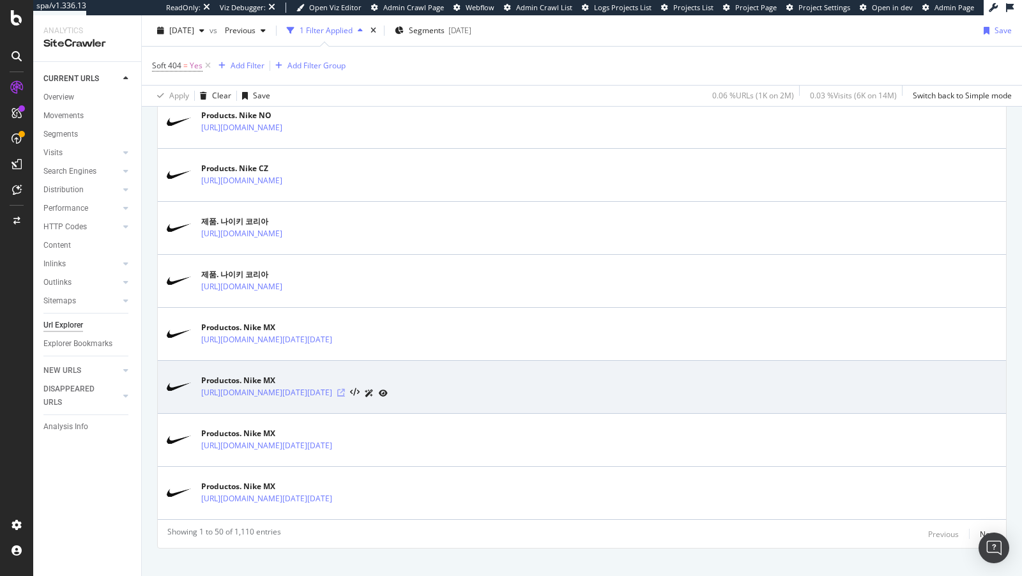
click at [345, 389] on icon at bounding box center [341, 393] width 8 height 8
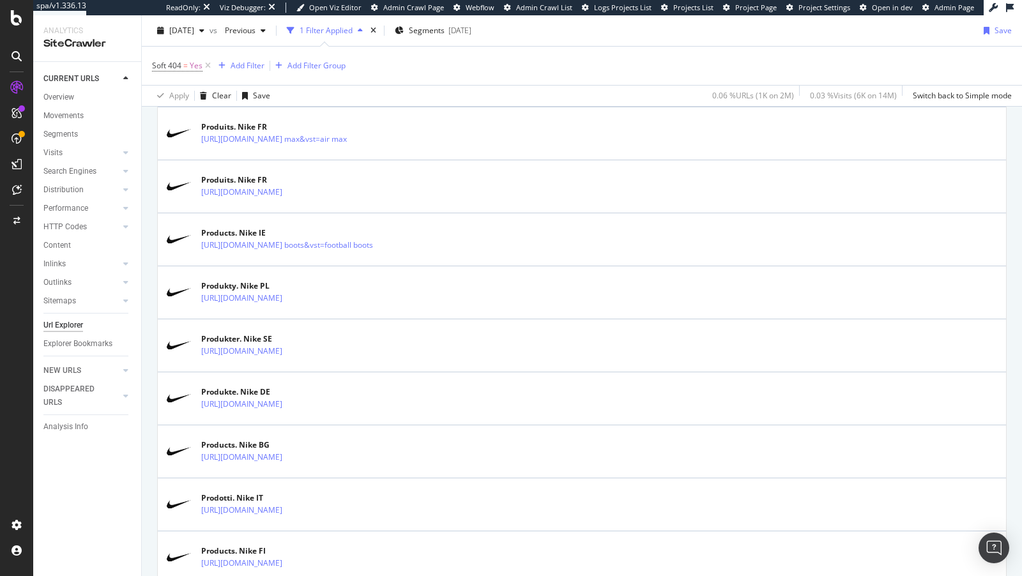
scroll to position [1450, 0]
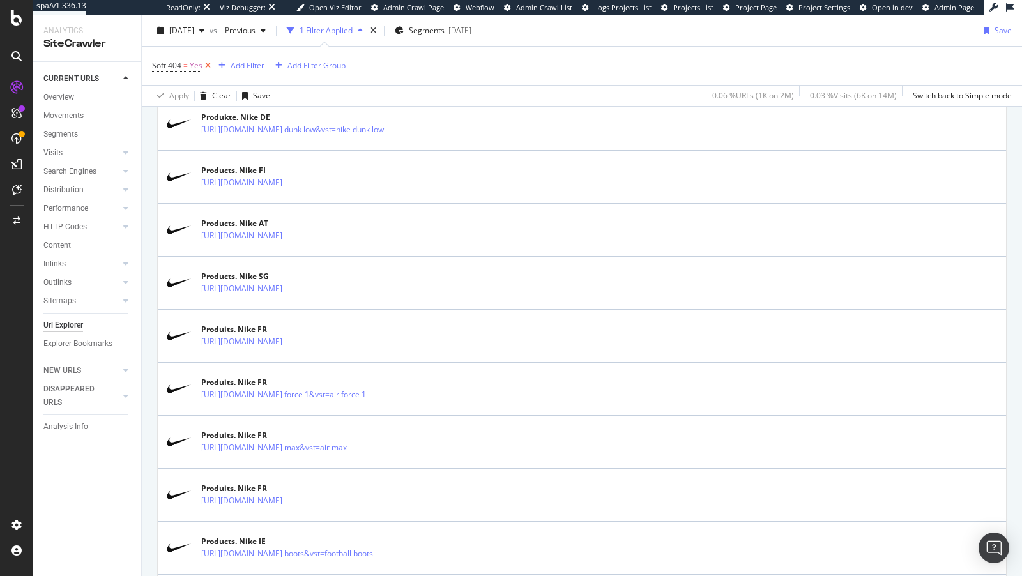
click at [210, 66] on icon at bounding box center [208, 65] width 11 height 13
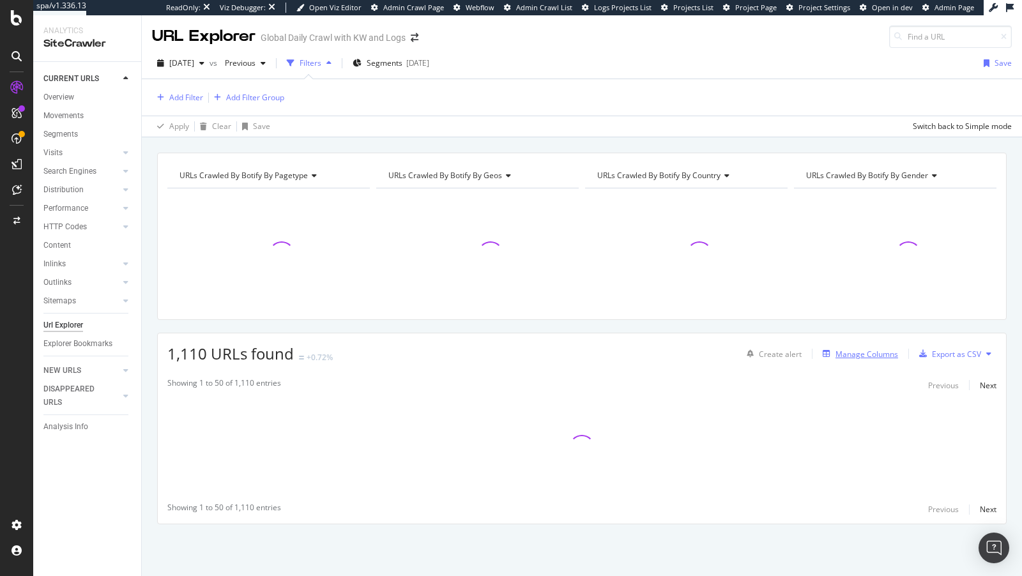
click at [868, 349] on div "Manage Columns" at bounding box center [867, 354] width 63 height 11
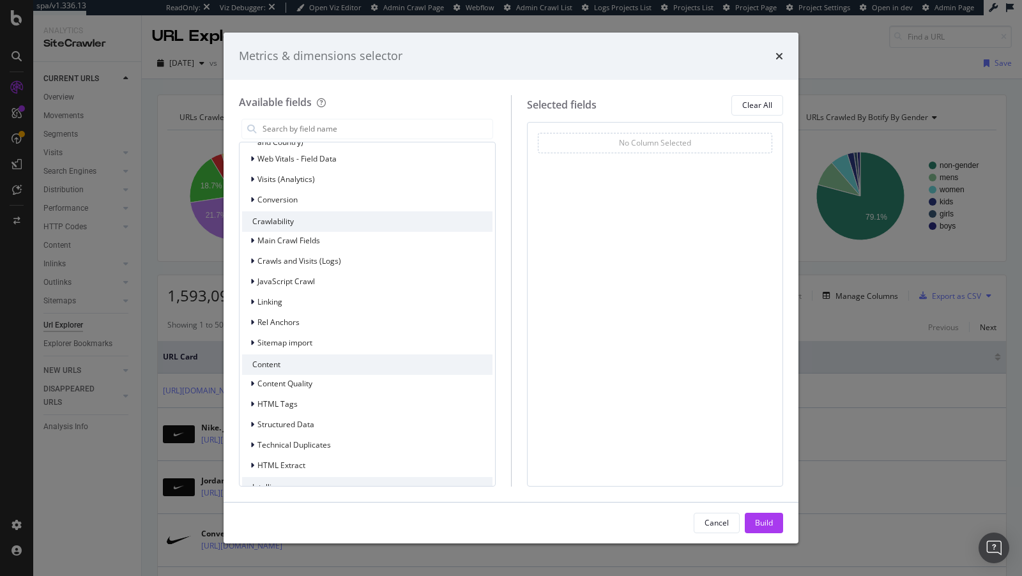
scroll to position [254, 0]
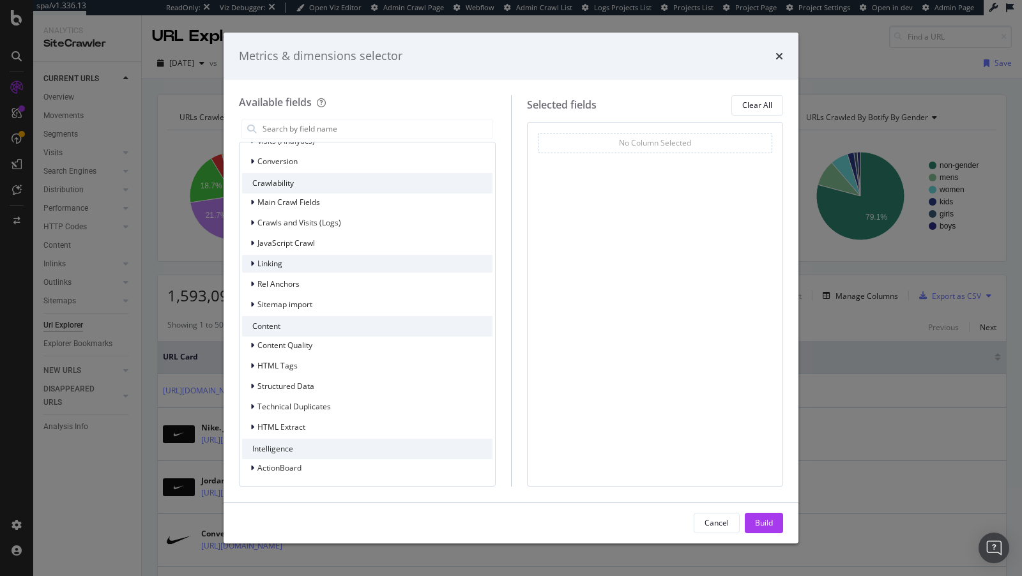
click at [254, 257] on div "modal" at bounding box center [254, 263] width 8 height 13
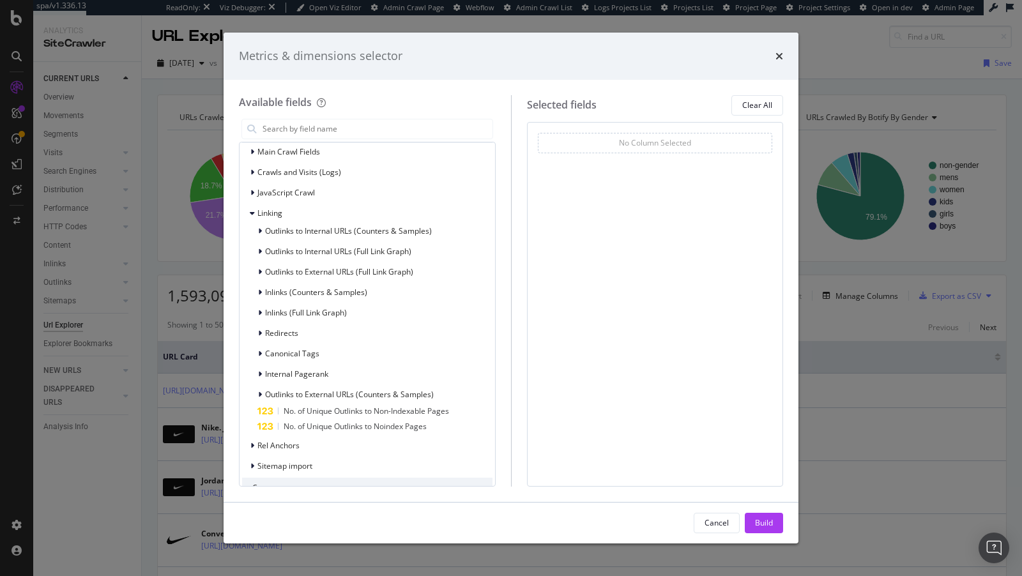
scroll to position [305, 0]
click at [256, 310] on div "Inlinks (Full Link Graph)" at bounding box center [294, 312] width 105 height 13
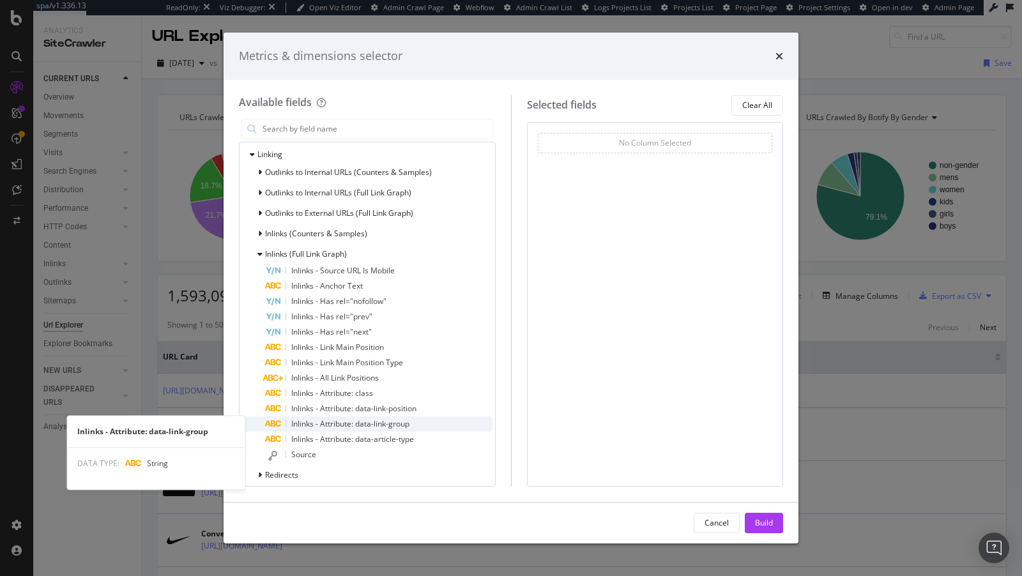
scroll to position [363, 0]
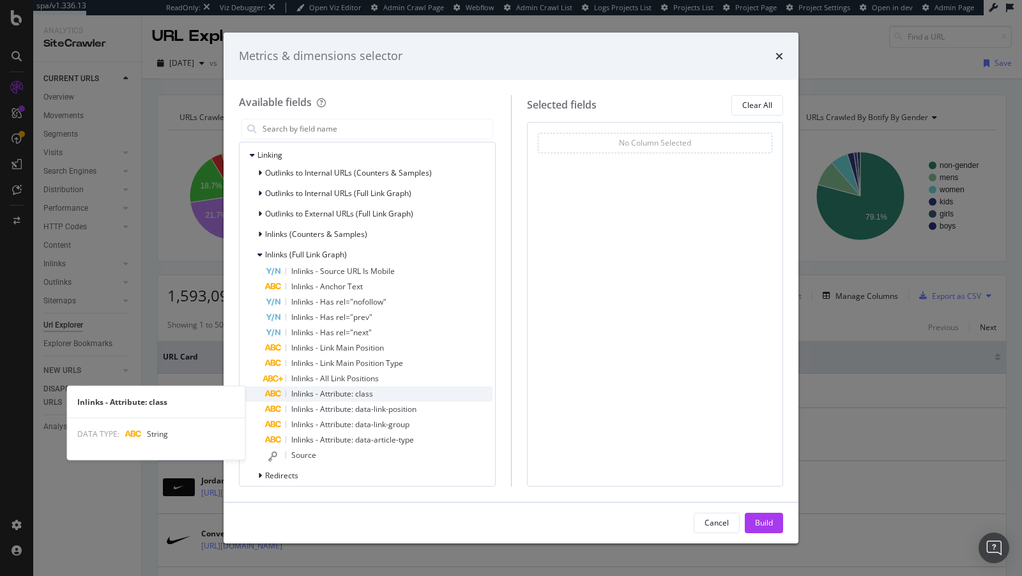
click at [358, 395] on span "Inlinks - Attribute: class" at bounding box center [332, 393] width 82 height 11
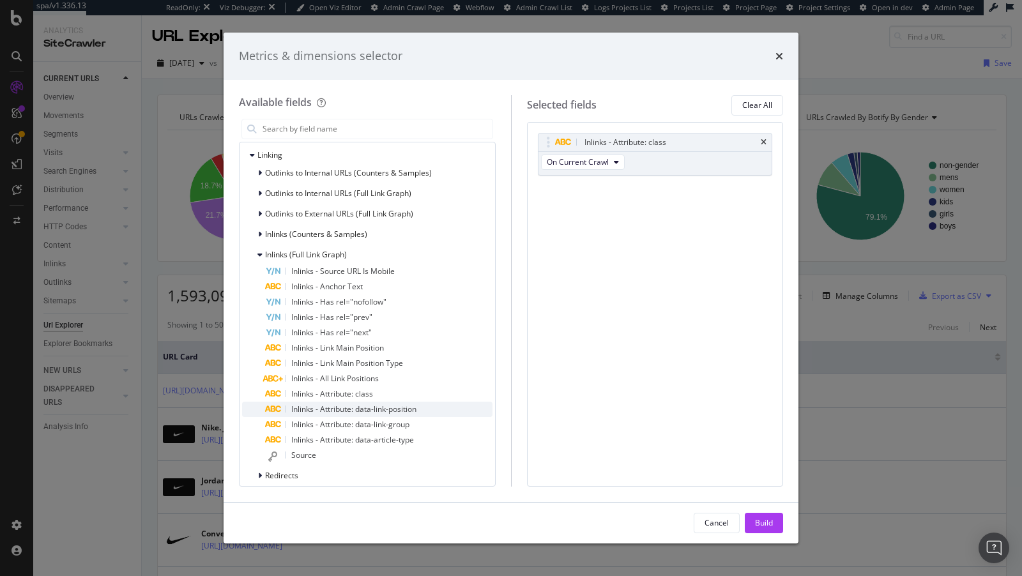
click at [358, 411] on span "Inlinks - Attribute: data-link-position" at bounding box center [353, 409] width 125 height 11
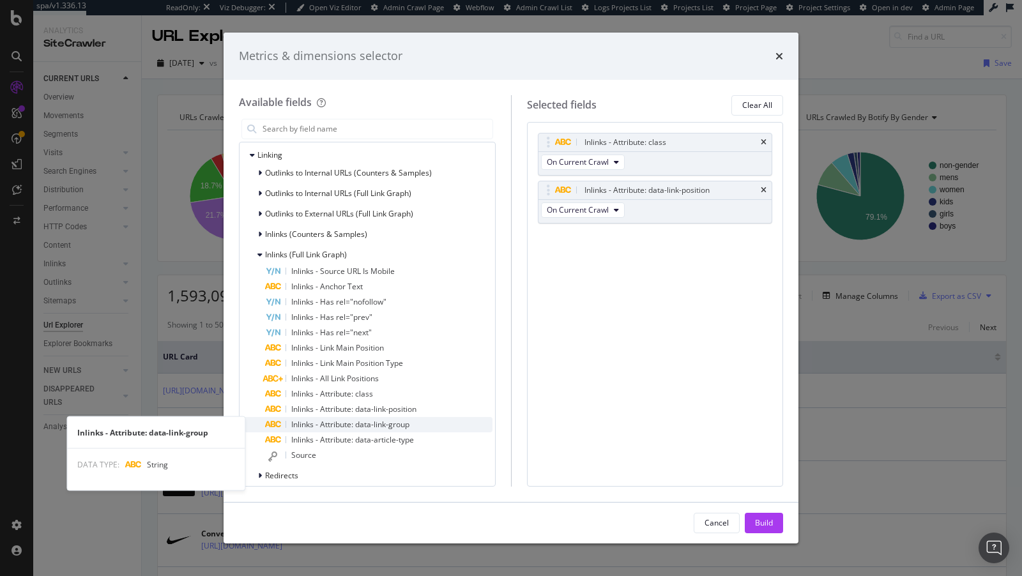
click at [353, 424] on span "Inlinks - Attribute: data-link-group" at bounding box center [350, 424] width 118 height 11
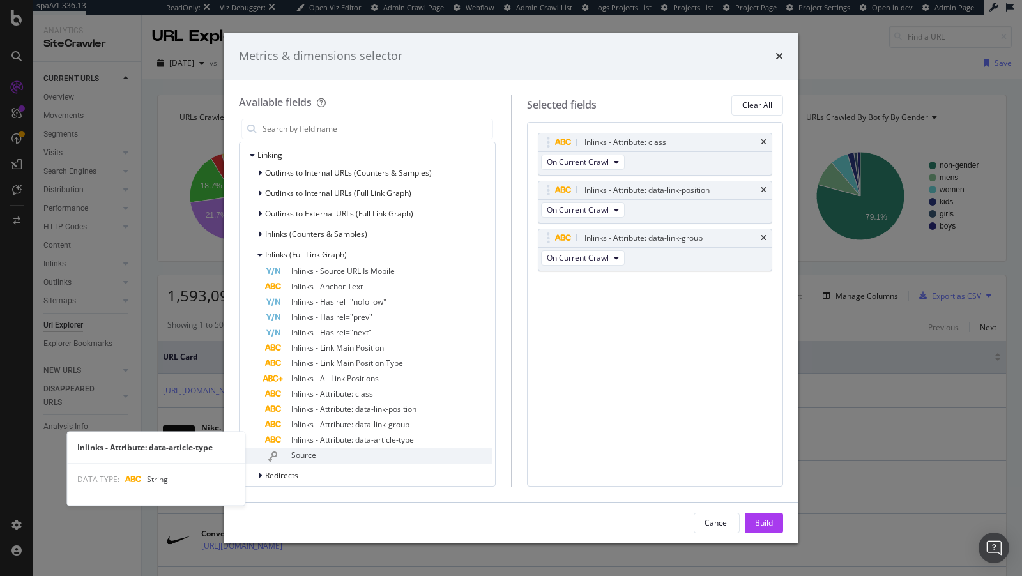
click at [350, 448] on div "Source" at bounding box center [378, 456] width 227 height 17
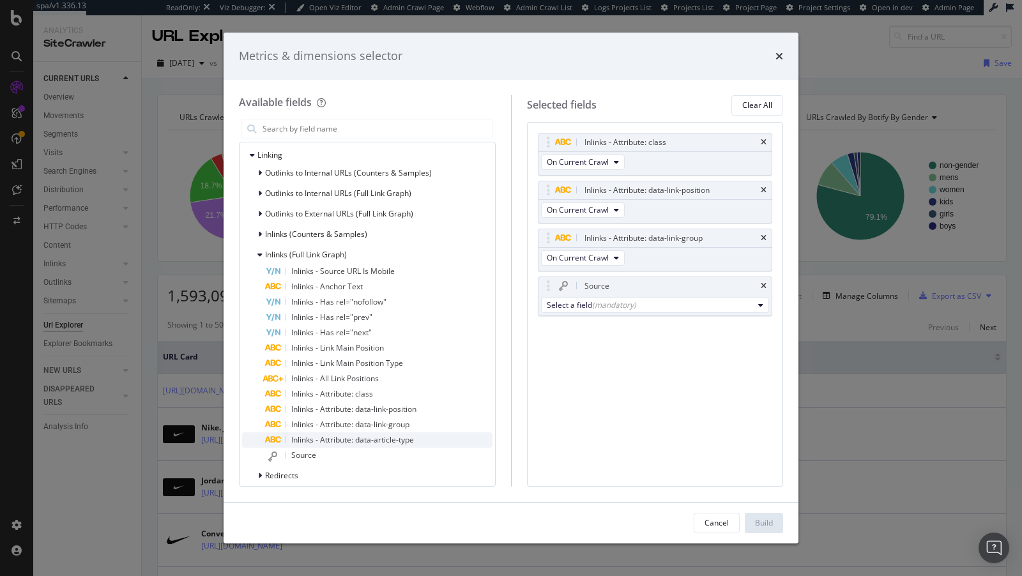
click at [351, 433] on div "Inlinks - Attribute: data-article-type" at bounding box center [378, 440] width 227 height 15
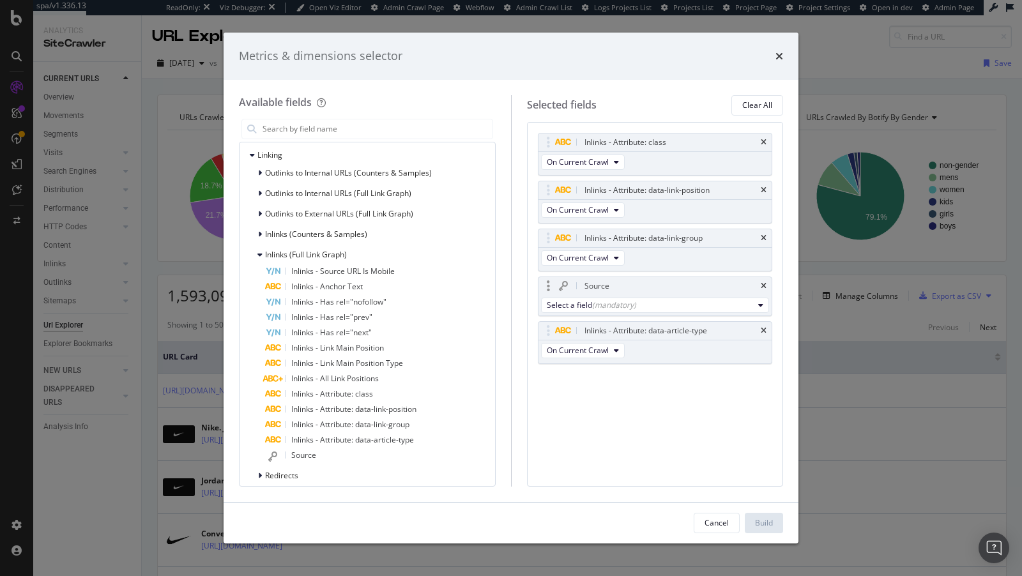
click at [769, 284] on div "Source" at bounding box center [656, 286] width 234 height 18
click at [764, 285] on icon "times" at bounding box center [764, 286] width 6 height 8
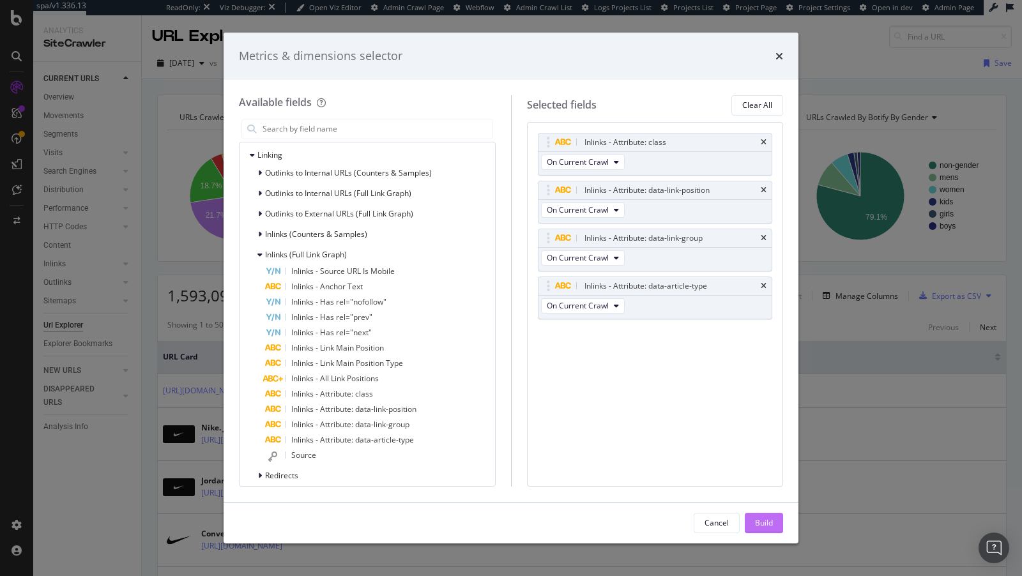
click at [755, 519] on div "Build" at bounding box center [764, 522] width 18 height 11
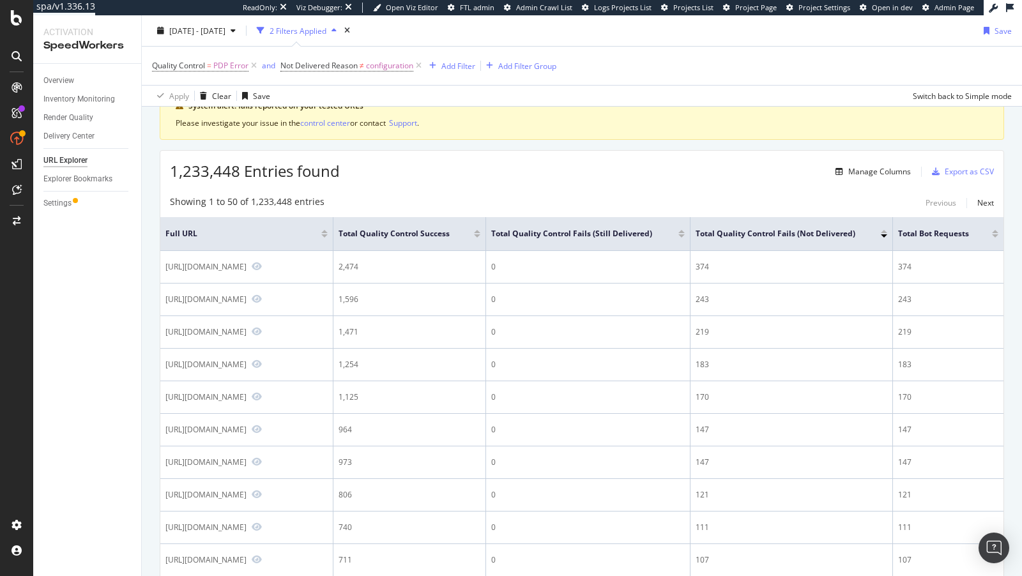
scroll to position [96, 0]
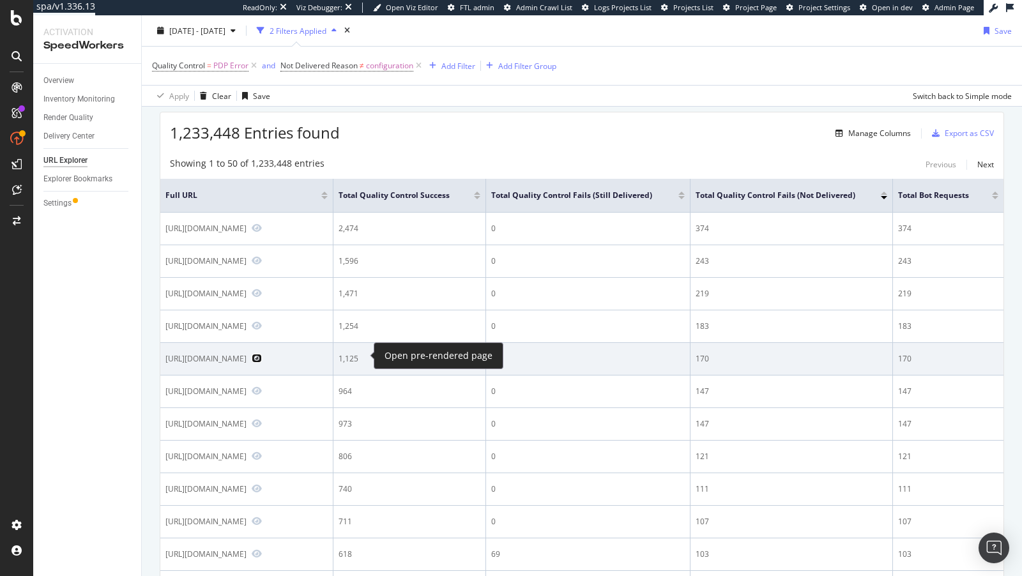
click at [262, 355] on icon "Preview https://www.nike.com/ca/t/m2k-tekno-shoes-LAoBey" at bounding box center [257, 358] width 10 height 9
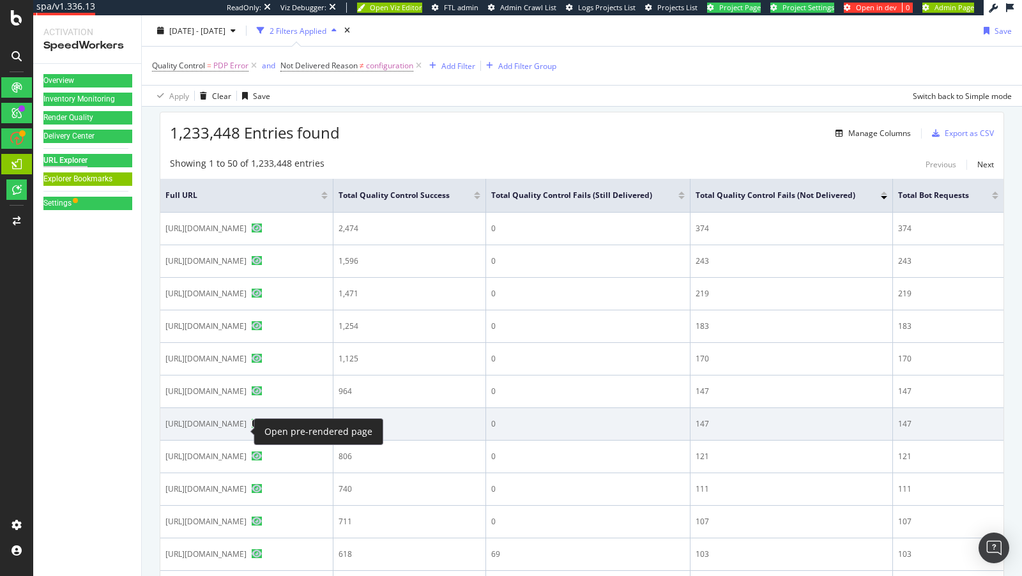
click at [252, 428] on icon "Preview https://www.nike.com/de/t/mercurial-superfly-9-elite-high-top-fussballs…" at bounding box center [257, 423] width 10 height 9
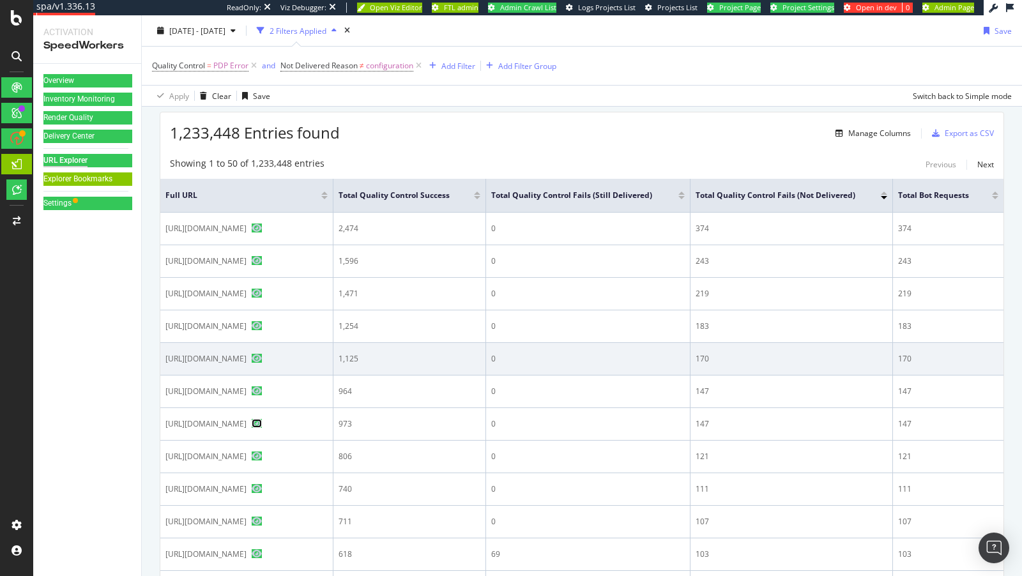
scroll to position [783, 0]
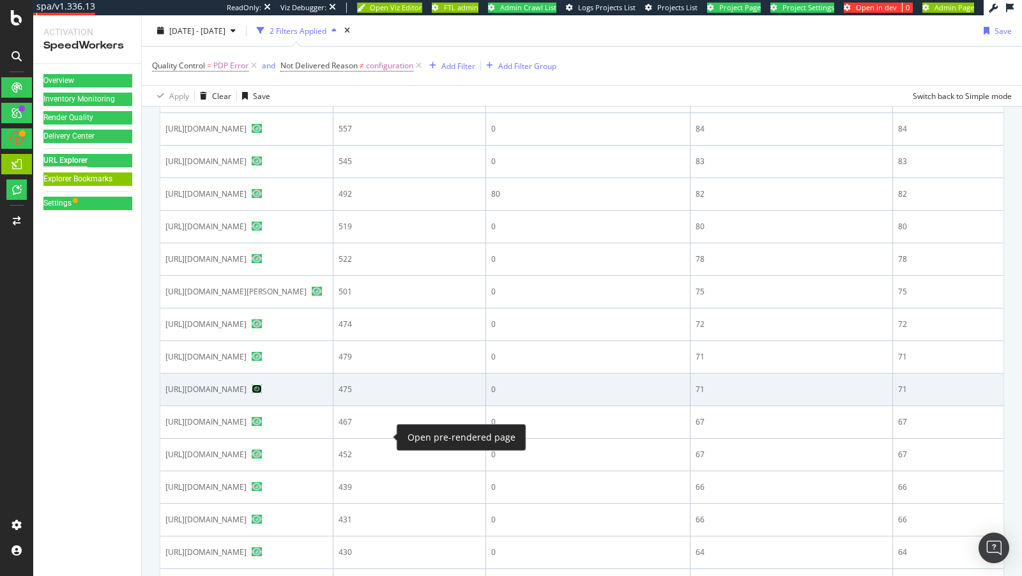
click at [262, 394] on icon "Preview https://www.nike.com/ca/t/air-max-270-react-shoe-HHzbnc" at bounding box center [257, 389] width 10 height 9
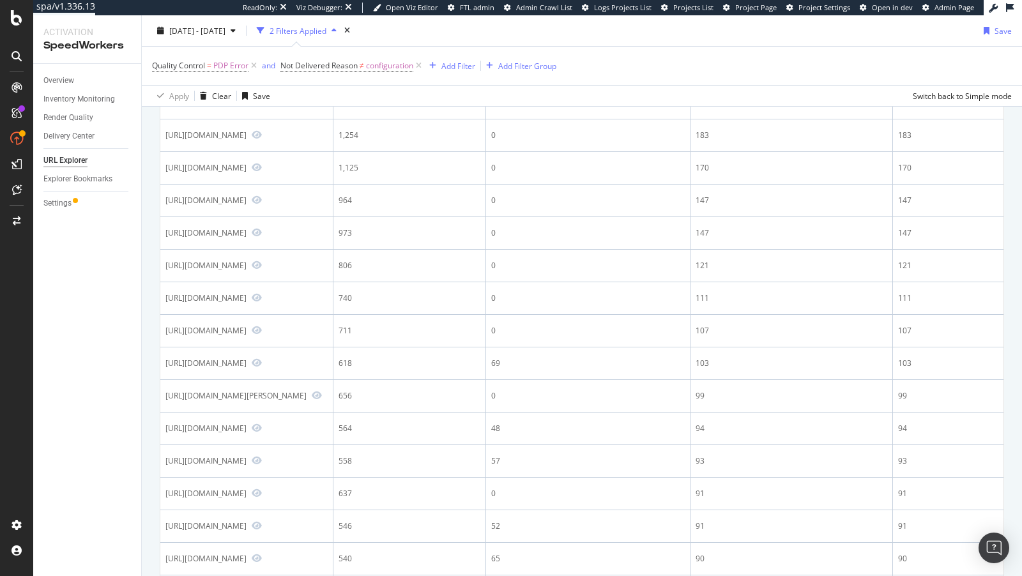
scroll to position [0, 0]
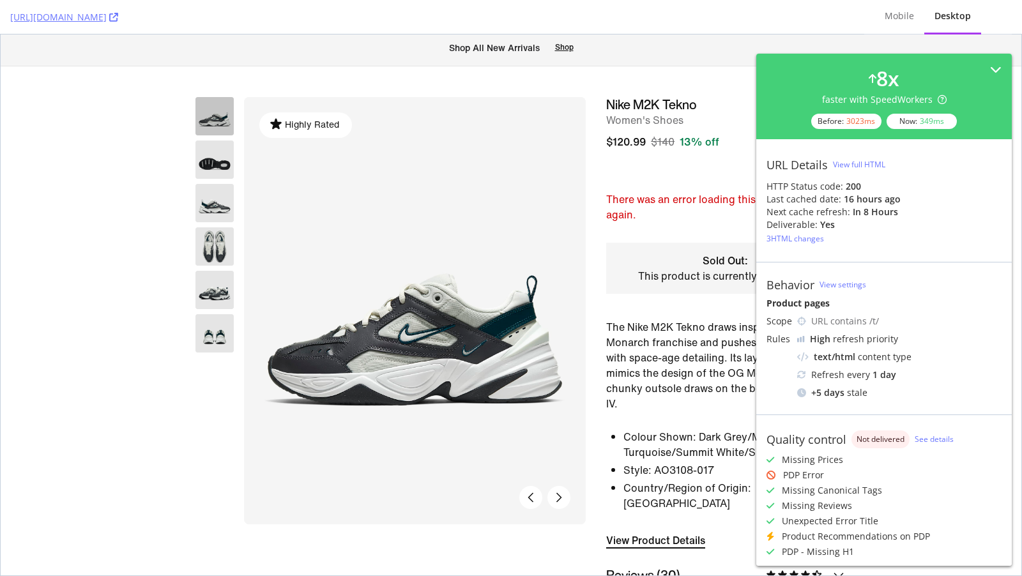
scroll to position [68, 0]
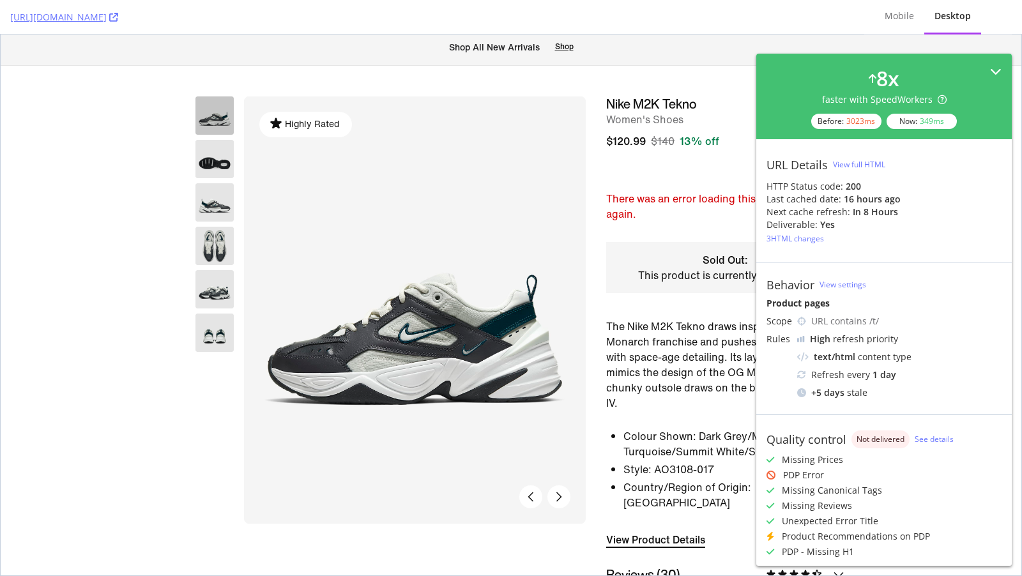
click at [995, 70] on icon at bounding box center [995, 71] width 11 height 11
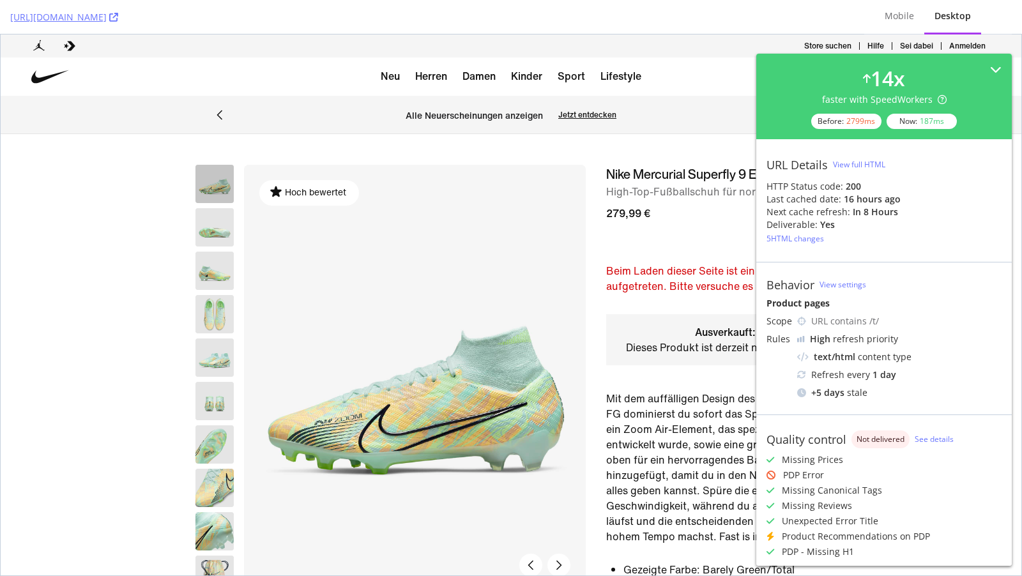
scroll to position [103, 0]
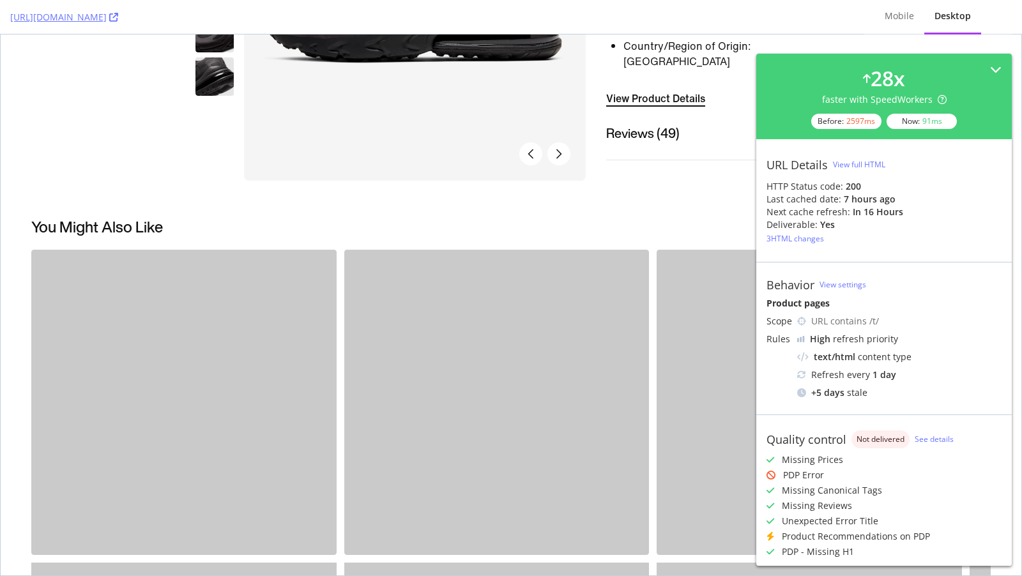
scroll to position [795, 0]
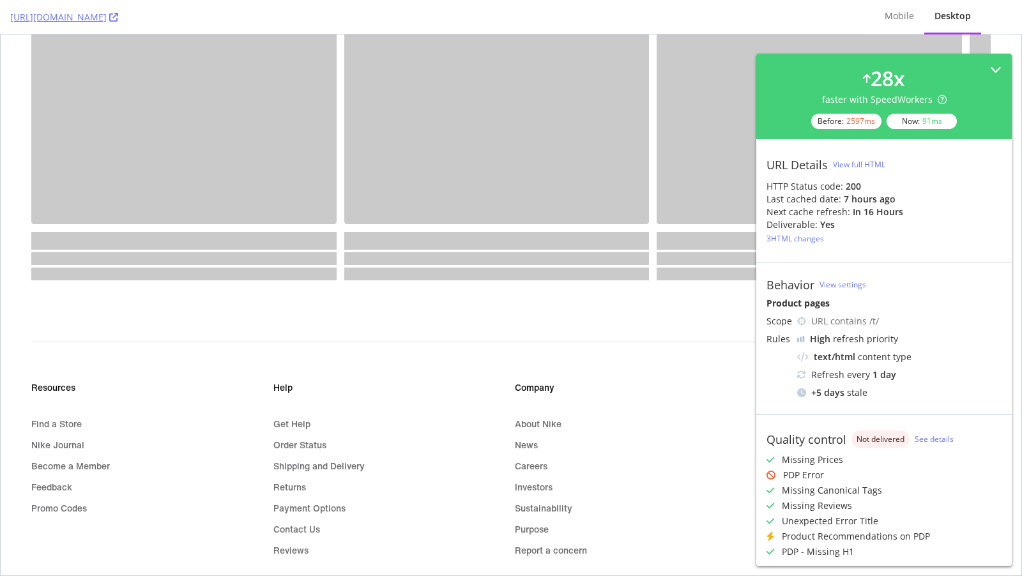
click at [263, 10] on div "[URL][DOMAIN_NAME]" at bounding box center [432, 17] width 844 height 34
click at [118, 15] on icon at bounding box center [113, 17] width 9 height 9
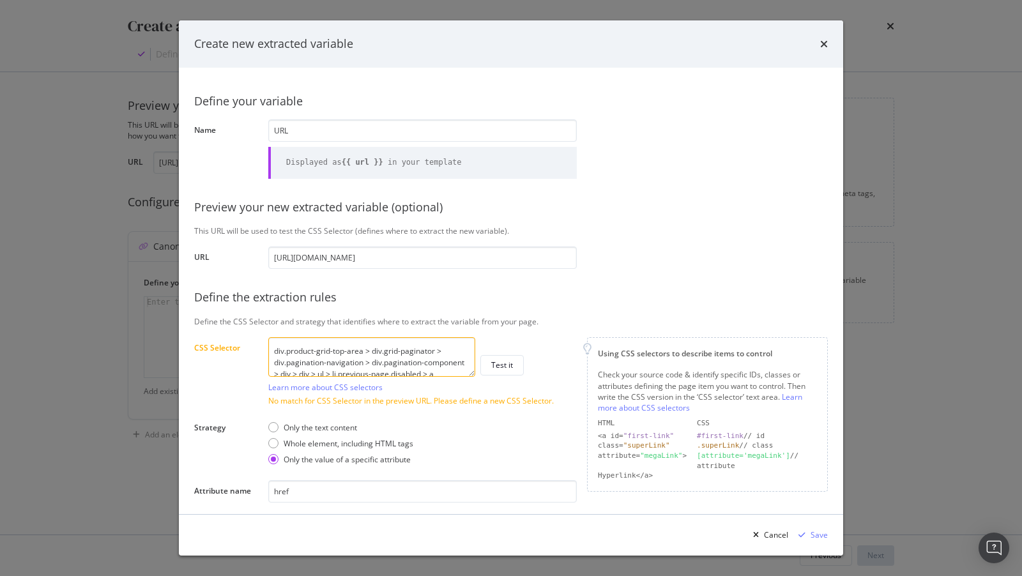
scroll to position [31, 0]
